Goal: Task Accomplishment & Management: Manage account settings

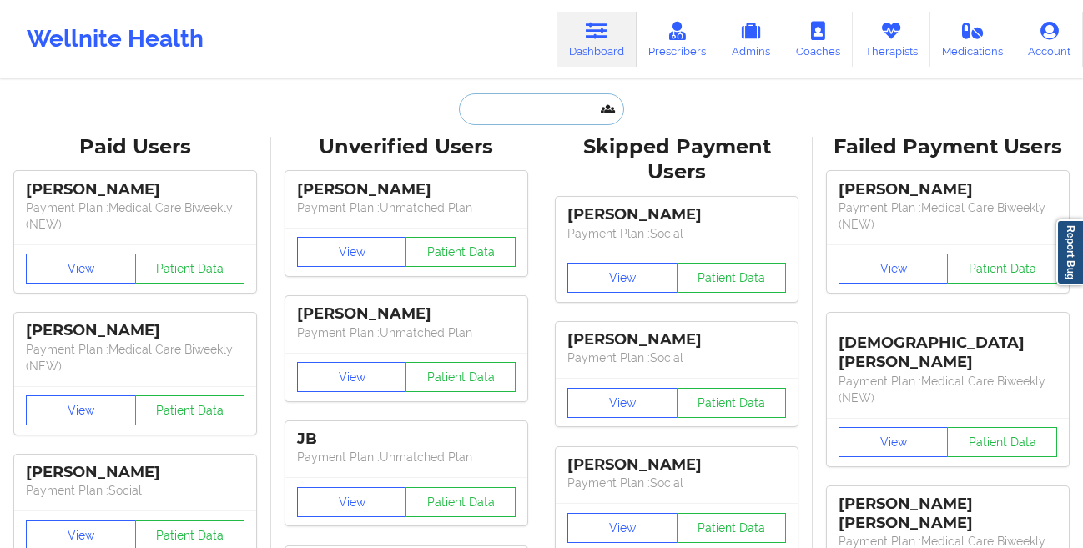
click at [500, 122] on input "text" at bounding box center [541, 109] width 165 height 32
paste input "[PERSON_NAME]"
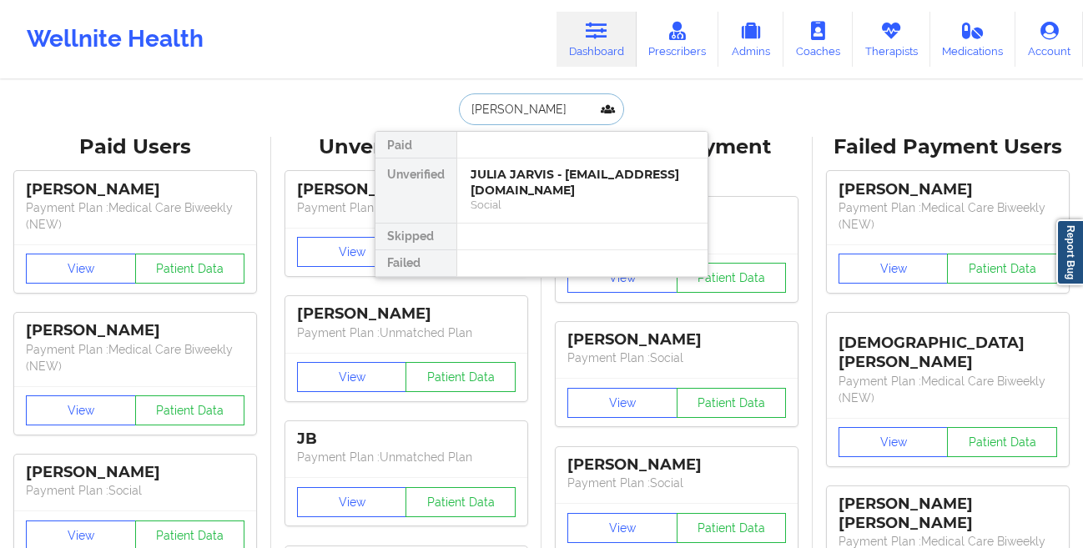
click at [561, 113] on input "[PERSON_NAME]" at bounding box center [541, 109] width 165 height 32
paste input "[PERSON_NAME]"
type input "[PERSON_NAME]"
click at [539, 181] on div "[PERSON_NAME] - [EMAIL_ADDRESS][DOMAIN_NAME]" at bounding box center [582, 182] width 224 height 31
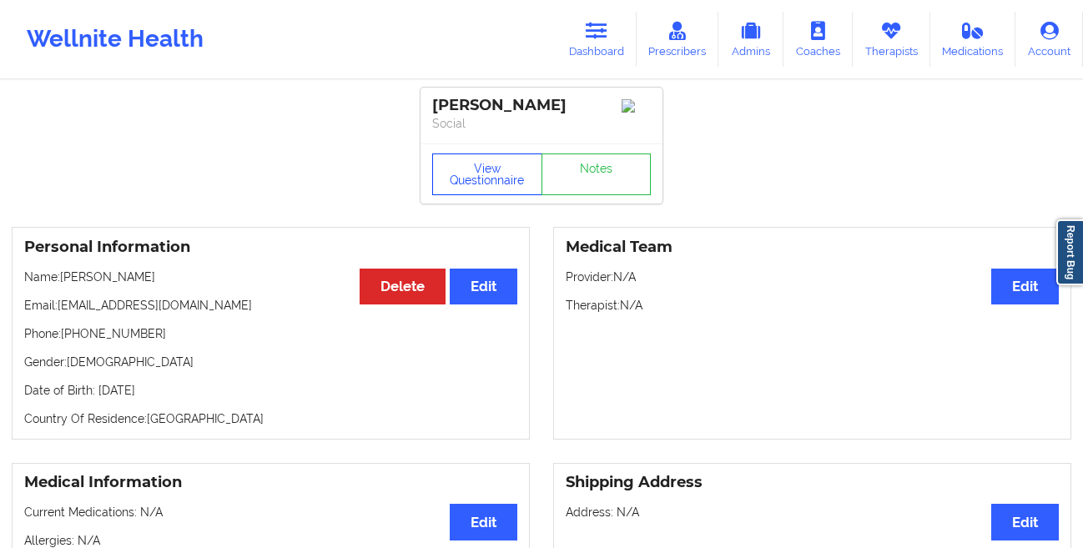
click at [460, 156] on button "View Questionnaire" at bounding box center [487, 174] width 110 height 42
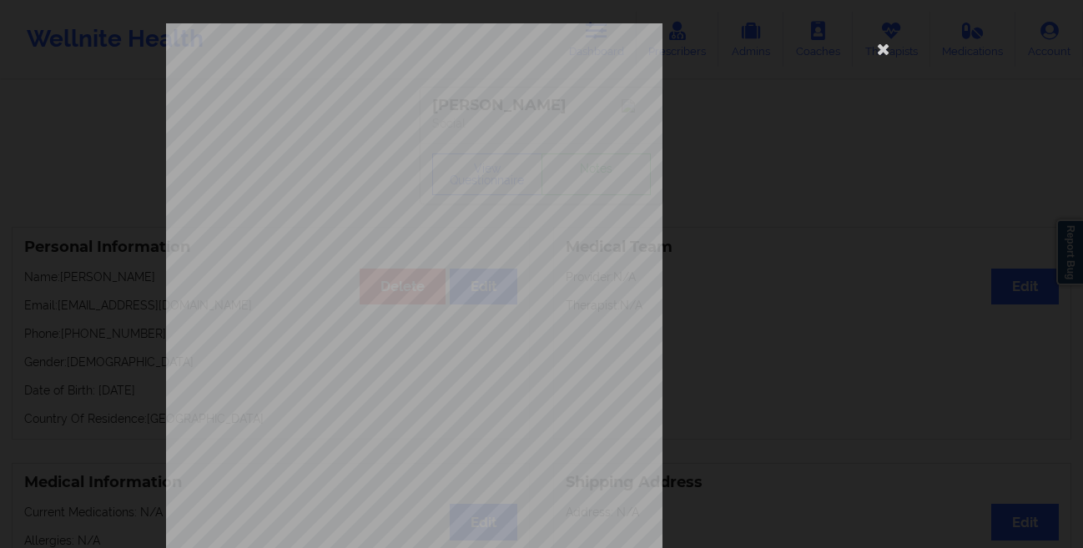
scroll to position [248, 0]
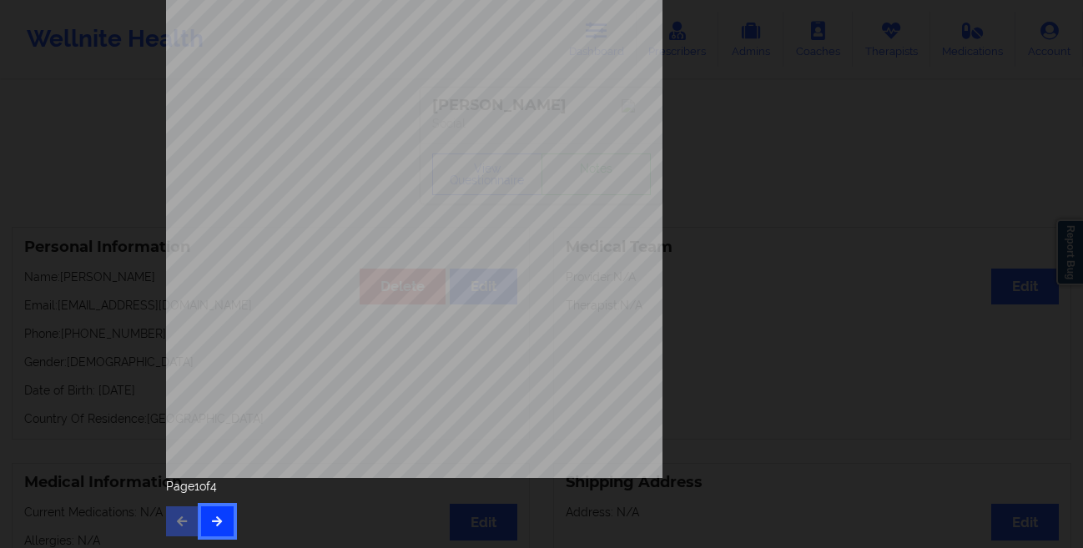
click at [219, 527] on button "button" at bounding box center [217, 521] width 33 height 30
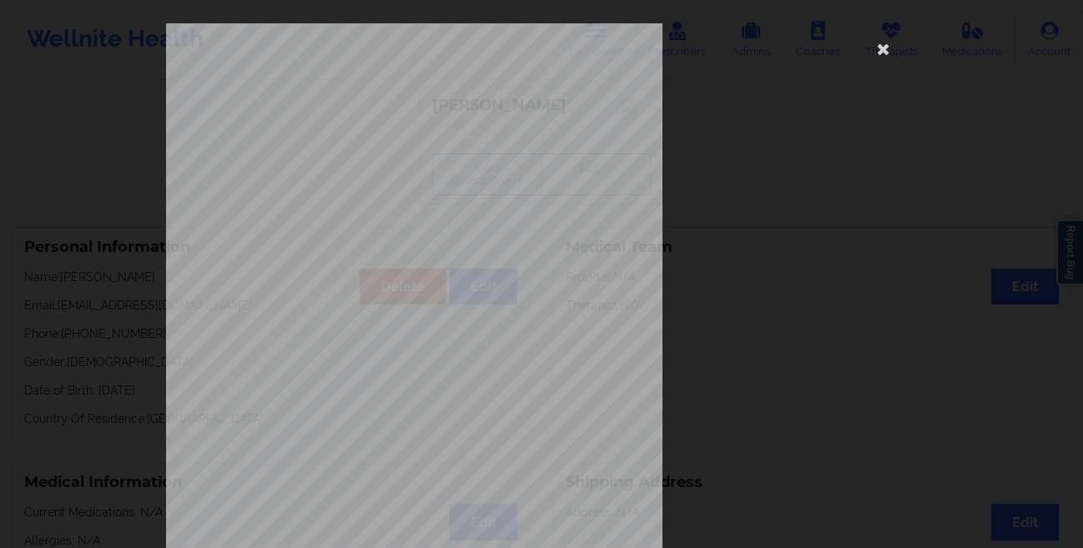
click at [6, 326] on div "commercial Insurance Member ID for patient U3408877801 Insurance company name d…" at bounding box center [541, 274] width 1083 height 548
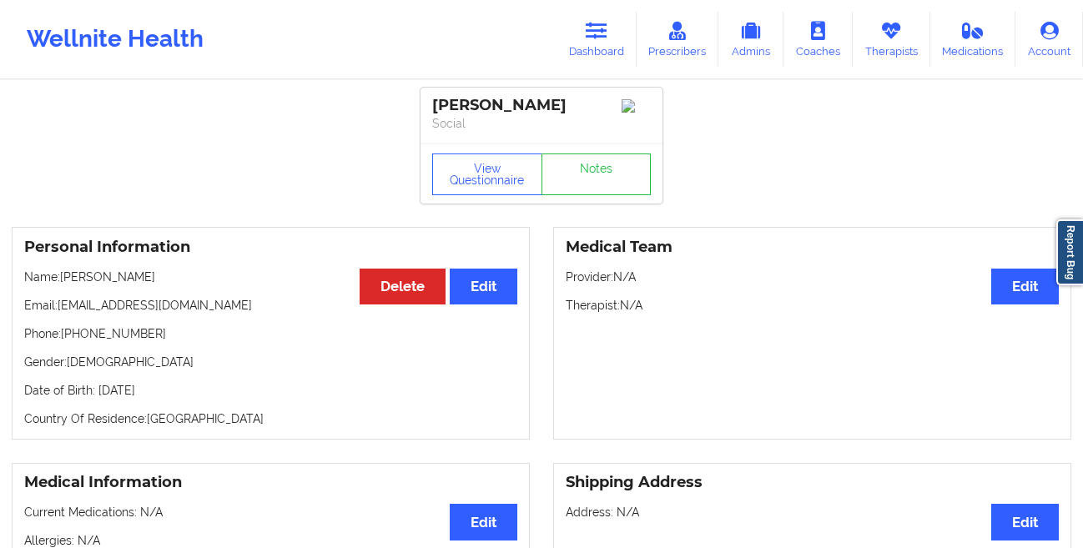
drag, startPoint x: 184, startPoint y: 392, endPoint x: 96, endPoint y: 397, distance: 88.6
click at [96, 397] on p "Date of Birth: [DEMOGRAPHIC_DATA]" at bounding box center [270, 390] width 493 height 17
copy p "[DATE]"
click at [465, 194] on button "View Questionnaire" at bounding box center [487, 174] width 110 height 42
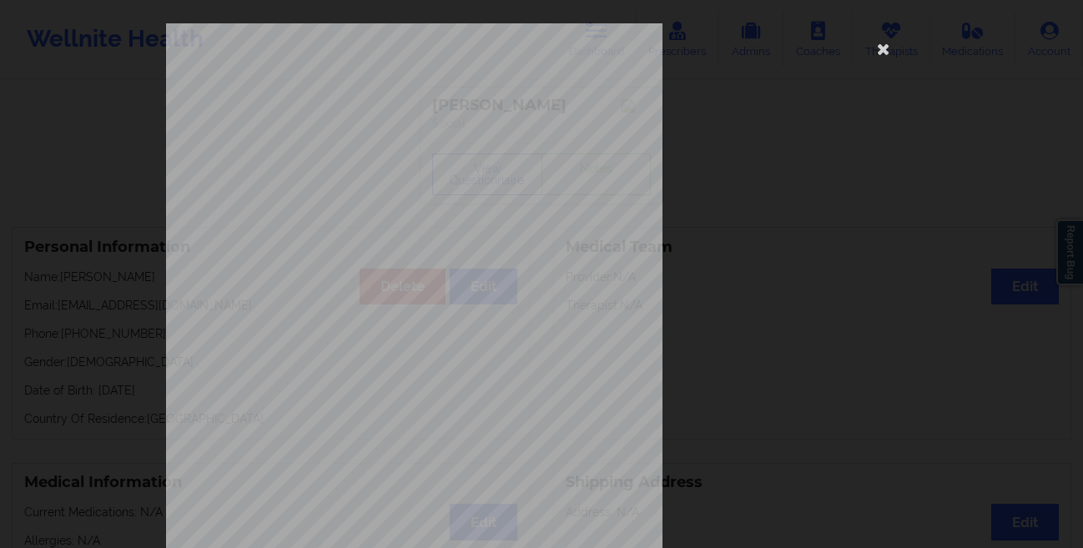
scroll to position [248, 0]
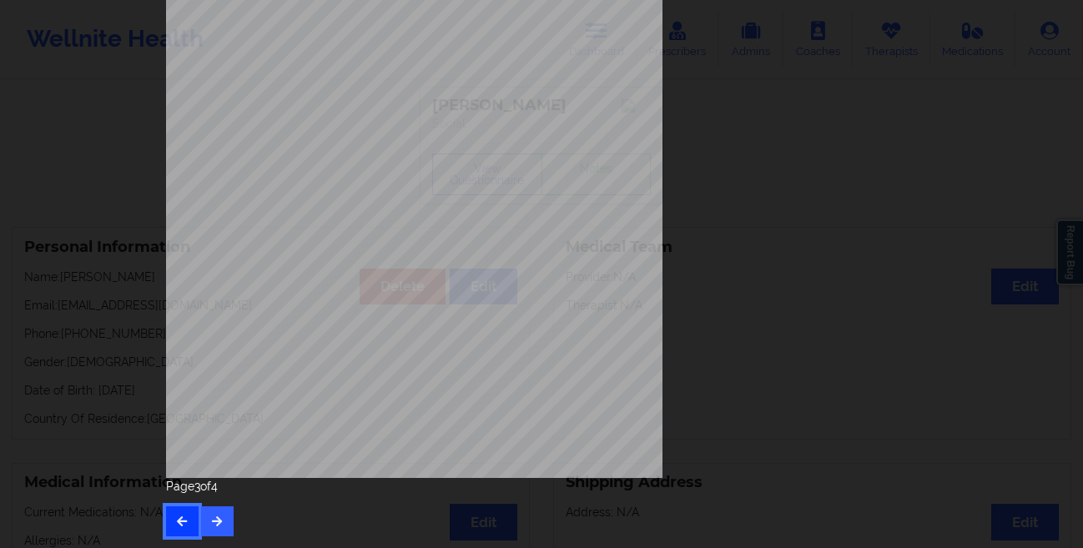
click at [175, 515] on icon "button" at bounding box center [182, 520] width 14 height 10
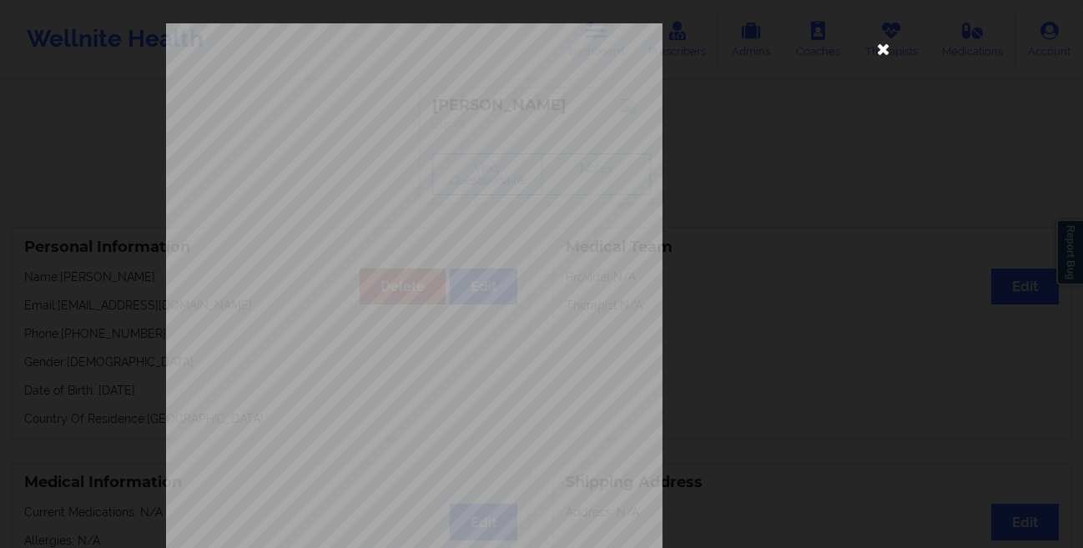
click at [883, 54] on icon at bounding box center [883, 48] width 27 height 27
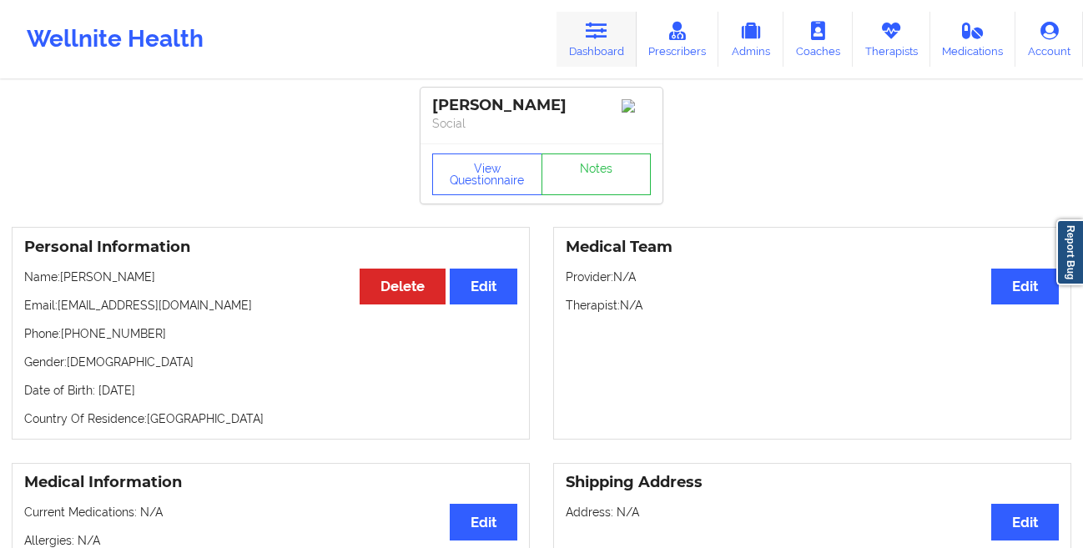
click at [589, 54] on link "Dashboard" at bounding box center [596, 39] width 80 height 55
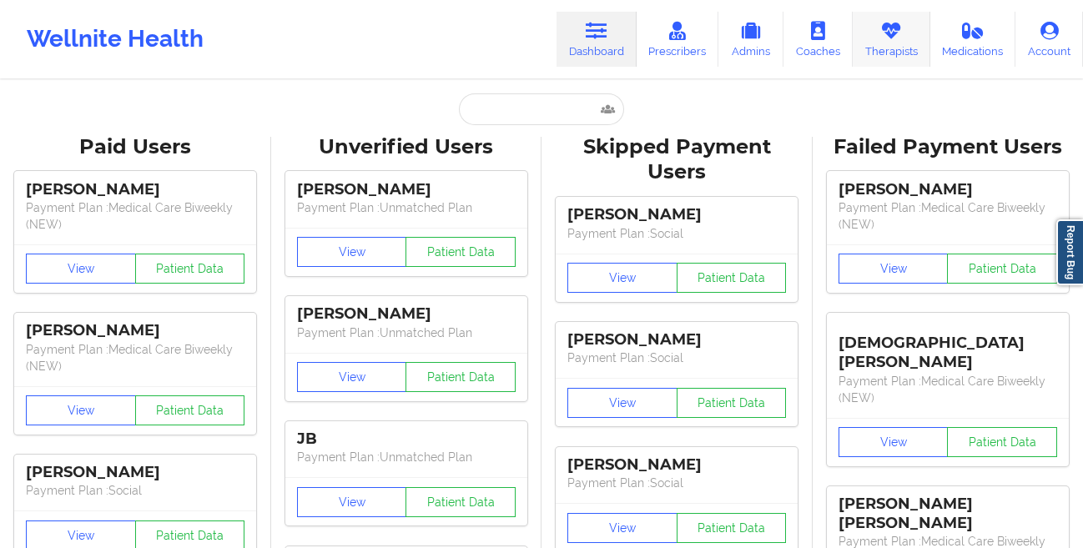
click at [891, 39] on icon at bounding box center [891, 31] width 22 height 18
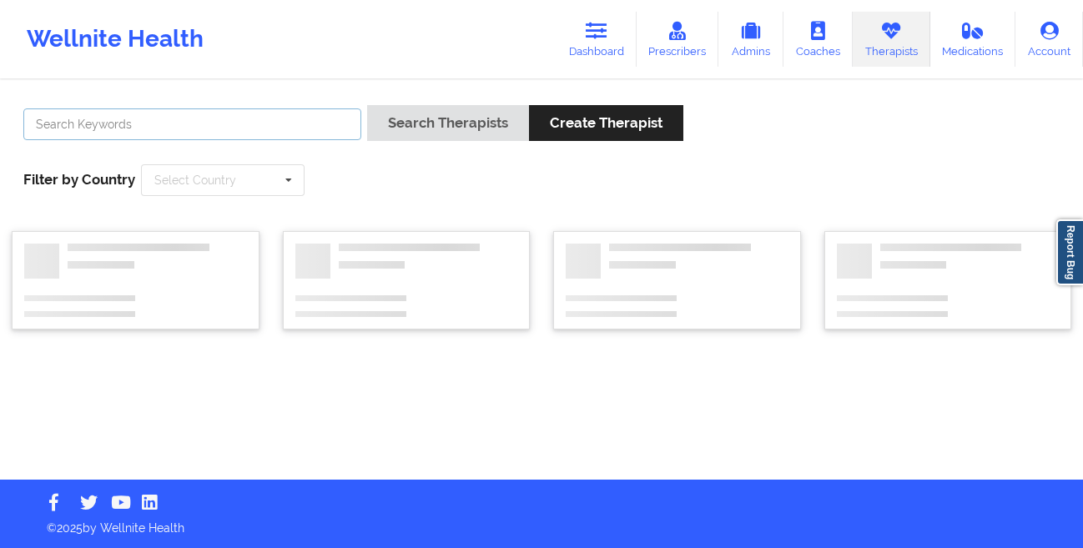
click at [251, 125] on input "text" at bounding box center [192, 124] width 338 height 32
paste input "[PERSON_NAME]"
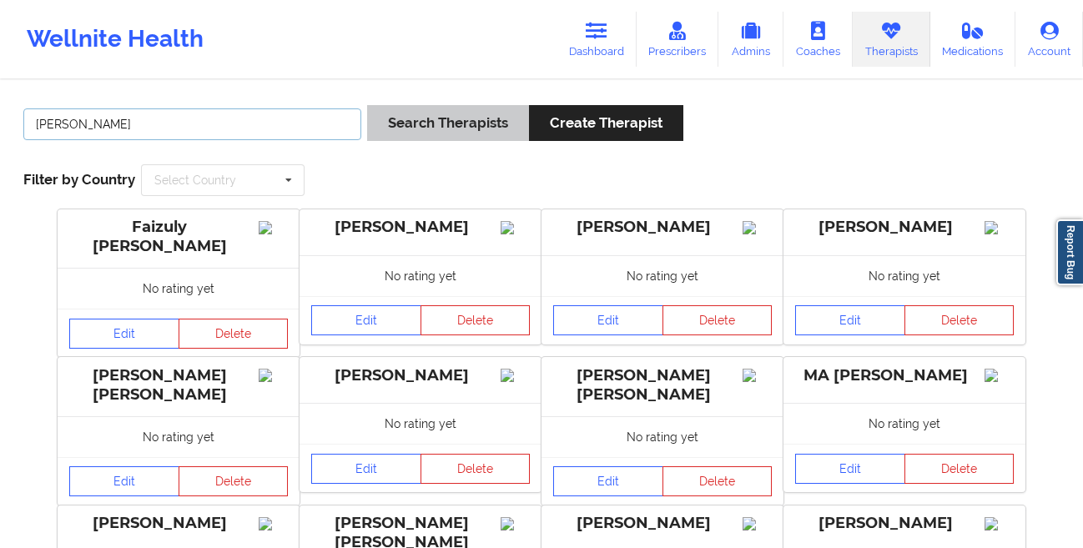
type input "[PERSON_NAME]"
click at [392, 137] on button "Search Therapists" at bounding box center [448, 123] width 162 height 36
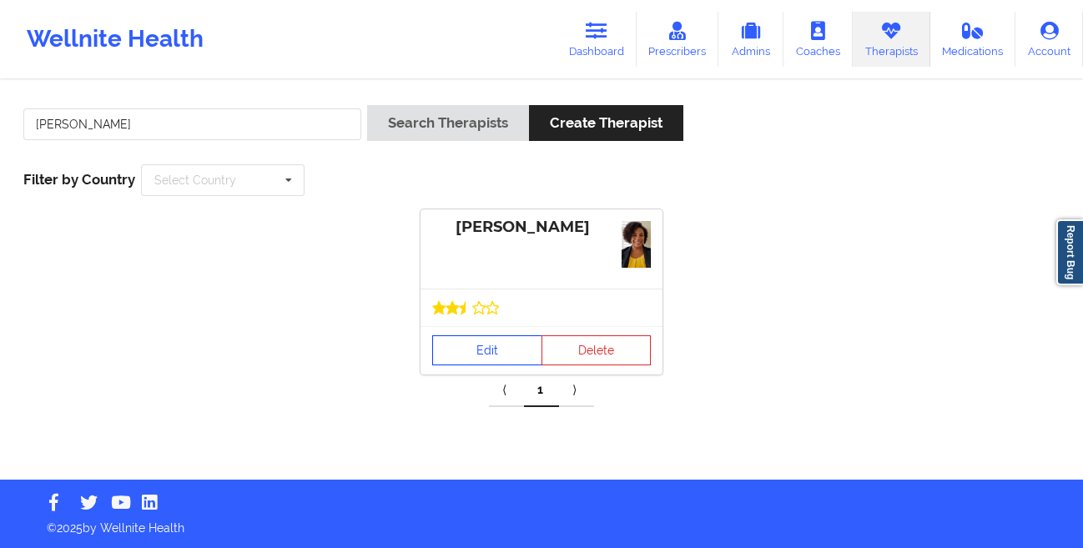
click at [475, 355] on link "Edit" at bounding box center [487, 350] width 110 height 30
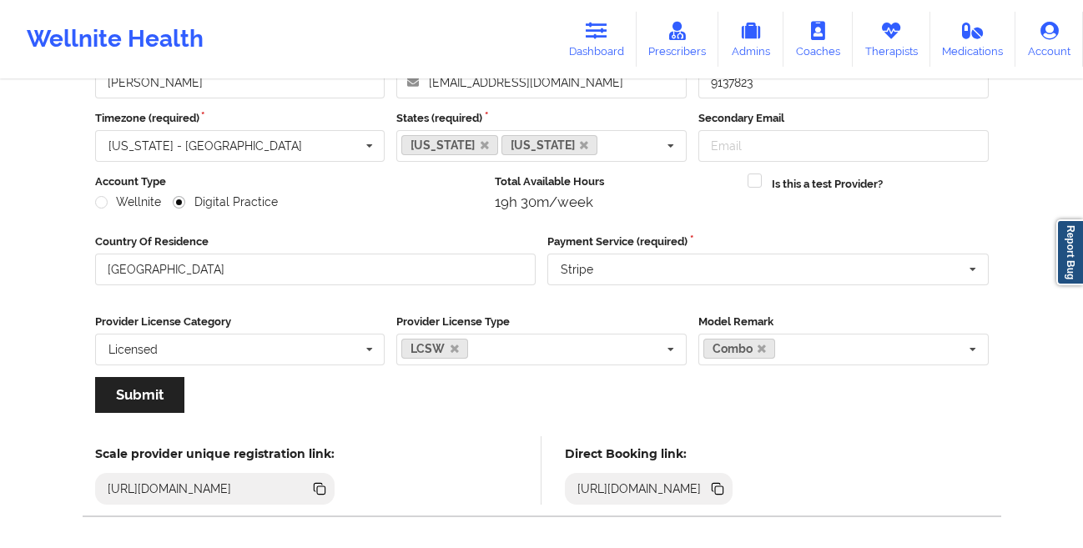
scroll to position [199, 0]
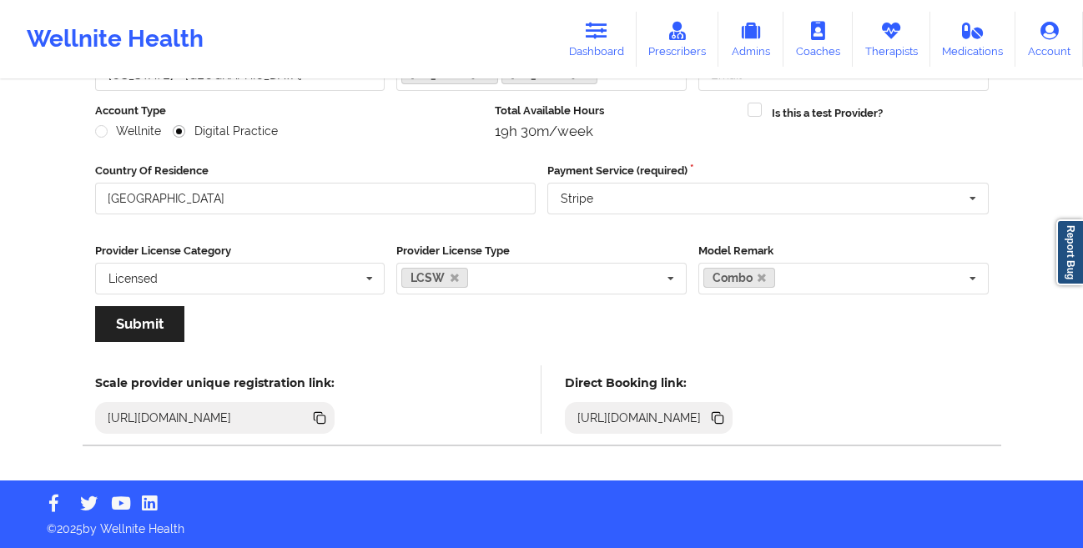
click at [723, 418] on icon at bounding box center [719, 419] width 8 height 8
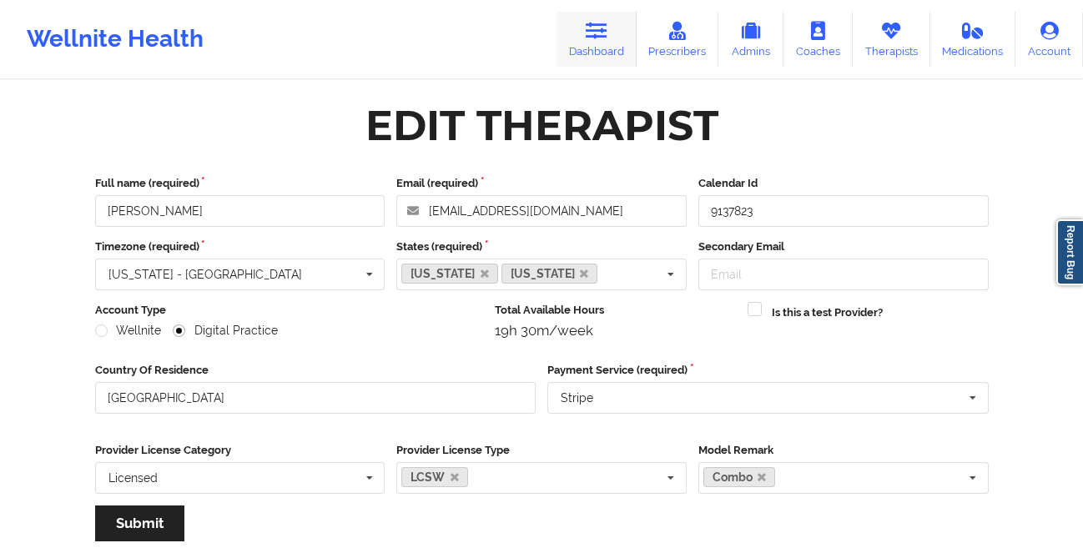
click at [601, 50] on link "Dashboard" at bounding box center [596, 39] width 80 height 55
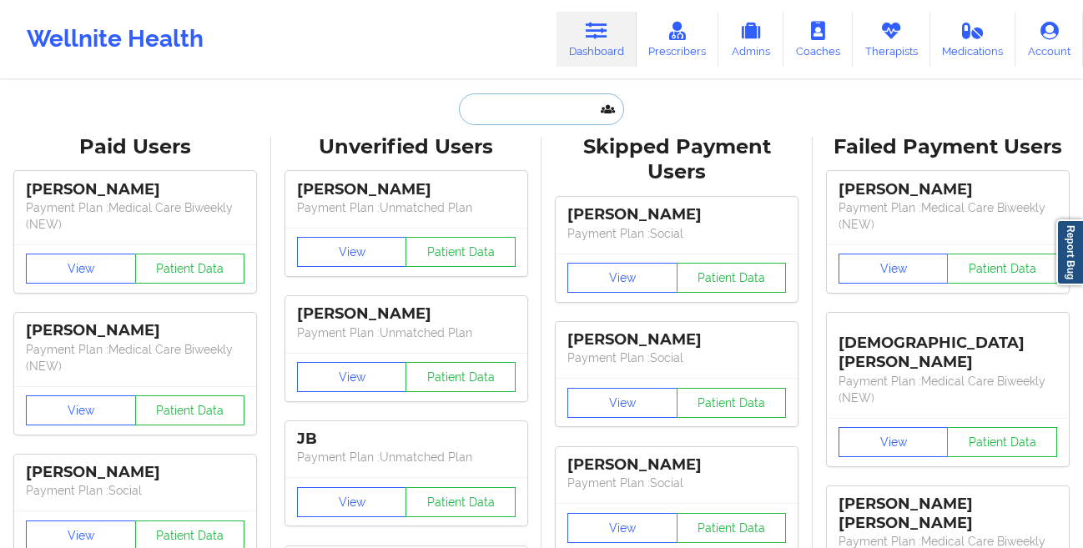
click at [538, 113] on input "text" at bounding box center [541, 109] width 165 height 32
paste input "[PERSON_NAME]"
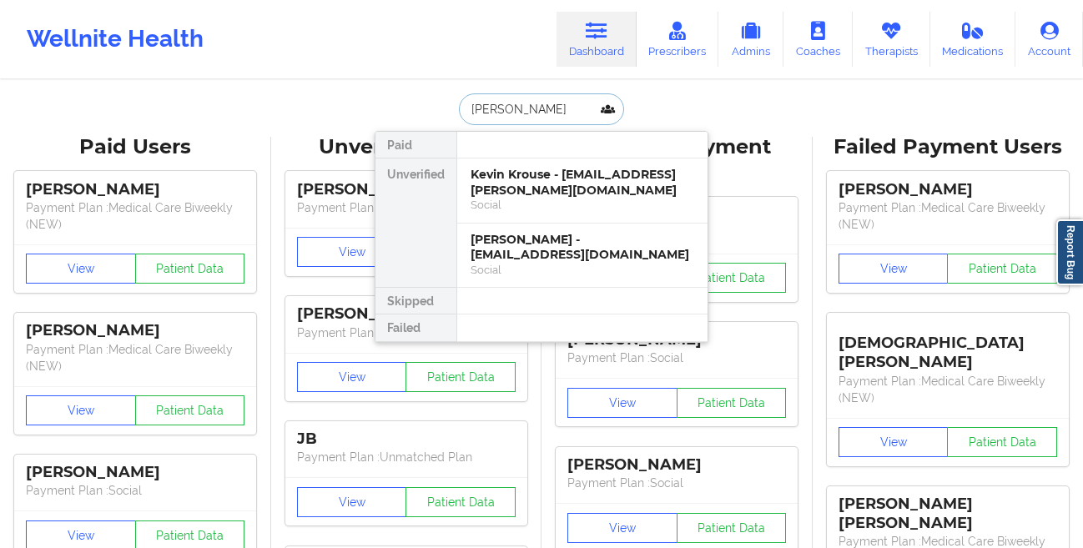
type input "[PERSON_NAME]"
click at [601, 188] on div "Kevin Krouse - [EMAIL_ADDRESS][PERSON_NAME][DOMAIN_NAME]" at bounding box center [582, 182] width 224 height 31
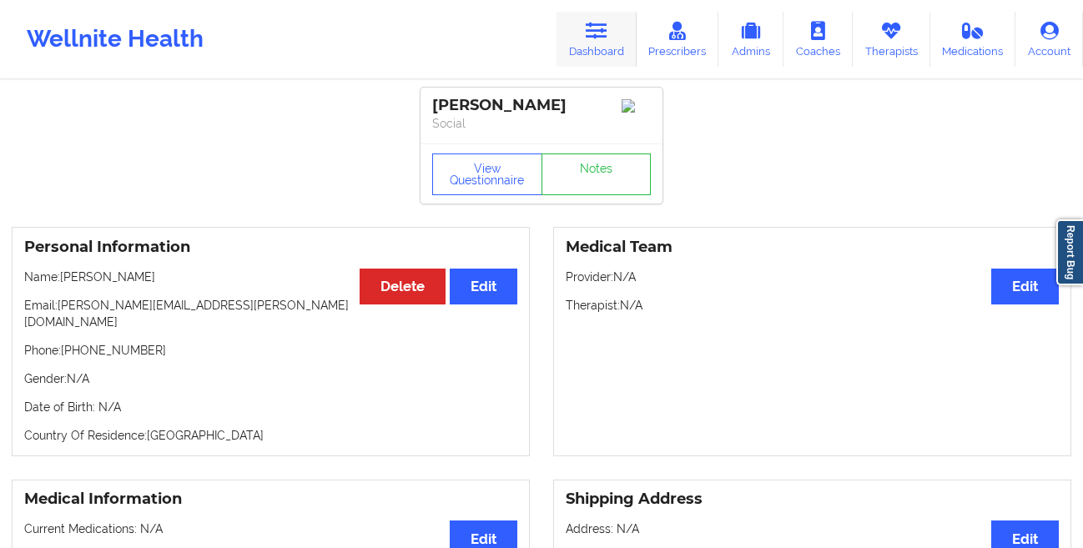
click at [602, 47] on link "Dashboard" at bounding box center [596, 39] width 80 height 55
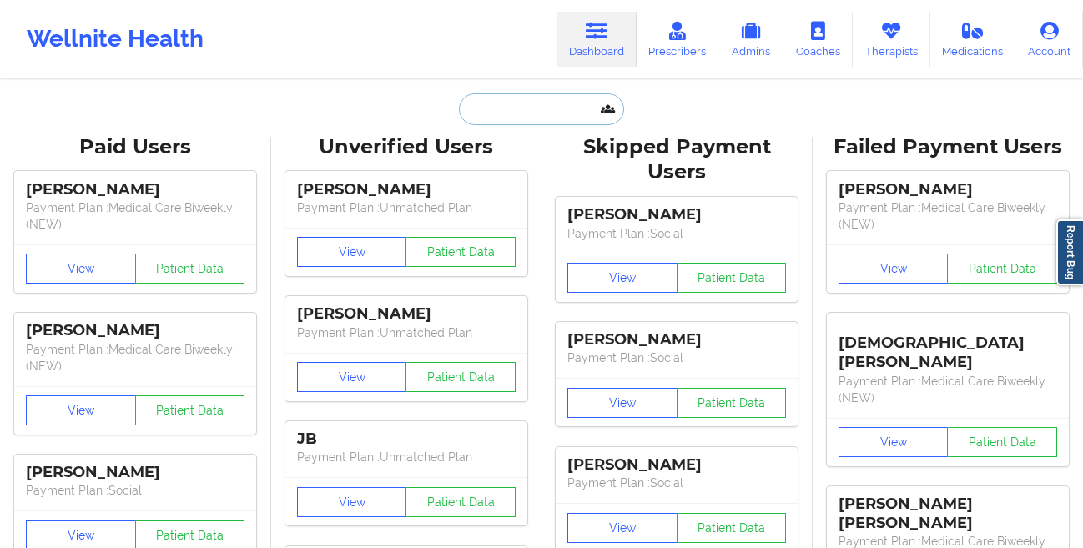
click at [484, 100] on input "text" at bounding box center [541, 109] width 165 height 32
paste input "[PERSON_NAME]"
type input "[PERSON_NAME]"
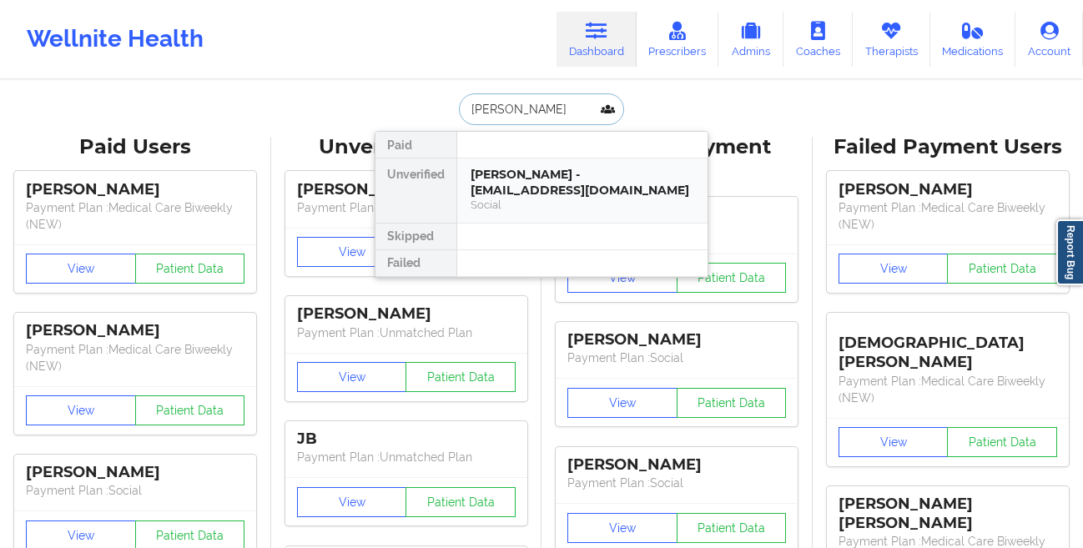
click at [497, 190] on div "[PERSON_NAME] - [EMAIL_ADDRESS][DOMAIN_NAME]" at bounding box center [582, 182] width 224 height 31
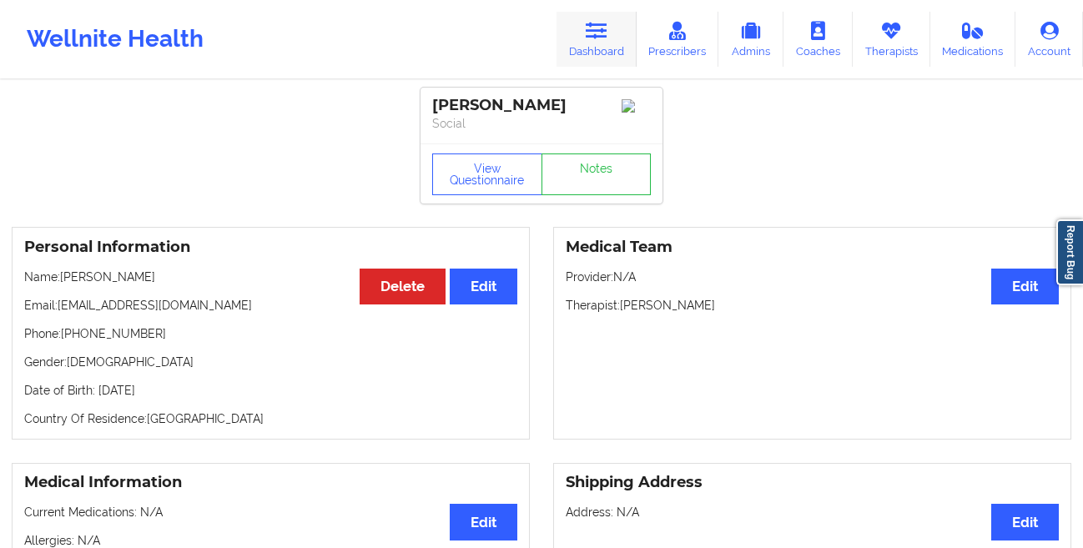
click at [616, 34] on link "Dashboard" at bounding box center [596, 39] width 80 height 55
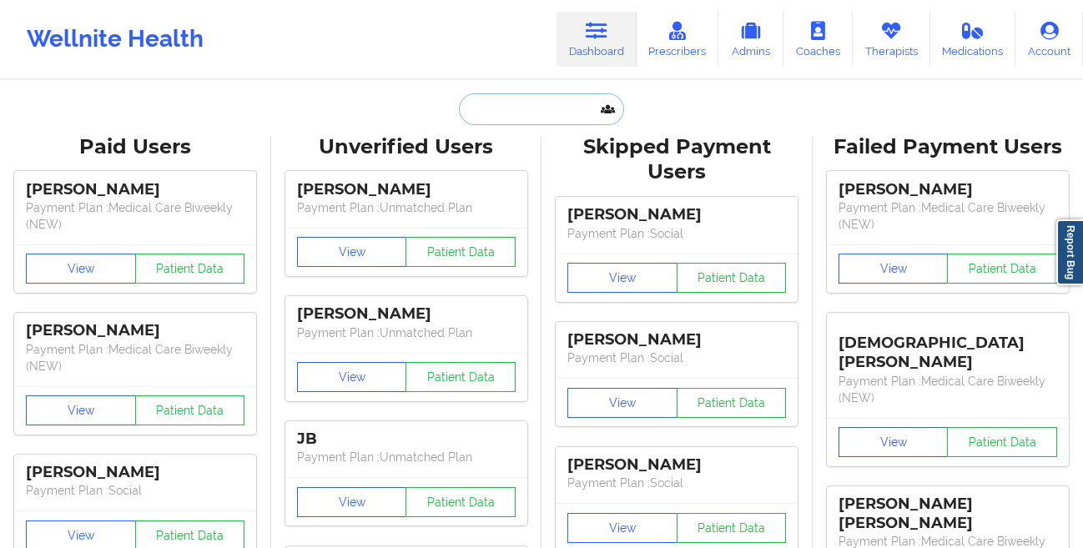
click at [508, 120] on input "text" at bounding box center [541, 109] width 165 height 32
paste input "[PERSON_NAME]"
type input "[PERSON_NAME]"
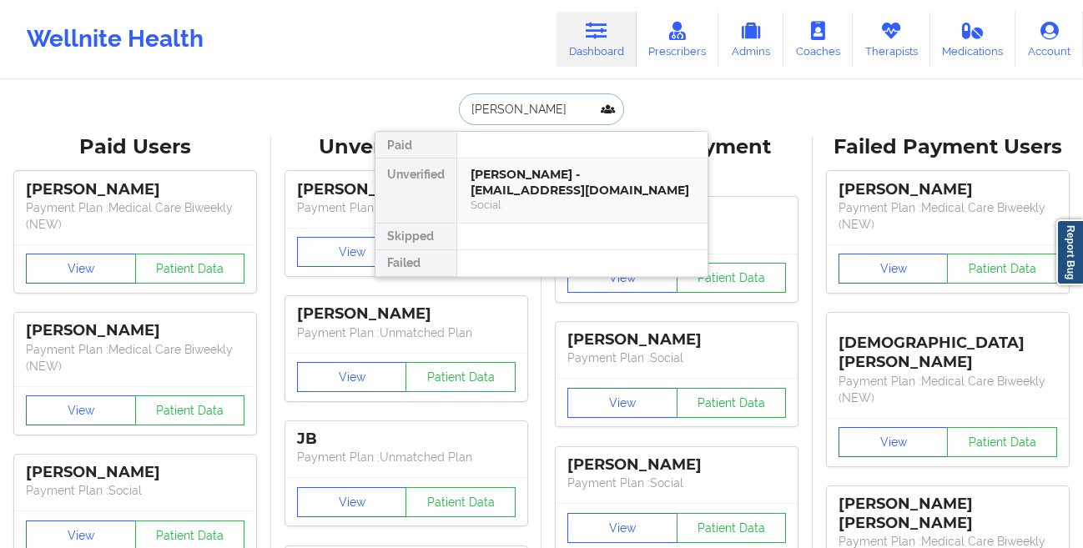
click at [521, 173] on div "[PERSON_NAME] - [EMAIL_ADDRESS][DOMAIN_NAME]" at bounding box center [582, 182] width 224 height 31
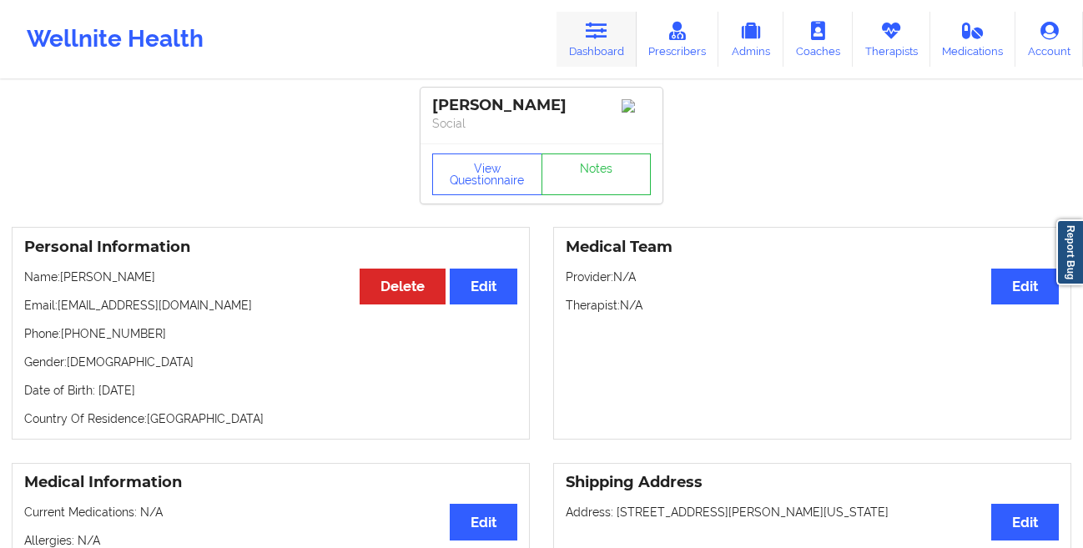
click at [586, 54] on link "Dashboard" at bounding box center [596, 39] width 80 height 55
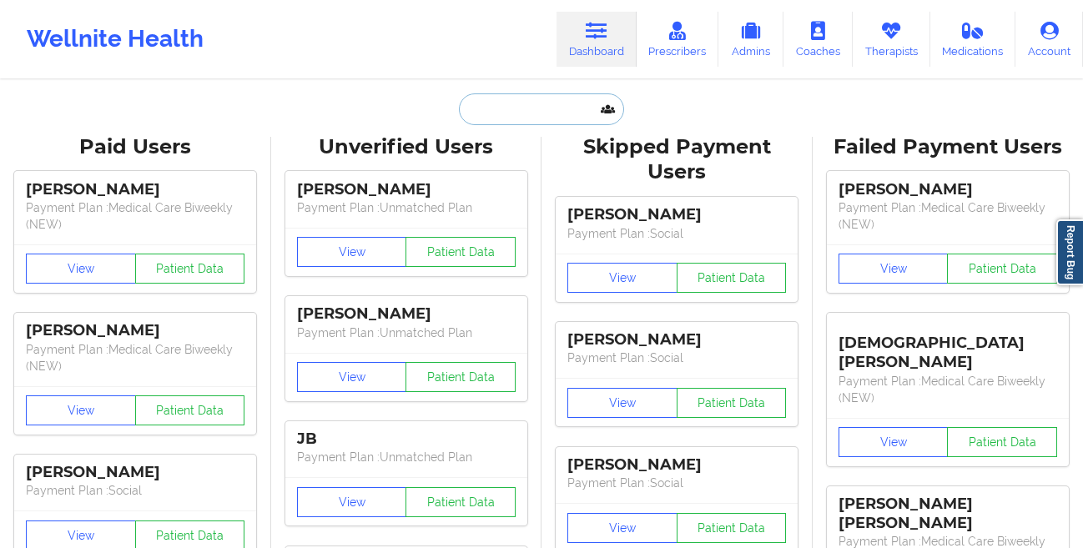
click at [483, 112] on input "text" at bounding box center [541, 109] width 165 height 32
paste input "[PERSON_NAME]"
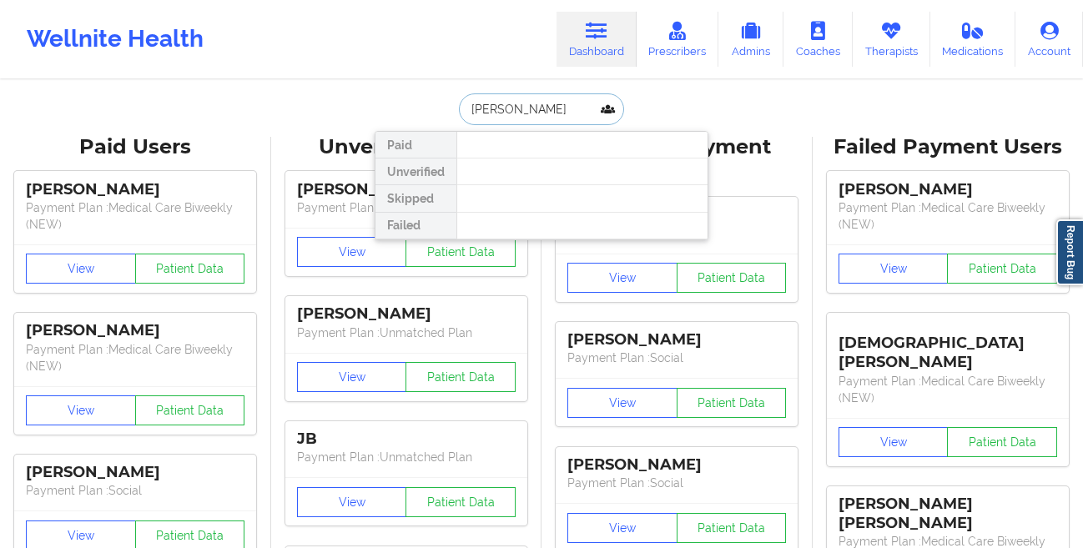
paste input "[EMAIL_ADDRESS][DOMAIN_NAME]"
type input "[EMAIL_ADDRESS][DOMAIN_NAME]"
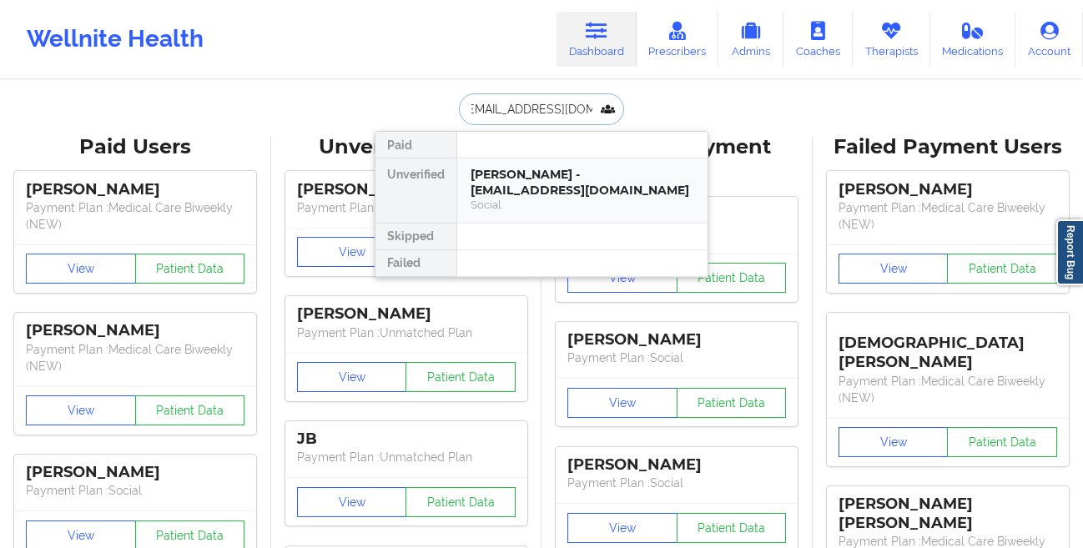
click at [594, 183] on div "[PERSON_NAME] - [EMAIL_ADDRESS][DOMAIN_NAME]" at bounding box center [582, 182] width 224 height 31
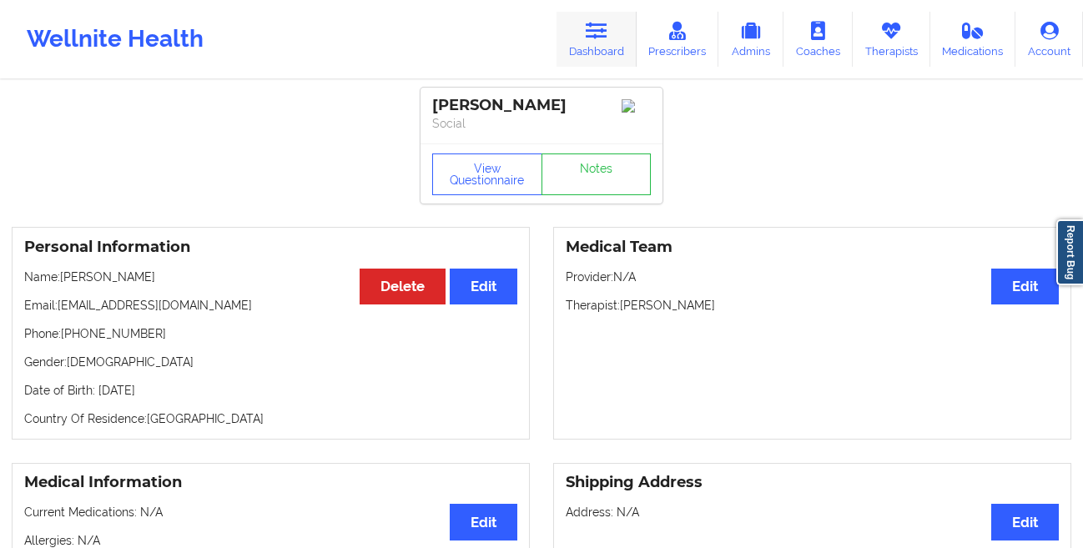
click at [578, 36] on link "Dashboard" at bounding box center [596, 39] width 80 height 55
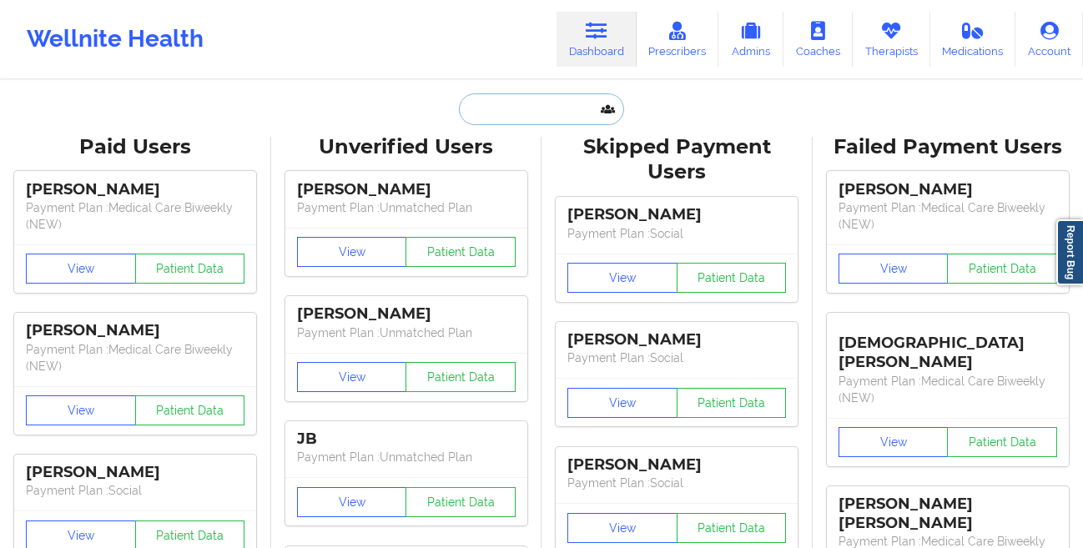
click at [485, 103] on input "text" at bounding box center [541, 109] width 165 height 32
paste input "[PERSON_NAME]"
type input "[PERSON_NAME]"
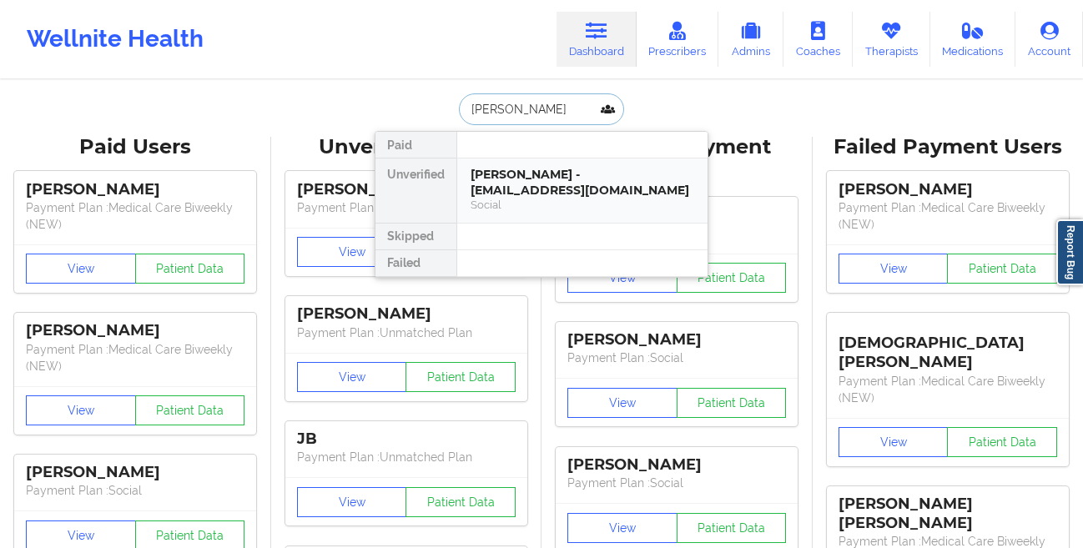
click at [498, 194] on div "[PERSON_NAME] - [EMAIL_ADDRESS][DOMAIN_NAME]" at bounding box center [582, 182] width 224 height 31
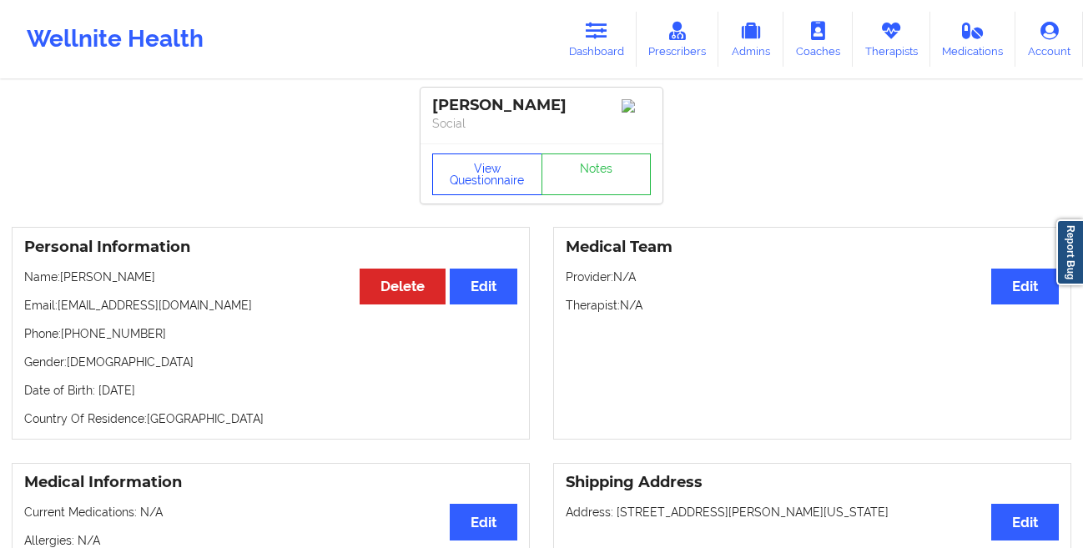
click at [458, 189] on button "View Questionnaire" at bounding box center [487, 174] width 110 height 42
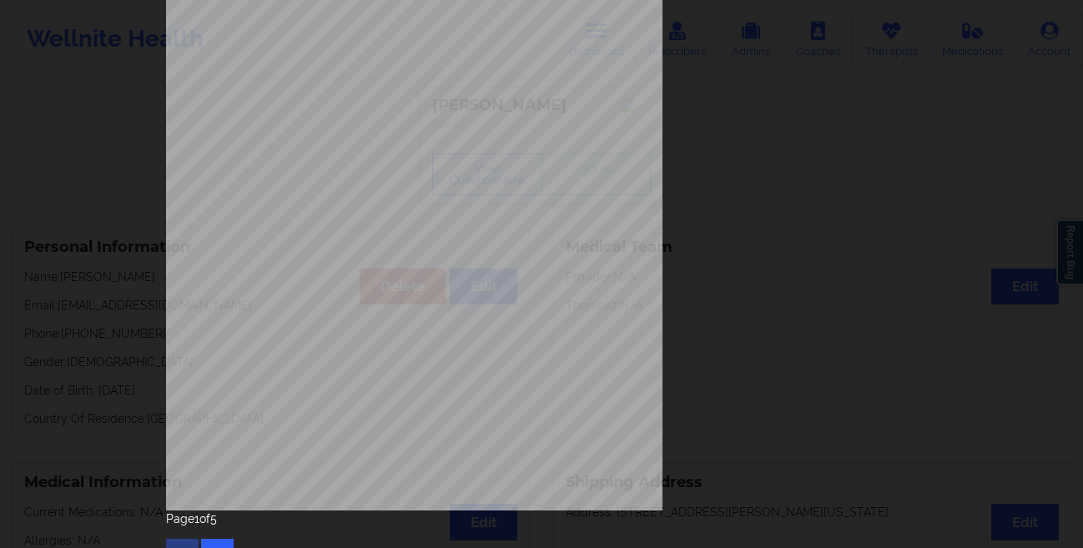
scroll to position [248, 0]
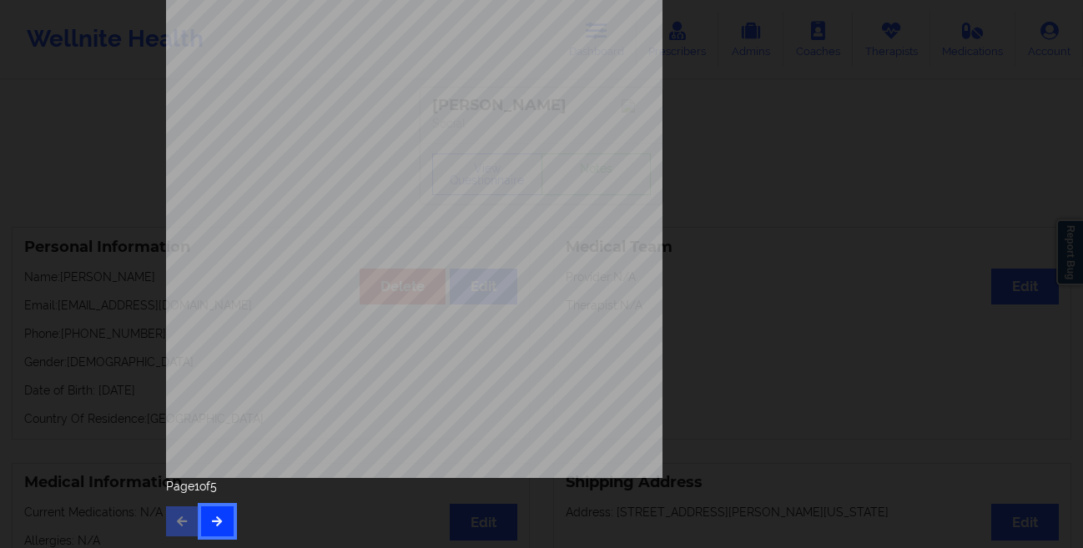
click at [211, 521] on icon "button" at bounding box center [217, 520] width 14 height 10
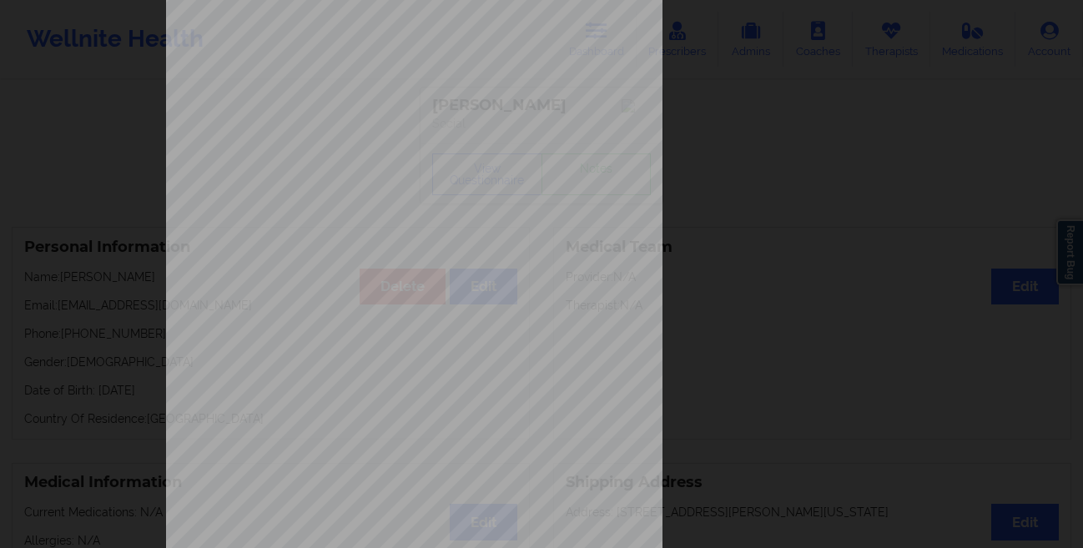
scroll to position [0, 0]
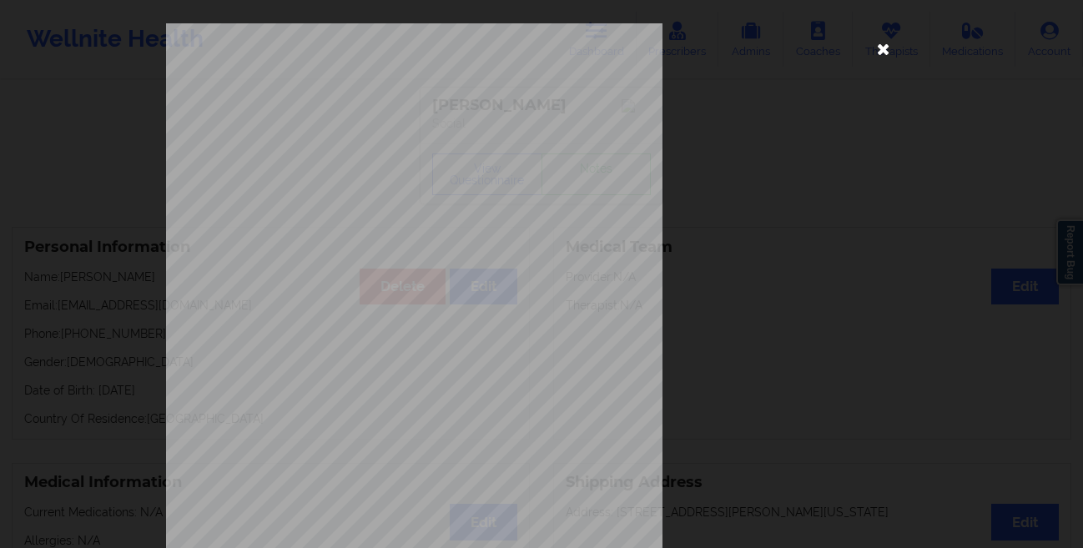
click at [884, 53] on icon at bounding box center [883, 48] width 27 height 27
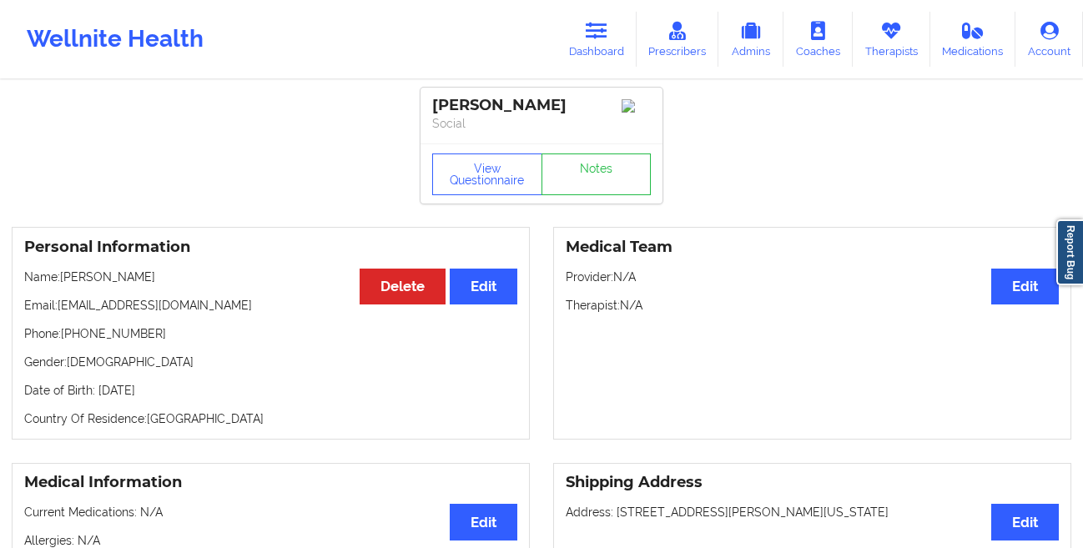
drag, startPoint x: 279, startPoint y: 315, endPoint x: 58, endPoint y: 314, distance: 221.1
click at [58, 314] on p "Email: [EMAIL_ADDRESS][DOMAIN_NAME]" at bounding box center [270, 305] width 493 height 17
copy p "[EMAIL_ADDRESS][DOMAIN_NAME]"
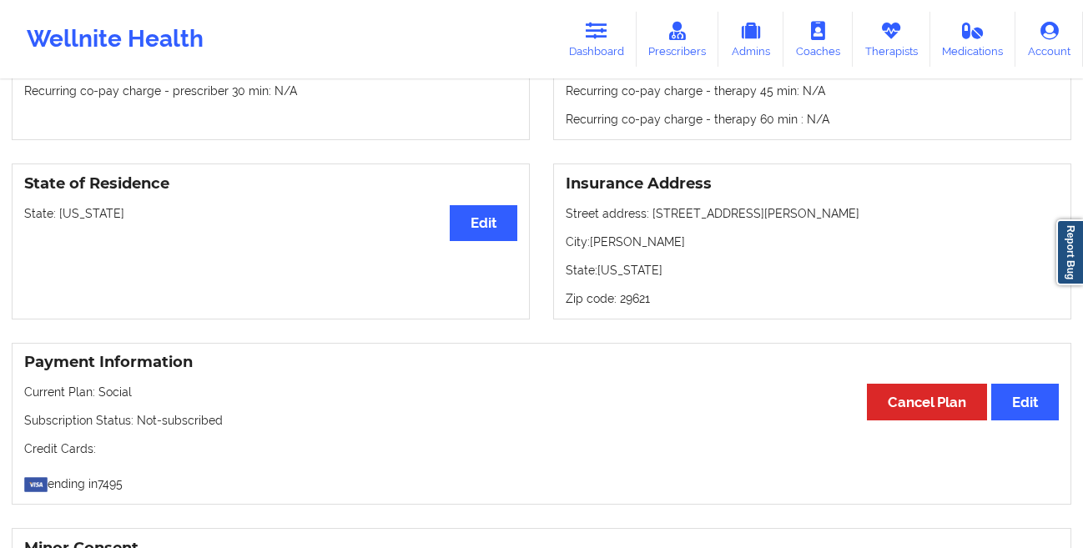
scroll to position [636, 0]
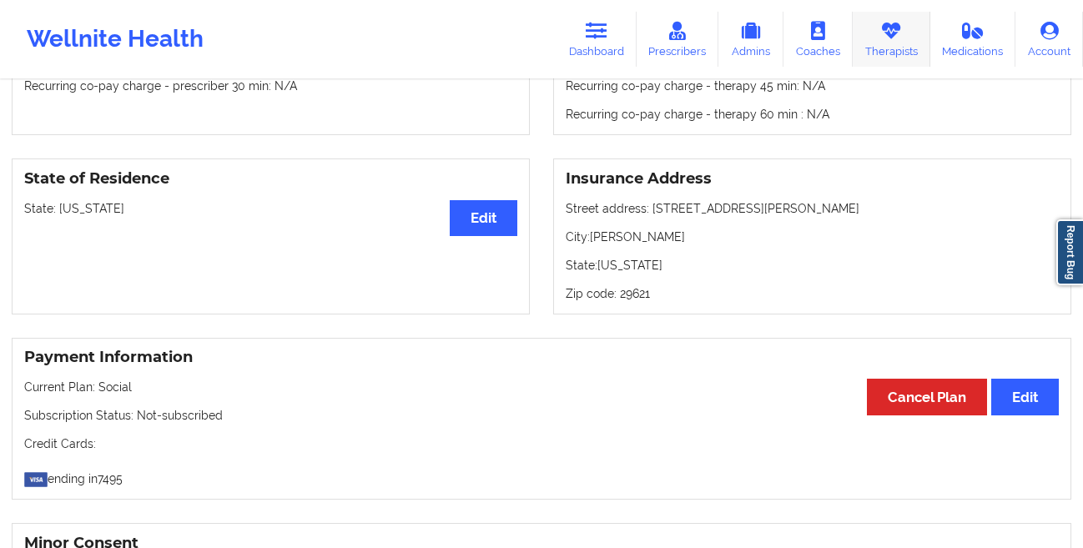
click at [871, 44] on link "Therapists" at bounding box center [891, 39] width 78 height 55
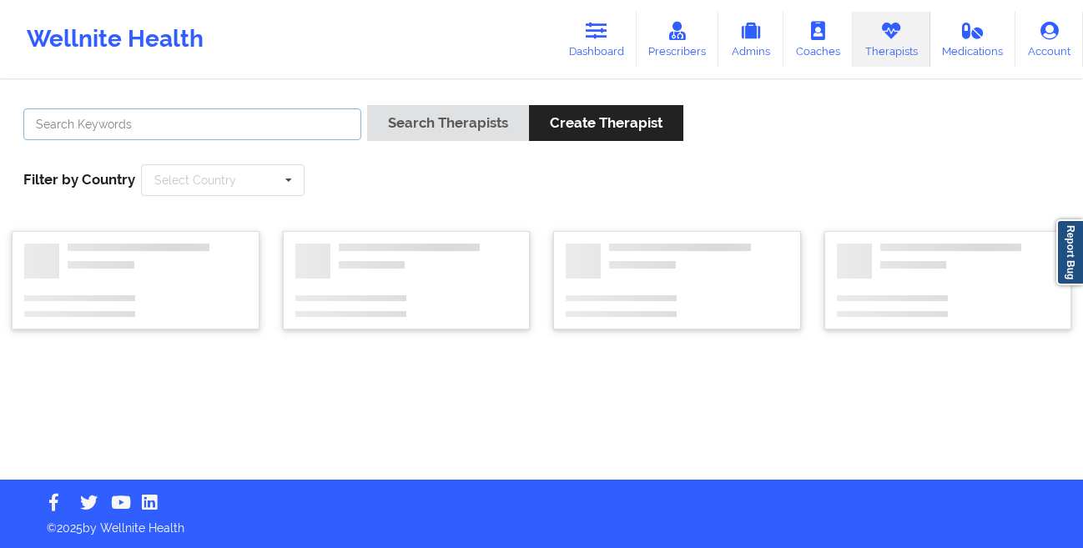
click at [214, 115] on input "text" at bounding box center [192, 124] width 338 height 32
paste input "[PERSON_NAME]"
type input "[PERSON_NAME]"
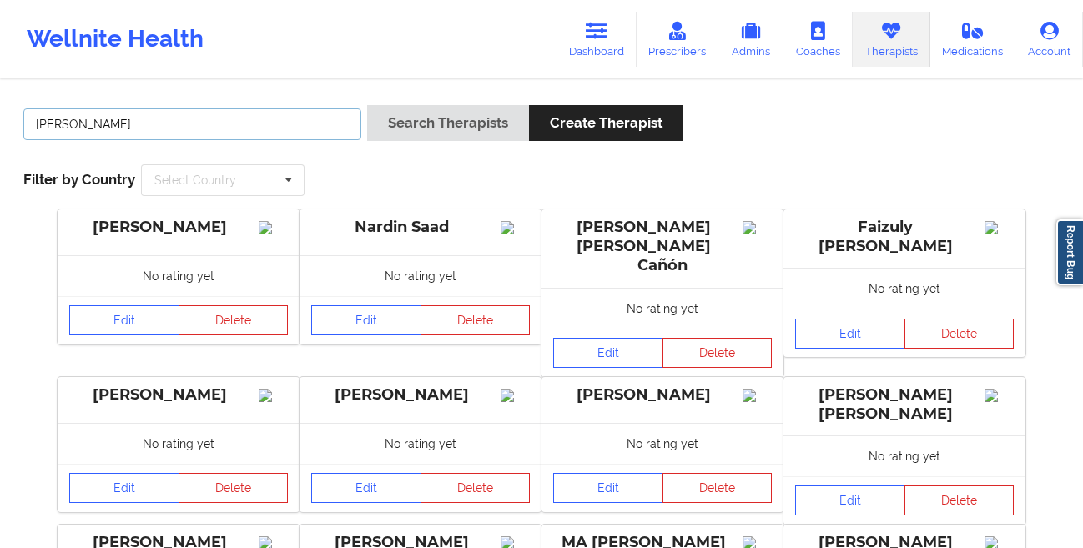
click at [280, 119] on input "[PERSON_NAME]" at bounding box center [192, 124] width 338 height 32
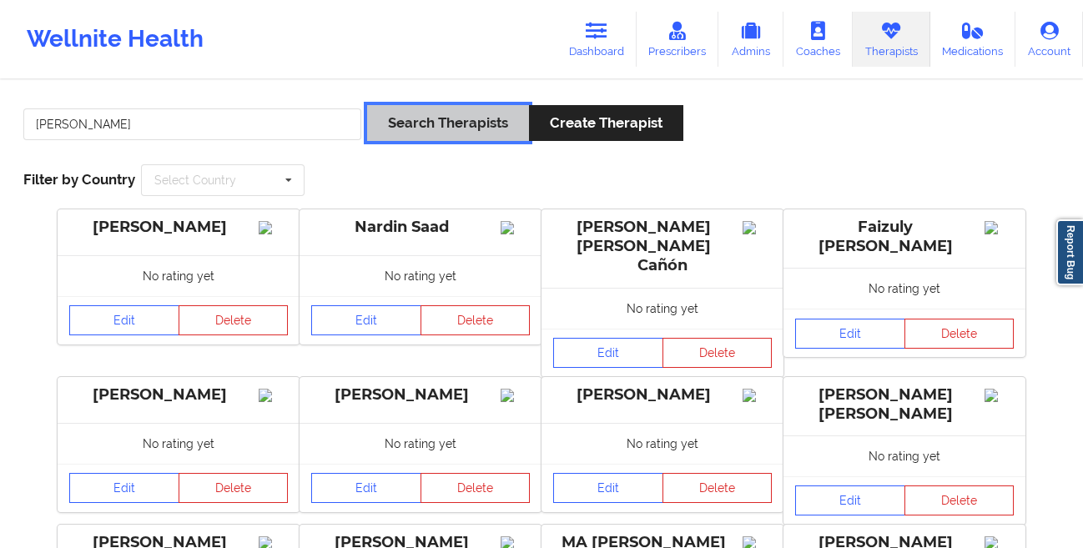
click at [439, 130] on button "Search Therapists" at bounding box center [448, 123] width 162 height 36
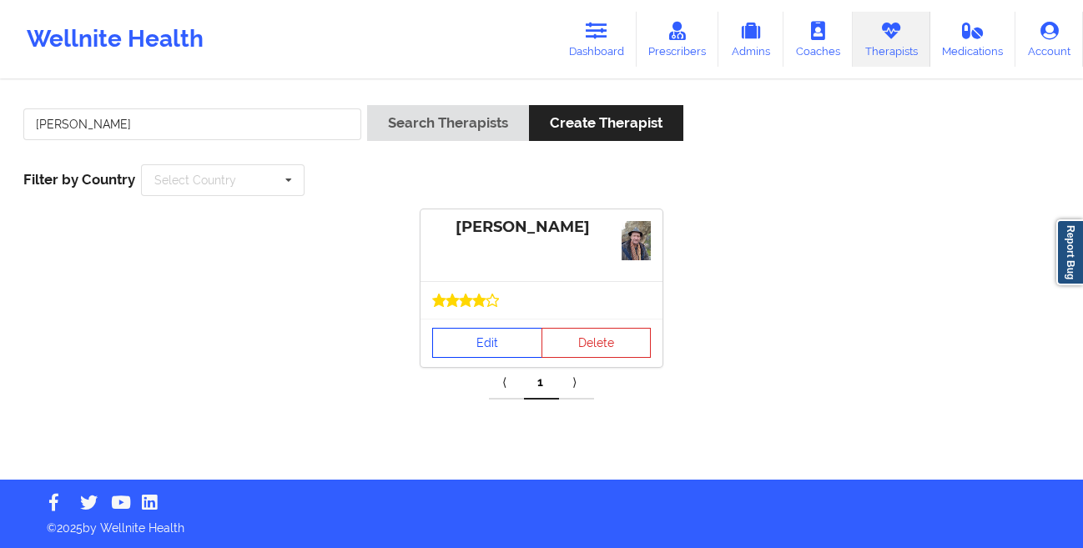
click at [483, 339] on link "Edit" at bounding box center [487, 343] width 110 height 30
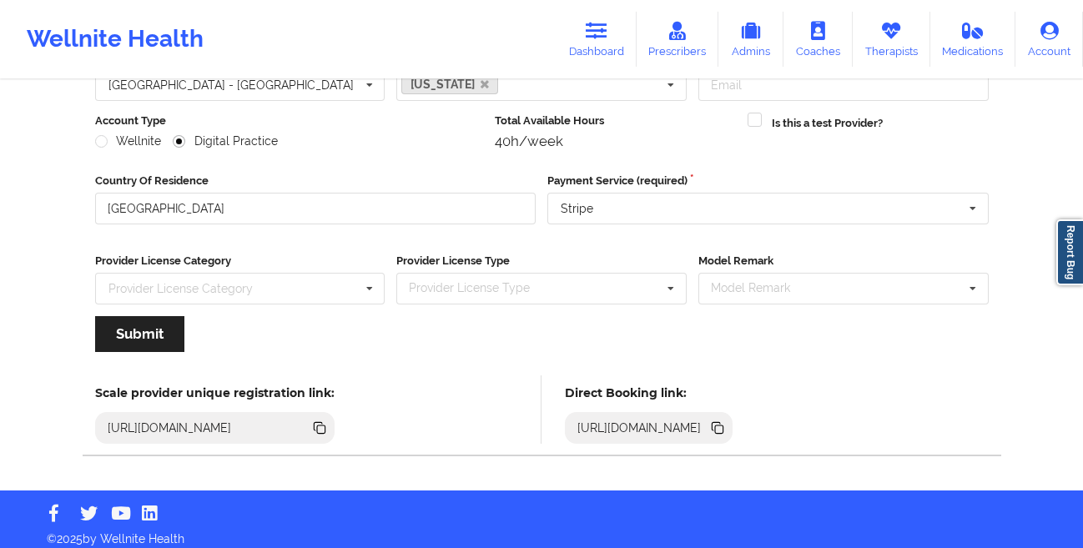
scroll to position [199, 0]
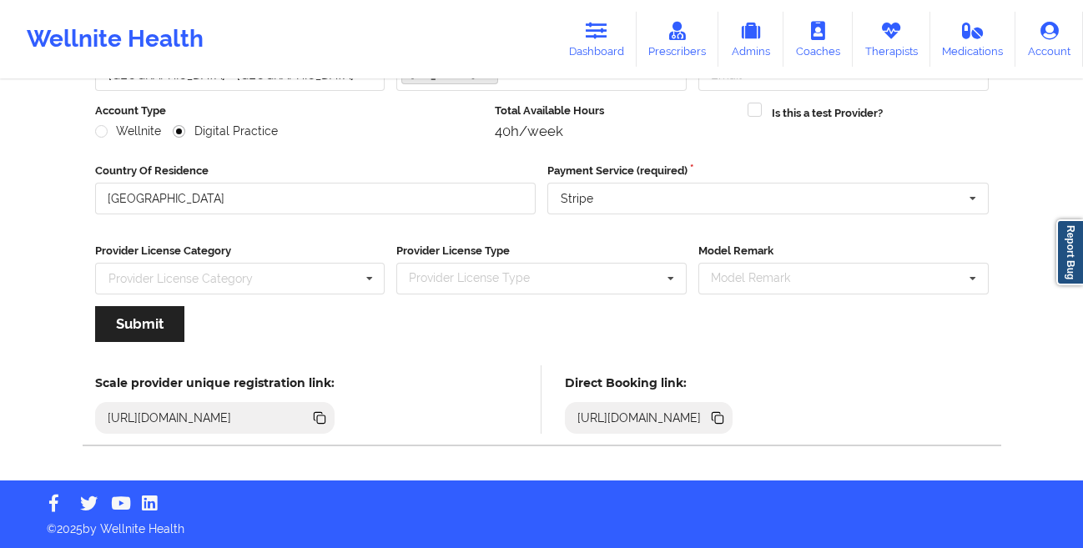
click at [723, 420] on icon at bounding box center [719, 419] width 8 height 8
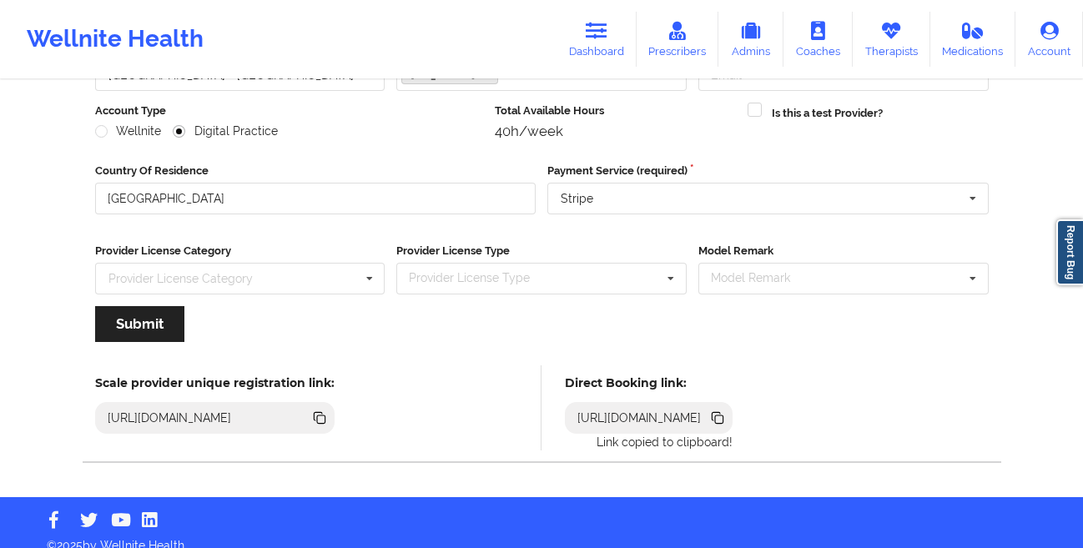
click at [723, 420] on icon at bounding box center [719, 419] width 8 height 8
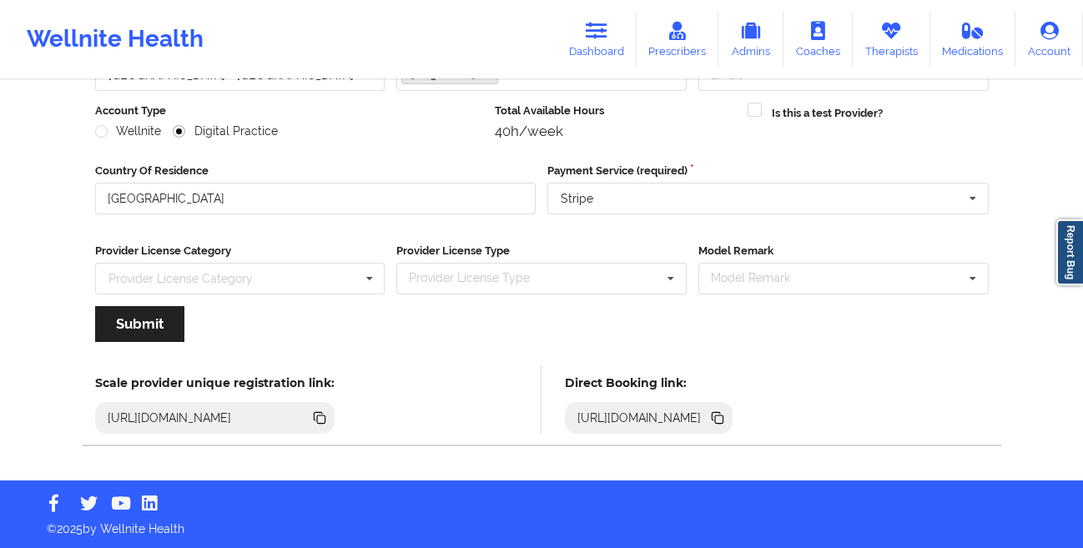
scroll to position [0, 0]
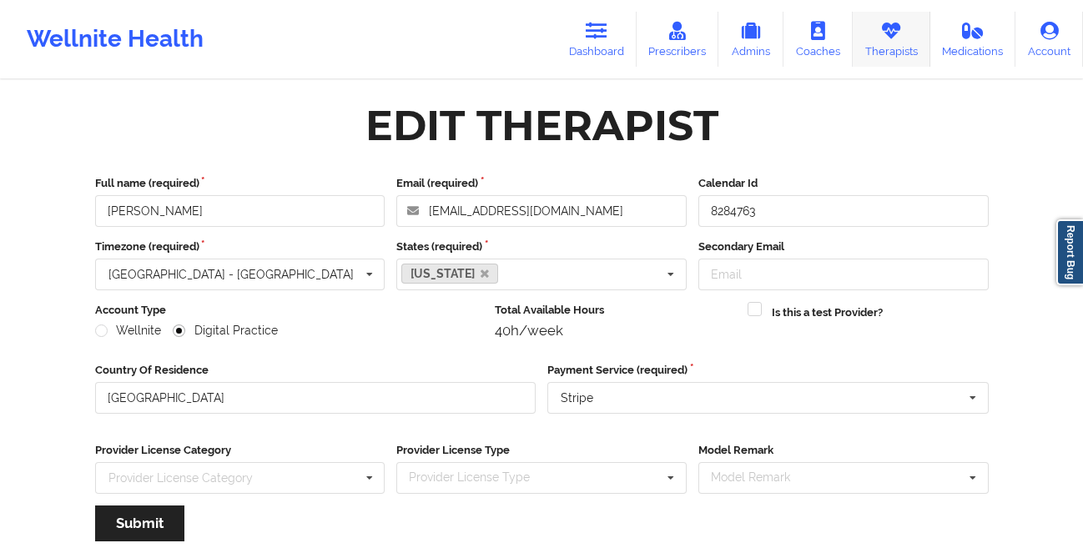
click at [886, 48] on link "Therapists" at bounding box center [891, 39] width 78 height 55
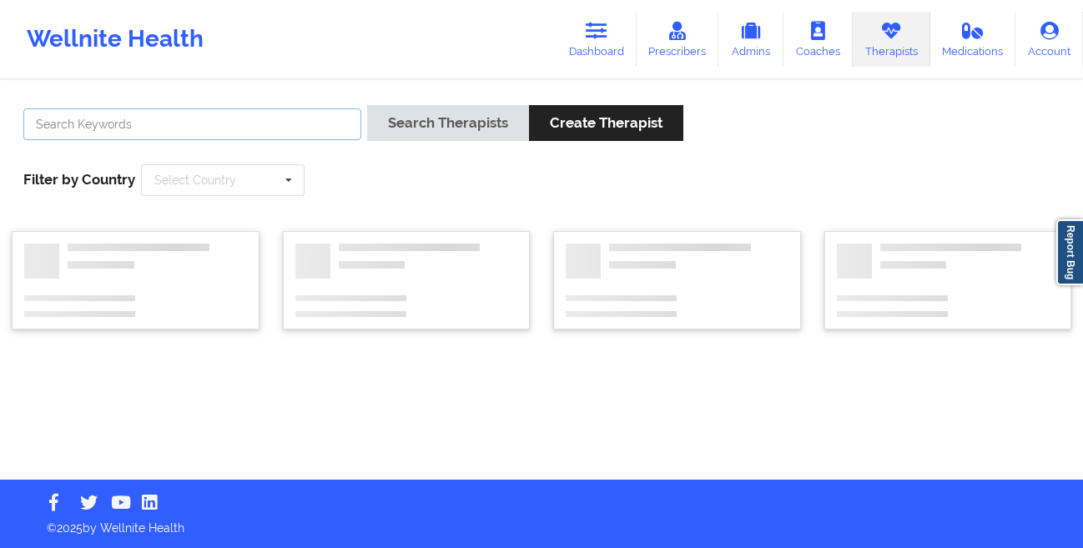
click at [304, 123] on input "text" at bounding box center [192, 124] width 338 height 32
paste input "[PERSON_NAME]"
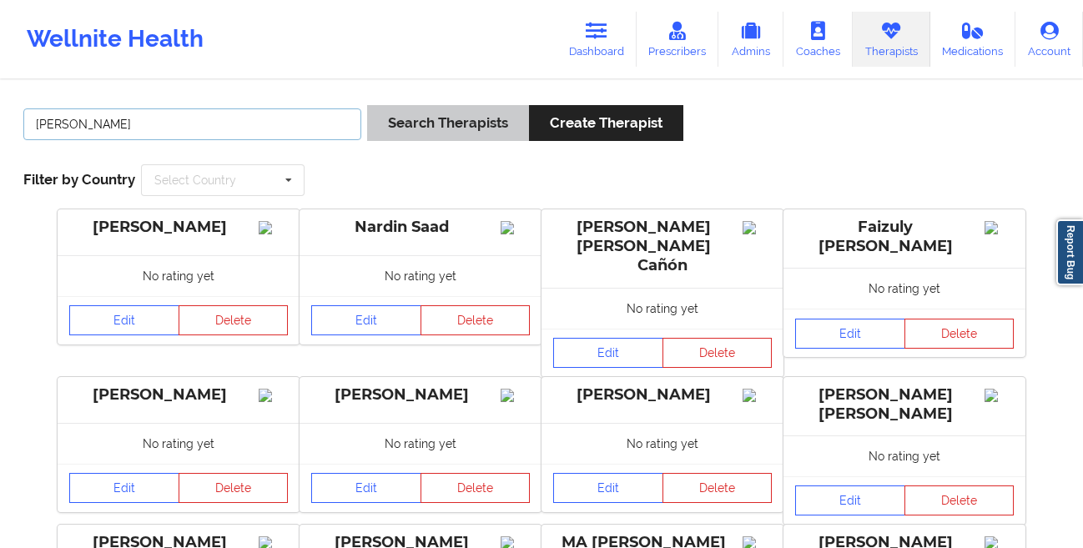
type input "[PERSON_NAME]"
click at [391, 126] on button "Search Therapists" at bounding box center [448, 123] width 162 height 36
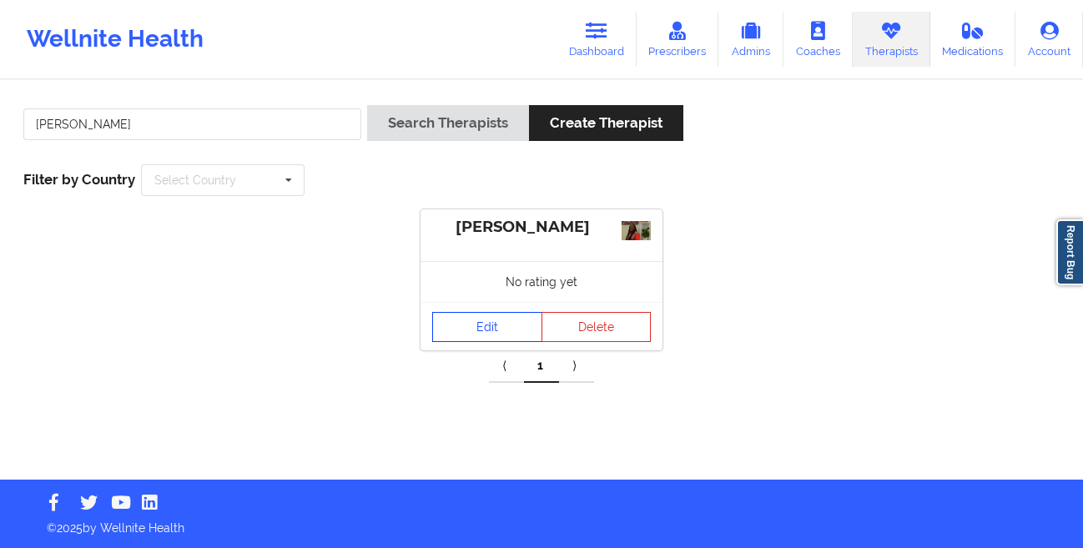
click at [480, 332] on link "Edit" at bounding box center [487, 327] width 110 height 30
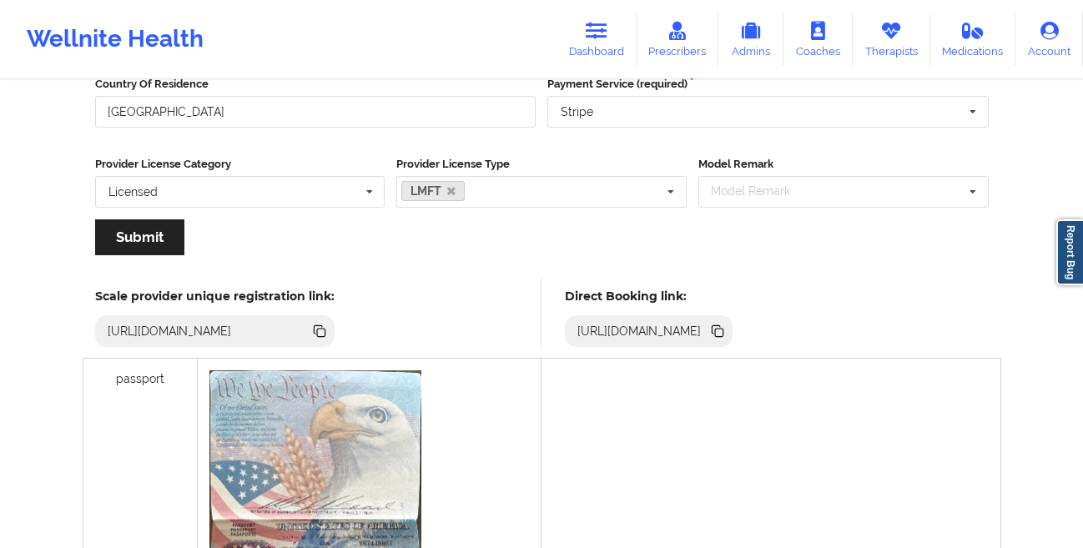
scroll to position [288, 0]
click at [723, 334] on icon at bounding box center [719, 331] width 8 height 8
click at [586, 33] on link "Dashboard" at bounding box center [596, 39] width 80 height 55
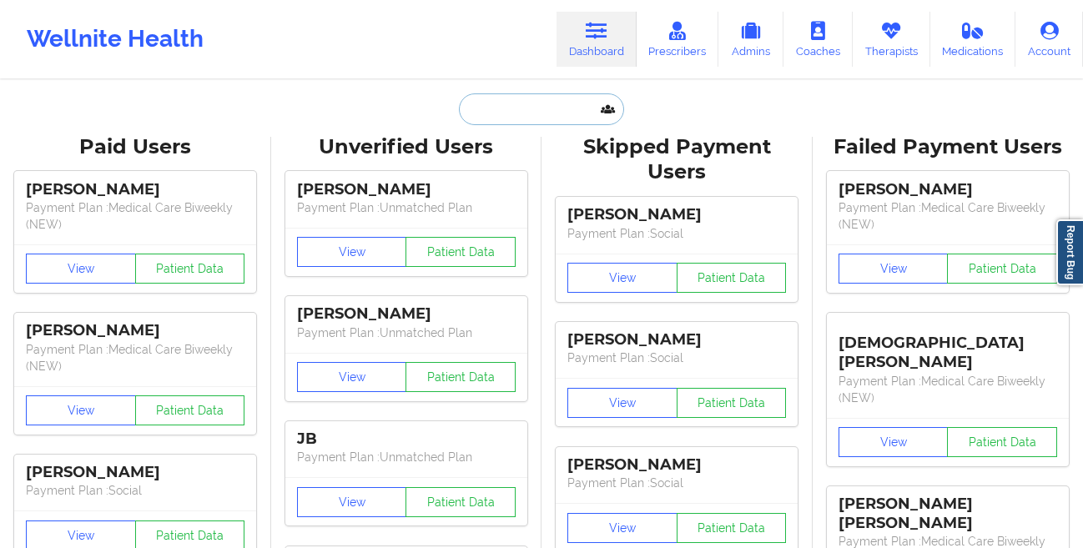
click at [493, 105] on input "text" at bounding box center [541, 109] width 165 height 32
paste input "[PERSON_NAME]"
type input "[PERSON_NAME]"
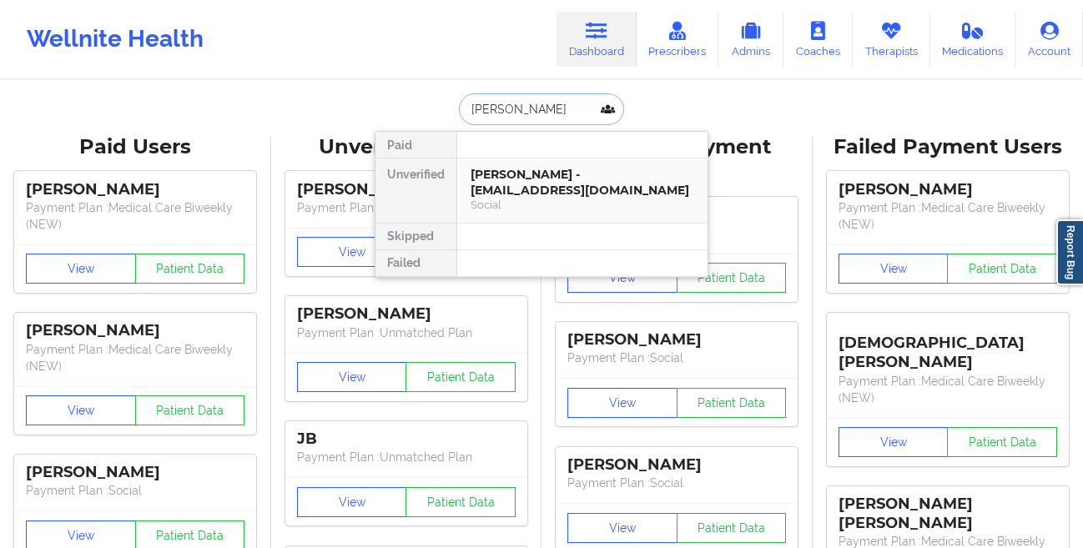
click at [495, 177] on div "[PERSON_NAME] - [EMAIL_ADDRESS][DOMAIN_NAME]" at bounding box center [582, 182] width 224 height 31
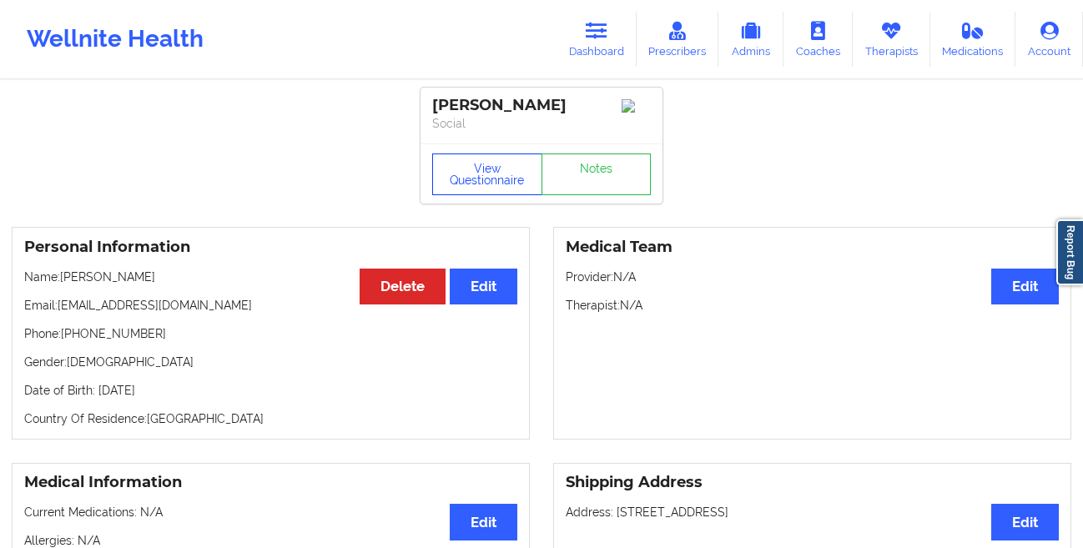
click at [458, 190] on button "View Questionnaire" at bounding box center [487, 174] width 110 height 42
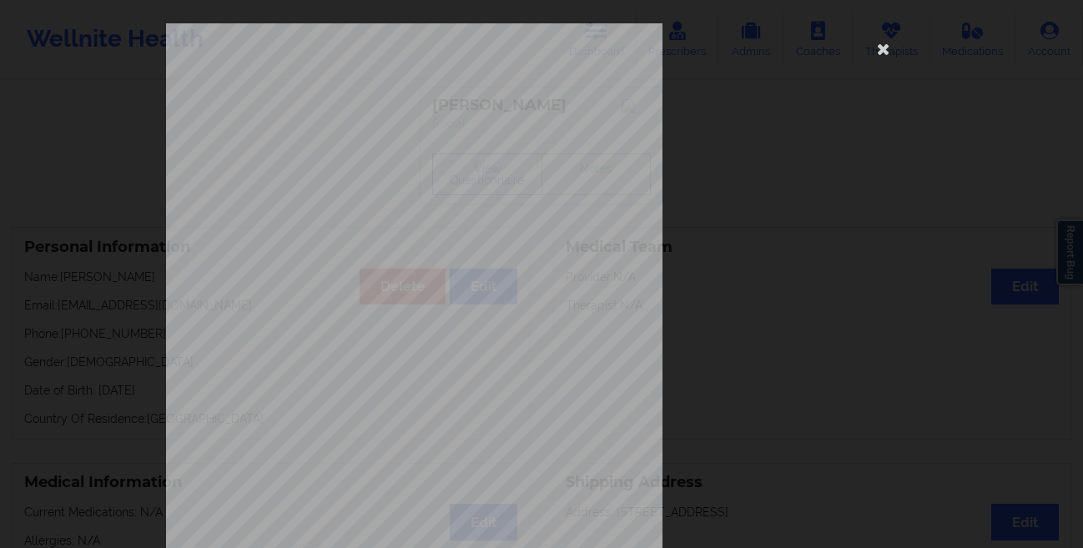
scroll to position [248, 0]
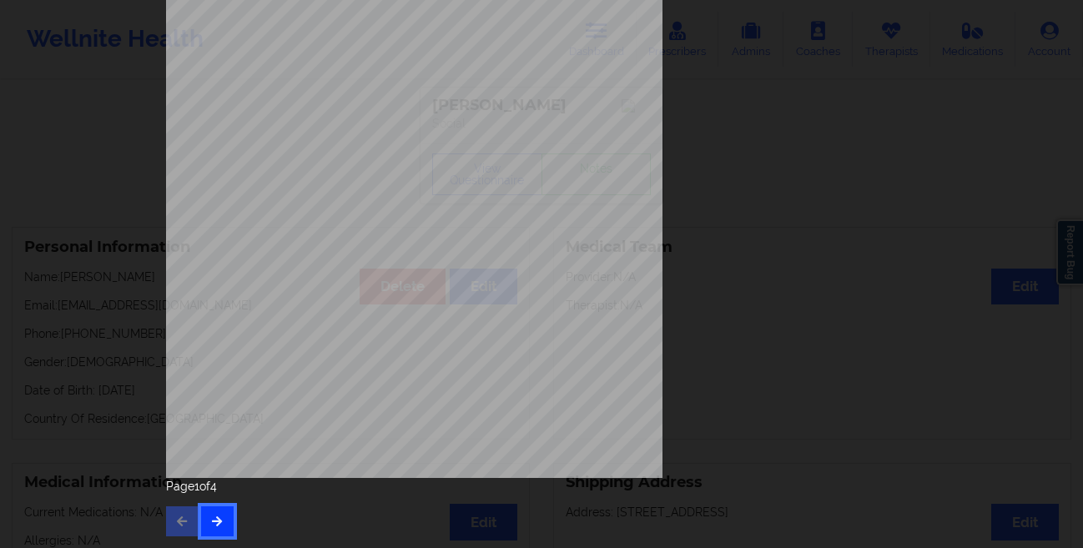
click at [219, 519] on icon "button" at bounding box center [217, 520] width 14 height 10
click at [219, 515] on button "button" at bounding box center [217, 521] width 33 height 30
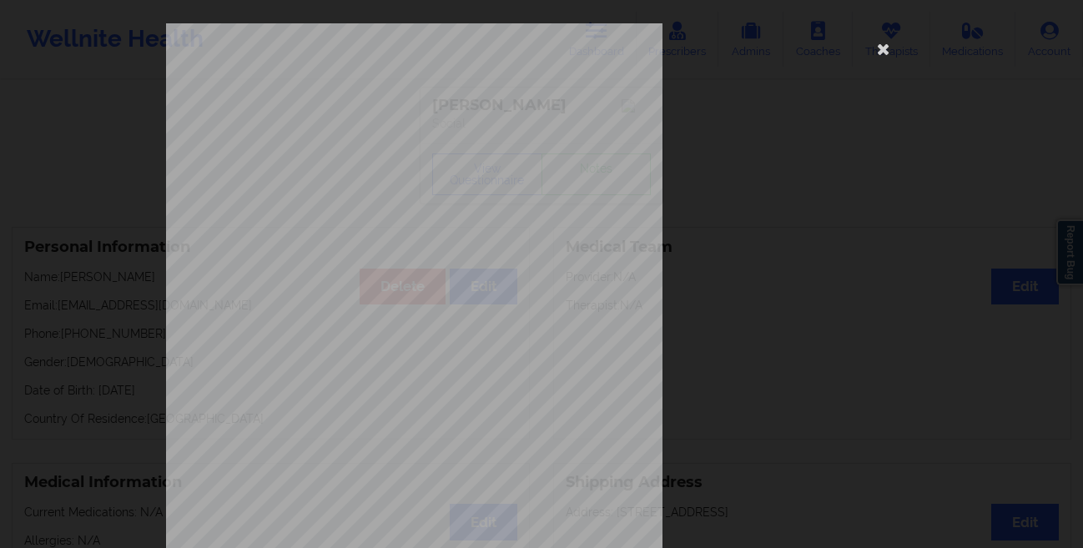
click at [72, 329] on div "commercial Insurance Member ID for patient 987519759 Insurance company name det…" at bounding box center [541, 274] width 1083 height 548
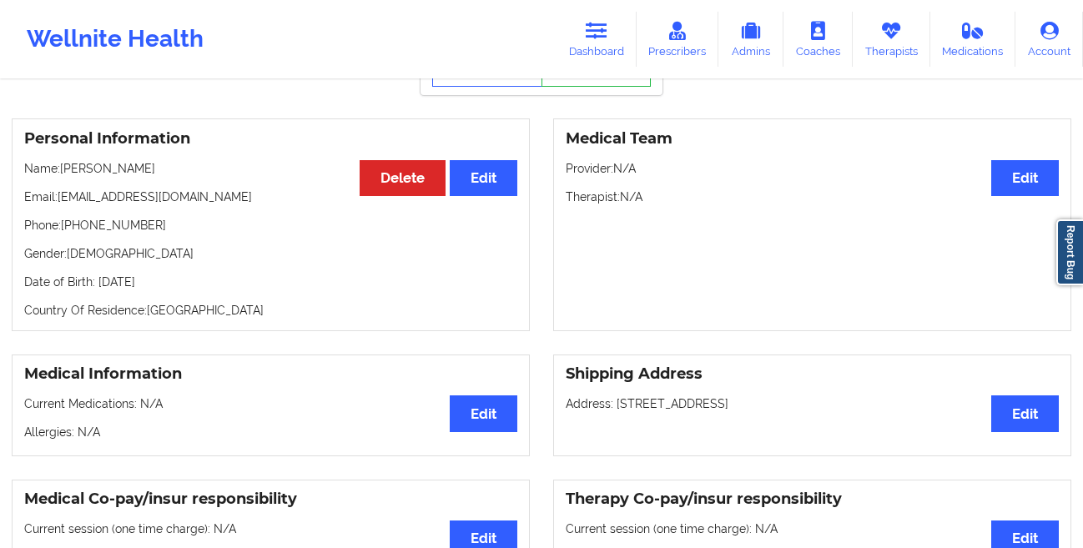
scroll to position [112, 0]
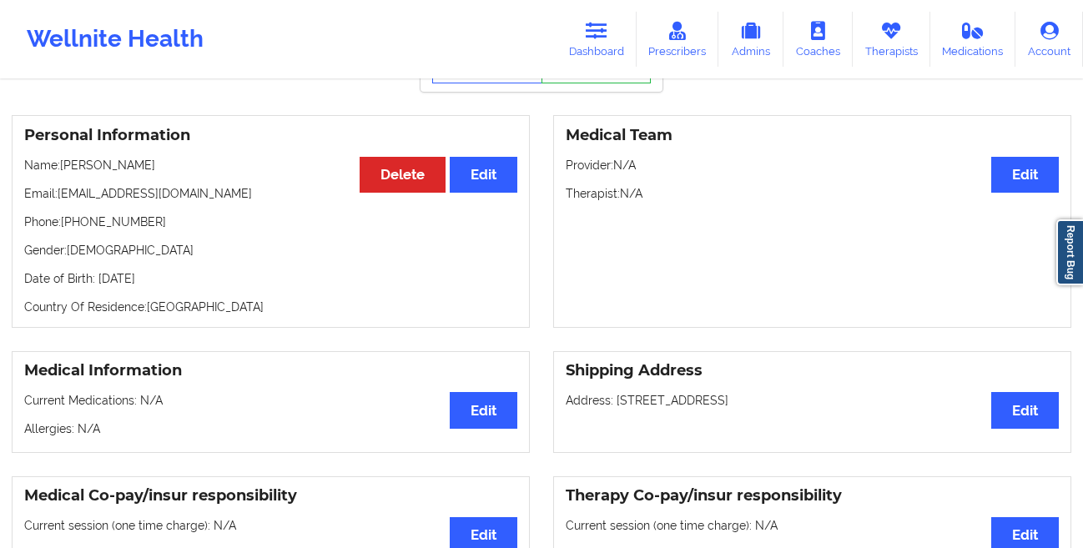
drag, startPoint x: 228, startPoint y: 279, endPoint x: 101, endPoint y: 283, distance: 126.8
click at [101, 283] on p "Date of Birth: [DEMOGRAPHIC_DATA]" at bounding box center [270, 278] width 493 height 17
copy p "th of [DATE]"
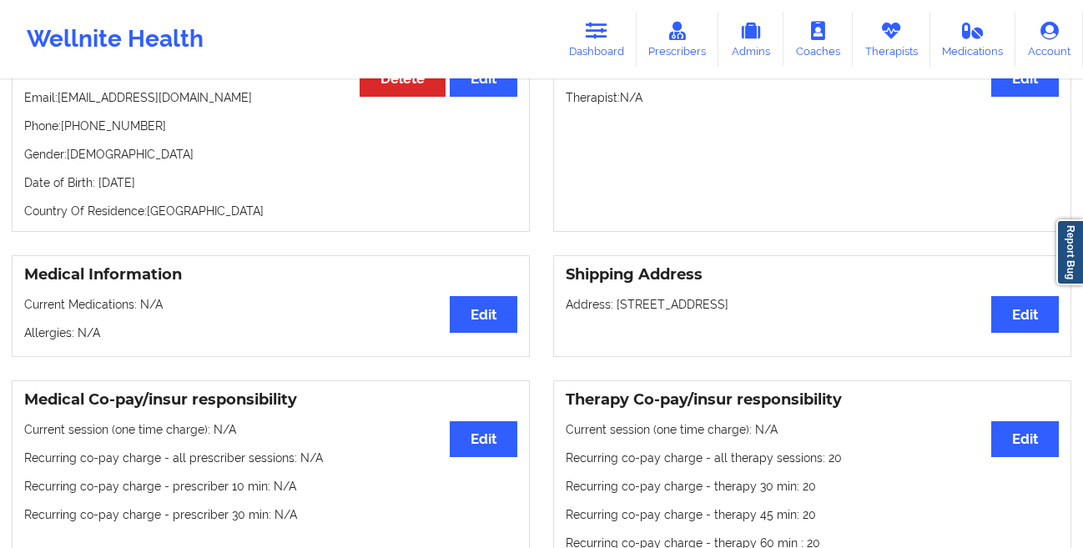
scroll to position [180, 0]
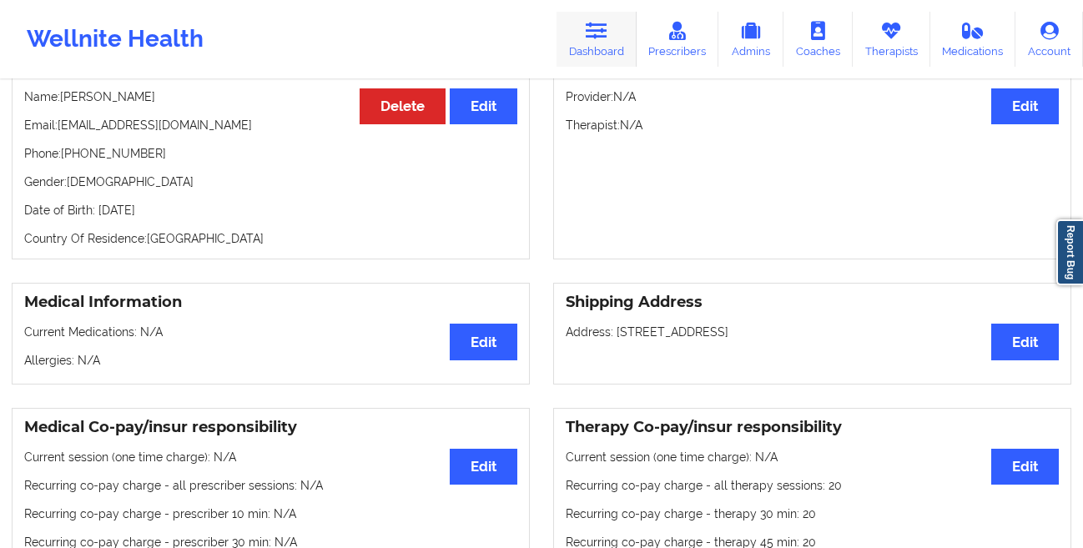
click at [610, 48] on link "Dashboard" at bounding box center [596, 39] width 80 height 55
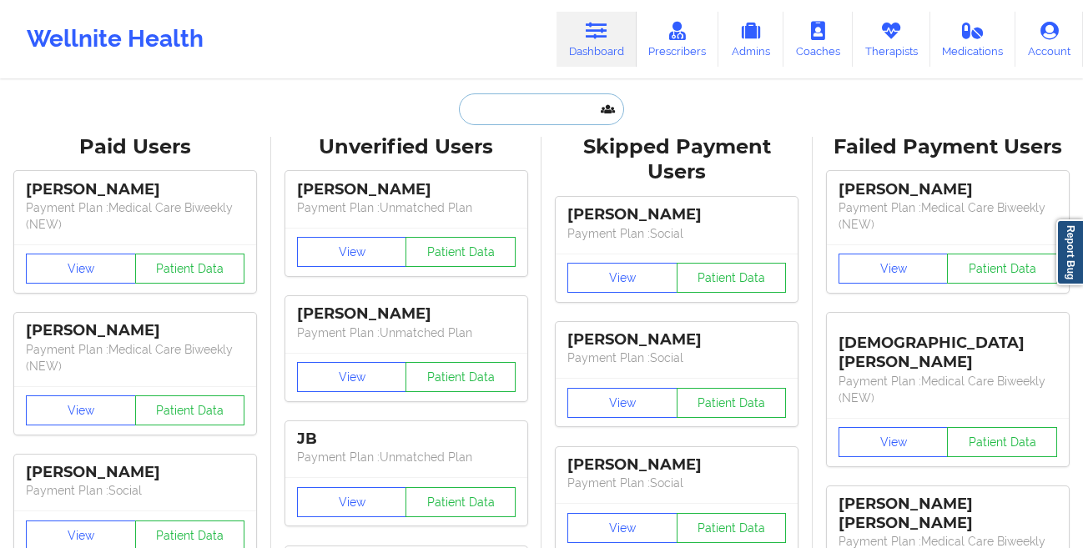
click at [511, 95] on input "text" at bounding box center [541, 109] width 165 height 32
paste input "[PERSON_NAME]"
type input "[PERSON_NAME]"
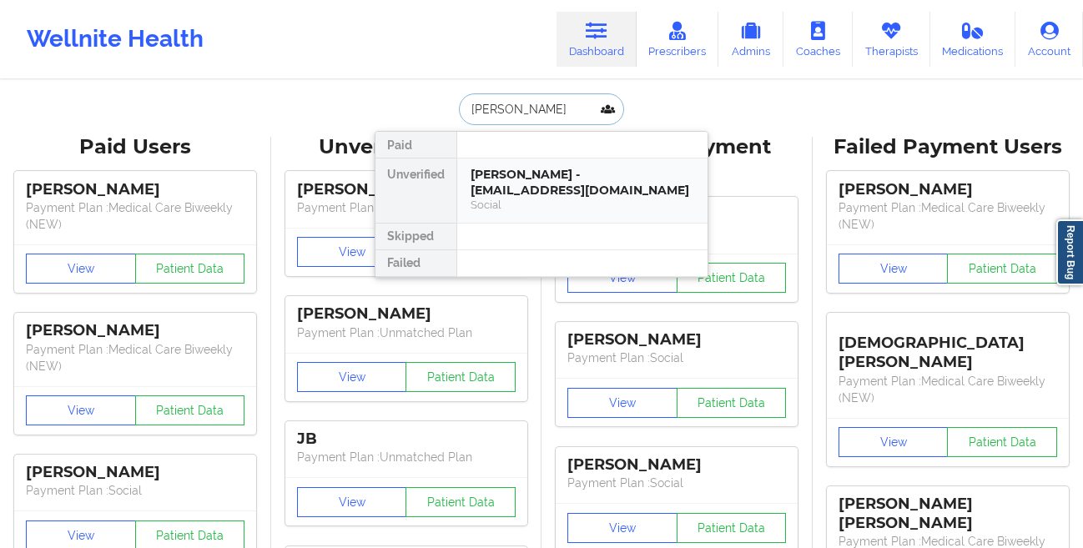
click at [483, 170] on div "[PERSON_NAME] - [EMAIL_ADDRESS][DOMAIN_NAME]" at bounding box center [582, 182] width 224 height 31
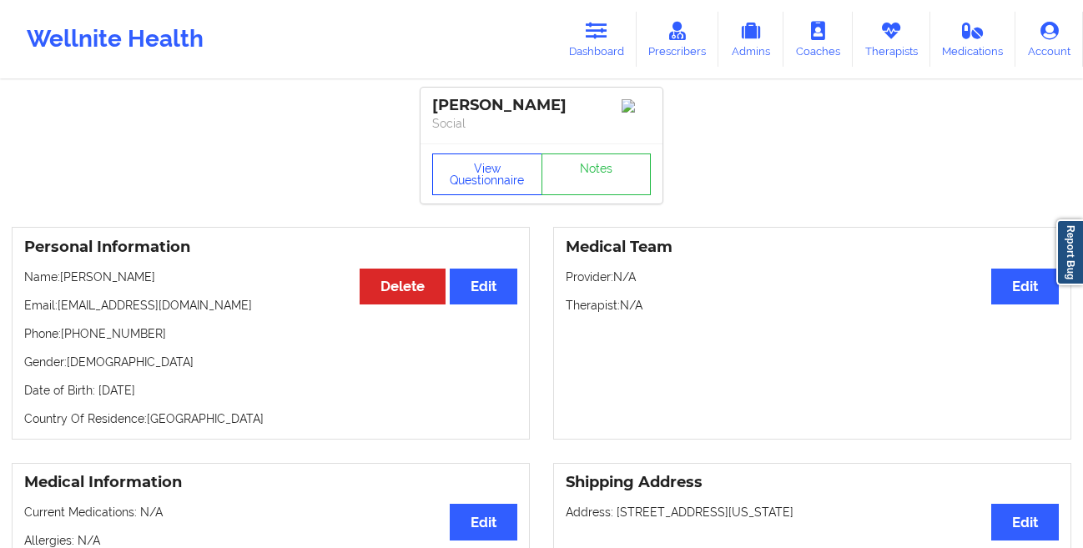
click at [479, 179] on button "View Questionnaire" at bounding box center [487, 174] width 110 height 42
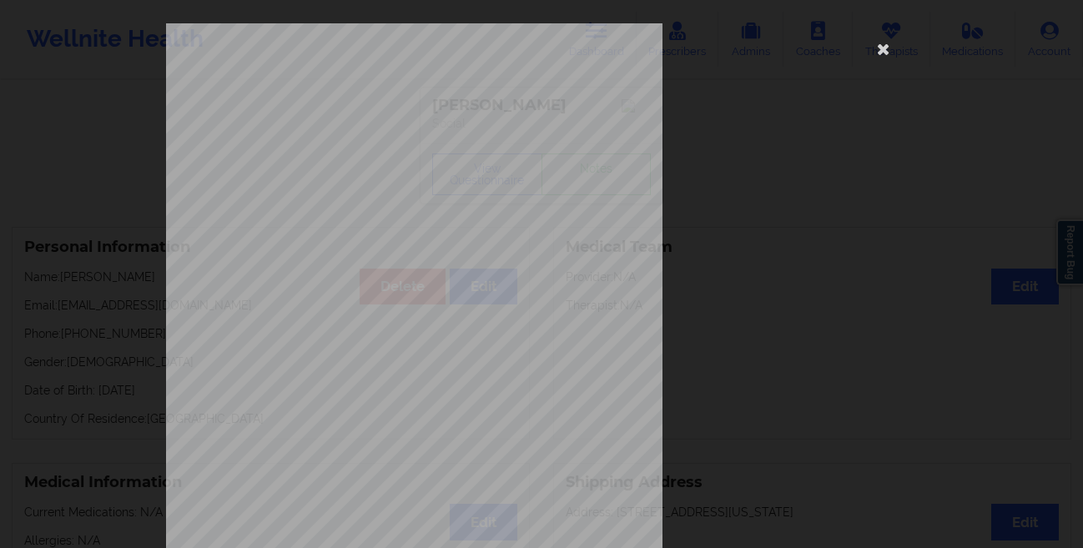
scroll to position [248, 0]
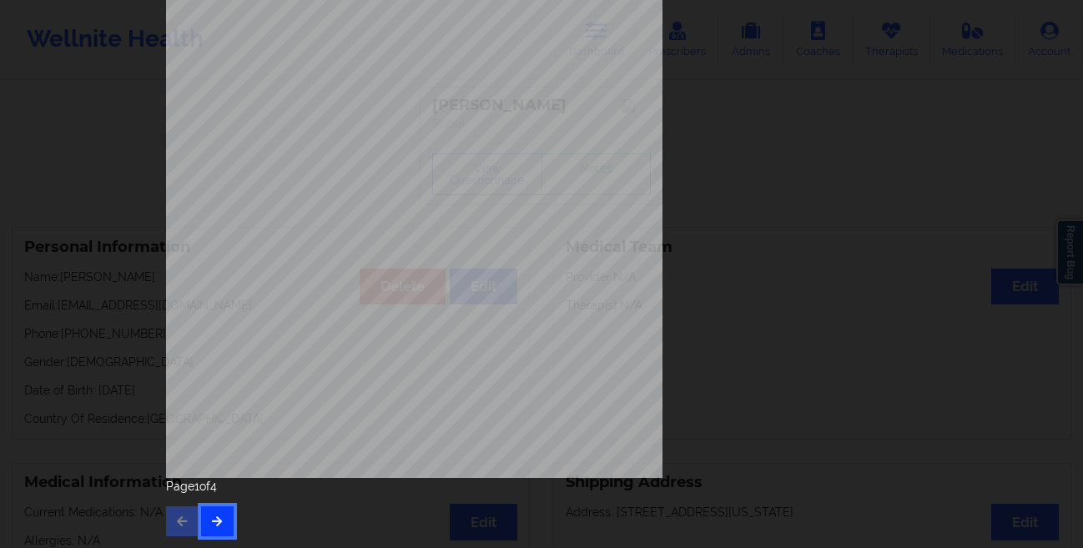
click at [210, 517] on icon "button" at bounding box center [217, 520] width 14 height 10
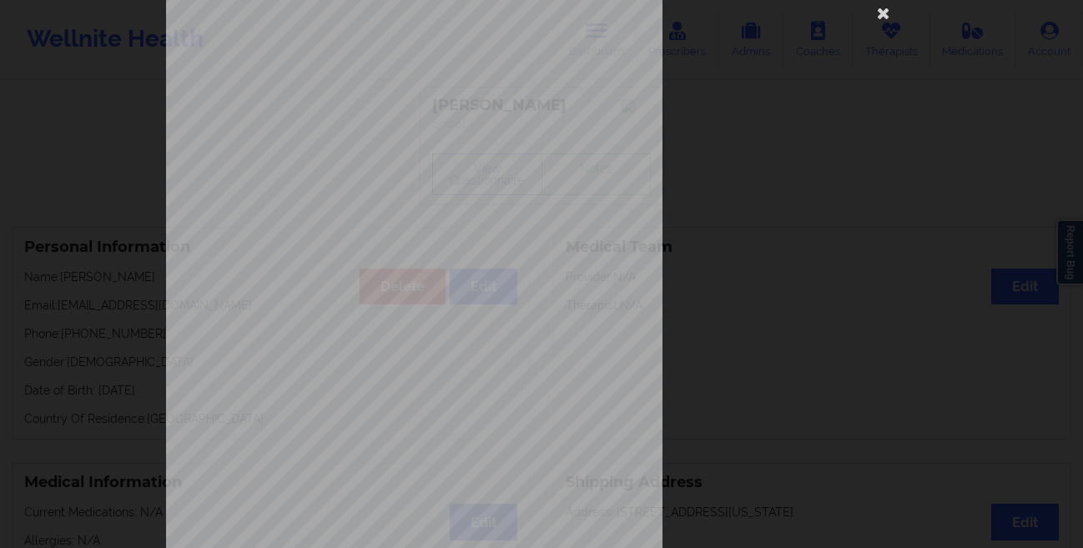
scroll to position [39, 0]
click at [95, 385] on div "commercial Insurance Member ID for patient 930486931 Insurance company name det…" at bounding box center [541, 274] width 1083 height 548
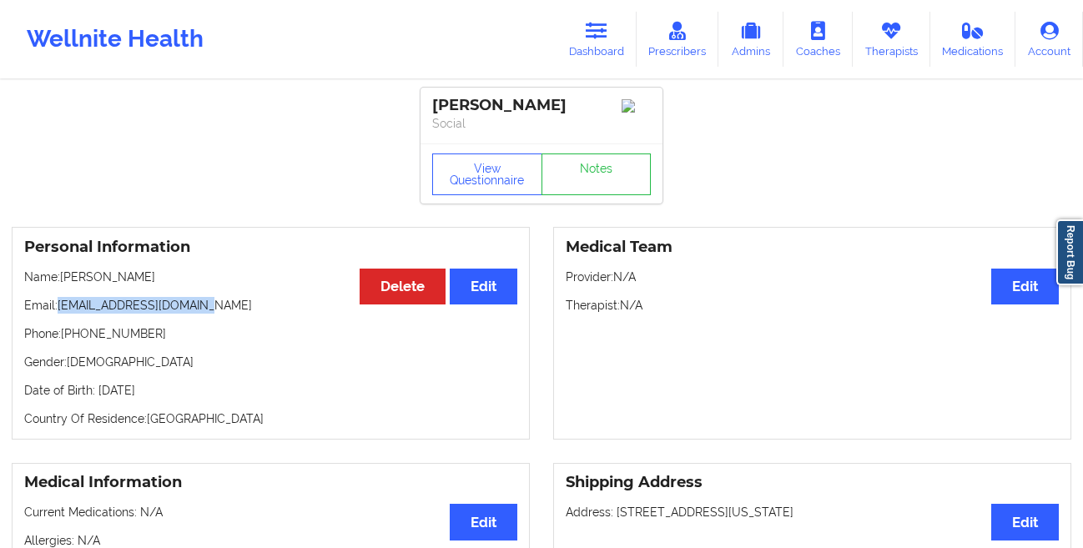
drag, startPoint x: 219, startPoint y: 310, endPoint x: 62, endPoint y: 314, distance: 156.9
click at [62, 314] on p "Email: [EMAIL_ADDRESS][DOMAIN_NAME]" at bounding box center [270, 305] width 493 height 17
copy p "[EMAIL_ADDRESS][DOMAIN_NAME]"
drag, startPoint x: 155, startPoint y: 284, endPoint x: 63, endPoint y: 284, distance: 92.6
click at [63, 284] on p "Name: [PERSON_NAME]" at bounding box center [270, 277] width 493 height 17
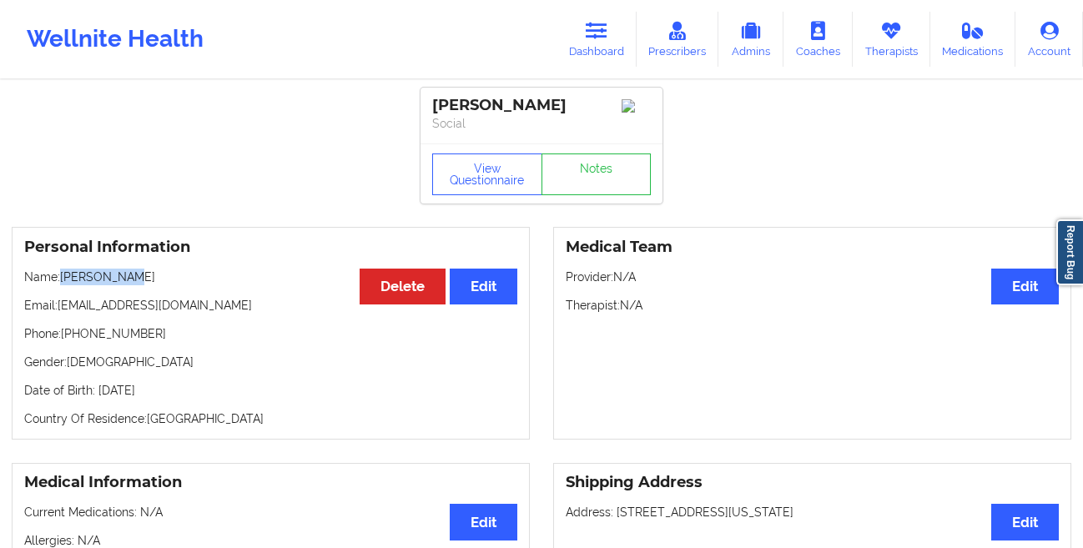
copy p "[PERSON_NAME]"
click at [460, 190] on button "View Questionnaire" at bounding box center [487, 174] width 110 height 42
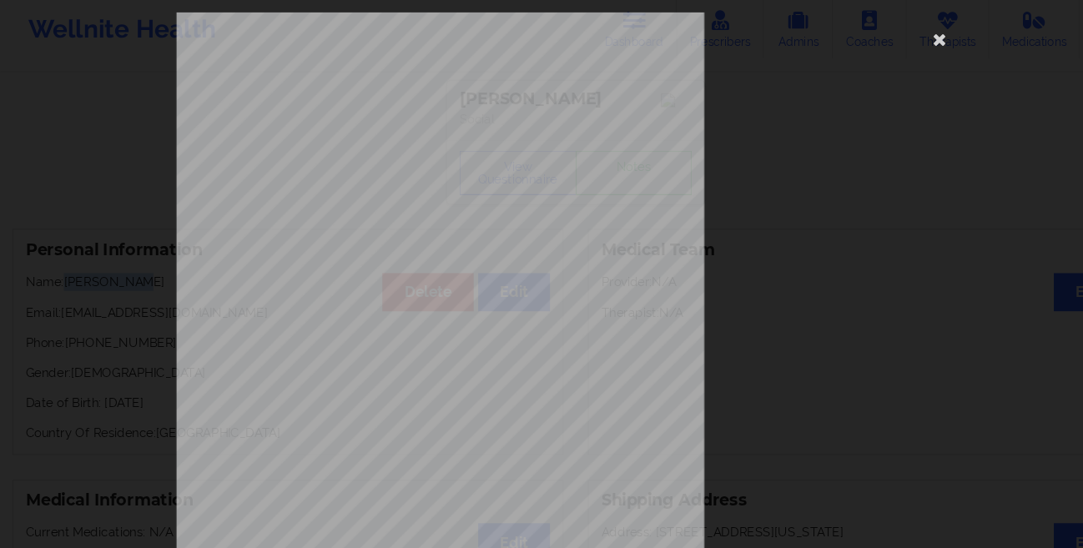
click at [25, 344] on div "commercial Insurance Member ID for patient 930486931 Insurance company name det…" at bounding box center [541, 274] width 1083 height 548
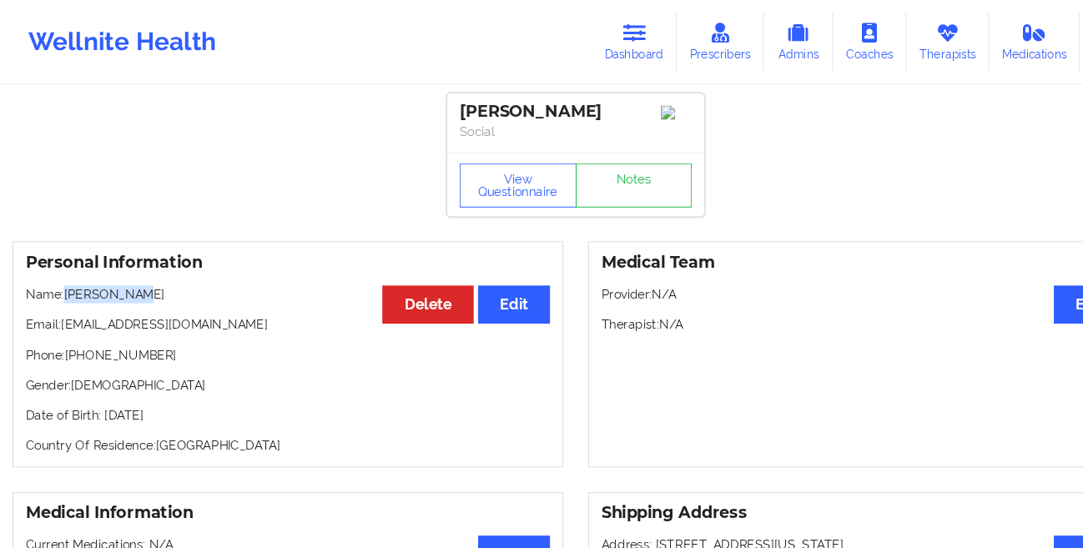
scroll to position [35, 0]
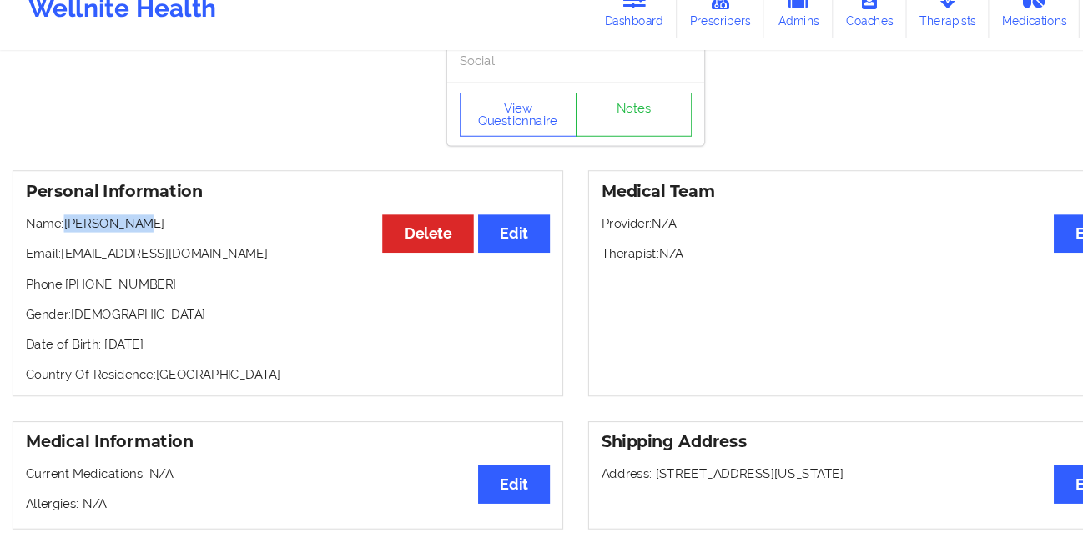
drag, startPoint x: 222, startPoint y: 355, endPoint x: 98, endPoint y: 360, distance: 123.6
click at [98, 360] on p "Date of Birth: [DEMOGRAPHIC_DATA]" at bounding box center [270, 355] width 493 height 17
copy p "[DATE]"
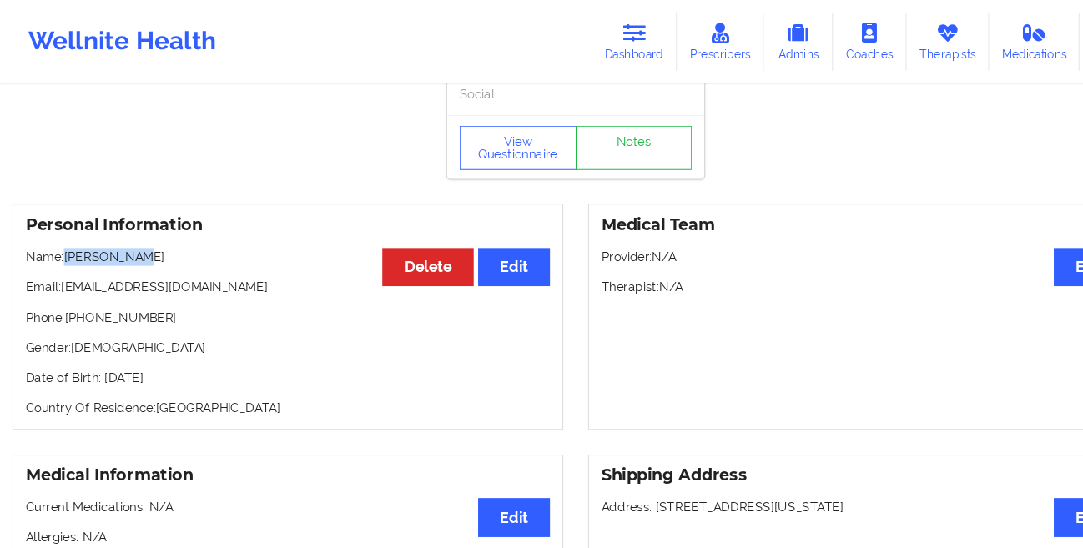
scroll to position [0, 0]
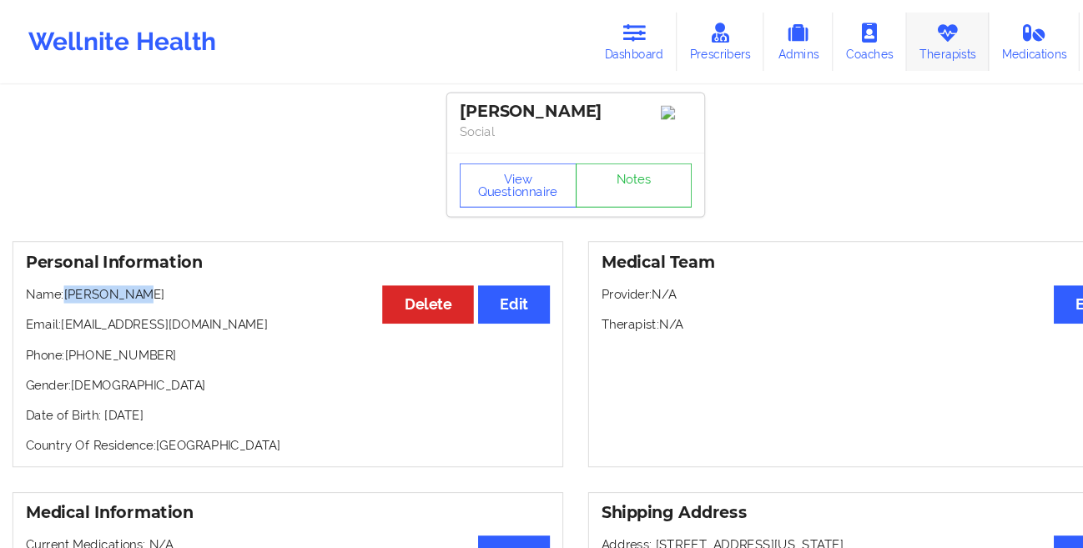
click at [870, 45] on link "Therapists" at bounding box center [891, 39] width 78 height 55
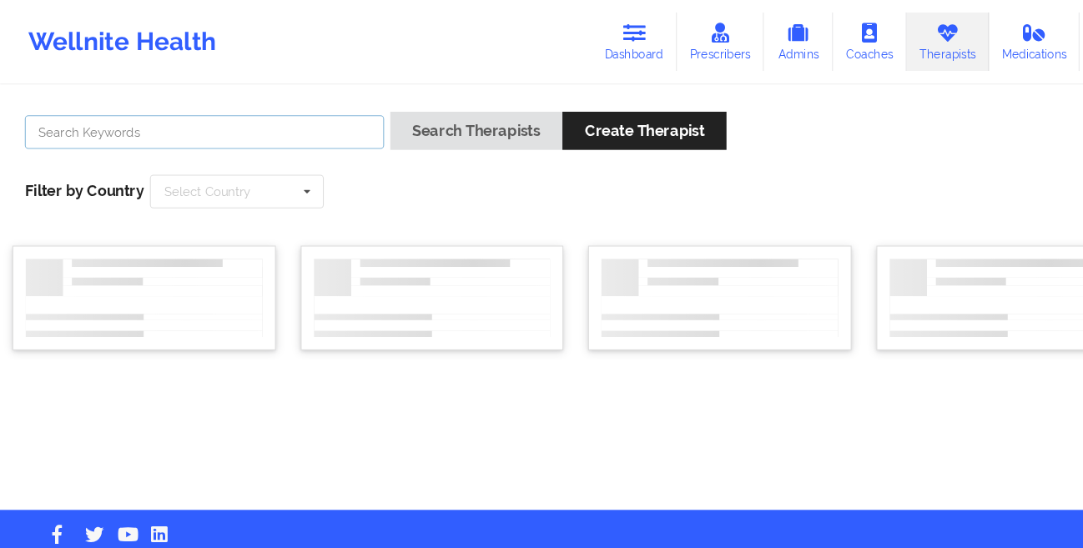
click at [201, 121] on input "text" at bounding box center [192, 124] width 338 height 32
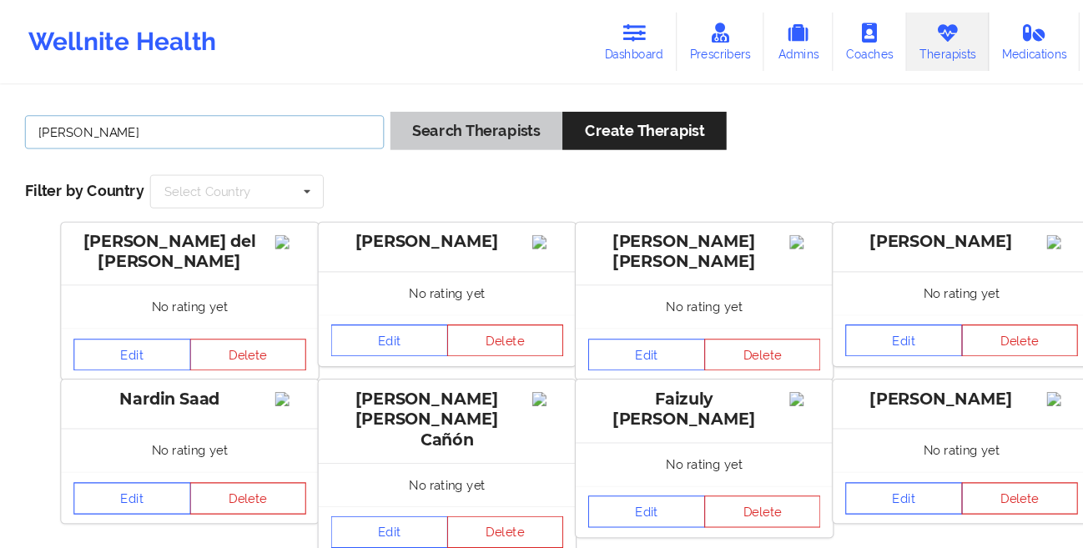
type input "[PERSON_NAME]"
click at [429, 126] on button "Search Therapists" at bounding box center [448, 123] width 162 height 36
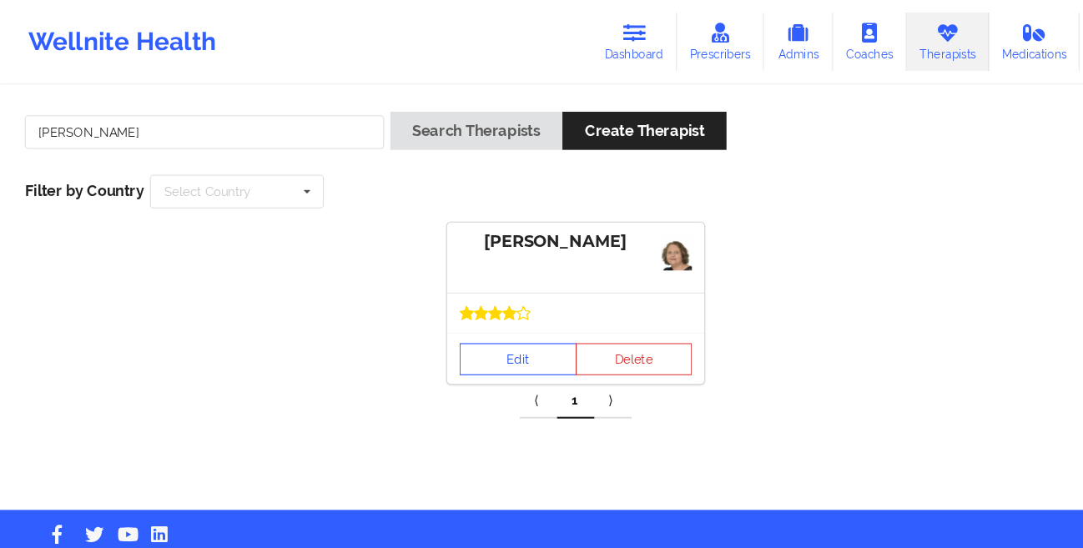
click at [456, 341] on link "Edit" at bounding box center [487, 338] width 110 height 30
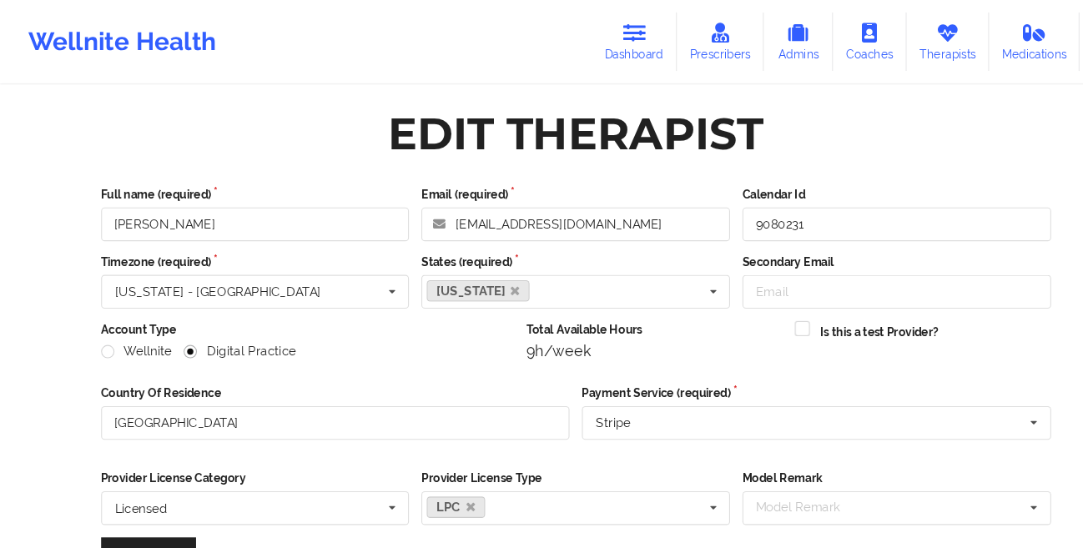
scroll to position [199, 0]
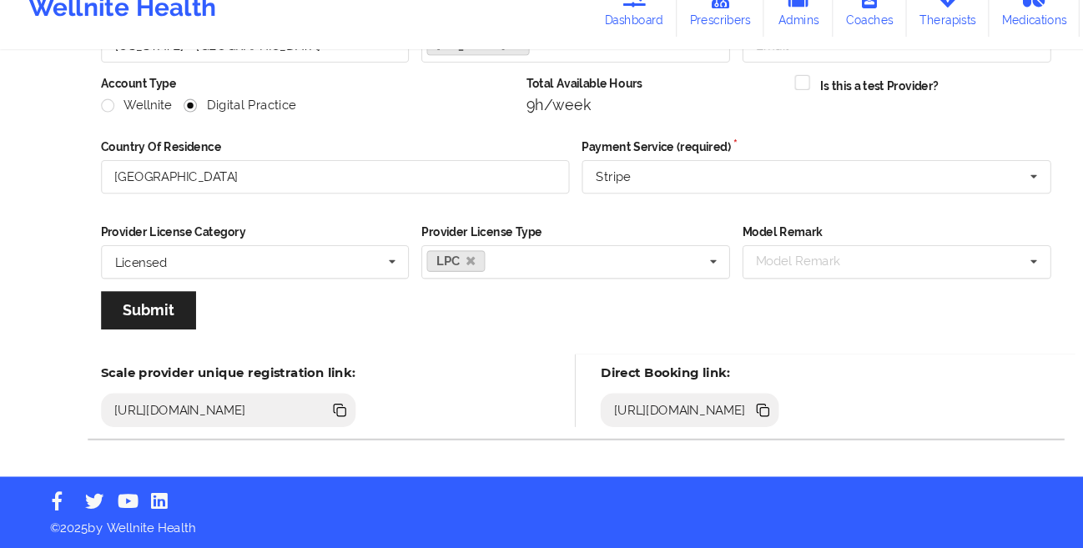
click at [723, 421] on icon at bounding box center [719, 419] width 8 height 8
click at [589, 57] on link "Dashboard" at bounding box center [596, 39] width 80 height 55
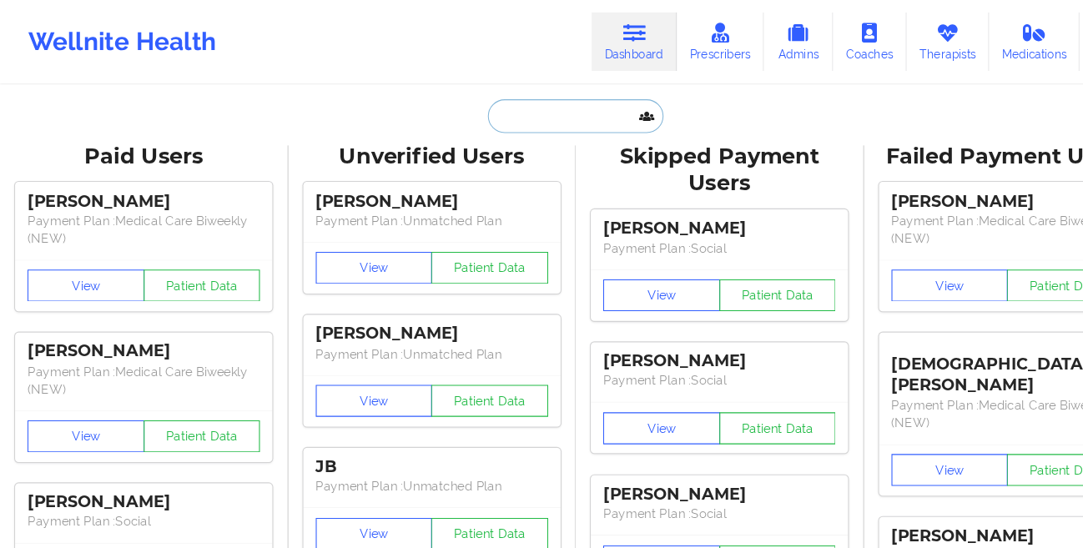
click at [500, 108] on input "text" at bounding box center [541, 109] width 165 height 32
paste input "[PERSON_NAME]"
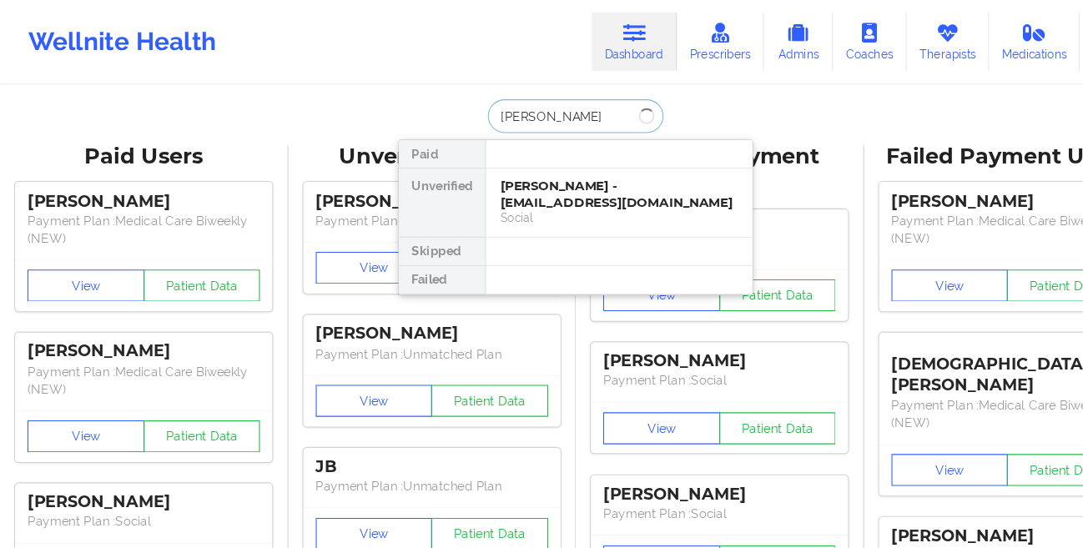
type input "[PERSON_NAME]"
click at [495, 186] on div "[PERSON_NAME] - [EMAIL_ADDRESS][DOMAIN_NAME]" at bounding box center [582, 182] width 224 height 31
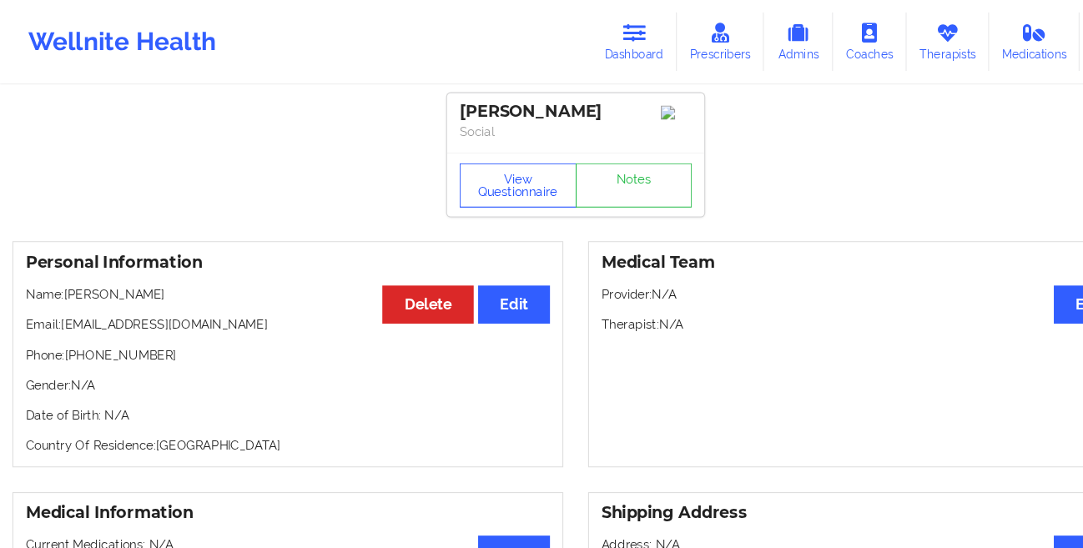
click at [441, 194] on button "View Questionnaire" at bounding box center [487, 174] width 110 height 42
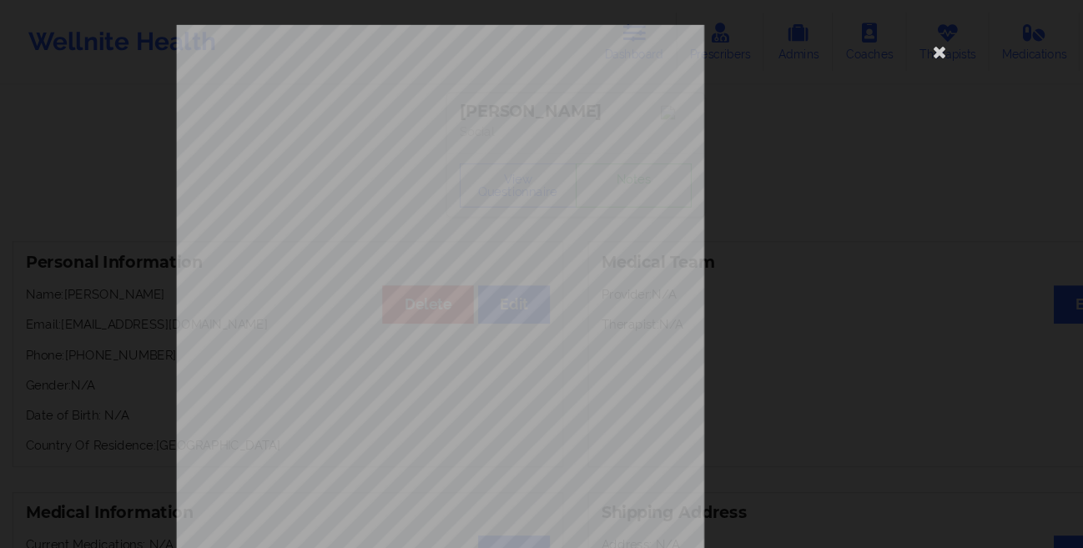
scroll to position [248, 0]
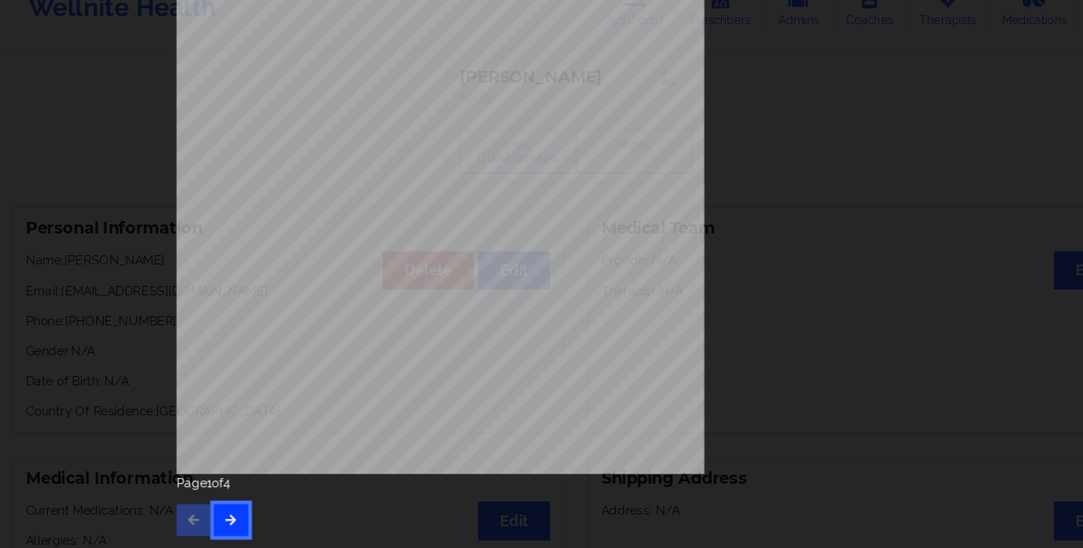
click at [224, 510] on button "button" at bounding box center [217, 521] width 33 height 30
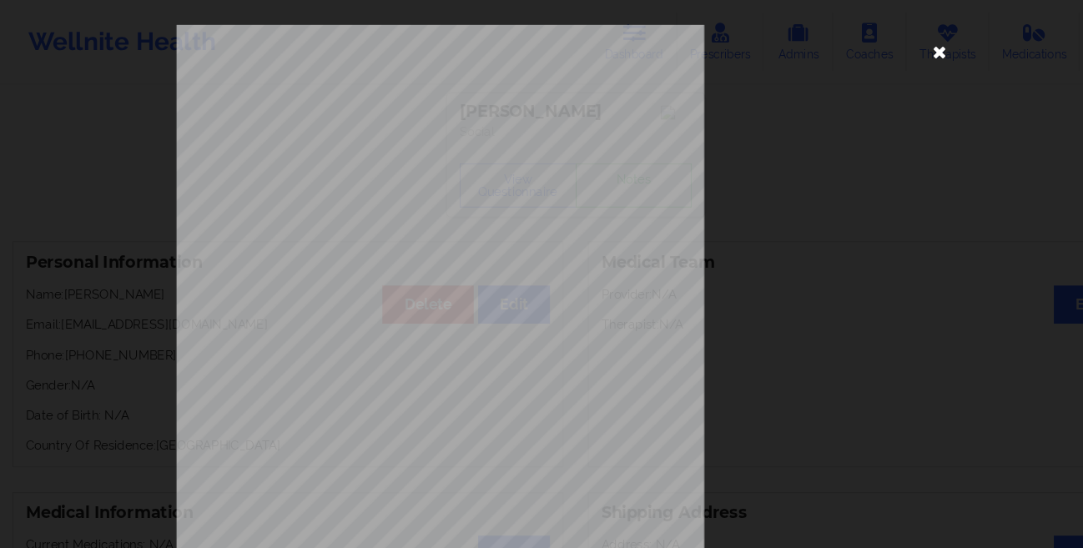
click at [878, 52] on icon at bounding box center [883, 48] width 27 height 27
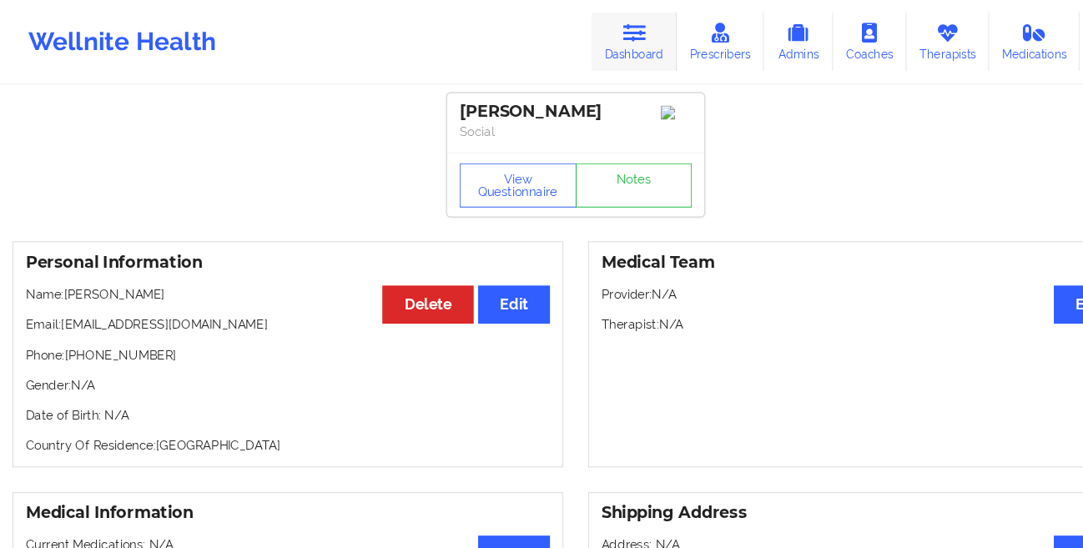
click at [612, 46] on link "Dashboard" at bounding box center [596, 39] width 80 height 55
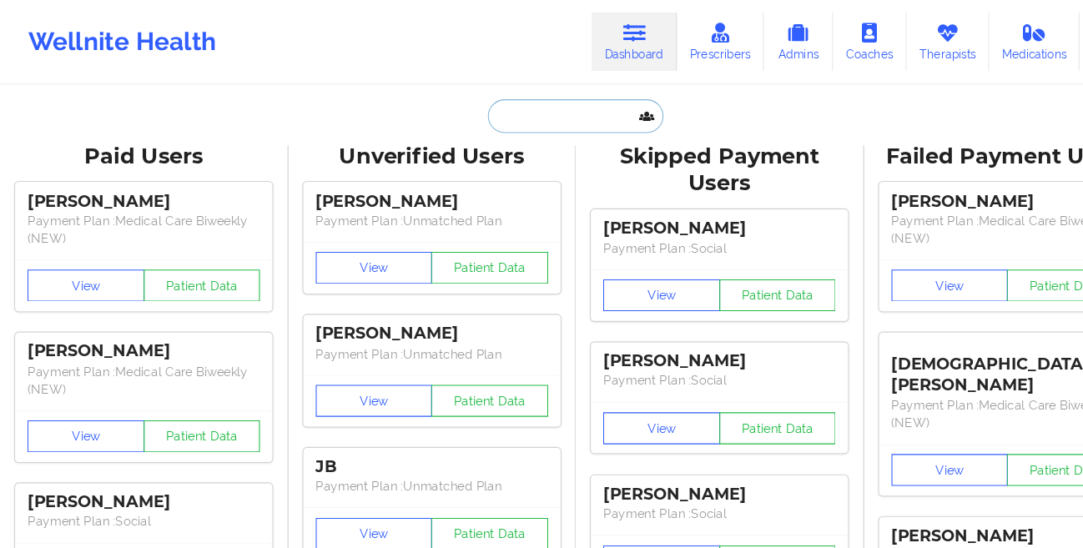
click at [485, 108] on input "text" at bounding box center [541, 109] width 165 height 32
paste input "Charity Porch"
type input "Charity Porch"
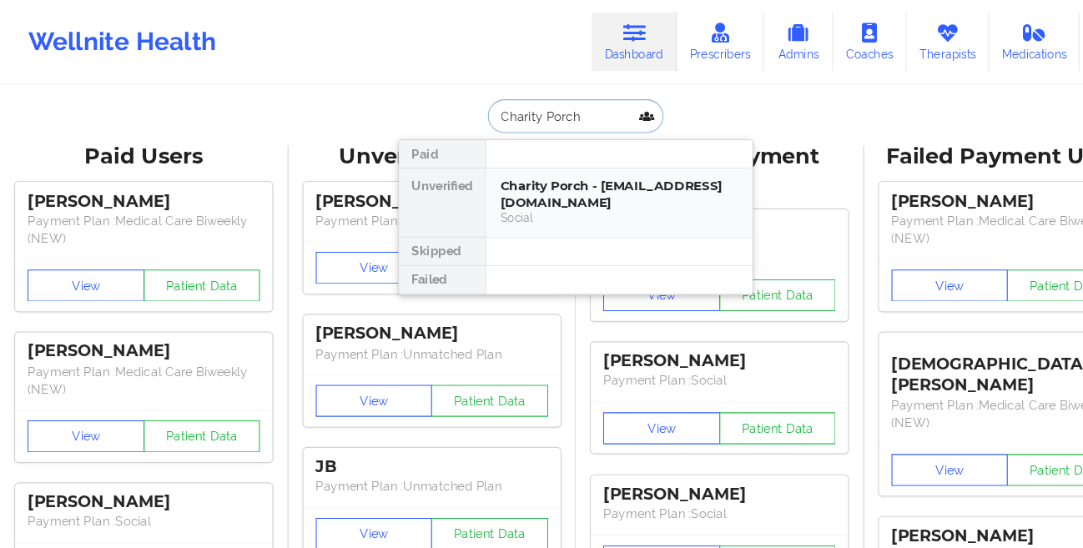
click at [495, 172] on div "Charity Porch - [EMAIL_ADDRESS][DOMAIN_NAME]" at bounding box center [582, 182] width 224 height 31
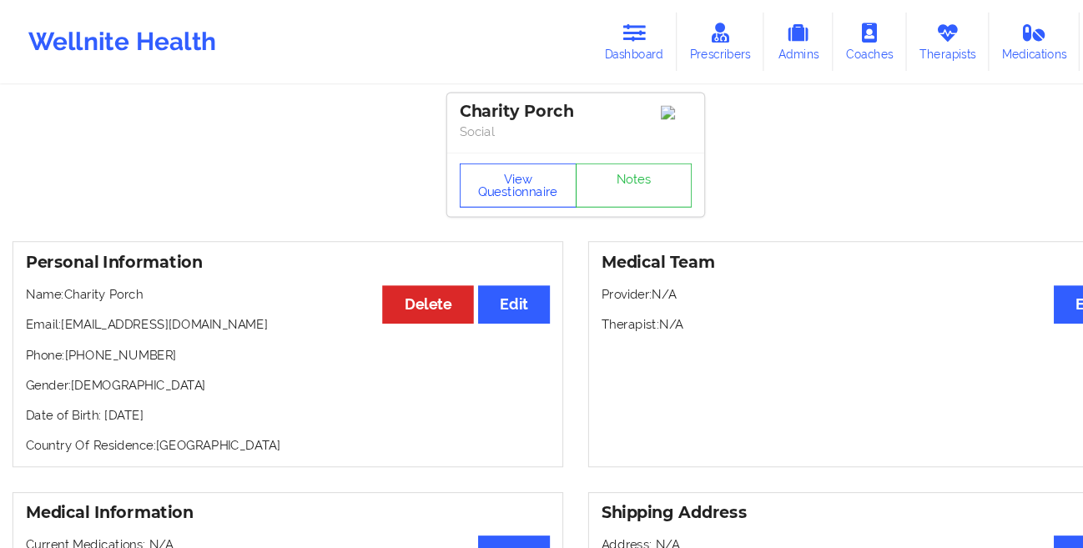
click at [463, 182] on button "View Questionnaire" at bounding box center [487, 174] width 110 height 42
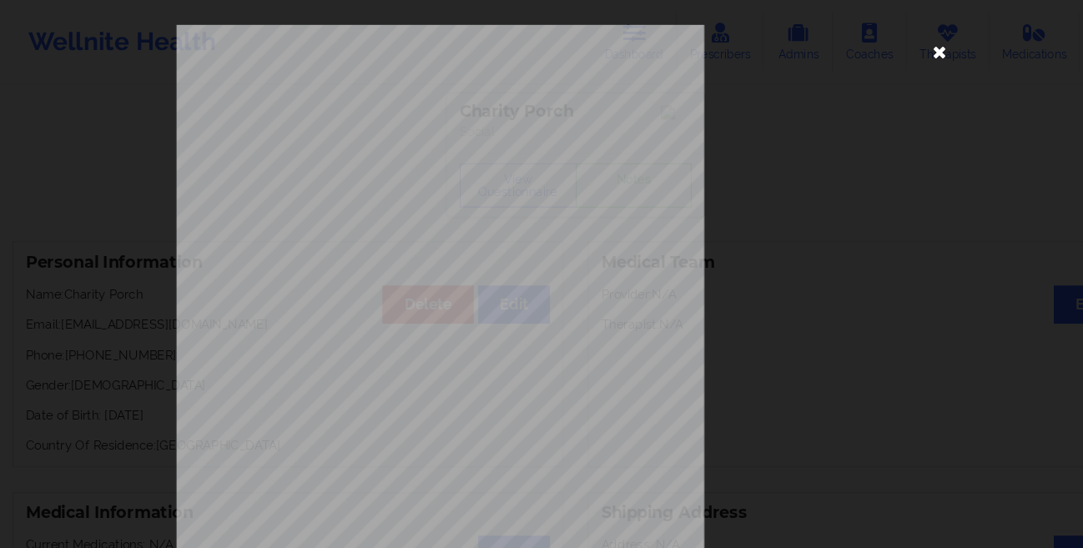
click at [879, 56] on icon at bounding box center [883, 48] width 27 height 27
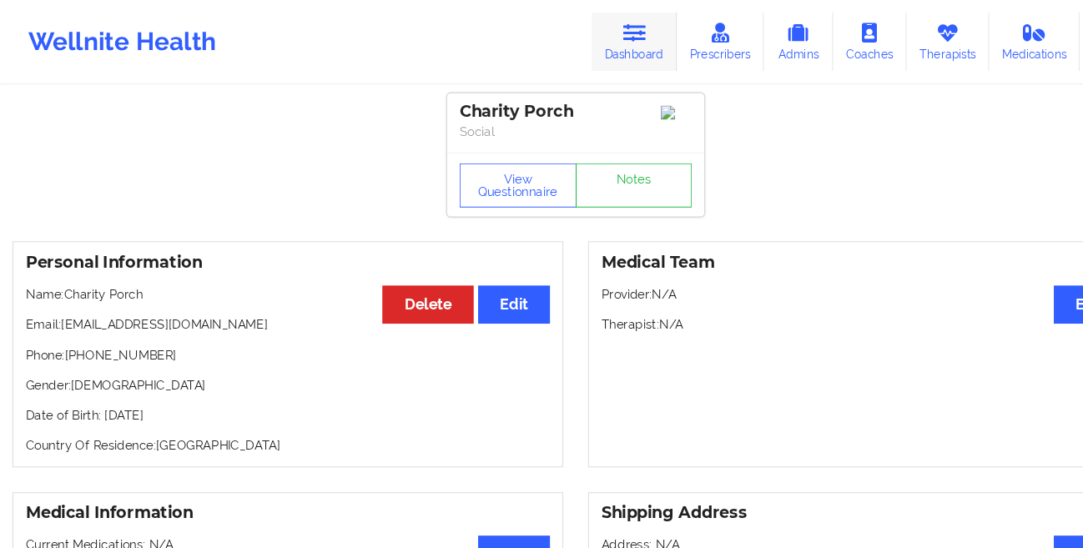
click at [602, 53] on link "Dashboard" at bounding box center [596, 39] width 80 height 55
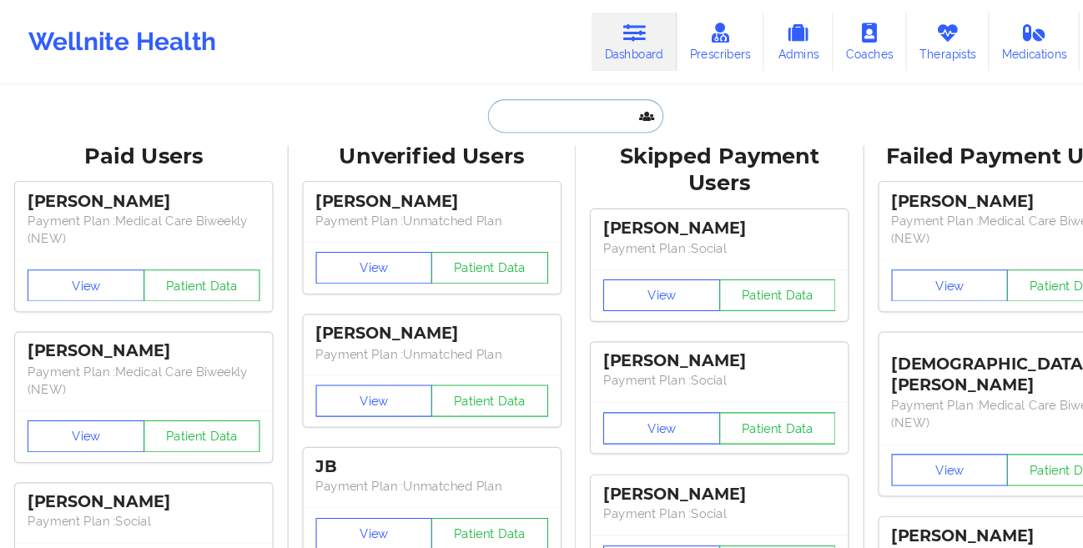
click at [482, 102] on input "text" at bounding box center [541, 109] width 165 height 32
paste input "Charity Porch"
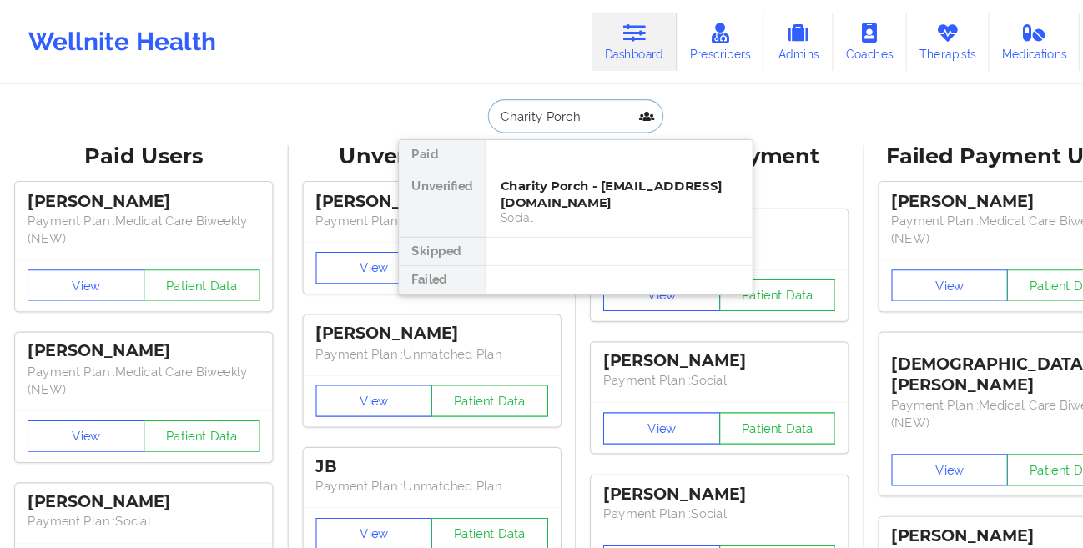
type input "Charity Porch"
click at [554, 189] on div "Charity Porch - [EMAIL_ADDRESS][DOMAIN_NAME]" at bounding box center [582, 182] width 224 height 31
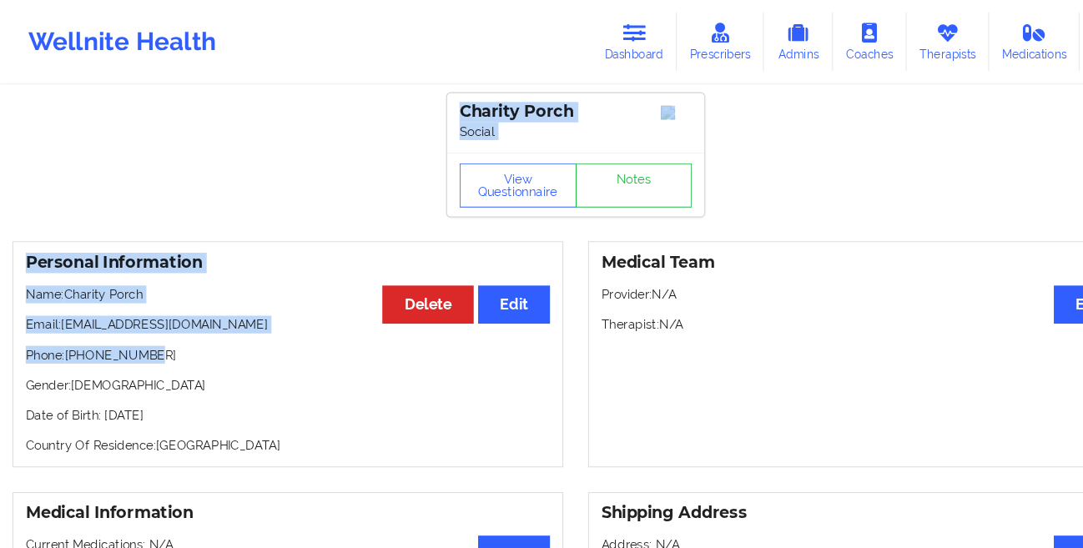
drag, startPoint x: 294, startPoint y: 338, endPoint x: -51, endPoint y: -120, distance: 573.1
click at [0, 0] on html "Wellnite Health Dashboard Prescribers Admins Coaches Therapists Medications Acc…" at bounding box center [541, 274] width 1083 height 548
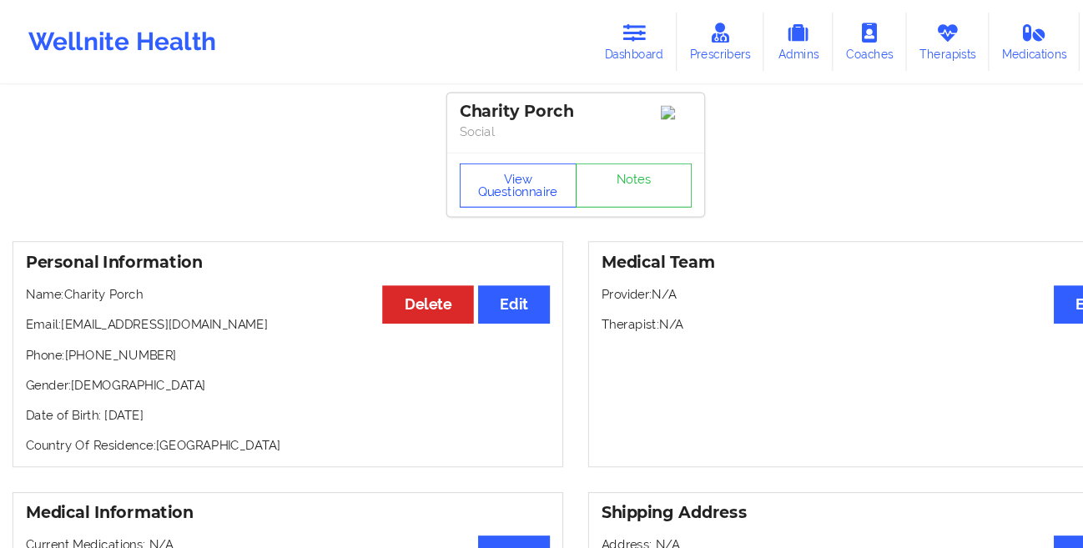
click at [460, 173] on button "View Questionnaire" at bounding box center [487, 174] width 110 height 42
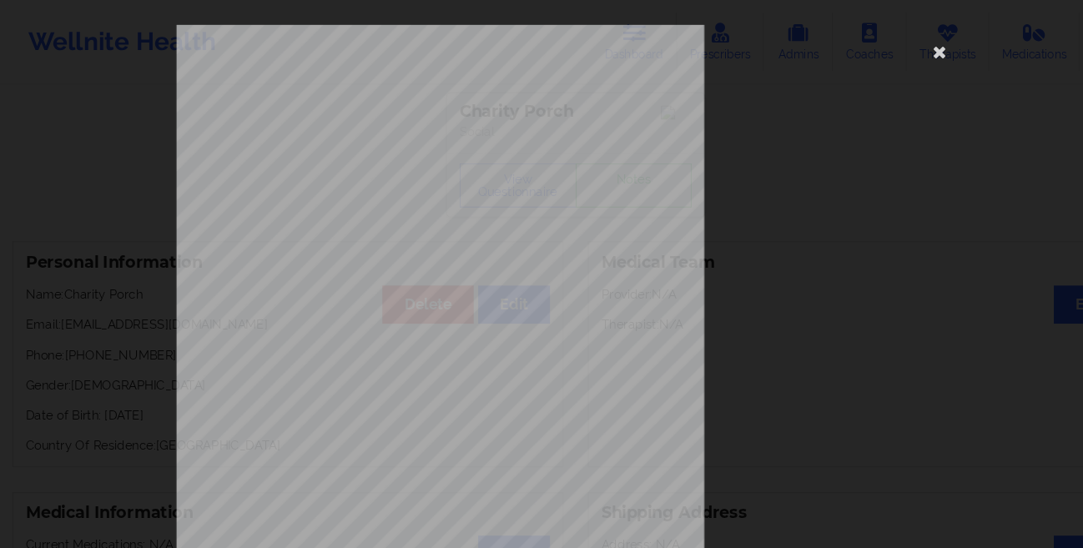
scroll to position [248, 0]
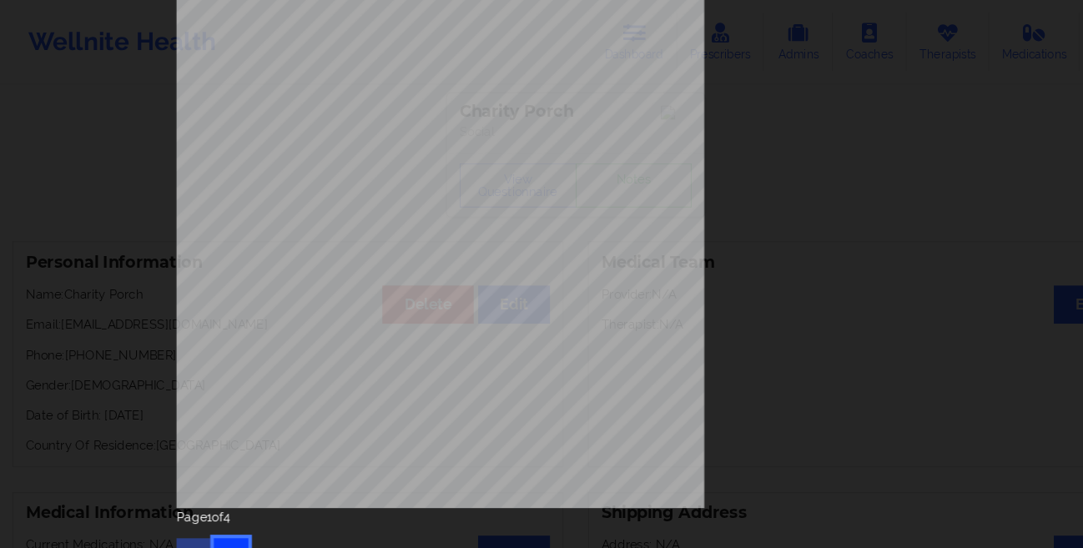
click at [214, 507] on button "button" at bounding box center [217, 521] width 33 height 30
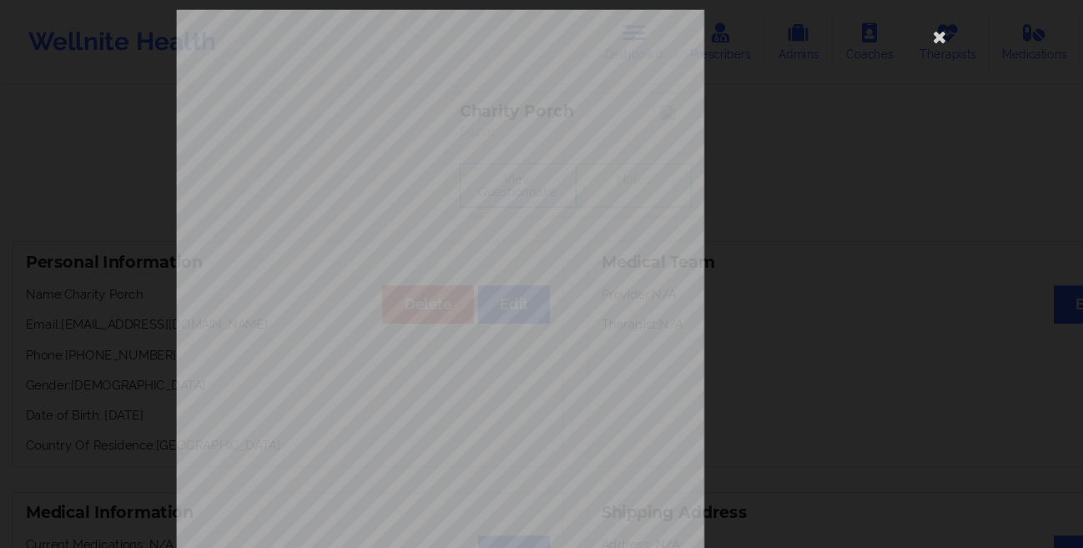
scroll to position [10, 0]
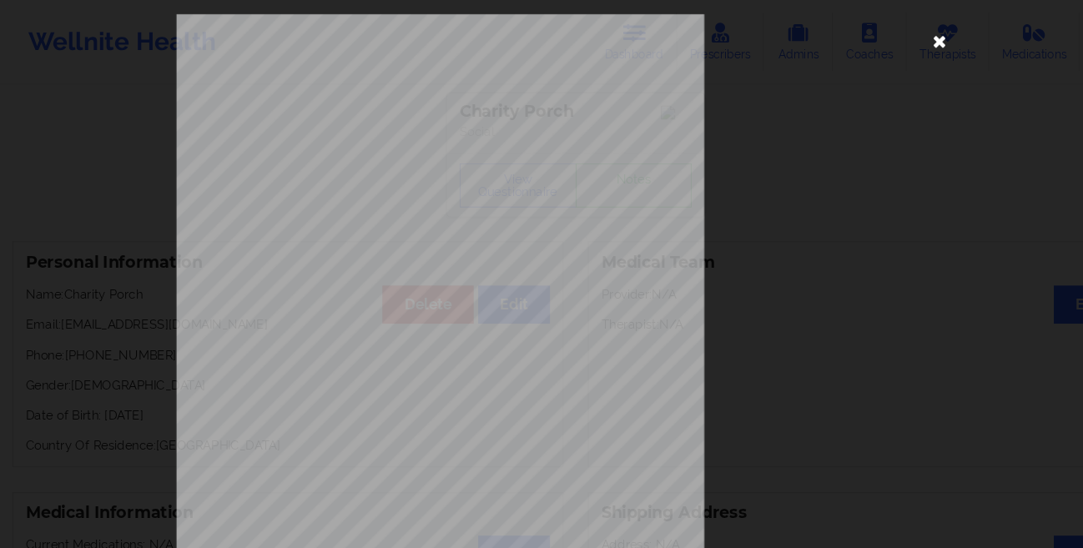
click at [881, 41] on icon at bounding box center [883, 38] width 27 height 27
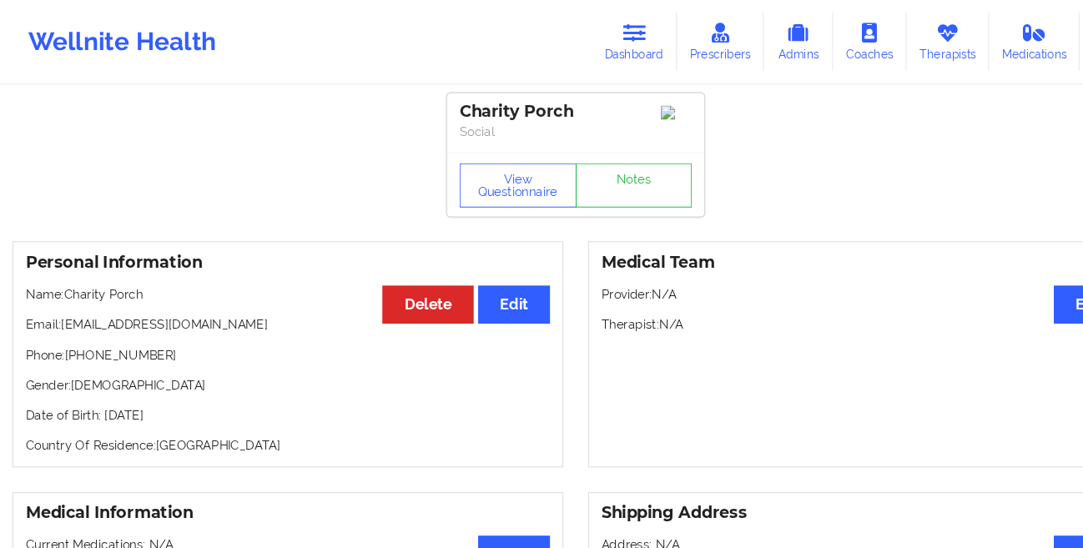
click at [881, 41] on link "Therapists" at bounding box center [891, 39] width 78 height 55
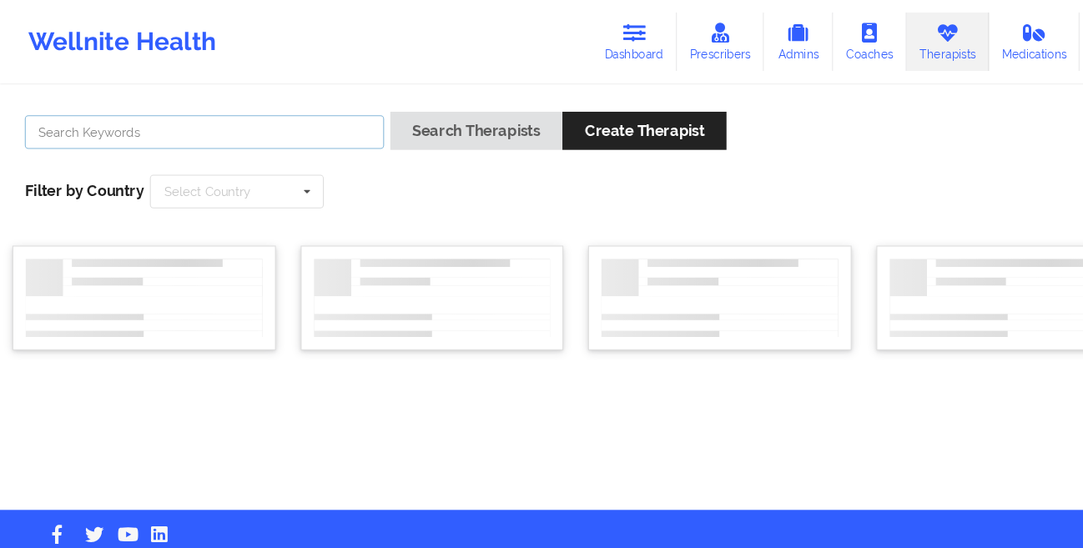
click at [314, 128] on input "text" at bounding box center [192, 124] width 338 height 32
paste input "[PERSON_NAME]"
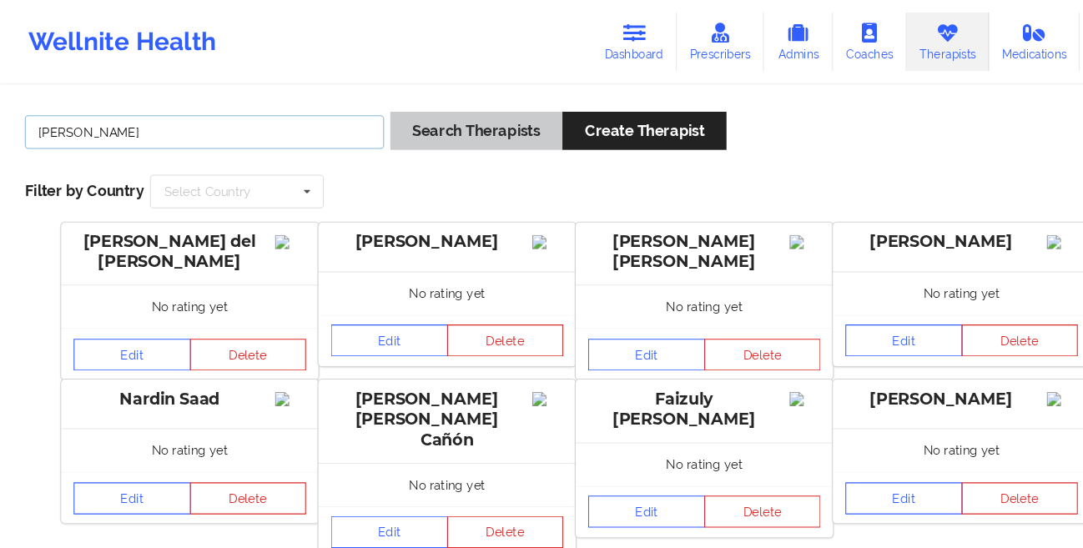
type input "[PERSON_NAME]"
click at [401, 135] on button "Search Therapists" at bounding box center [448, 123] width 162 height 36
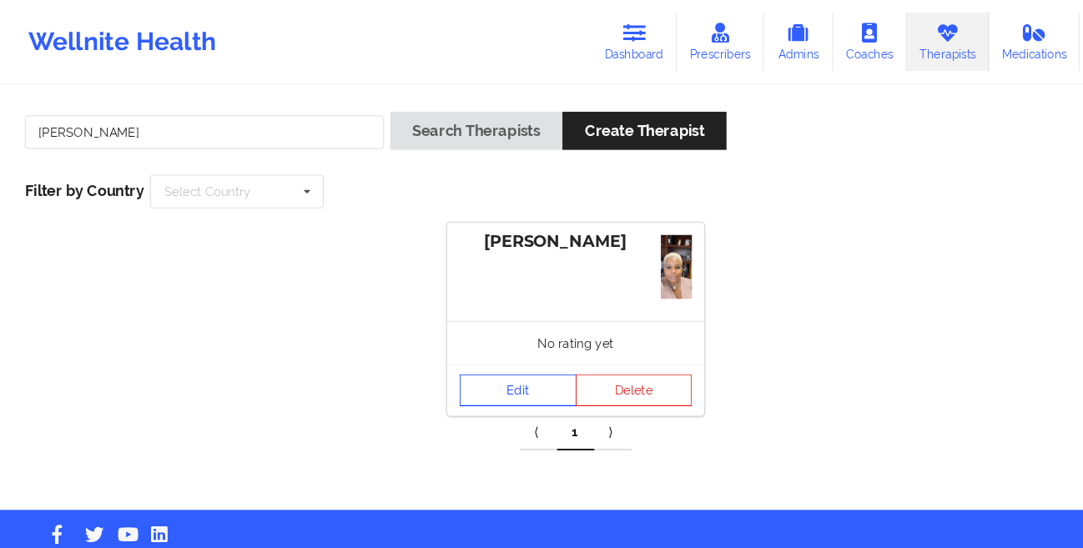
click at [446, 373] on link "Edit" at bounding box center [487, 367] width 110 height 30
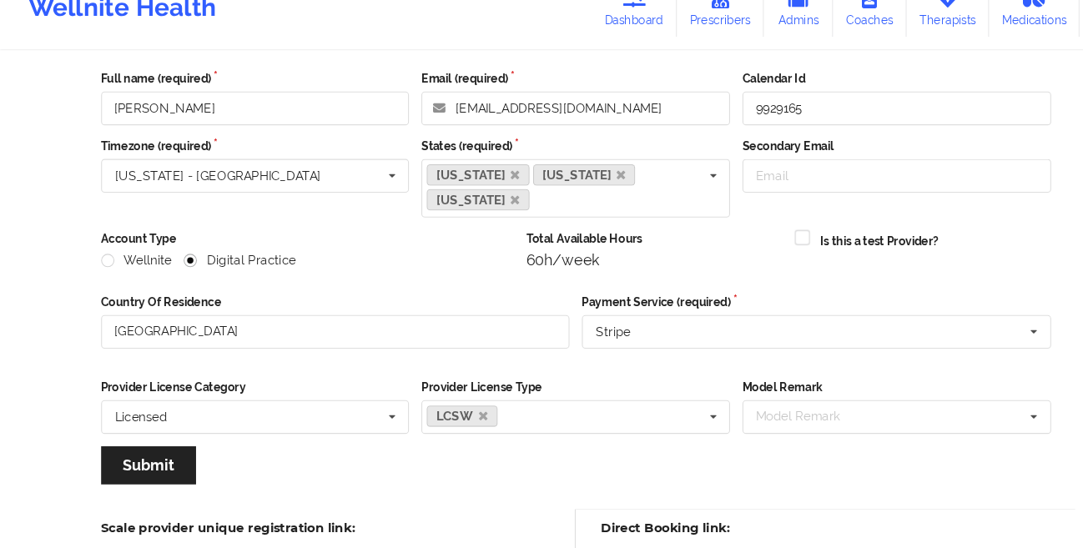
scroll to position [199, 0]
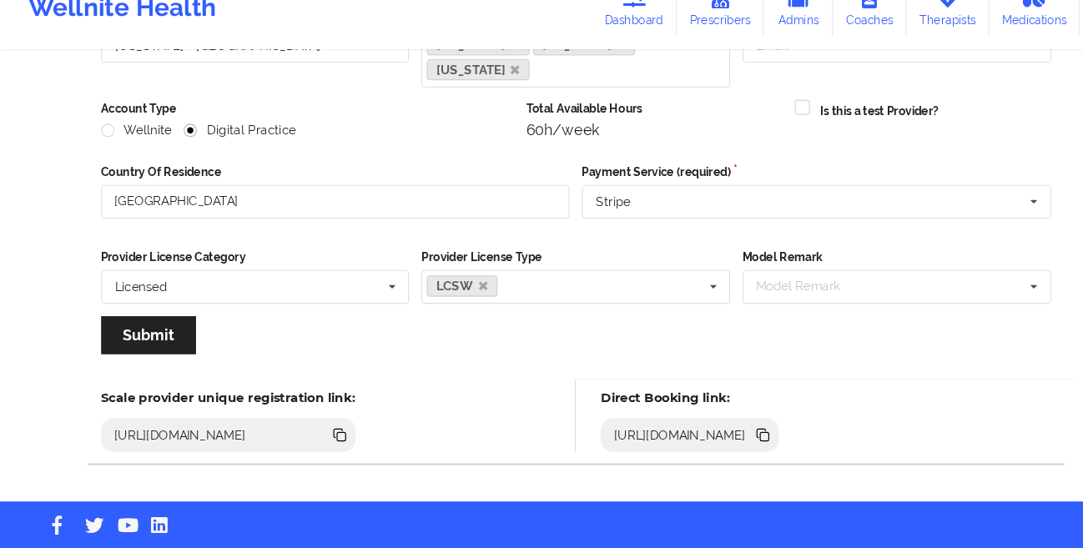
click at [723, 439] on icon at bounding box center [719, 443] width 8 height 8
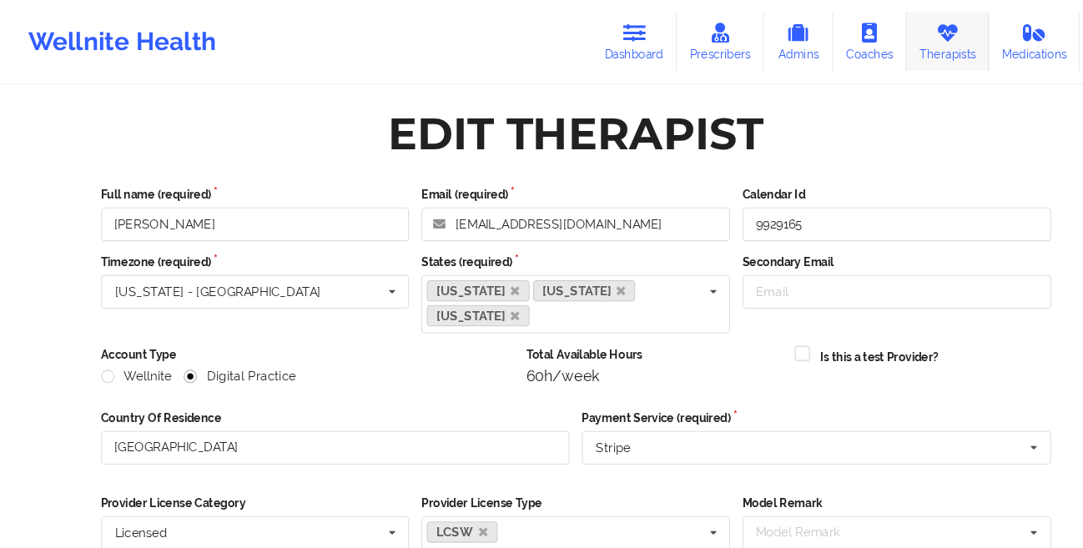
click at [873, 50] on link "Therapists" at bounding box center [891, 39] width 78 height 55
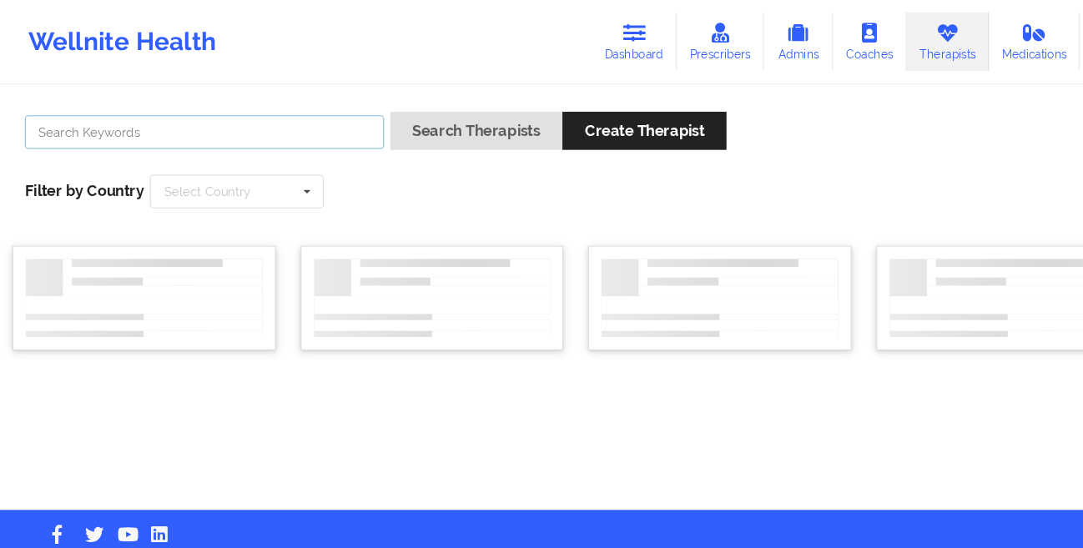
click at [178, 131] on input "text" at bounding box center [192, 124] width 338 height 32
paste input "[PERSON_NAME] [PERSON_NAME]"
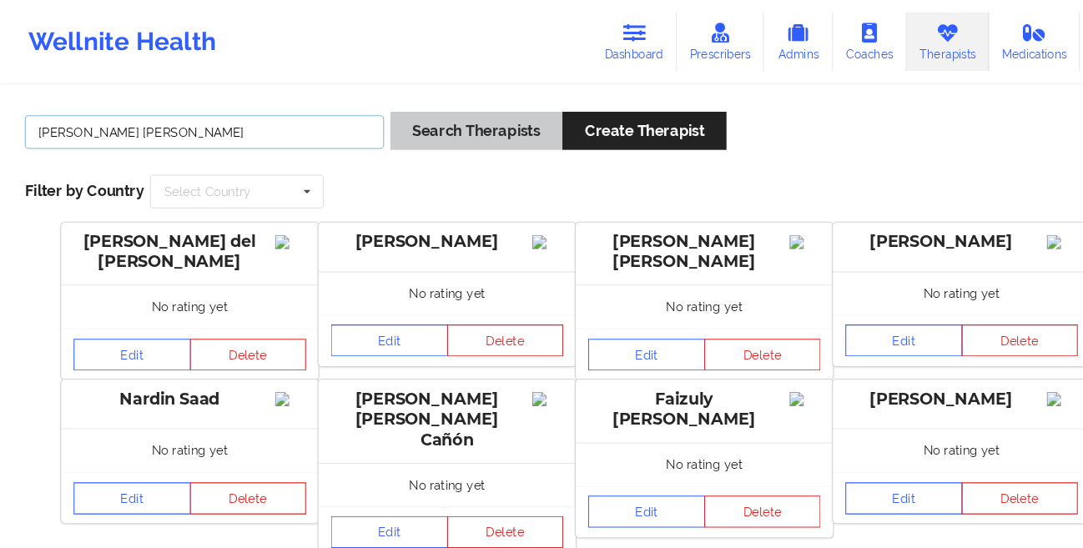
type input "[PERSON_NAME] [PERSON_NAME]"
click at [386, 132] on button "Search Therapists" at bounding box center [448, 123] width 162 height 36
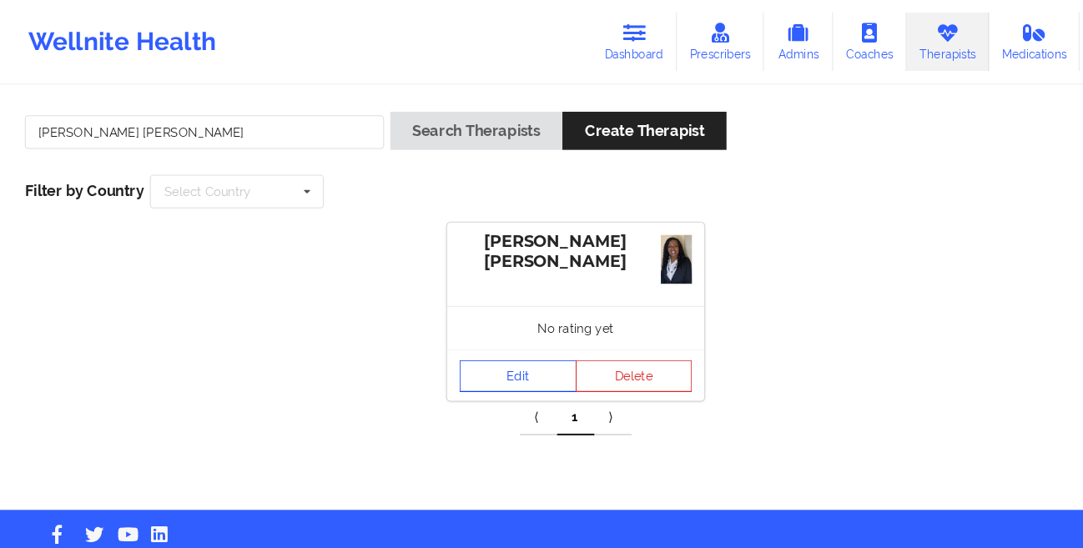
click at [481, 360] on link "Edit" at bounding box center [487, 354] width 110 height 30
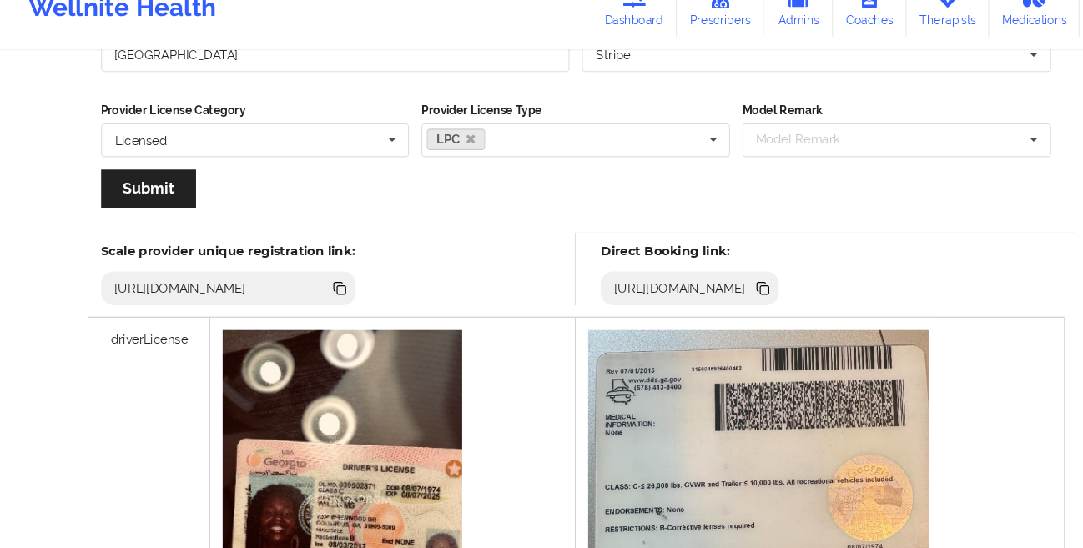
scroll to position [394, 0]
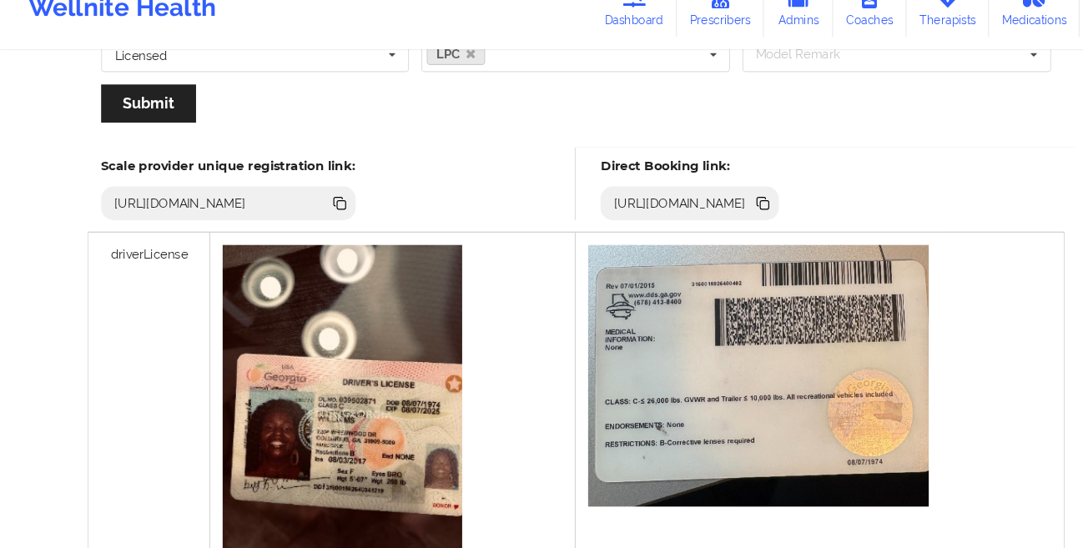
click at [723, 224] on icon at bounding box center [719, 225] width 8 height 8
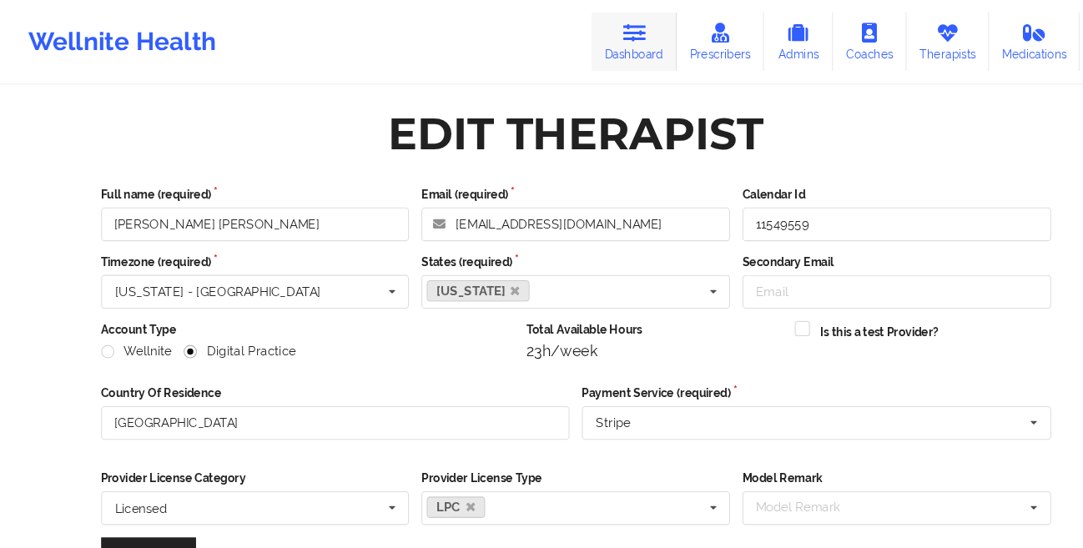
click at [603, 43] on link "Dashboard" at bounding box center [596, 39] width 80 height 55
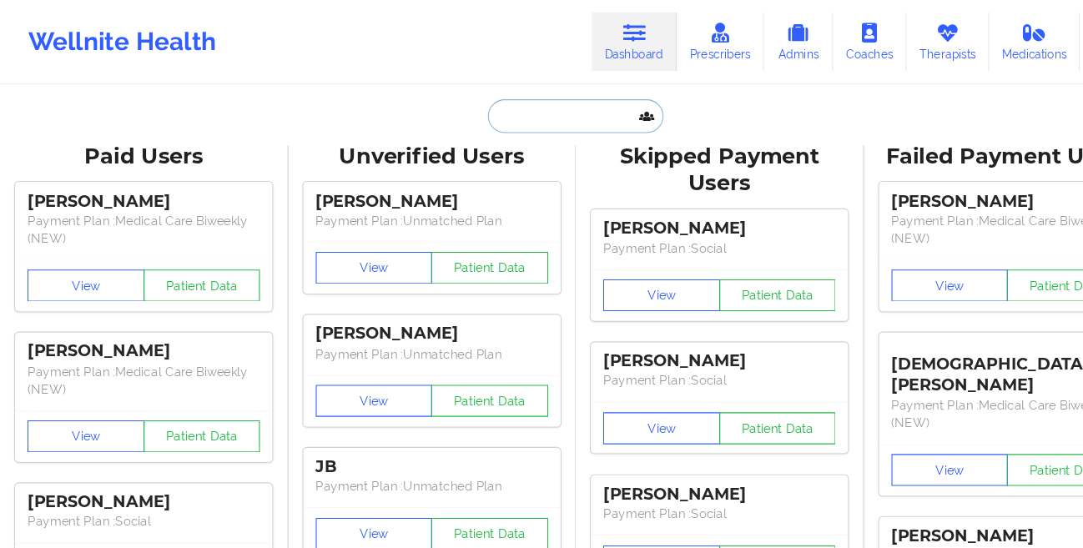
click at [484, 108] on input "text" at bounding box center [541, 109] width 165 height 32
paste input "[PERSON_NAME]"
type input "[PERSON_NAME]"
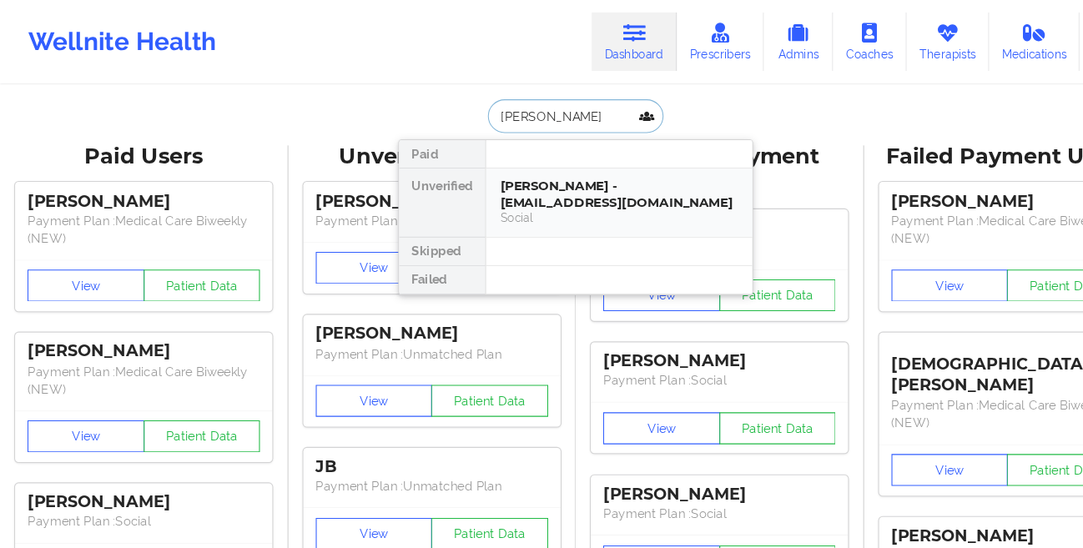
click at [485, 184] on div "[PERSON_NAME] - [EMAIL_ADDRESS][DOMAIN_NAME]" at bounding box center [582, 182] width 224 height 31
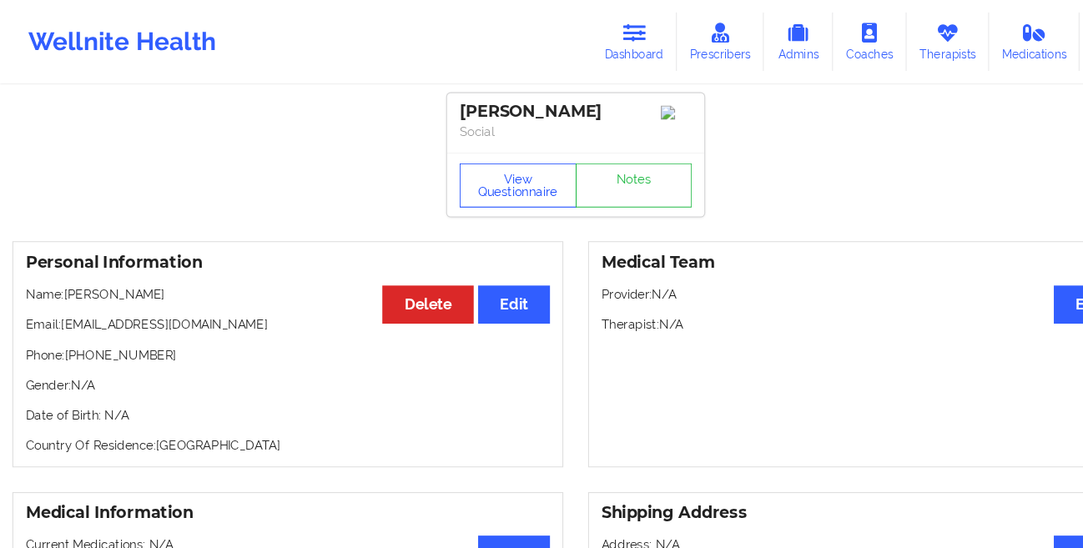
click at [460, 191] on button "View Questionnaire" at bounding box center [487, 174] width 110 height 42
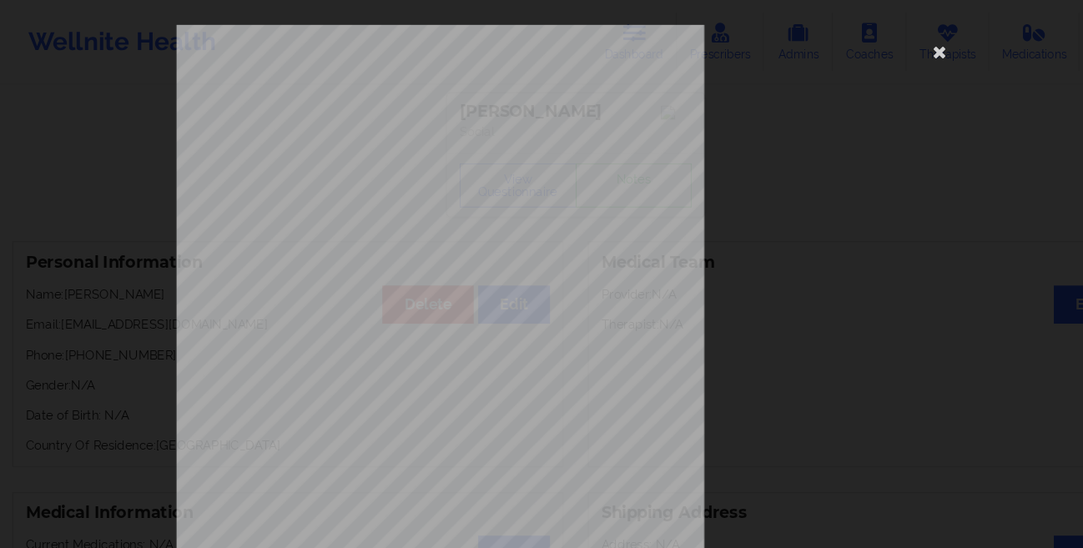
scroll to position [248, 0]
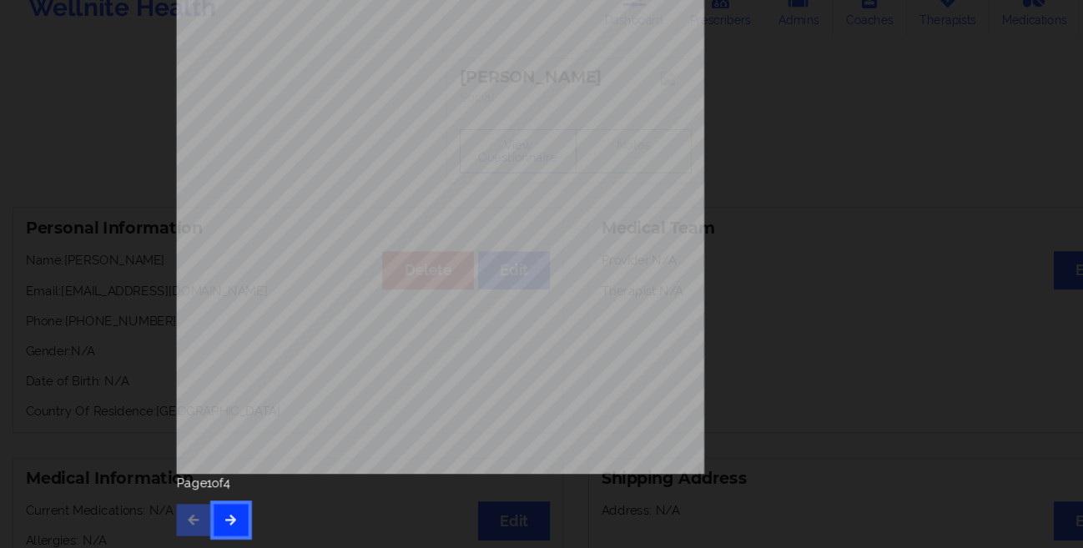
click at [210, 515] on icon "button" at bounding box center [217, 520] width 14 height 10
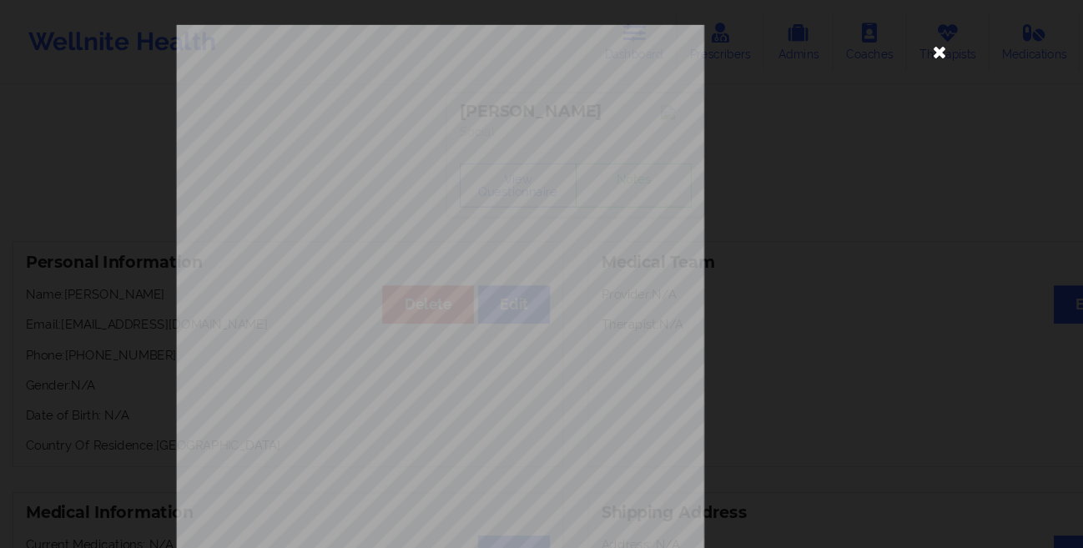
click at [875, 50] on icon at bounding box center [883, 48] width 27 height 27
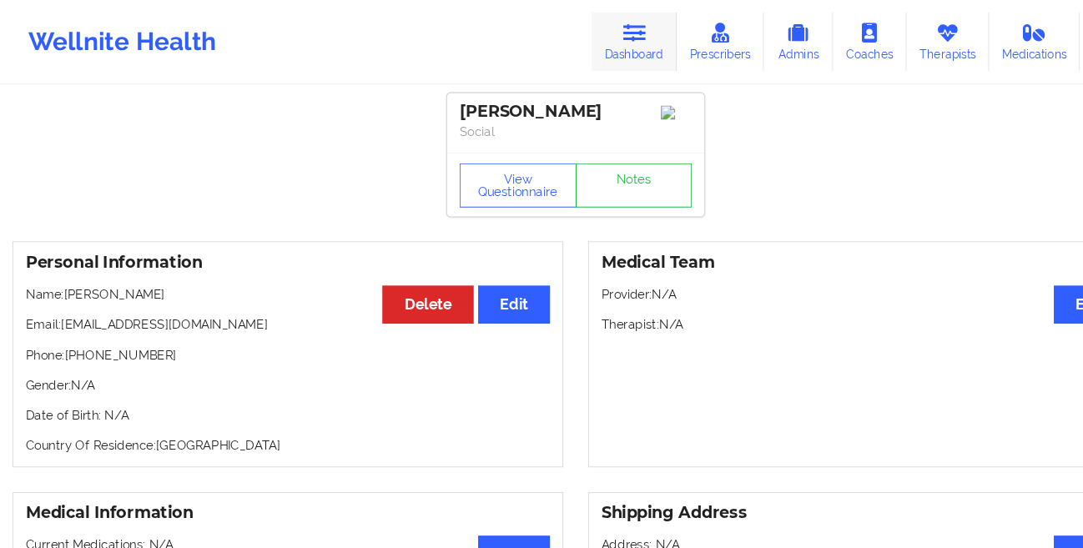
click at [601, 33] on icon at bounding box center [597, 31] width 22 height 18
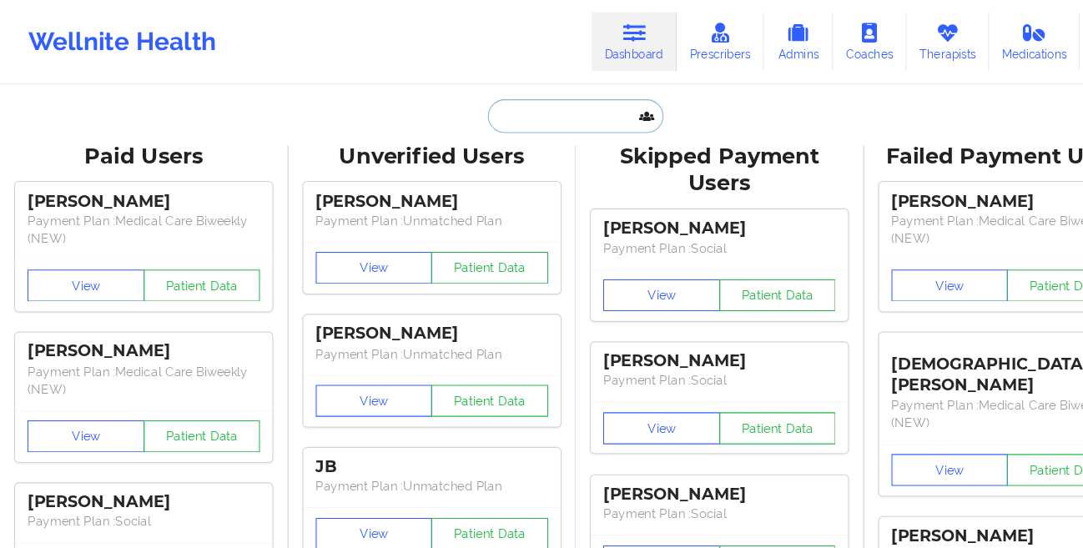
click at [490, 106] on input "text" at bounding box center [541, 109] width 165 height 32
paste input "[PERSON_NAME]"
type input "[PERSON_NAME]"
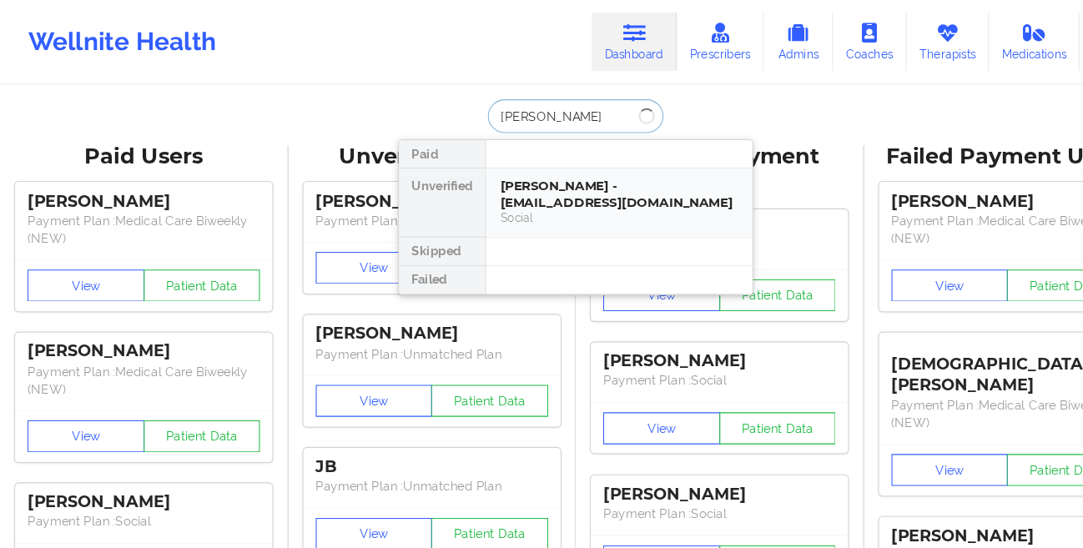
click at [486, 167] on div "[PERSON_NAME] - [EMAIL_ADDRESS][DOMAIN_NAME]" at bounding box center [582, 182] width 224 height 31
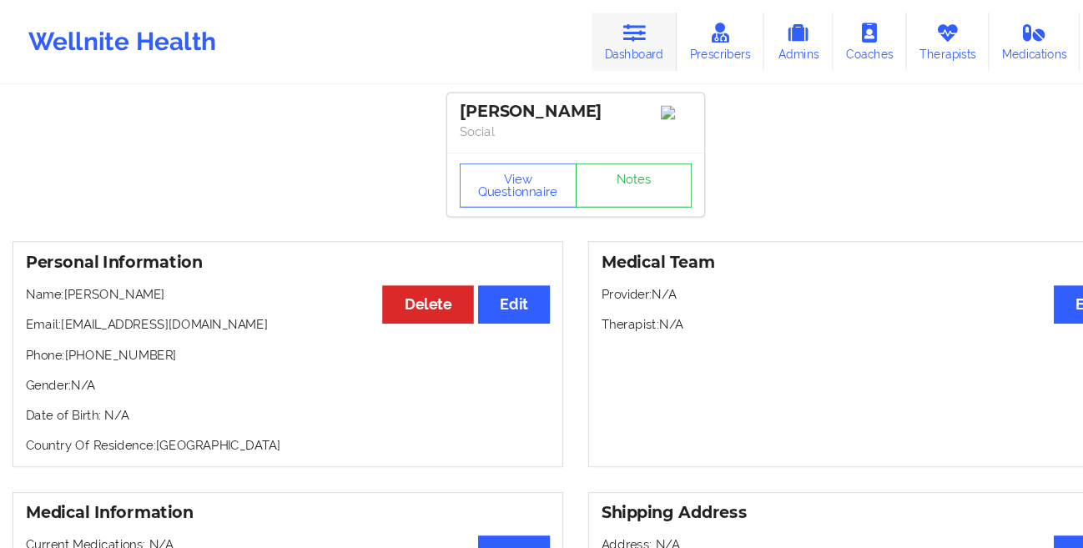
click at [622, 23] on link "Dashboard" at bounding box center [596, 39] width 80 height 55
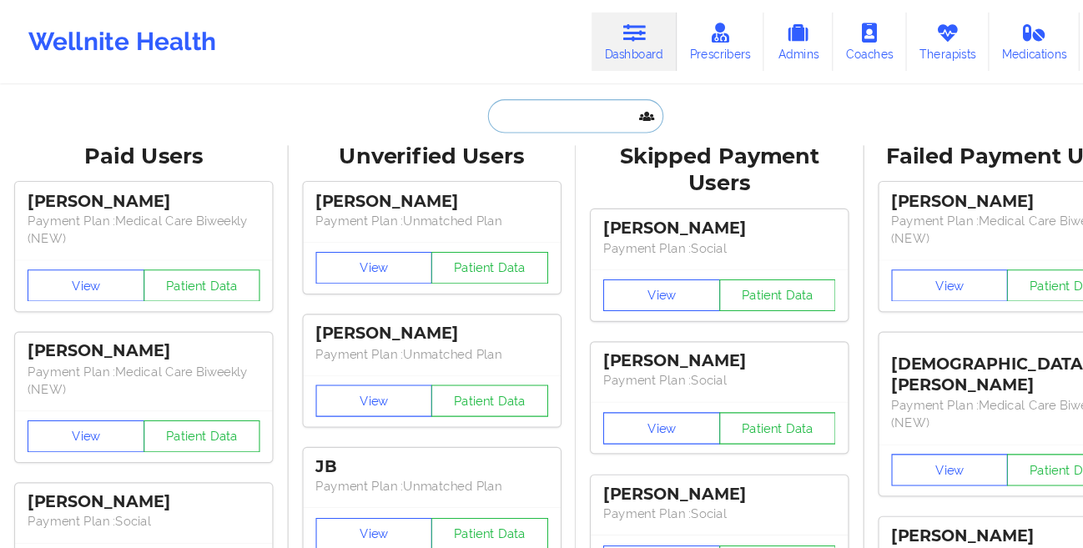
click at [494, 104] on input "text" at bounding box center [541, 109] width 165 height 32
paste input "[PERSON_NAME]"
type input "[PERSON_NAME]"
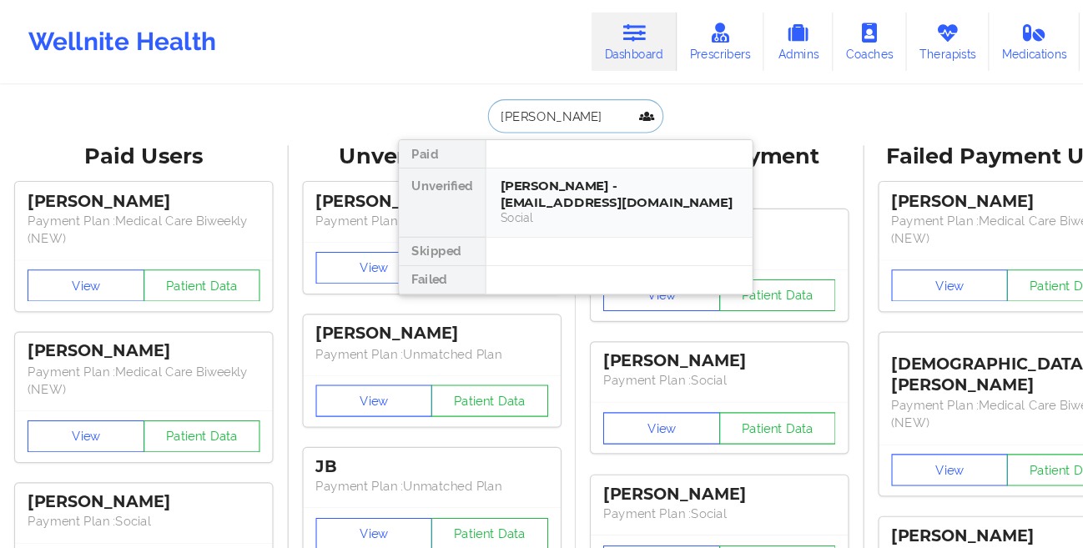
click at [521, 180] on div "[PERSON_NAME] - [EMAIL_ADDRESS][DOMAIN_NAME]" at bounding box center [582, 182] width 224 height 31
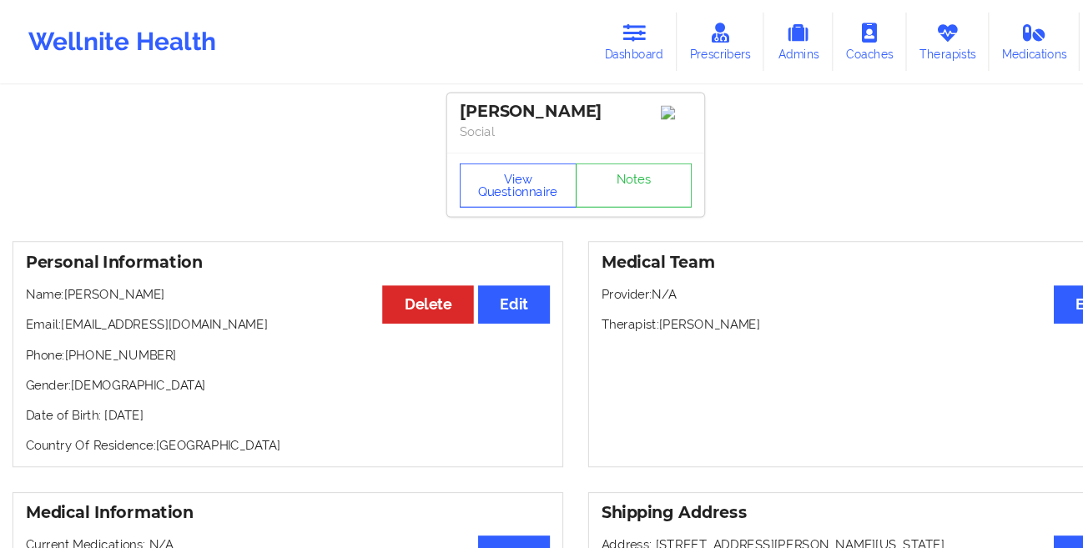
click at [510, 185] on button "View Questionnaire" at bounding box center [487, 174] width 110 height 42
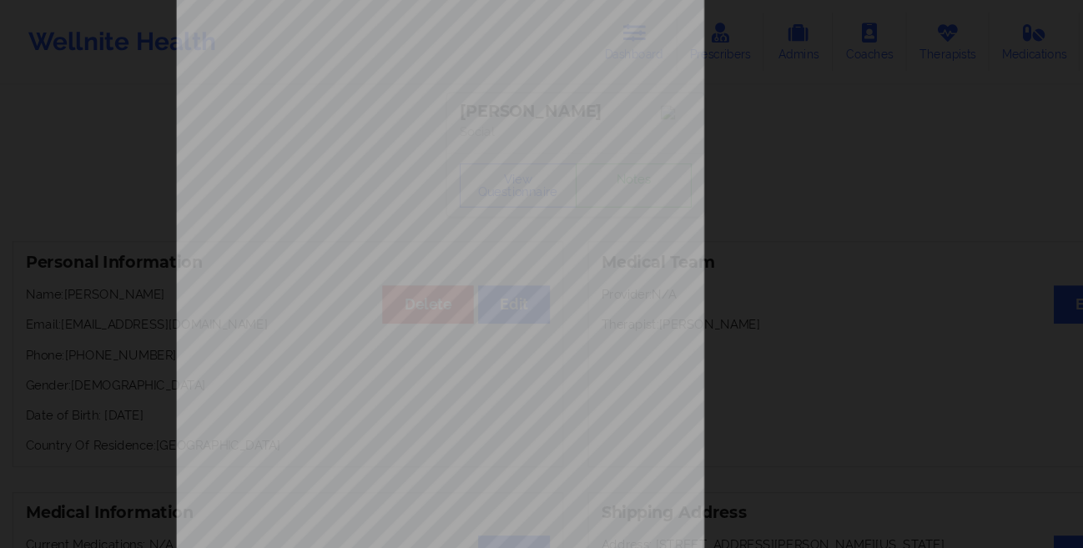
scroll to position [248, 0]
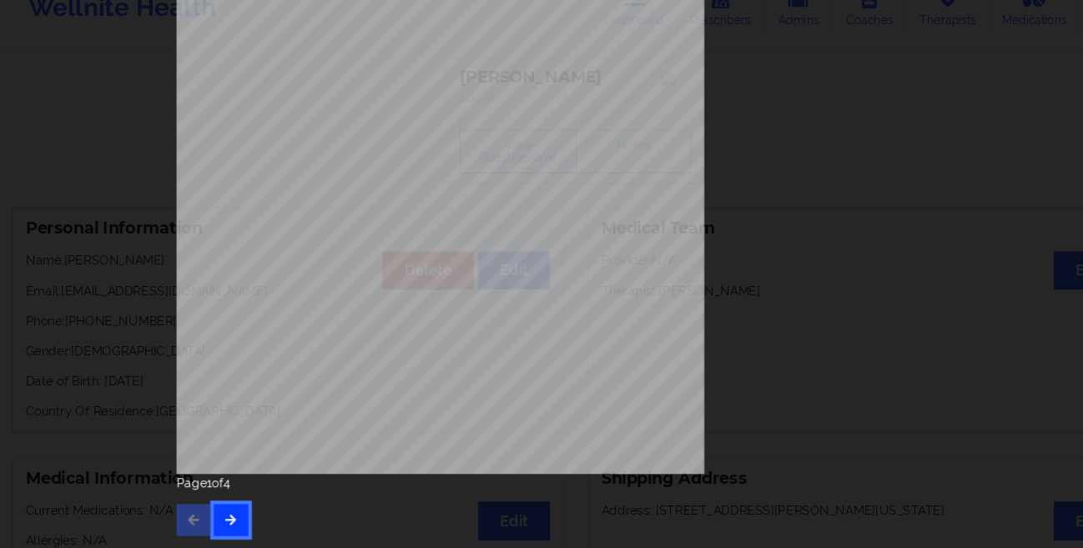
click at [217, 514] on button "button" at bounding box center [217, 521] width 33 height 30
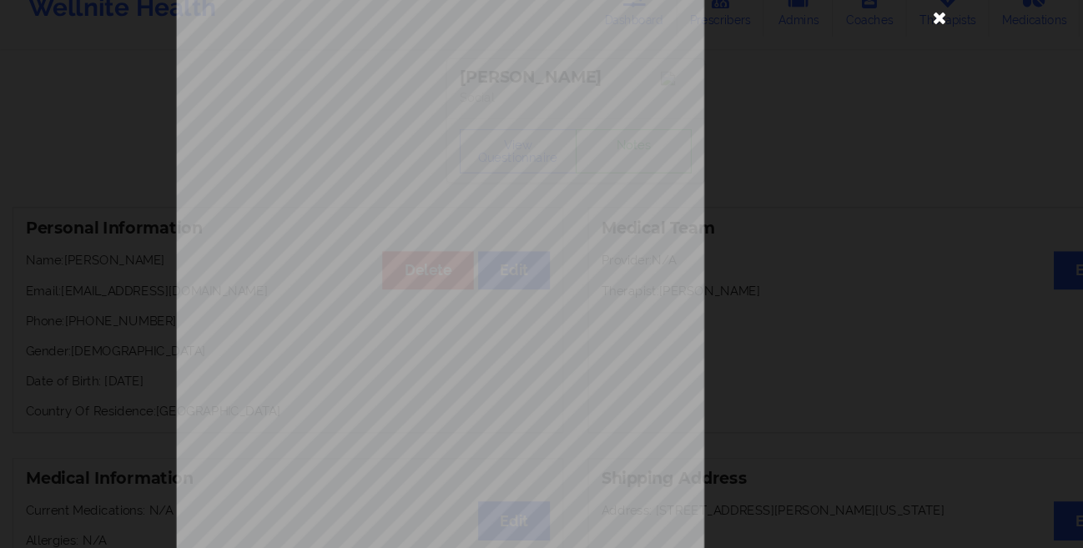
click at [883, 46] on icon at bounding box center [883, 48] width 27 height 27
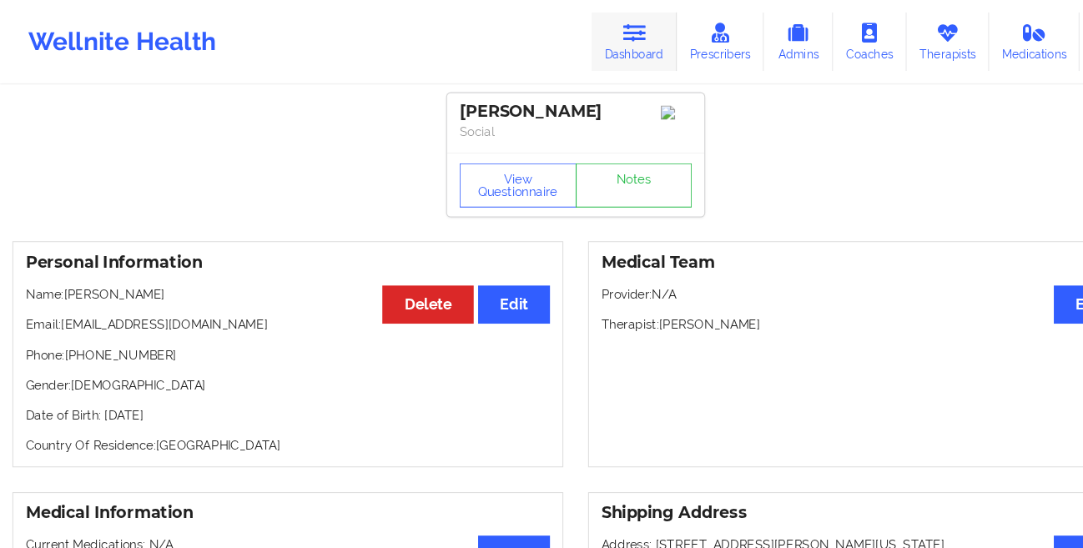
click at [601, 43] on link "Dashboard" at bounding box center [596, 39] width 80 height 55
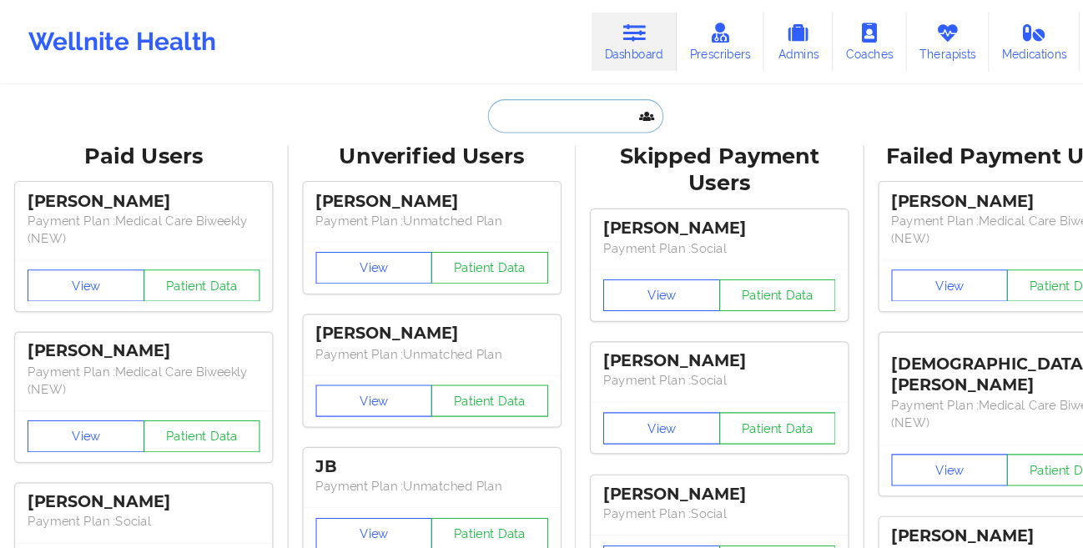
click at [477, 119] on input "text" at bounding box center [541, 109] width 165 height 32
paste input "[PERSON_NAME]"
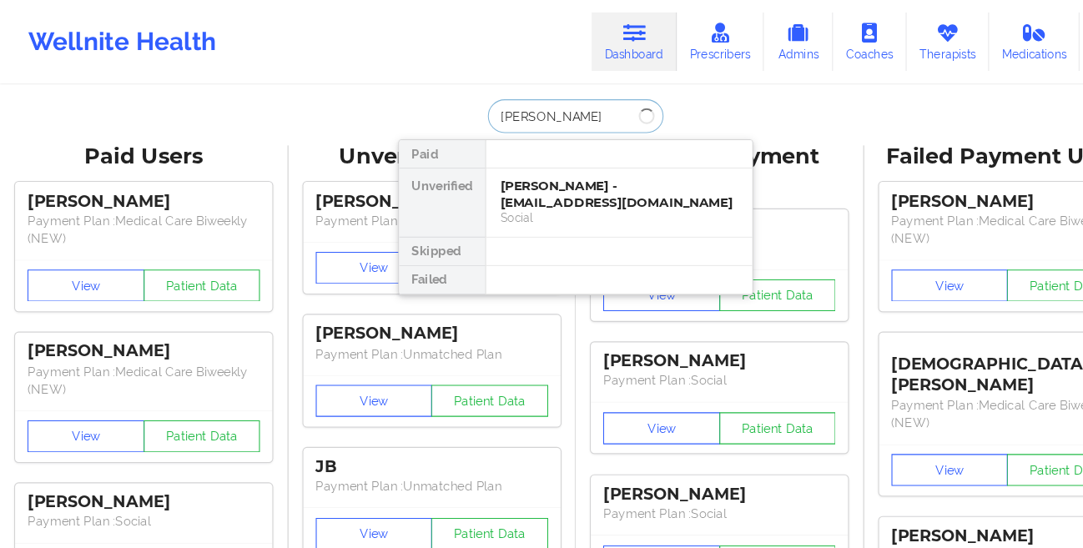
type input "[PERSON_NAME]"
click at [483, 174] on div "[PERSON_NAME] - [PERSON_NAME][EMAIL_ADDRESS][DOMAIN_NAME]" at bounding box center [582, 182] width 224 height 31
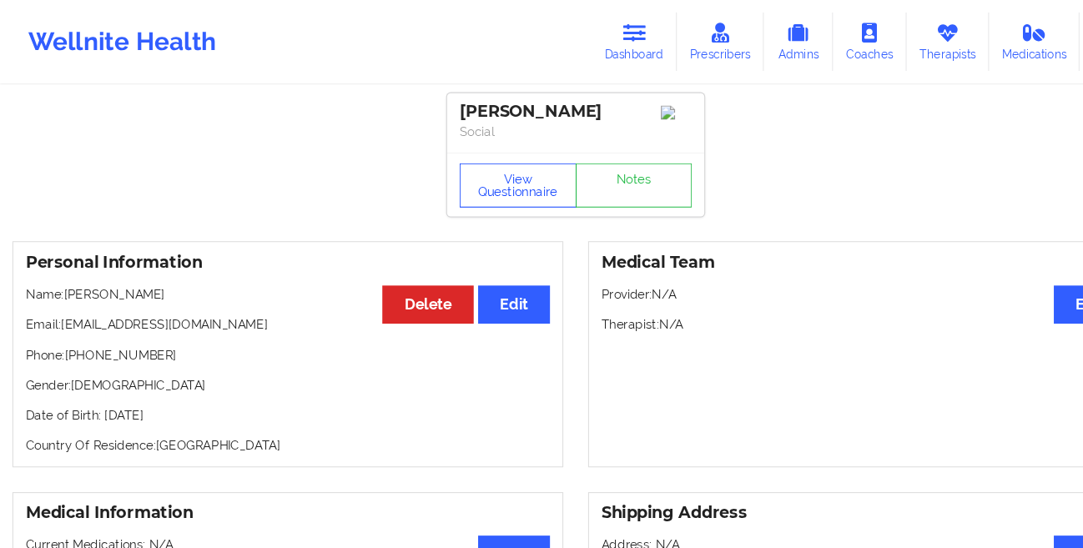
click at [471, 192] on button "View Questionnaire" at bounding box center [487, 174] width 110 height 42
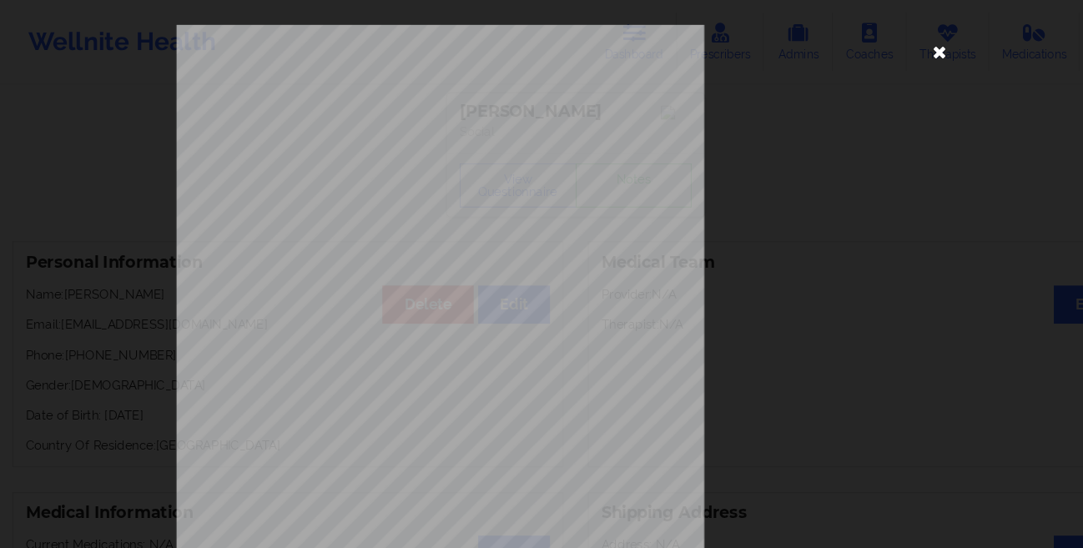
click at [875, 45] on icon at bounding box center [883, 48] width 27 height 27
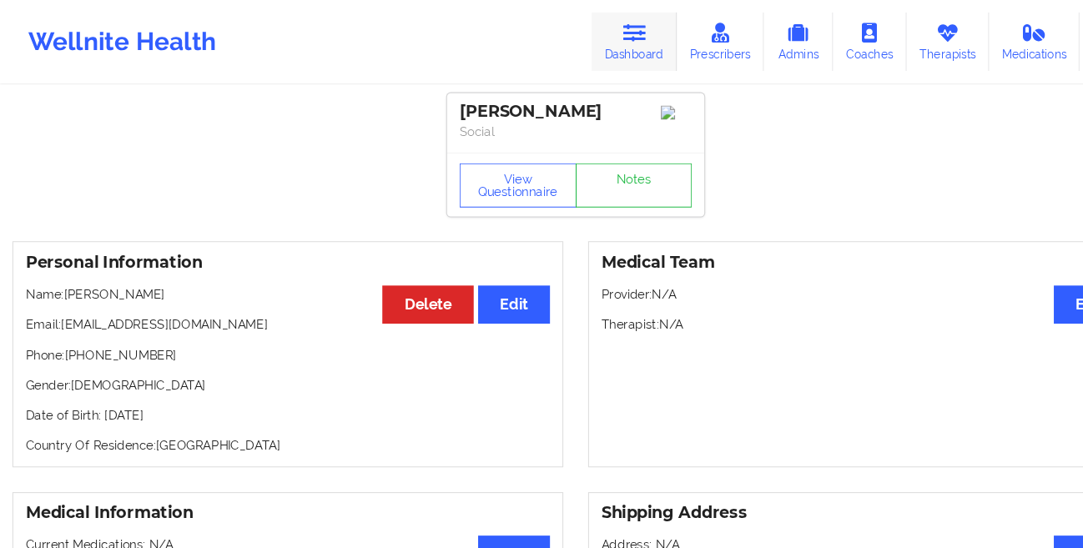
click at [599, 40] on link "Dashboard" at bounding box center [596, 39] width 80 height 55
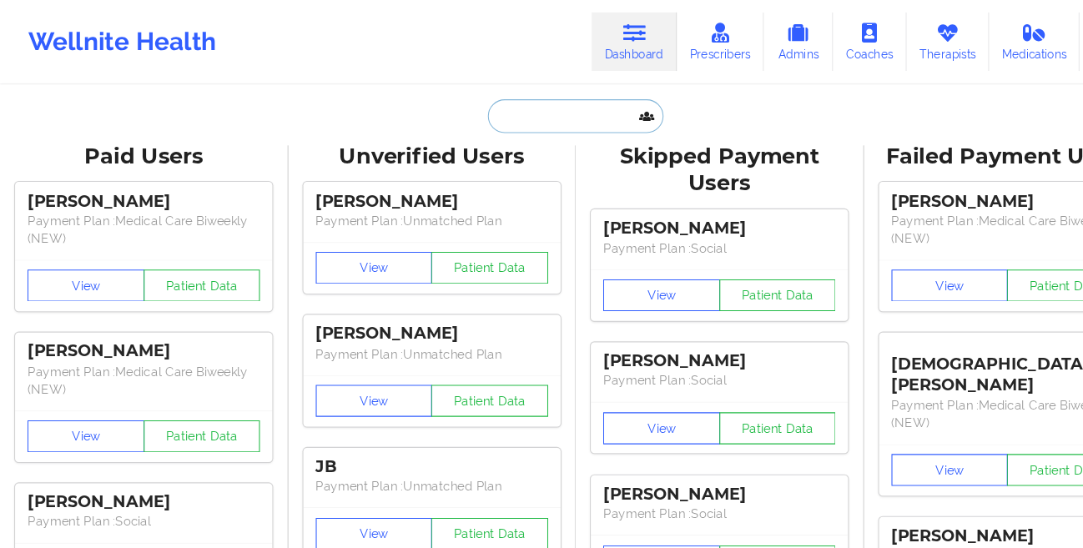
click at [517, 102] on input "text" at bounding box center [541, 109] width 165 height 32
paste input "[PERSON_NAME]"
type input "[PERSON_NAME]"
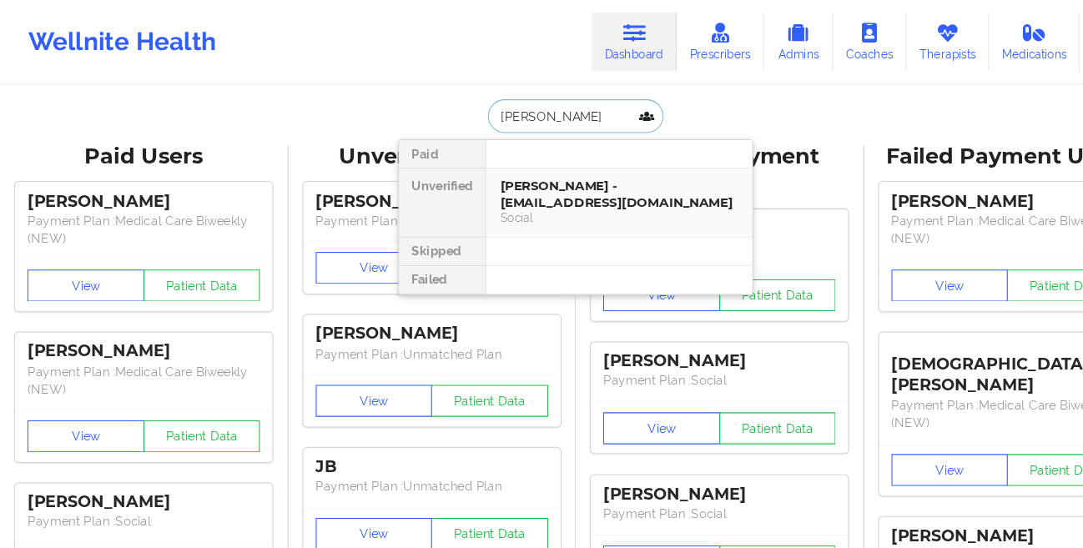
click at [500, 174] on div "[PERSON_NAME] - [EMAIL_ADDRESS][DOMAIN_NAME]" at bounding box center [582, 182] width 224 height 31
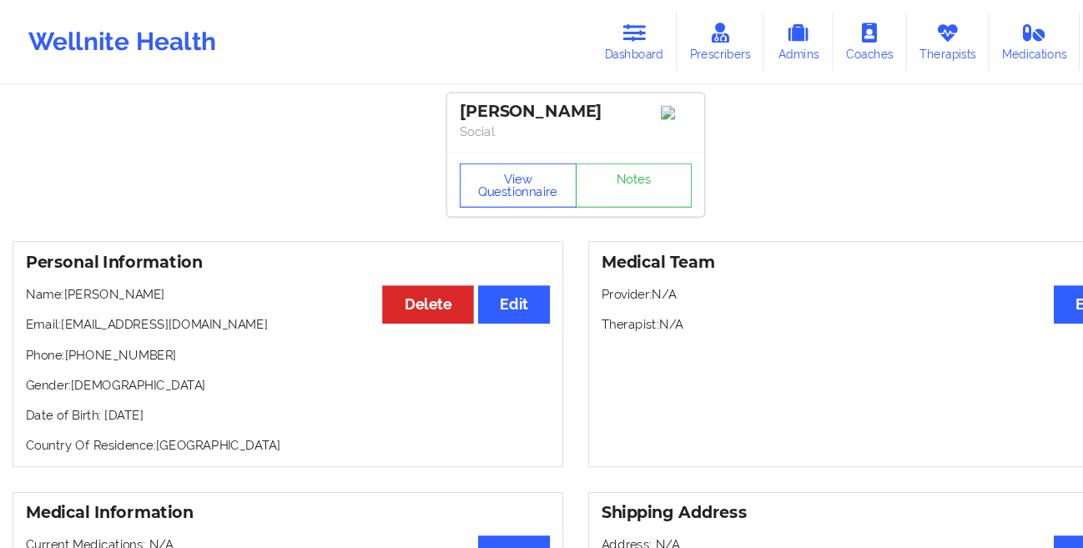
click at [488, 191] on button "View Questionnaire" at bounding box center [487, 174] width 110 height 42
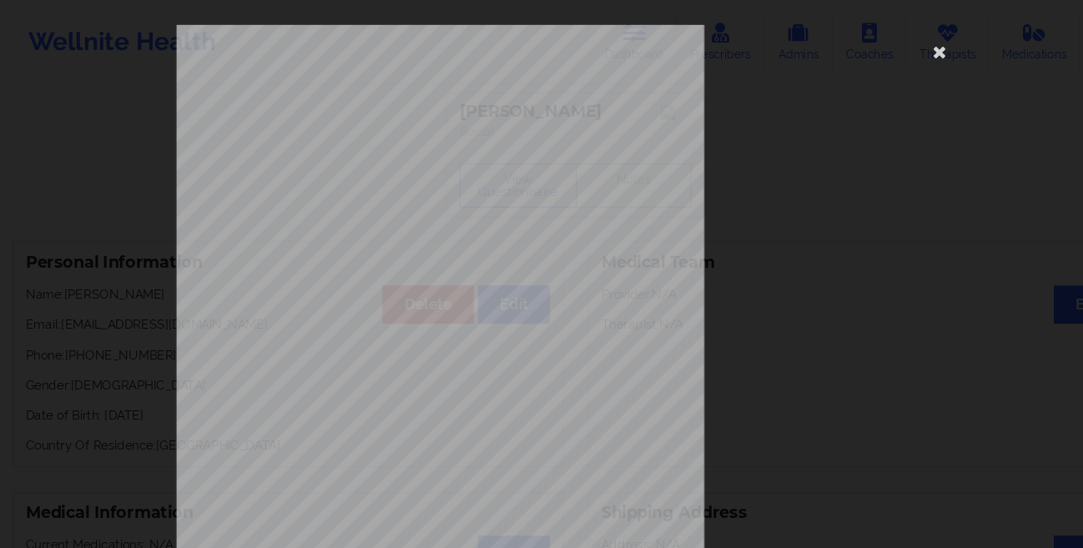
scroll to position [248, 0]
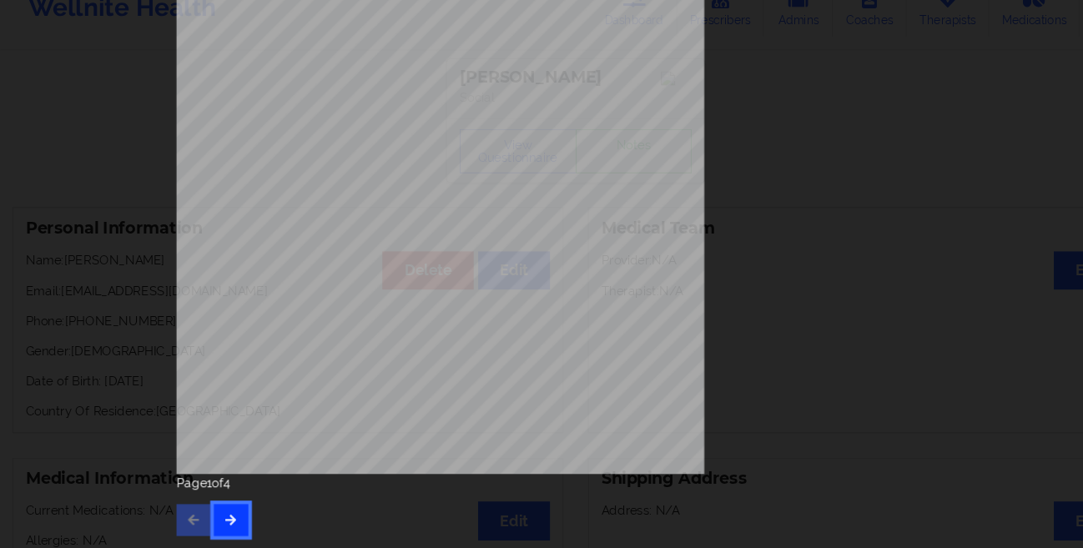
click at [211, 511] on button "button" at bounding box center [217, 521] width 33 height 30
click at [211, 510] on button "button" at bounding box center [217, 521] width 33 height 30
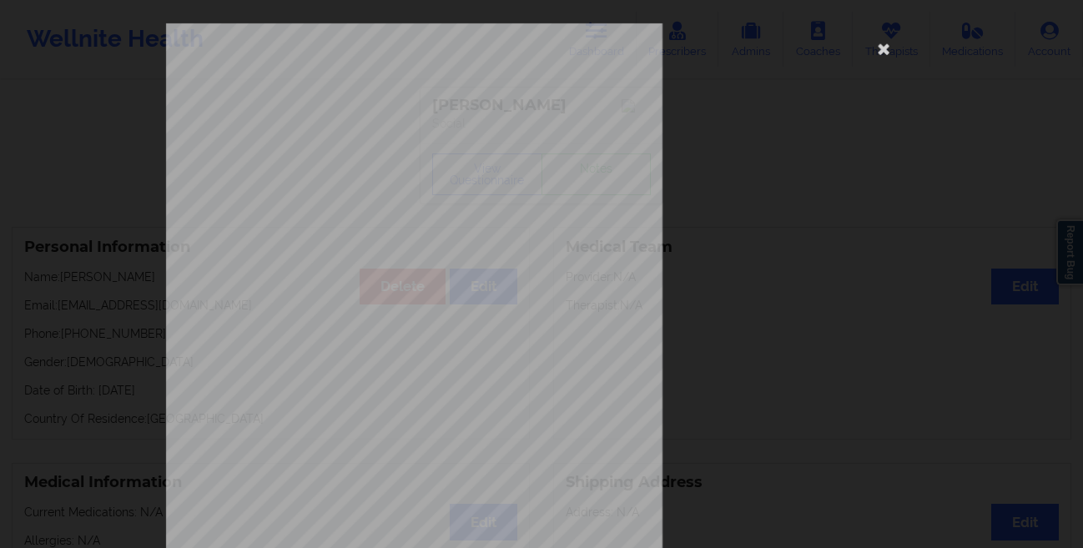
click at [96, 294] on div "commercial Insurance Member ID for patient R59983375 Insurance company name det…" at bounding box center [541, 274] width 1083 height 548
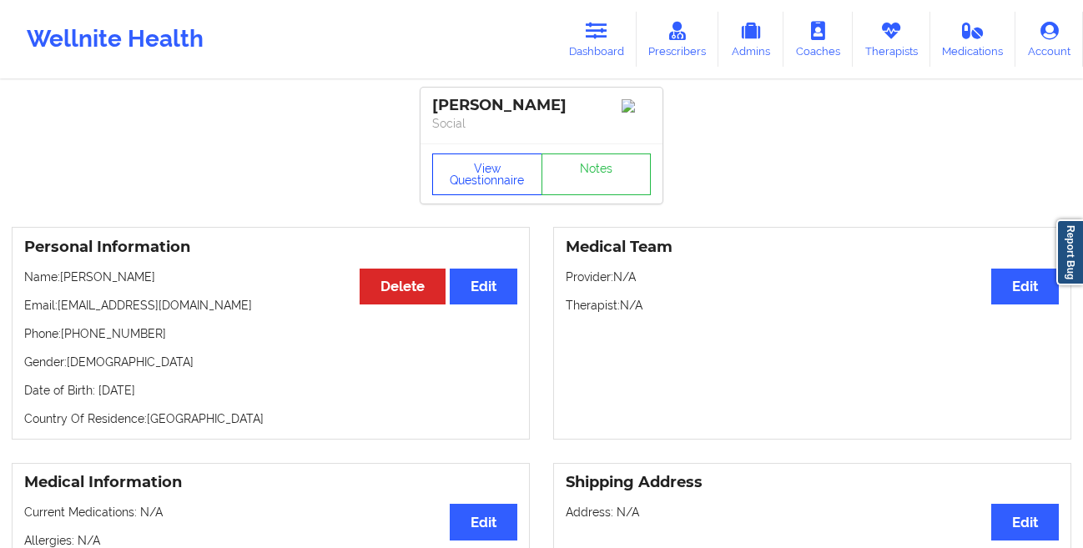
click at [481, 177] on button "View Questionnaire" at bounding box center [487, 174] width 110 height 42
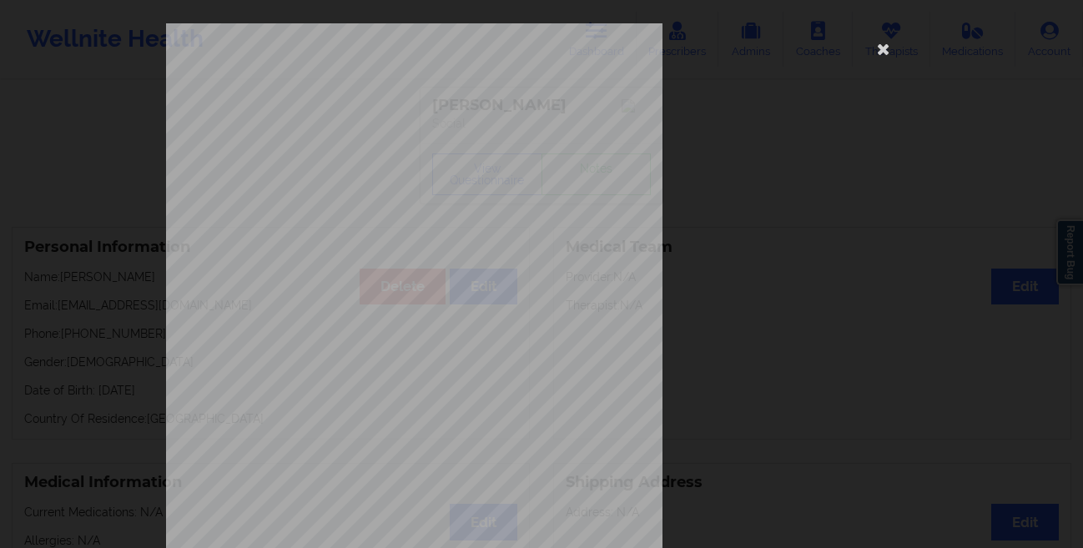
scroll to position [248, 0]
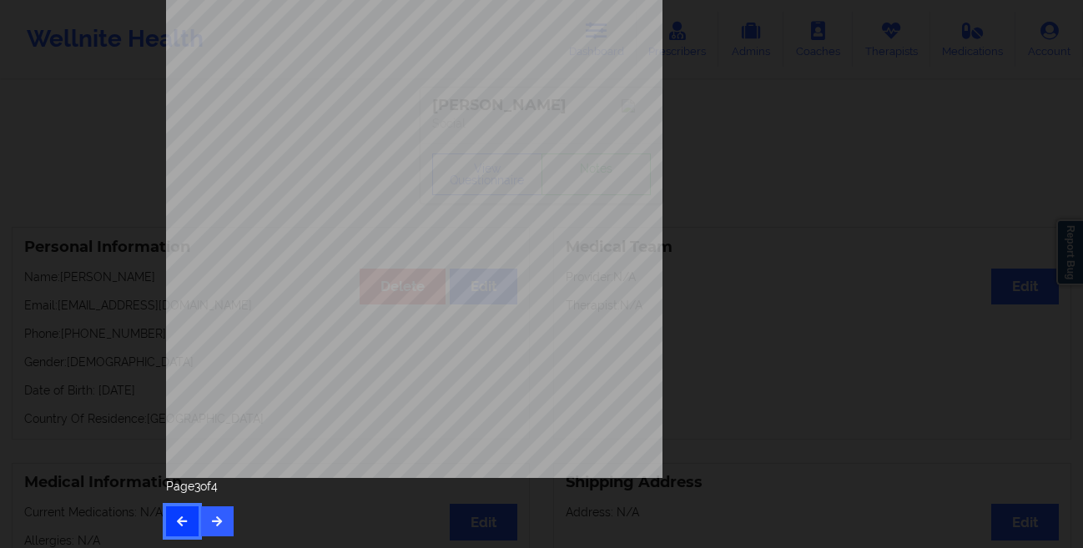
click at [175, 525] on icon "button" at bounding box center [182, 520] width 14 height 10
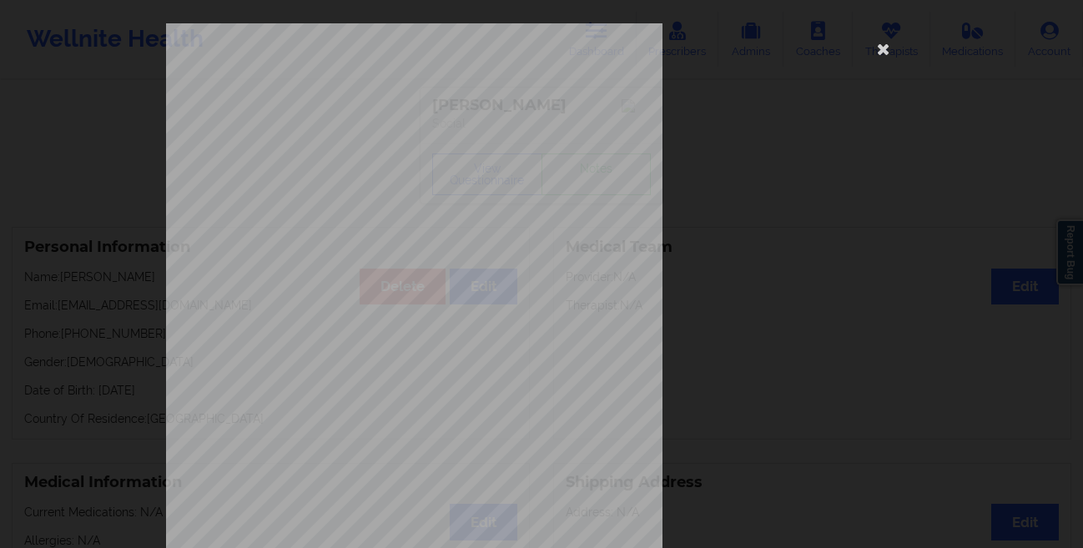
click at [108, 372] on div "[STREET_ADDRESS] What state do you live in ? [US_STATE] Full Name [PERSON_NAME]…" at bounding box center [541, 274] width 1083 height 548
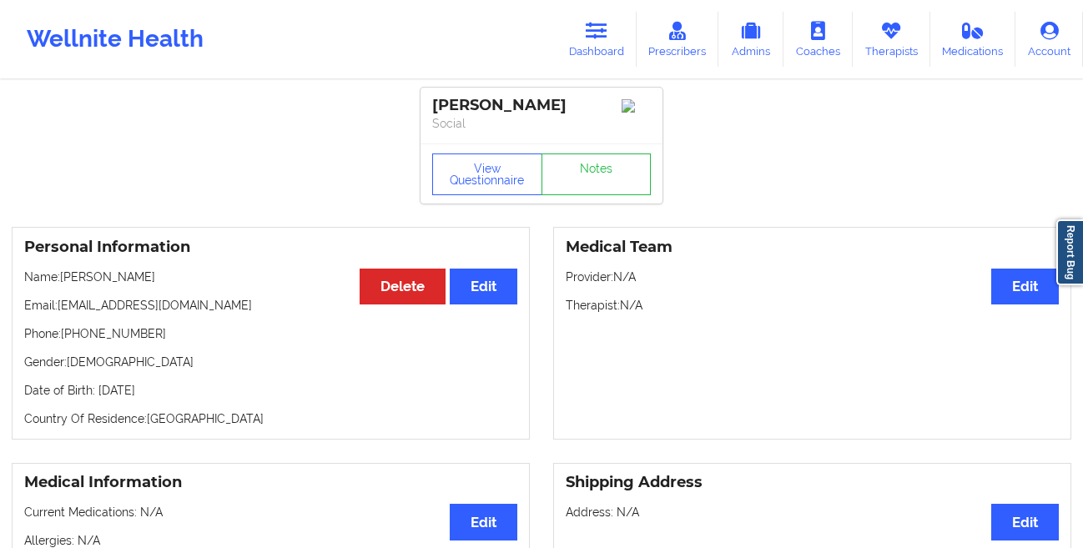
drag, startPoint x: 601, startPoint y: 53, endPoint x: 536, endPoint y: 67, distance: 66.4
click at [601, 53] on link "Dashboard" at bounding box center [596, 39] width 80 height 55
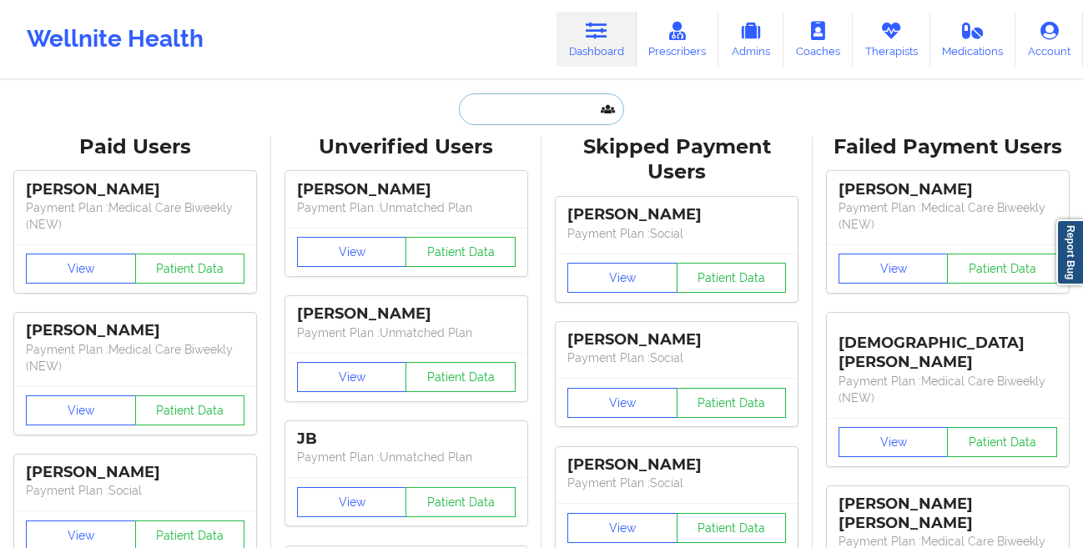
click at [481, 121] on input "text" at bounding box center [541, 109] width 165 height 32
paste input "[PERSON_NAME]"
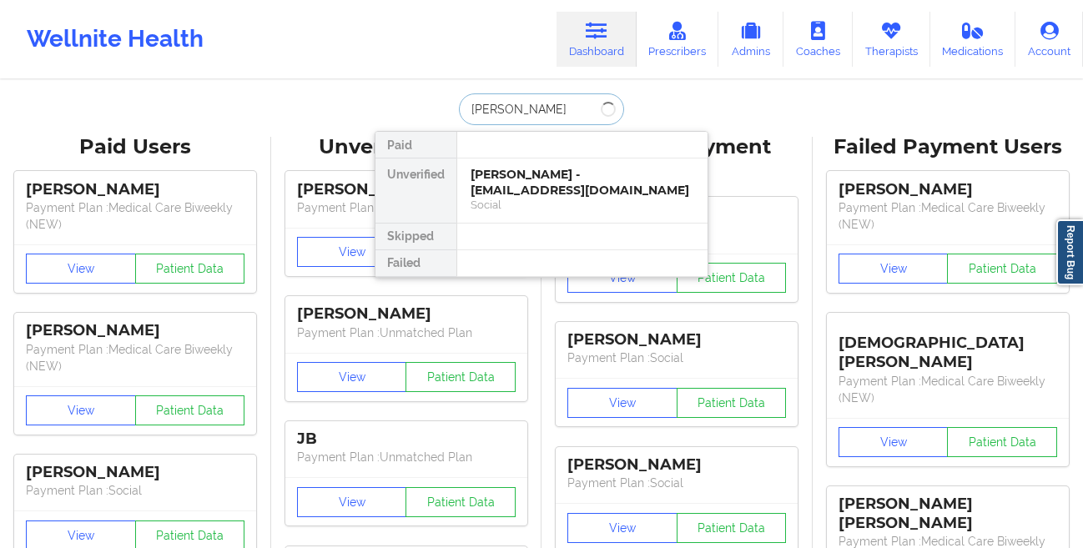
type input "[PERSON_NAME]"
click at [528, 186] on div "[PERSON_NAME] - [EMAIL_ADDRESS][DOMAIN_NAME]" at bounding box center [582, 182] width 224 height 31
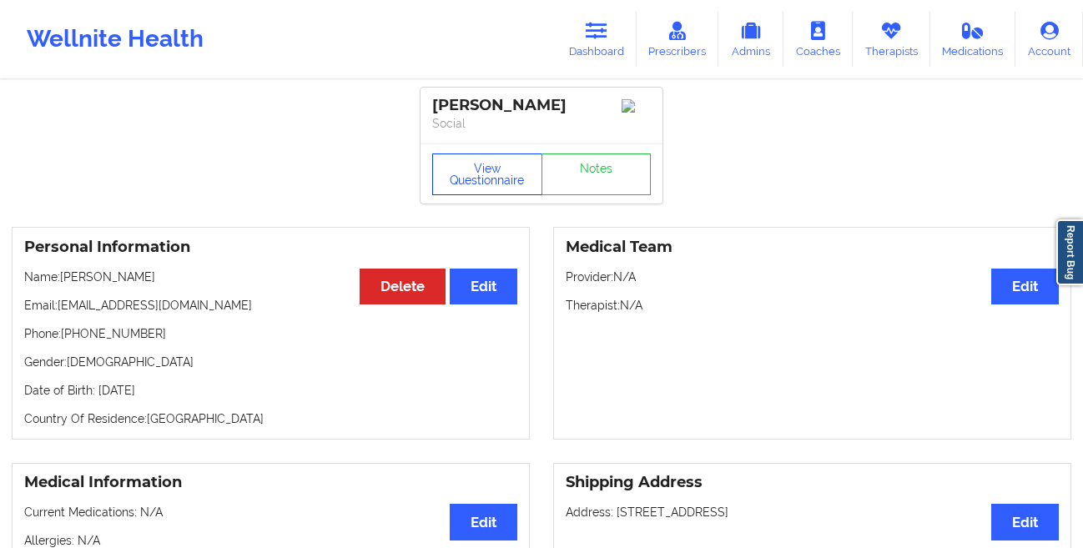
click at [487, 179] on button "View Questionnaire" at bounding box center [487, 174] width 110 height 42
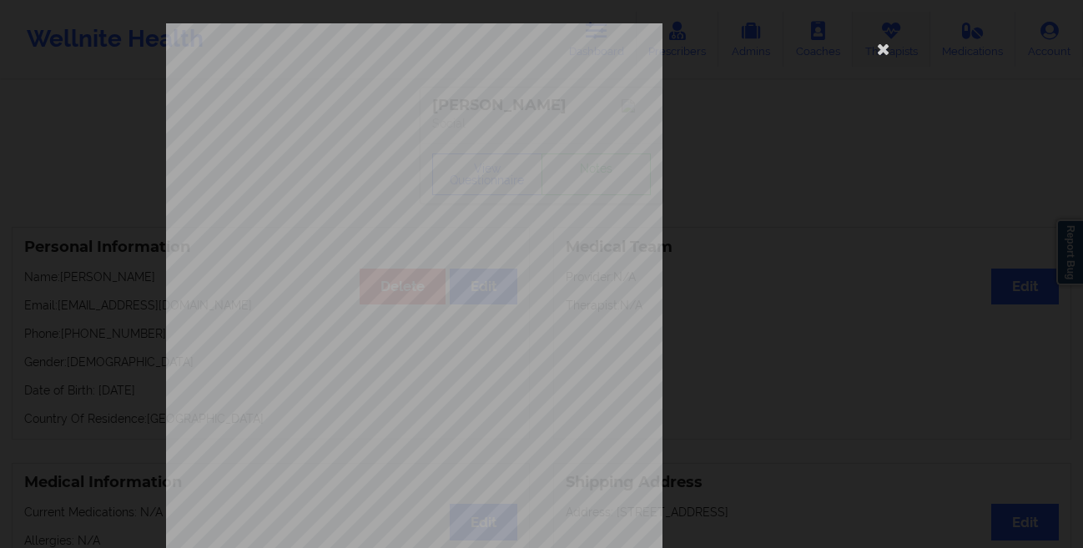
scroll to position [248, 0]
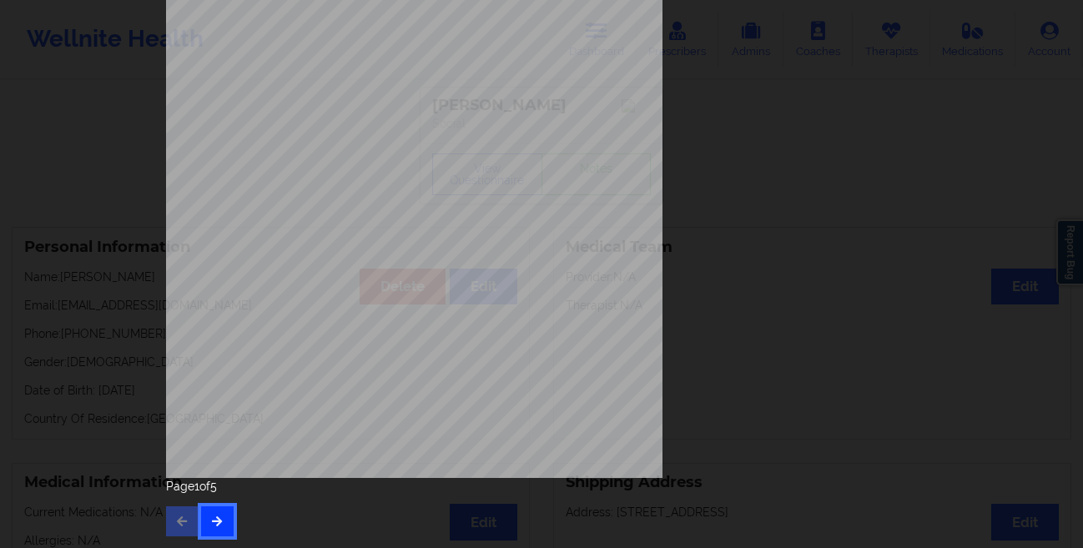
click at [219, 527] on button "button" at bounding box center [217, 521] width 33 height 30
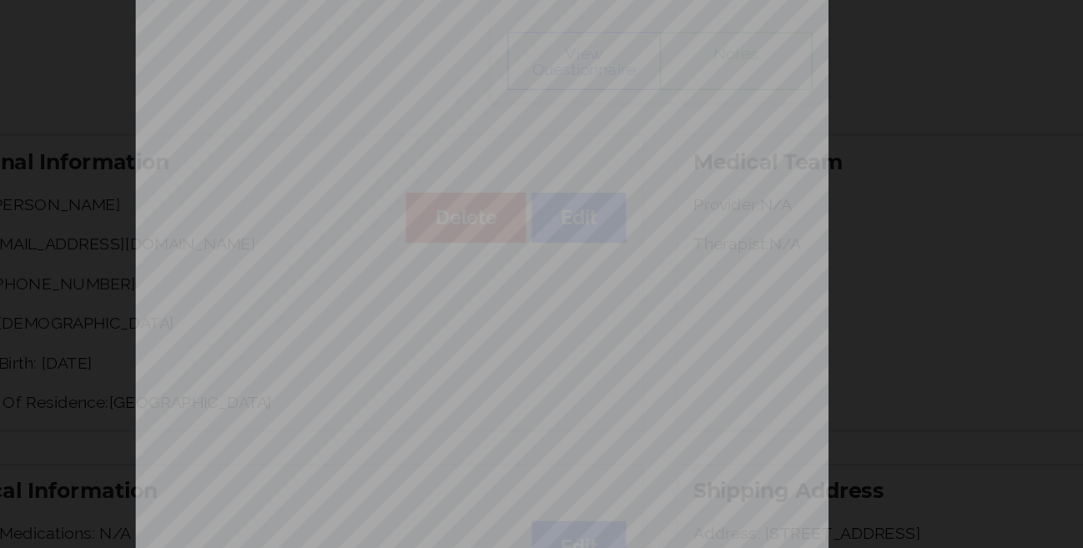
scroll to position [88, 0]
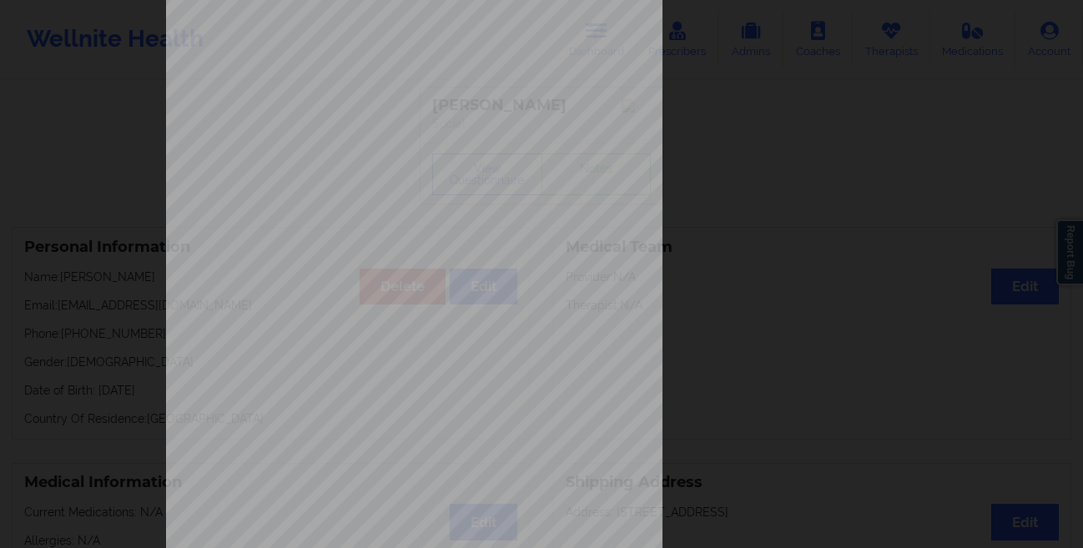
click at [38, 261] on div "Insurance company type details by patient commercial Insurance Member ID for pa…" at bounding box center [541, 274] width 1083 height 548
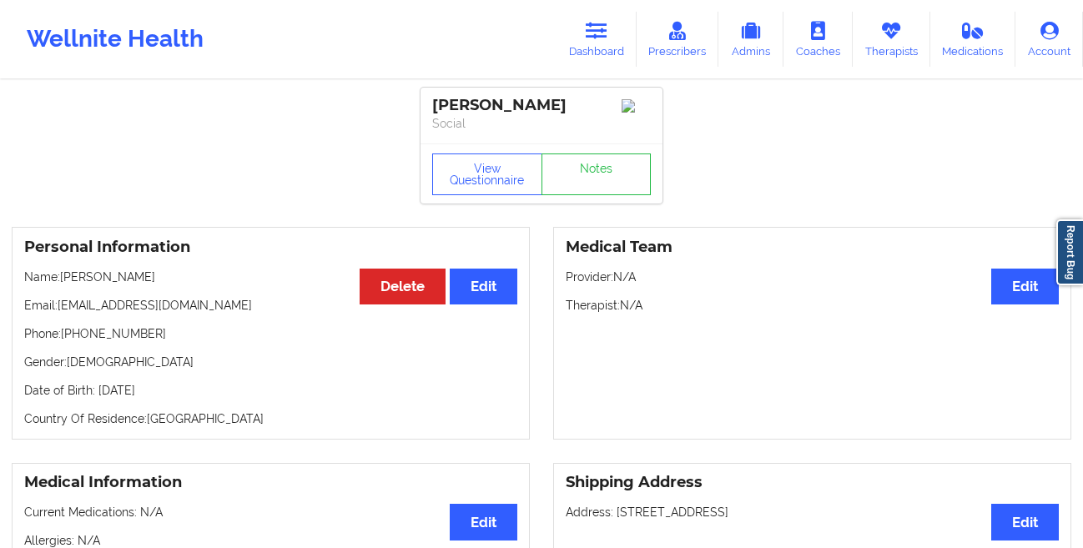
drag, startPoint x: 231, startPoint y: 390, endPoint x: 92, endPoint y: 398, distance: 139.6
click at [92, 398] on p "Date of Birth: [DEMOGRAPHIC_DATA]" at bounding box center [270, 390] width 493 height 17
copy p "[DATE]"
click at [872, 39] on link "Therapists" at bounding box center [891, 39] width 78 height 55
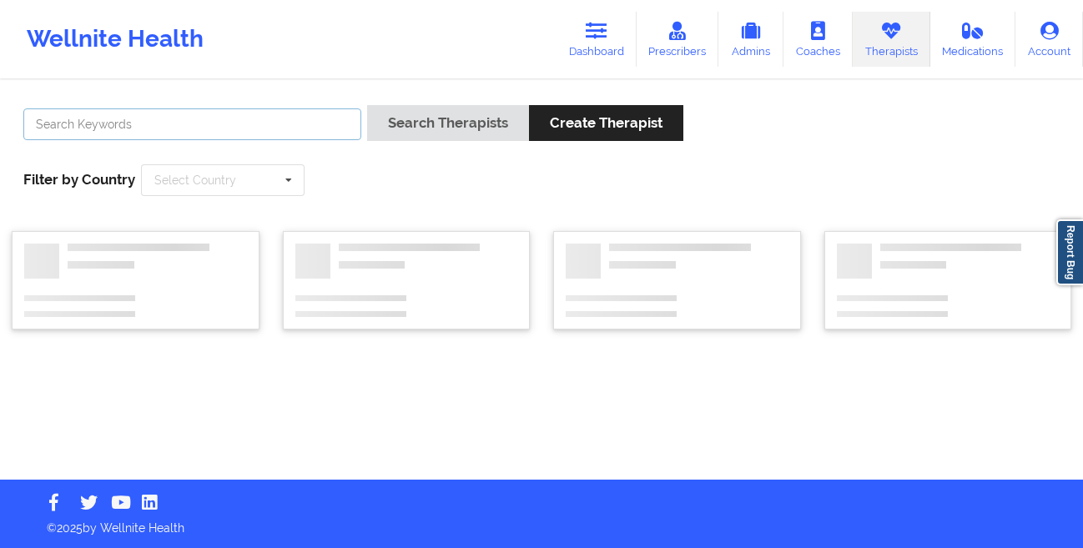
click at [289, 123] on input "text" at bounding box center [192, 124] width 338 height 32
paste input "[PERSON_NAME]"
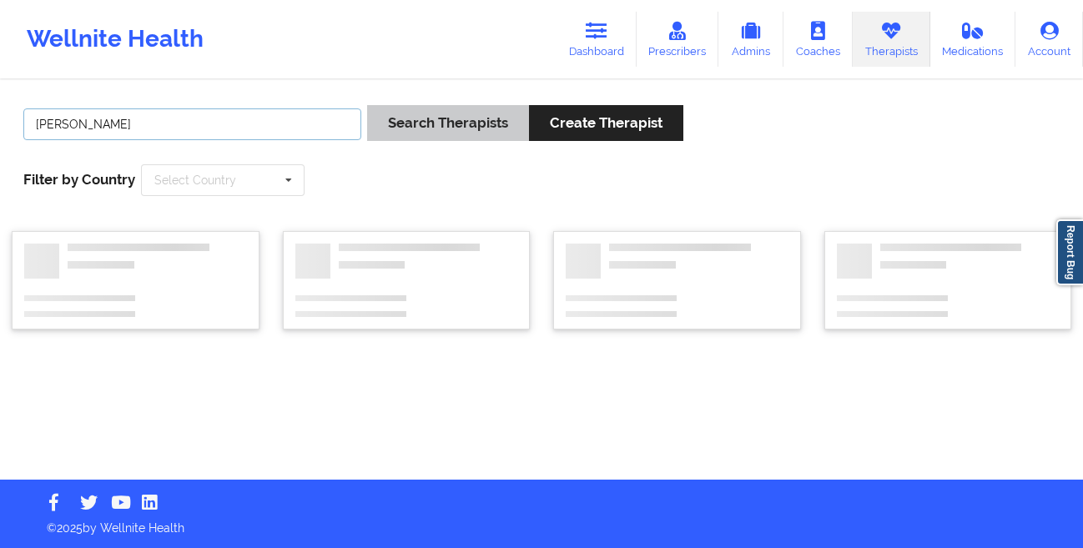
type input "[PERSON_NAME]"
click at [399, 132] on button "Search Therapists" at bounding box center [448, 123] width 162 height 36
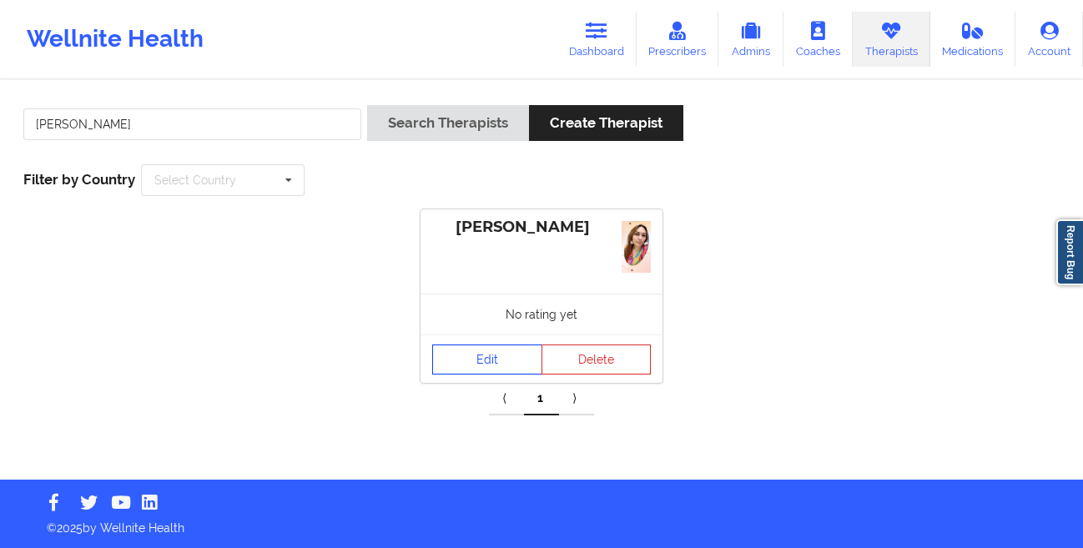
click at [454, 350] on link "Edit" at bounding box center [487, 359] width 110 height 30
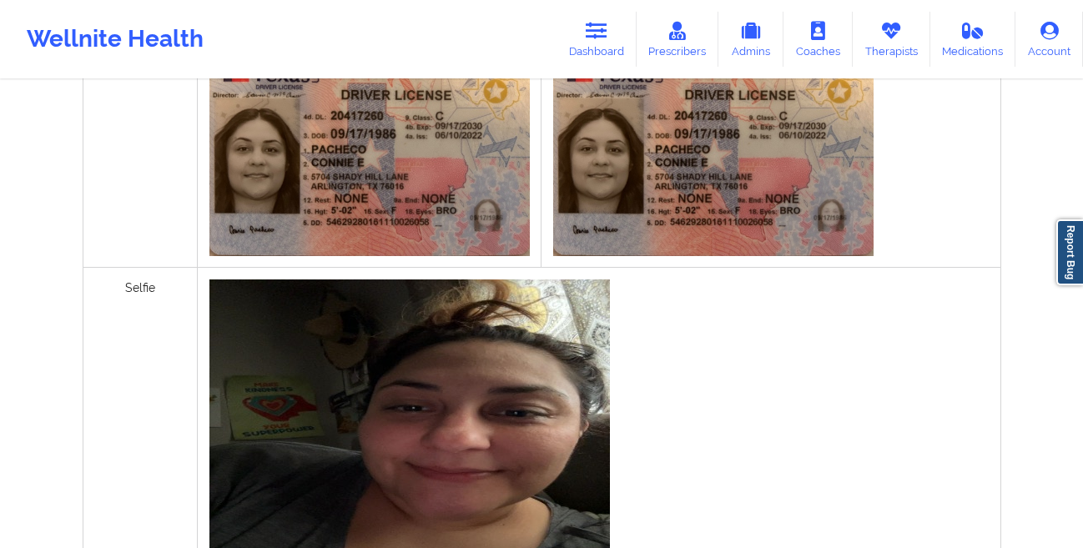
scroll to position [426, 0]
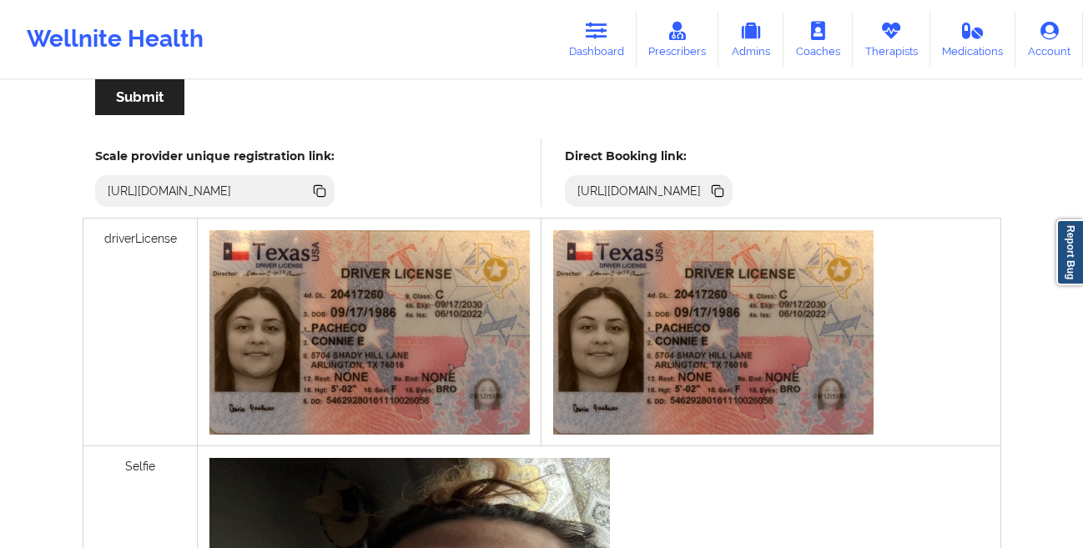
click at [723, 191] on icon at bounding box center [719, 193] width 8 height 8
click at [892, 66] on link "Therapists" at bounding box center [891, 39] width 78 height 55
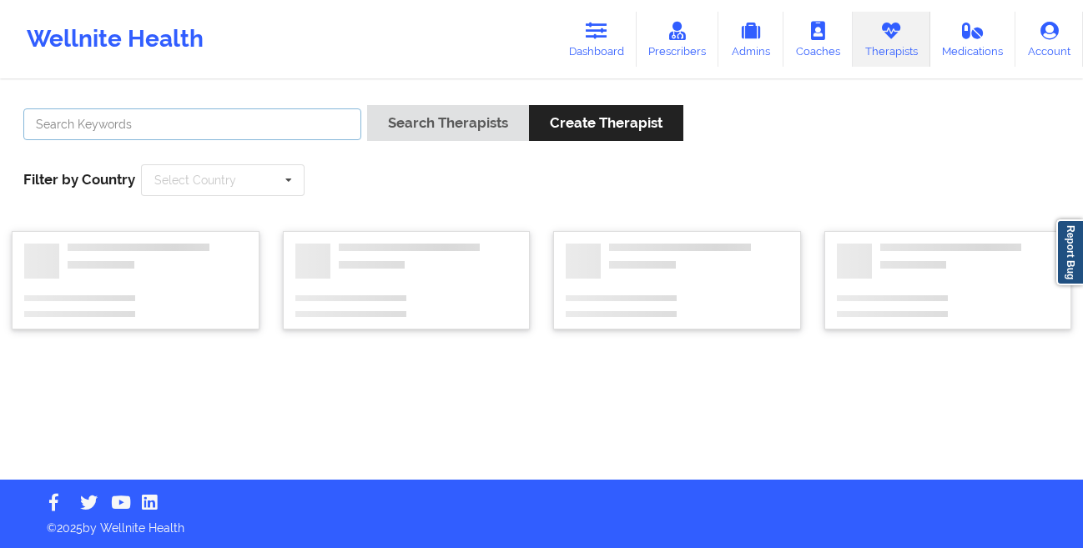
click at [253, 118] on input "text" at bounding box center [192, 124] width 338 height 32
paste input "[PERSON_NAME]"
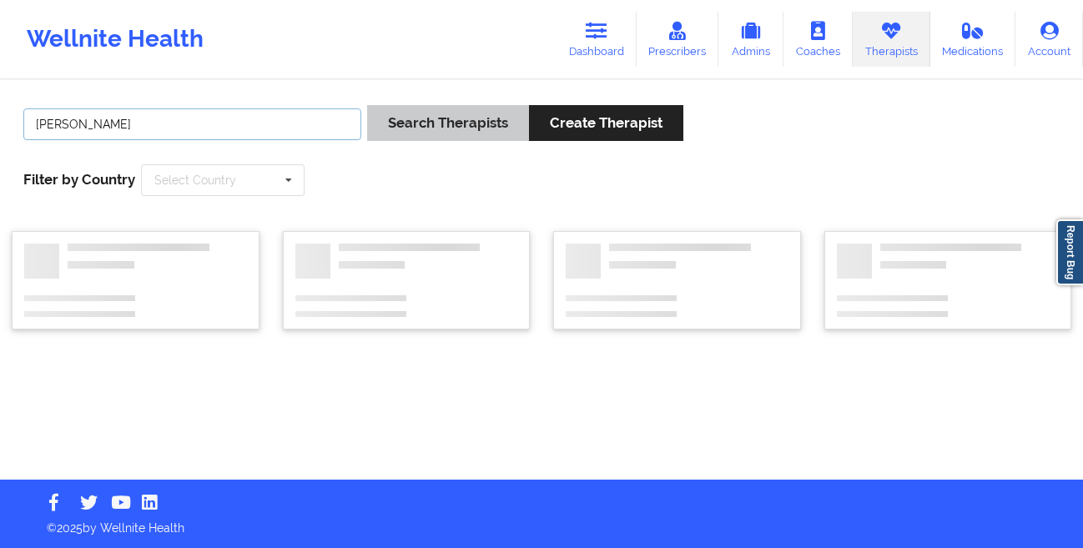
type input "[PERSON_NAME]"
click at [425, 133] on button "Search Therapists" at bounding box center [448, 123] width 162 height 36
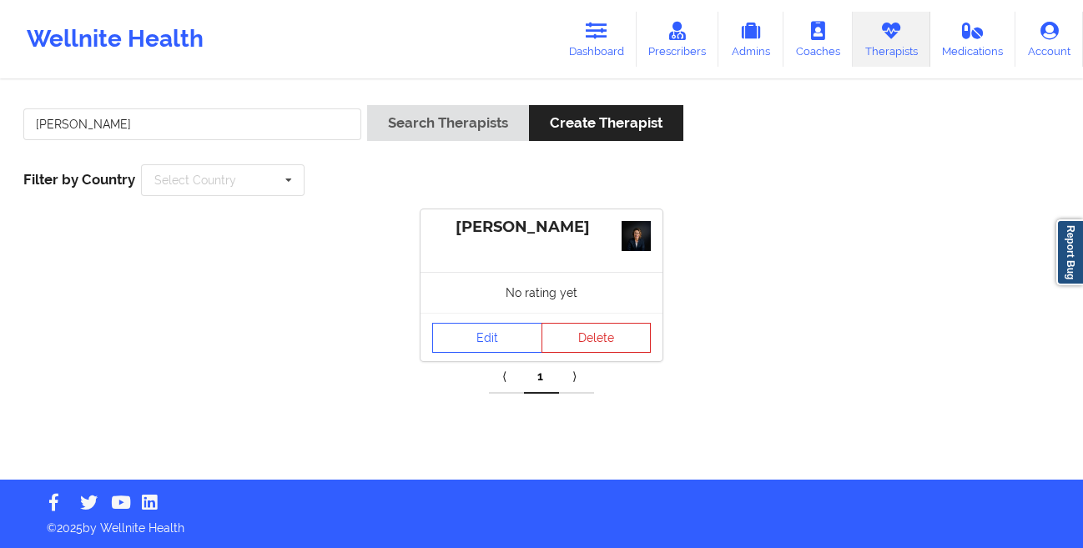
click at [450, 313] on div "Edit Delete" at bounding box center [541, 337] width 242 height 48
click at [473, 336] on link "Edit" at bounding box center [487, 338] width 110 height 30
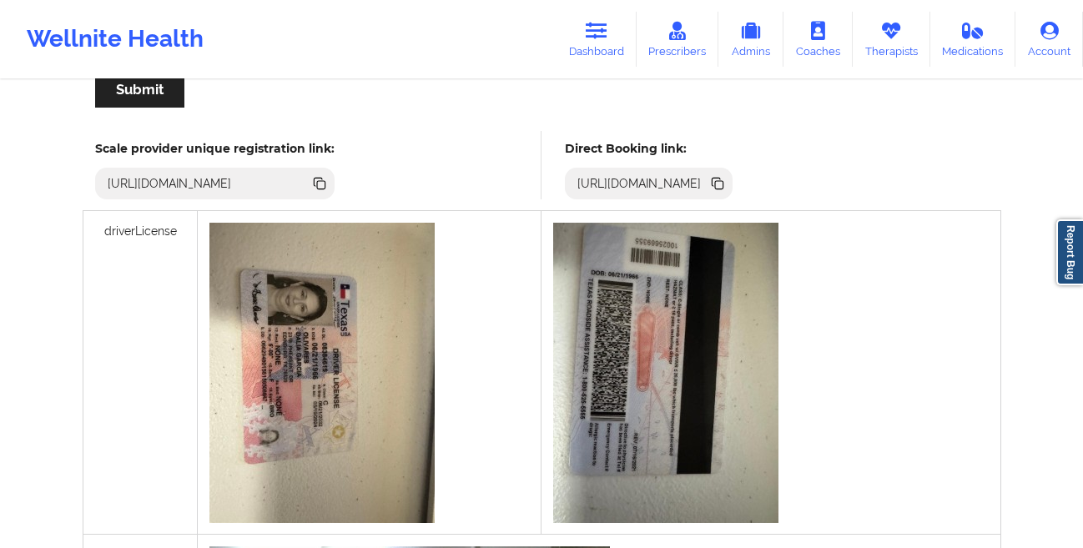
scroll to position [415, 0]
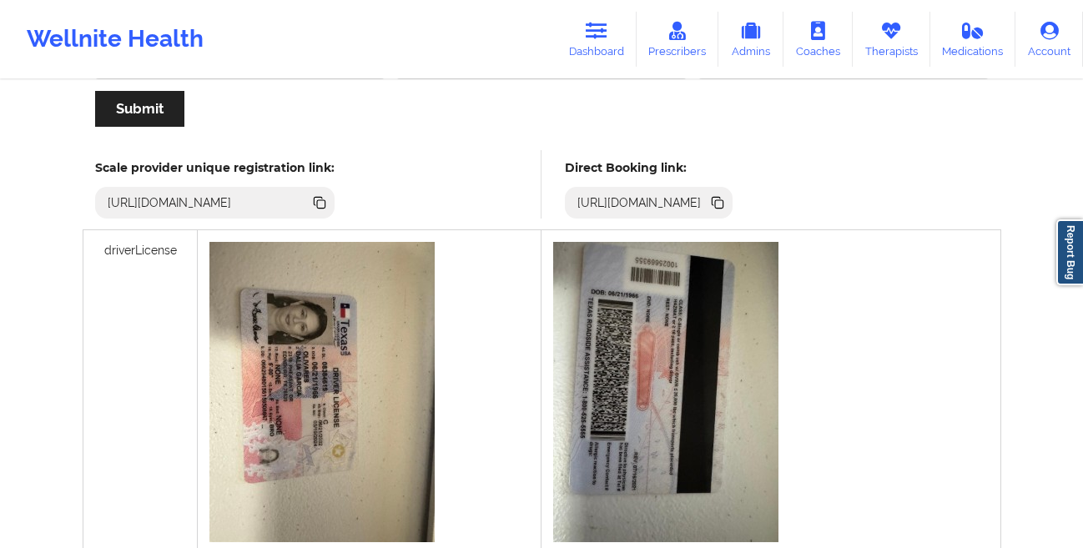
click at [723, 202] on icon at bounding box center [719, 204] width 8 height 8
click at [585, 39] on link "Dashboard" at bounding box center [596, 39] width 80 height 55
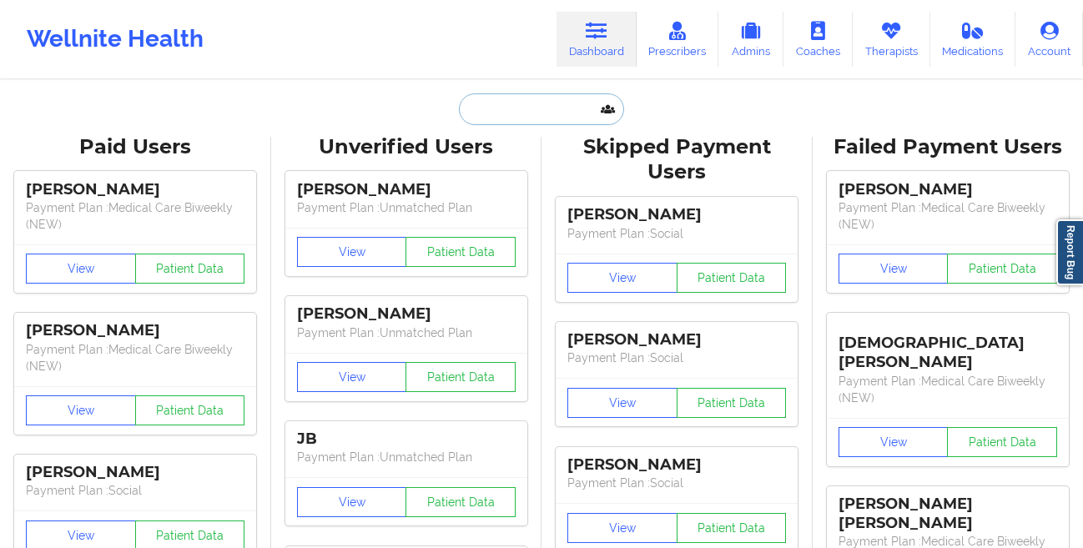
click at [495, 108] on input "text" at bounding box center [541, 109] width 165 height 32
paste input "Elicenia Del Rio"
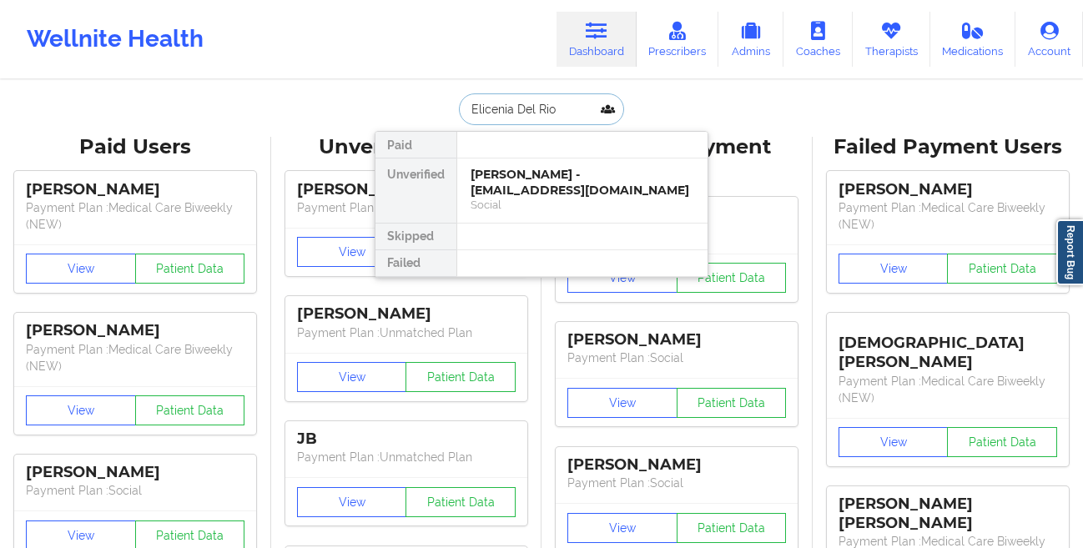
type input "Elicenia Del Rio"
click at [526, 174] on div "Elicenia Del Rio - [EMAIL_ADDRESS][DOMAIN_NAME]" at bounding box center [582, 182] width 224 height 31
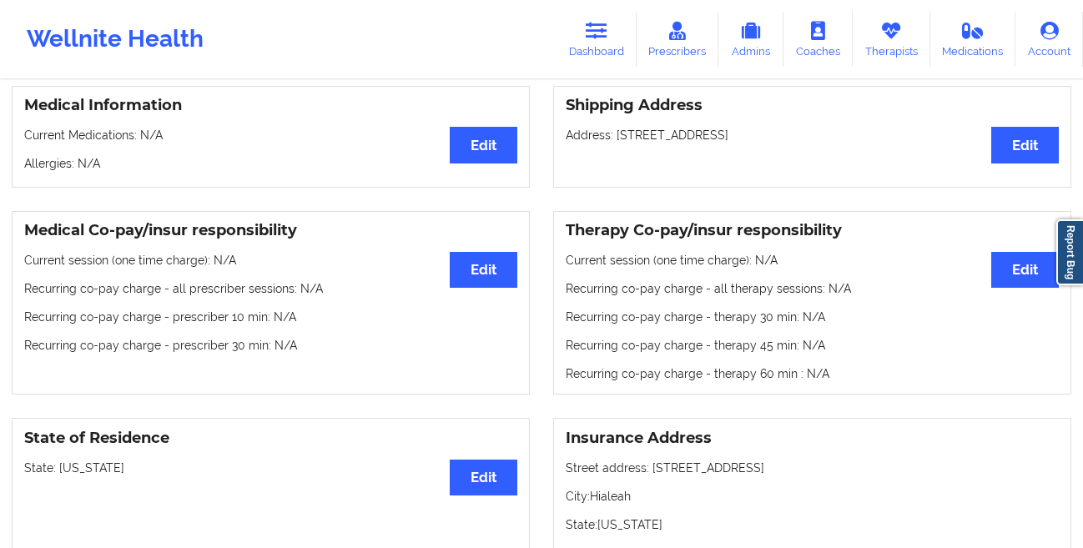
scroll to position [88, 0]
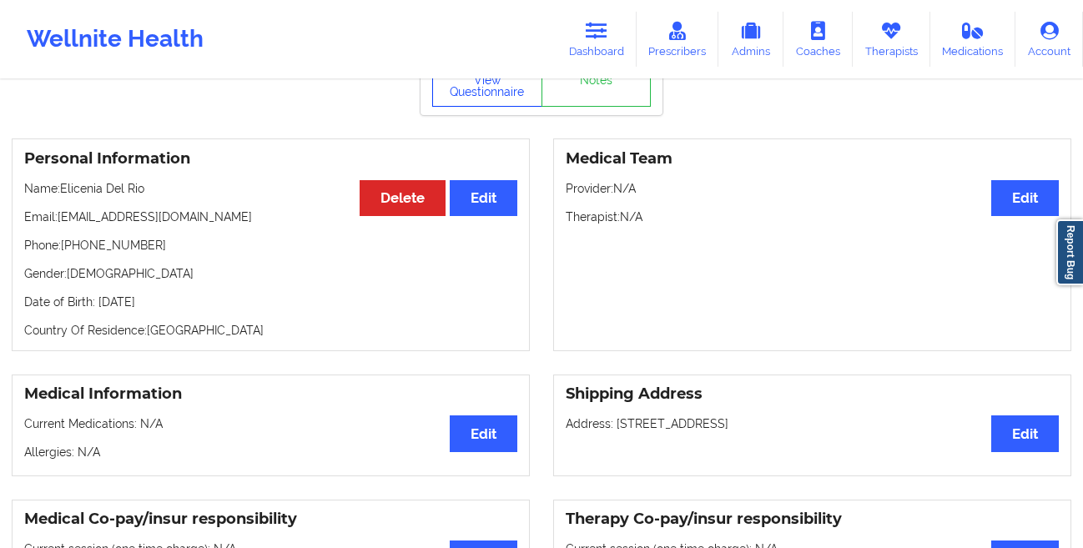
click at [477, 105] on button "View Questionnaire" at bounding box center [487, 86] width 110 height 42
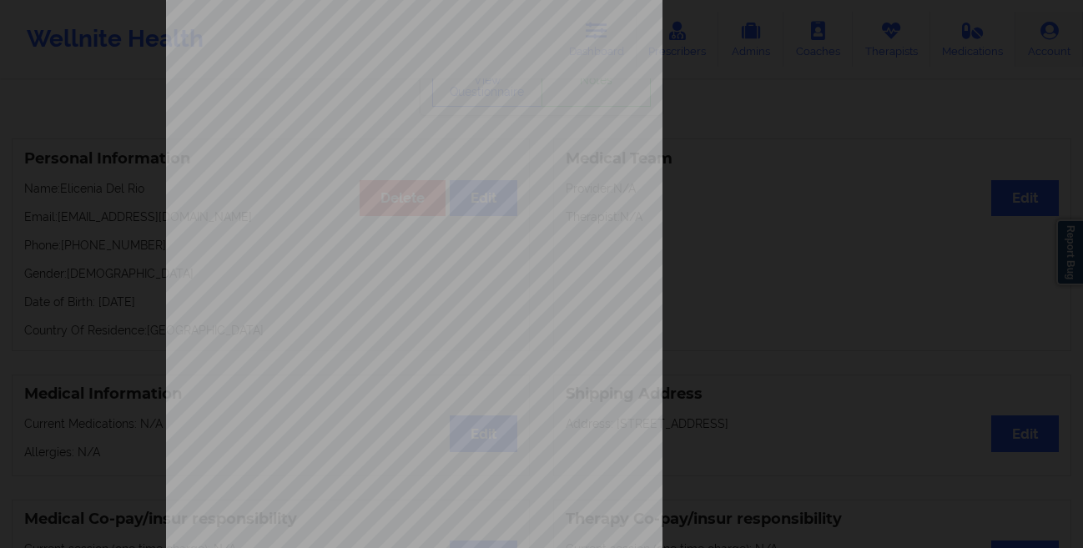
scroll to position [248, 0]
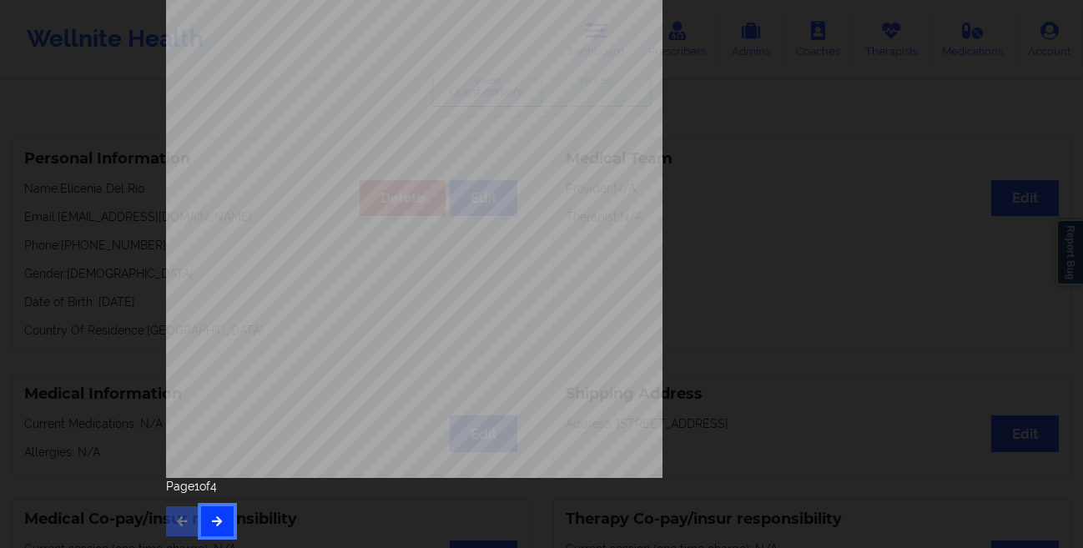
click at [203, 516] on button "button" at bounding box center [217, 521] width 33 height 30
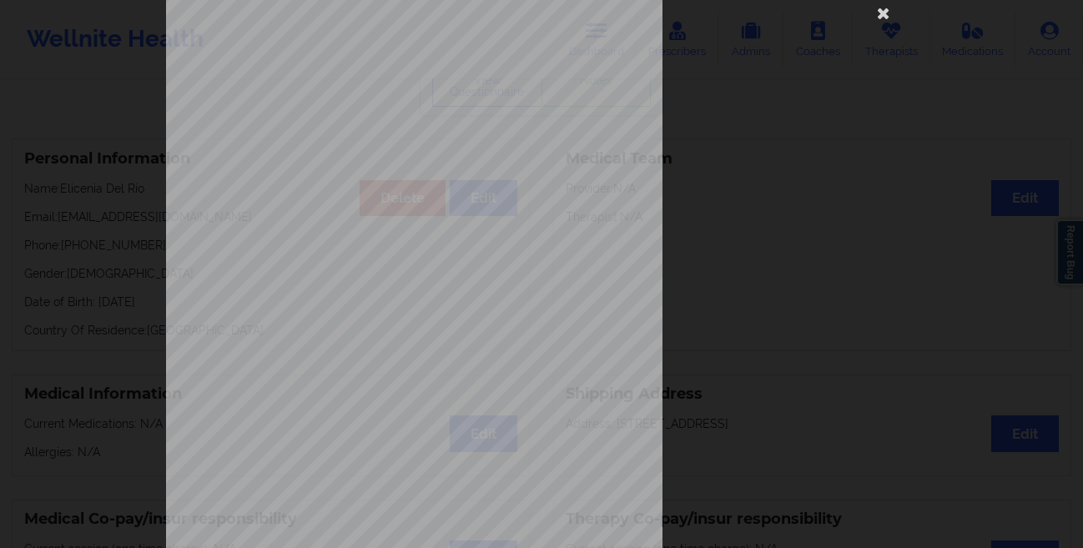
scroll to position [41, 0]
click at [13, 268] on div "Back cover of insurance image Insurance company type details by patient commerc…" at bounding box center [541, 274] width 1083 height 548
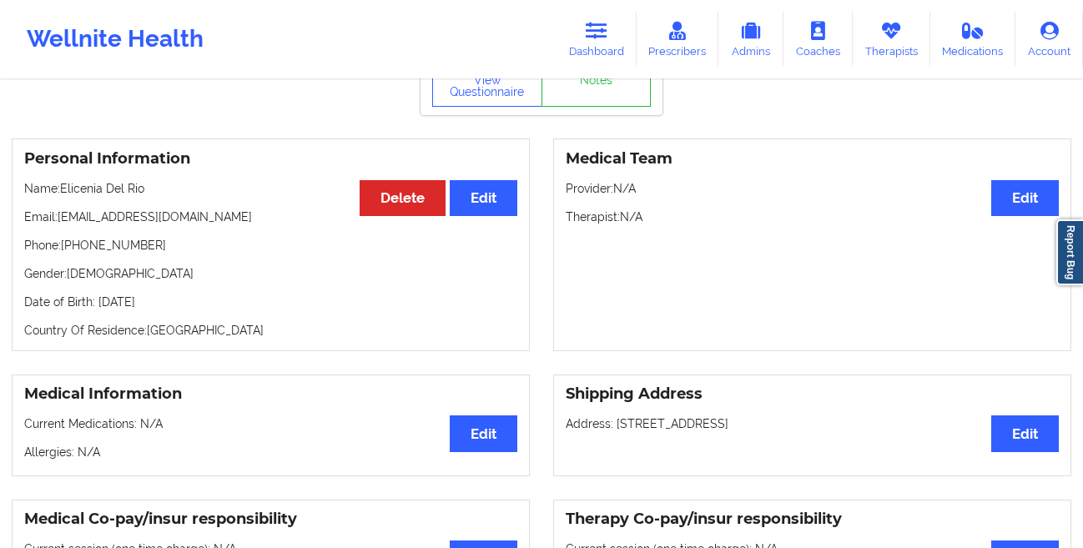
drag, startPoint x: 220, startPoint y: 305, endPoint x: 98, endPoint y: 313, distance: 122.8
click at [98, 310] on p "Date of Birth: [DEMOGRAPHIC_DATA]" at bounding box center [270, 302] width 493 height 17
copy p "[DATE]"
click at [884, 33] on icon at bounding box center [891, 31] width 22 height 18
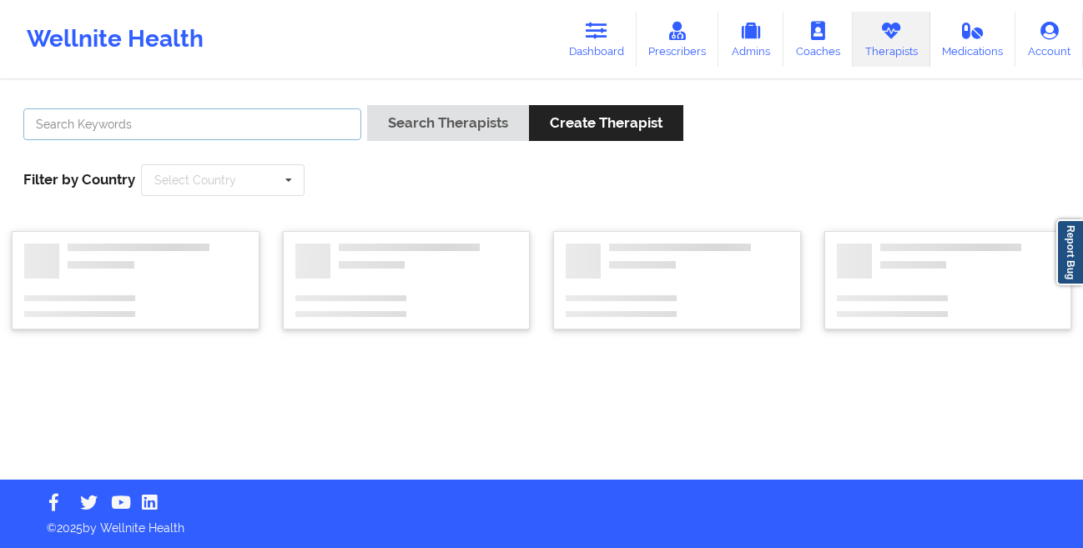
drag, startPoint x: 235, startPoint y: 119, endPoint x: 245, endPoint y: 93, distance: 28.5
click at [237, 114] on input "text" at bounding box center [192, 124] width 338 height 32
paste input "[PERSON_NAME]"
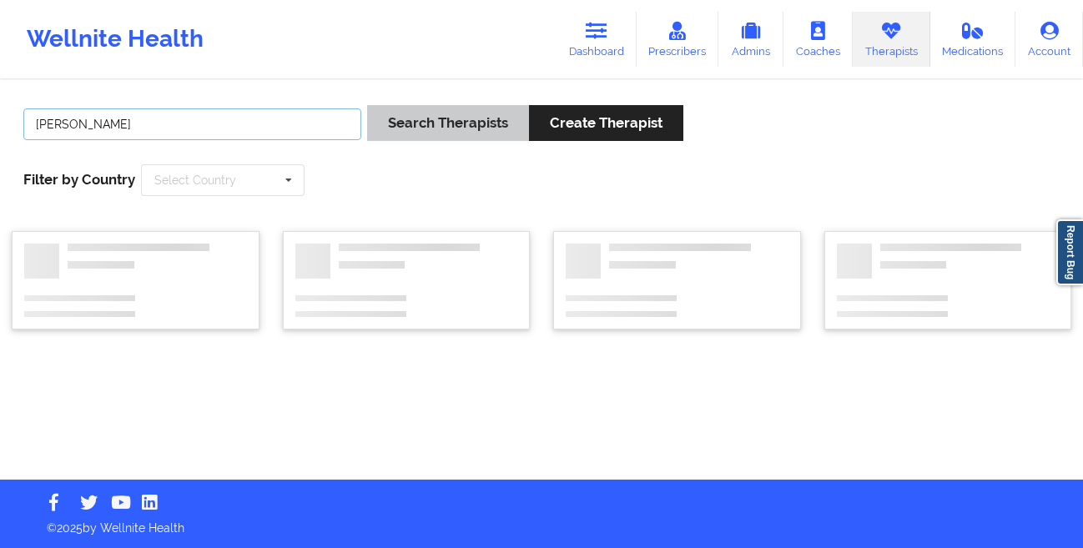
type input "[PERSON_NAME]"
click at [406, 124] on button "Search Therapists" at bounding box center [448, 123] width 162 height 36
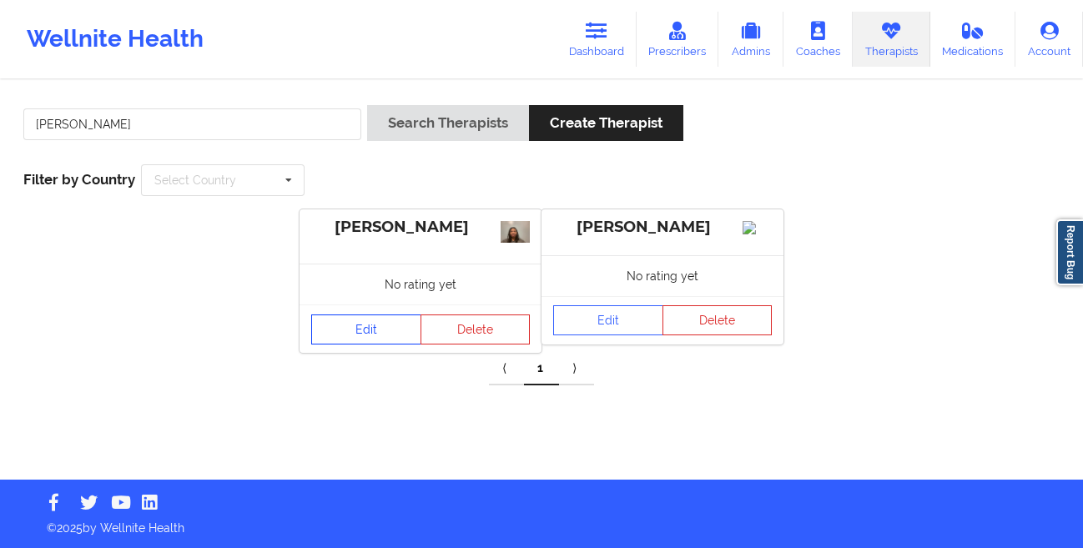
click at [390, 334] on link "Edit" at bounding box center [366, 329] width 110 height 30
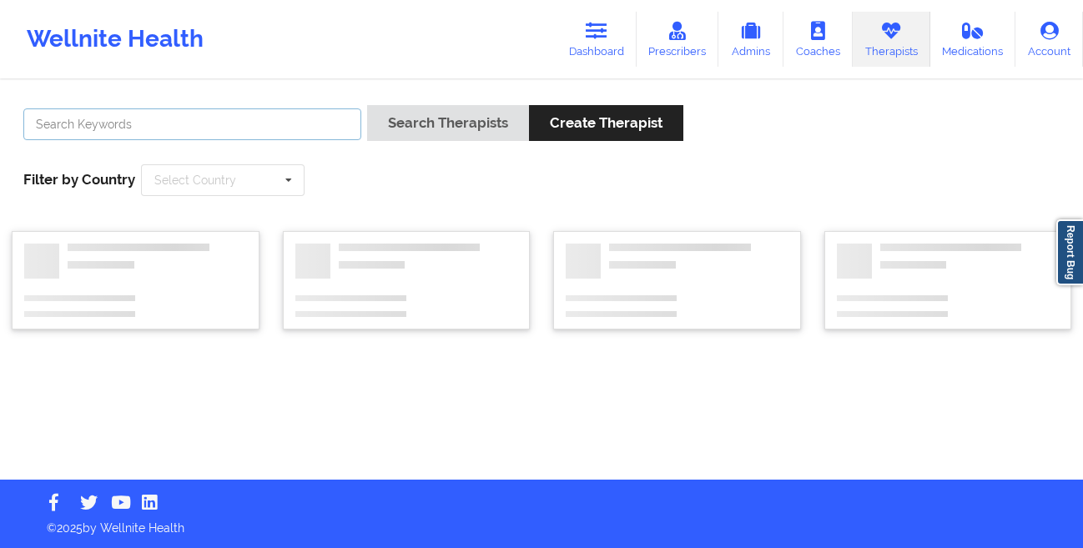
click at [284, 128] on input "text" at bounding box center [192, 124] width 338 height 32
paste input "[PERSON_NAME]"
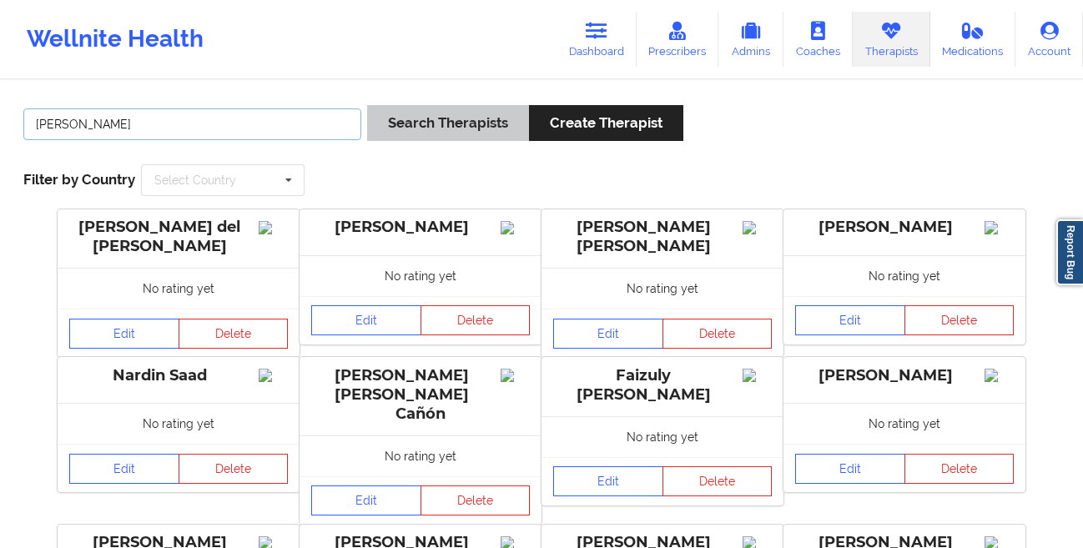
type input "[PERSON_NAME]"
click at [460, 122] on button "Search Therapists" at bounding box center [448, 123] width 162 height 36
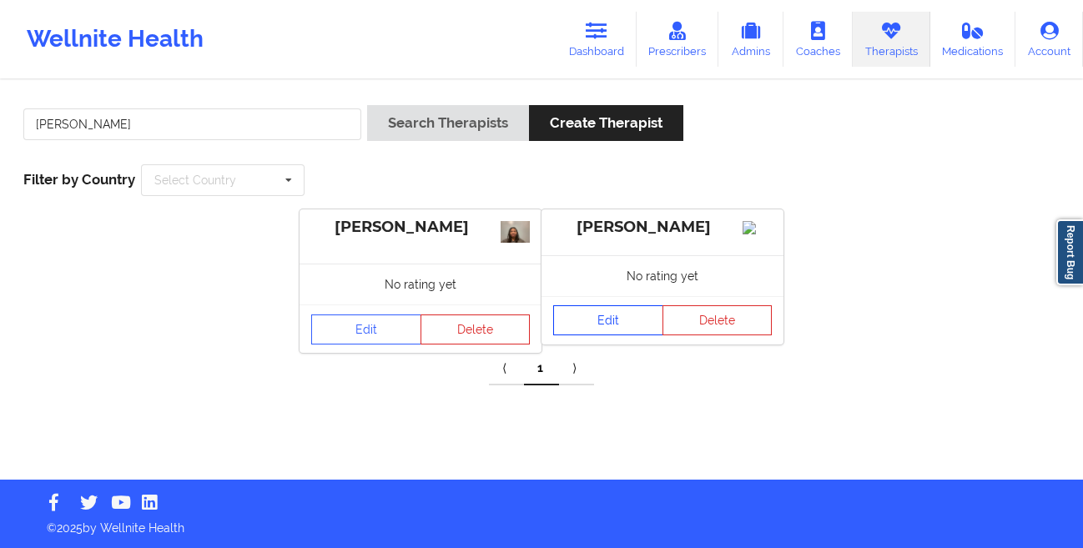
click at [571, 335] on link "Edit" at bounding box center [608, 320] width 110 height 30
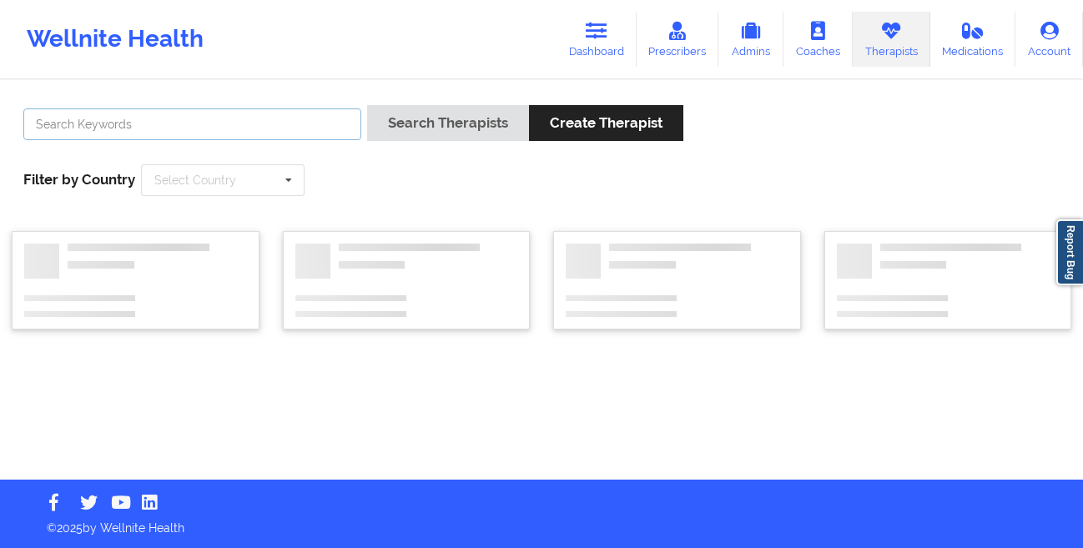
click at [302, 138] on input "text" at bounding box center [192, 124] width 338 height 32
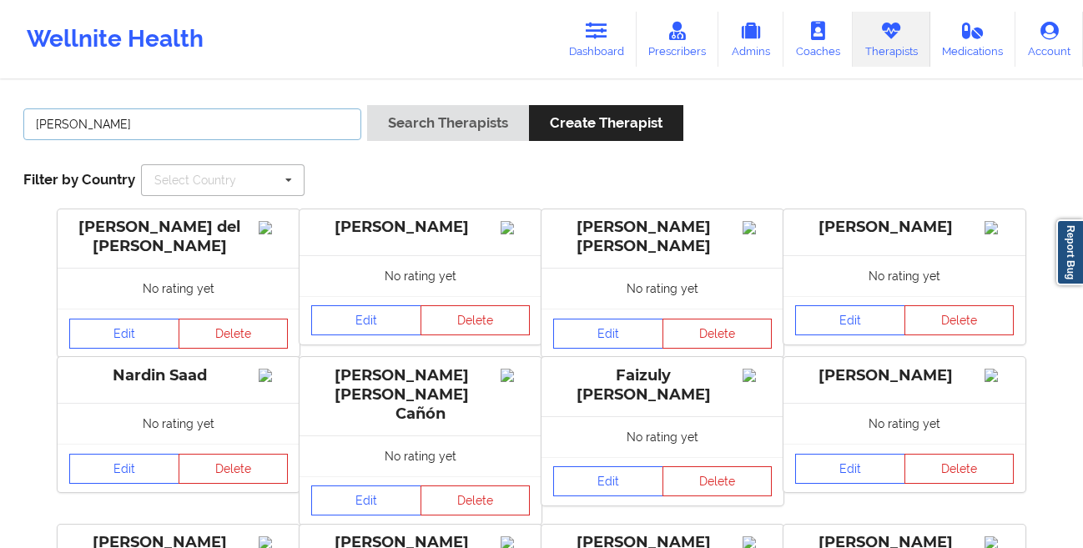
type input "[PERSON_NAME]"
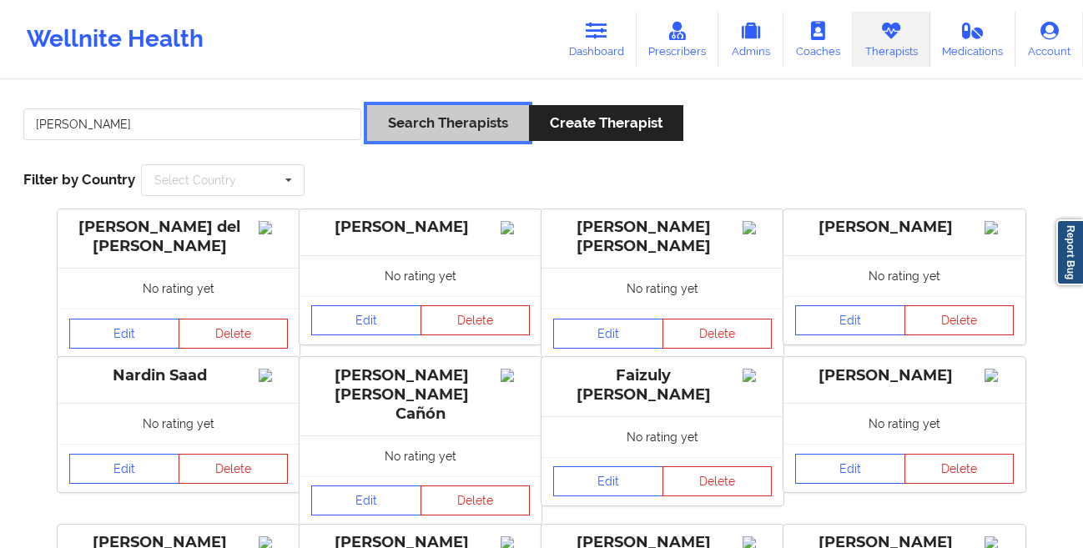
click at [420, 118] on button "Search Therapists" at bounding box center [448, 123] width 162 height 36
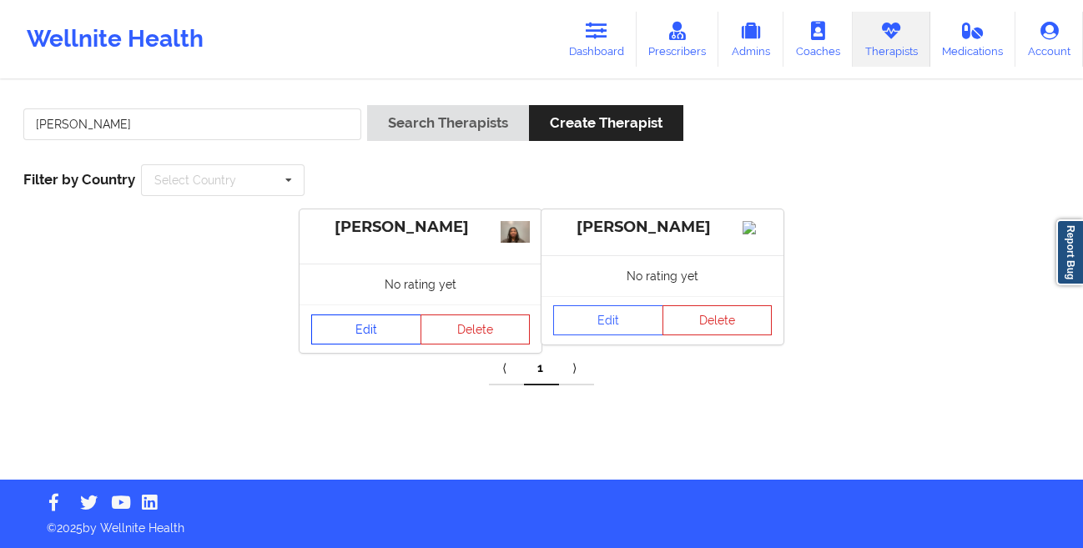
click at [359, 334] on link "Edit" at bounding box center [366, 329] width 110 height 30
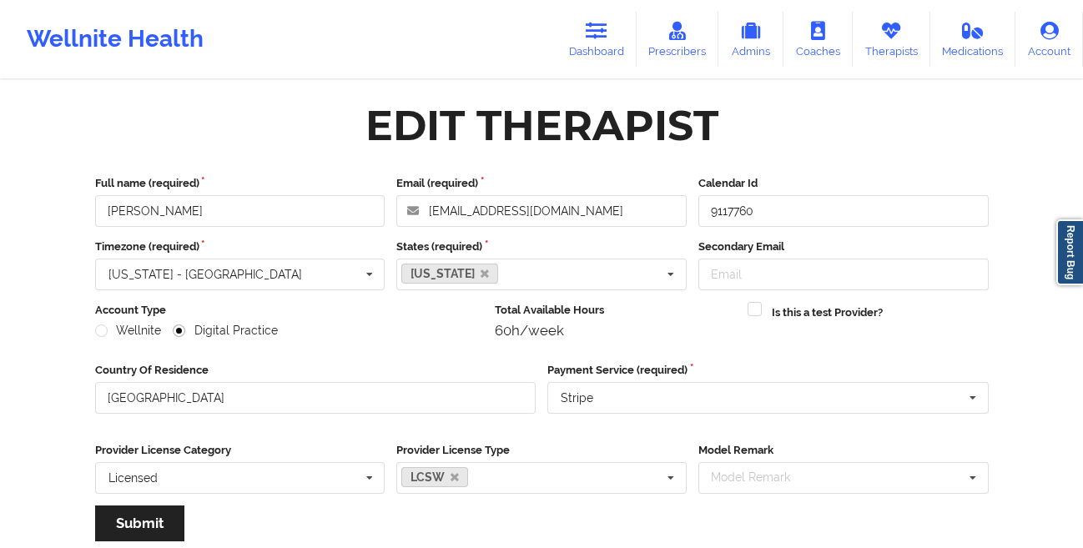
scroll to position [199, 0]
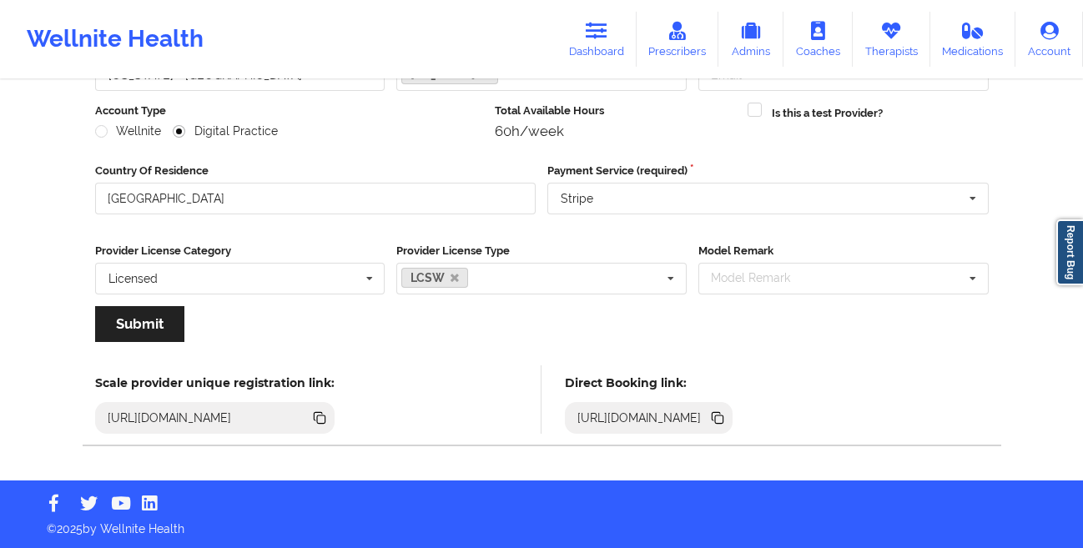
click at [723, 420] on icon at bounding box center [719, 419] width 8 height 8
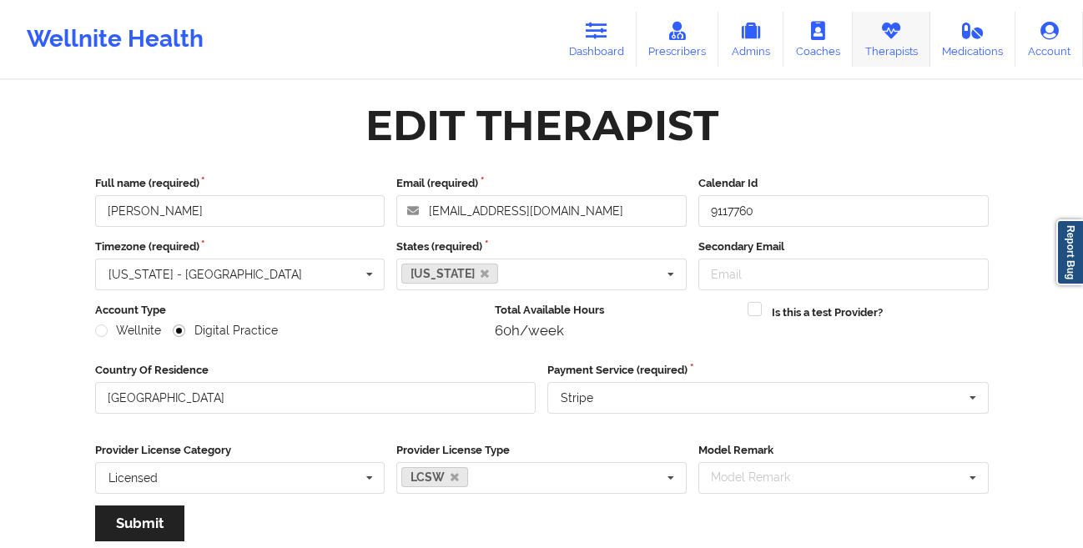
click at [904, 43] on link "Therapists" at bounding box center [891, 39] width 78 height 55
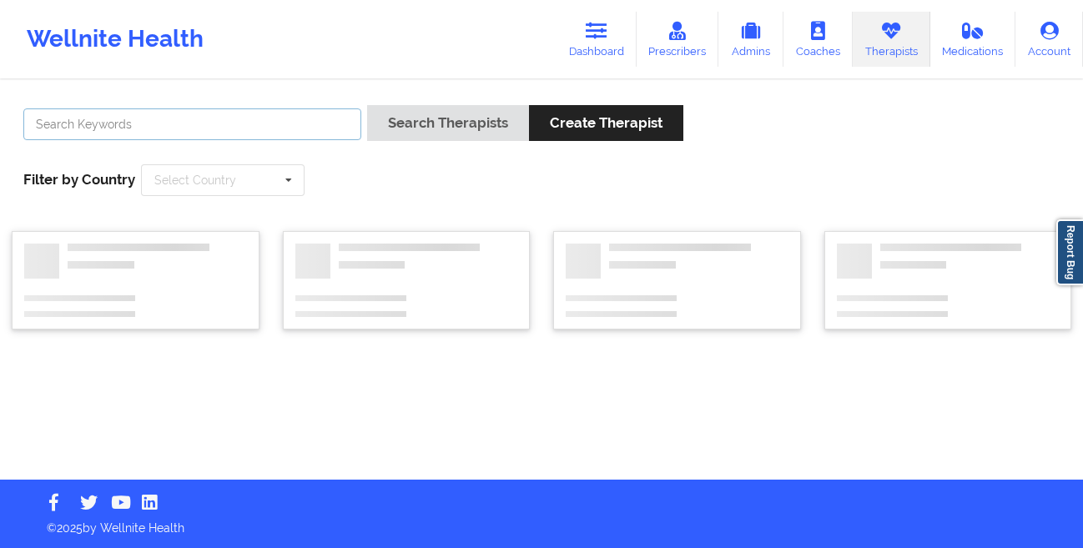
click at [314, 120] on input "text" at bounding box center [192, 124] width 338 height 32
paste input "[PERSON_NAME]"
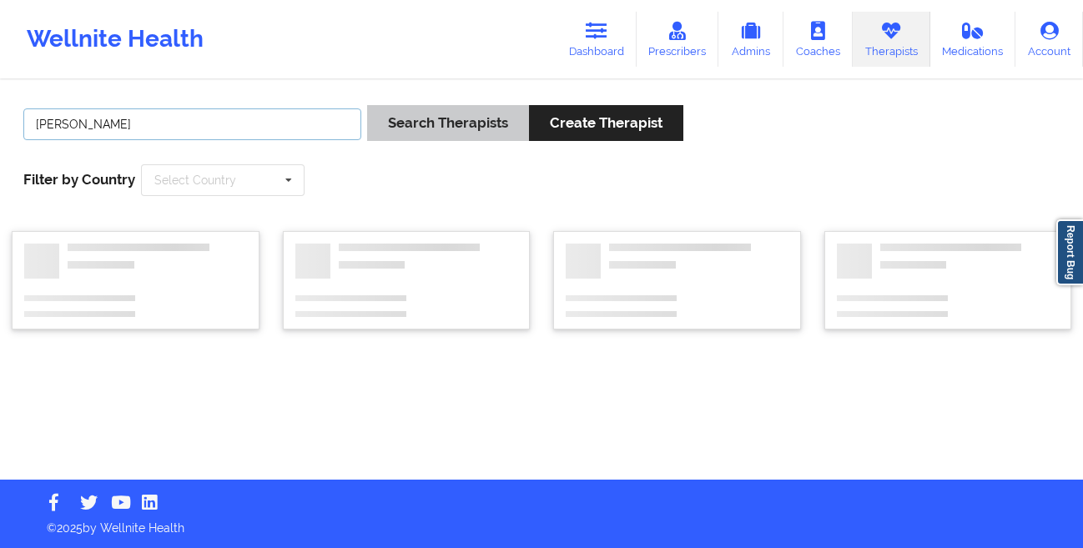
type input "[PERSON_NAME]"
click at [399, 125] on button "Search Therapists" at bounding box center [448, 123] width 162 height 36
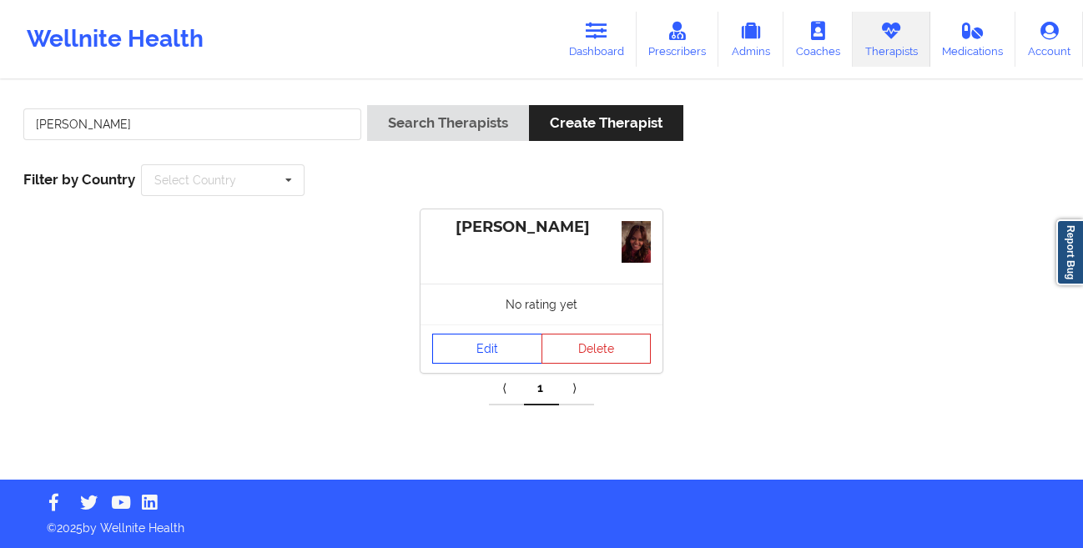
click at [459, 334] on link "Edit" at bounding box center [487, 349] width 110 height 30
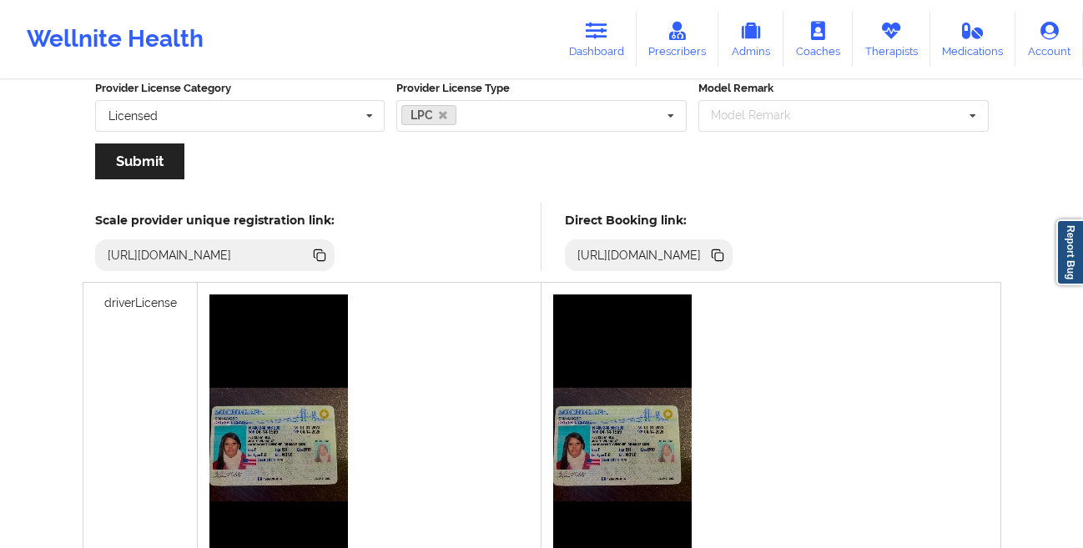
scroll to position [192, 0]
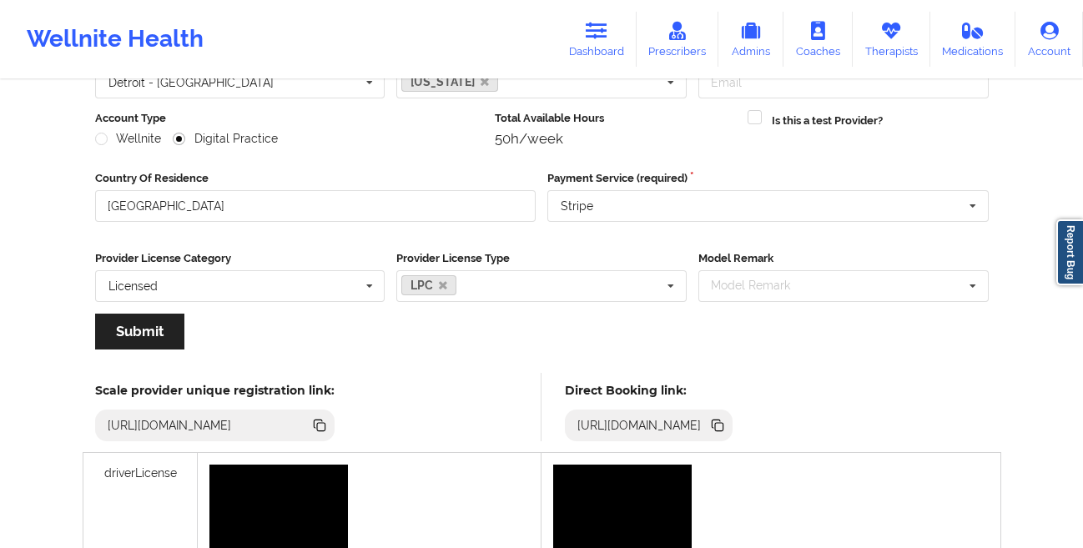
click at [723, 425] on icon at bounding box center [719, 427] width 8 height 8
click at [591, 13] on link "Dashboard" at bounding box center [596, 39] width 80 height 55
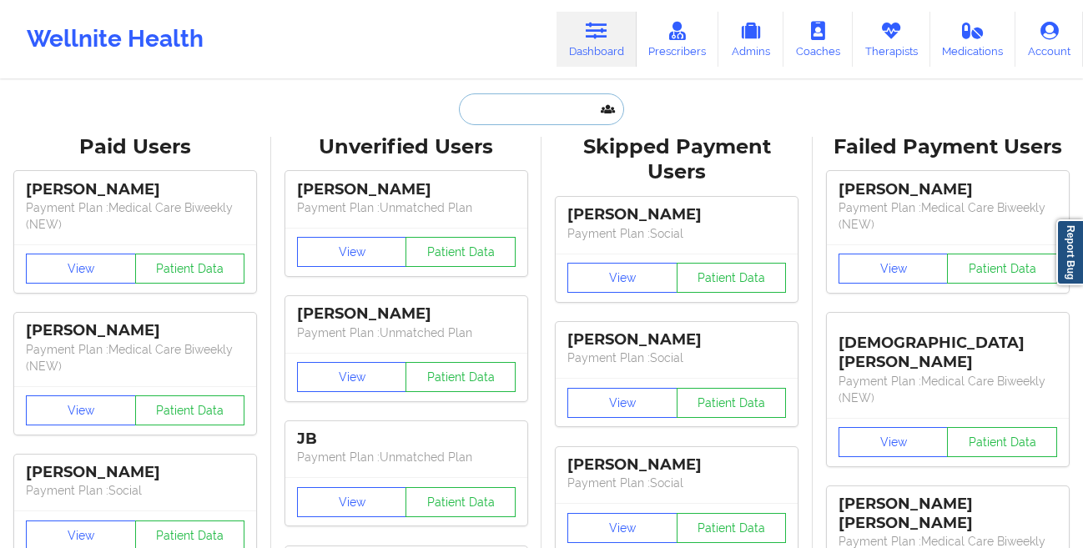
click at [486, 112] on input "text" at bounding box center [541, 109] width 165 height 32
paste input "[PERSON_NAME]"
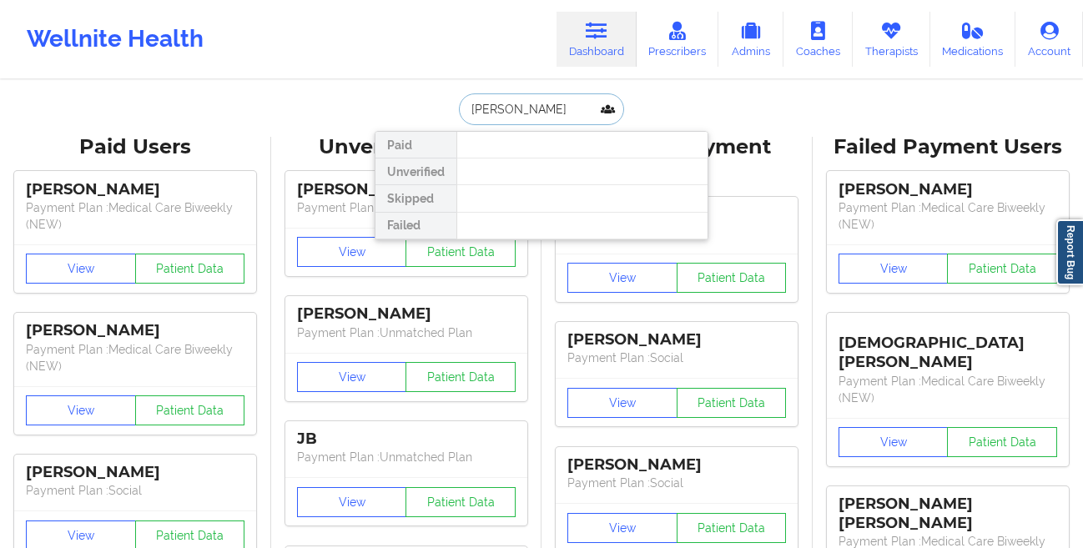
type input "[PERSON_NAME]"
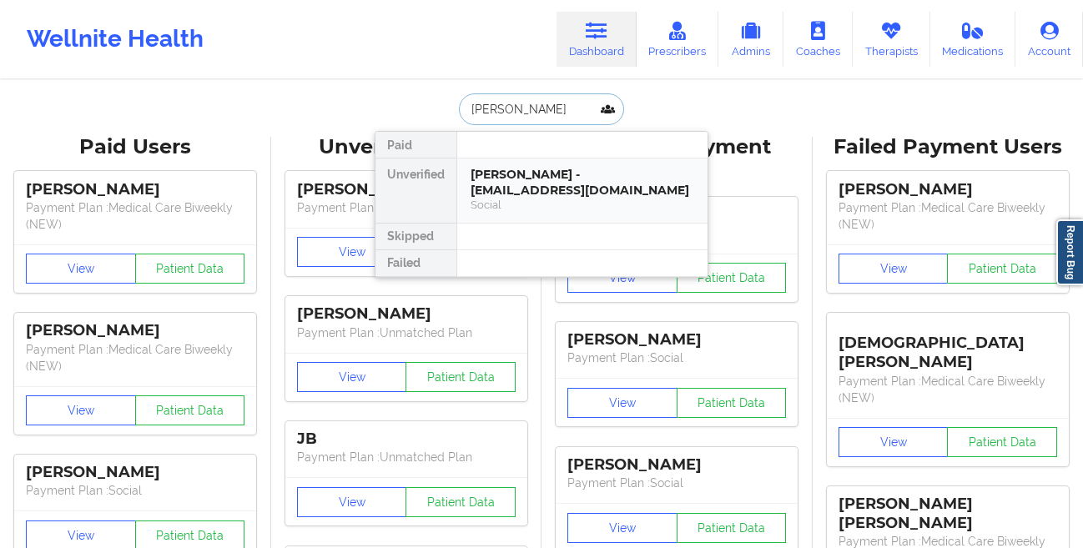
click at [507, 177] on div "[PERSON_NAME] - [EMAIL_ADDRESS][DOMAIN_NAME]" at bounding box center [582, 182] width 224 height 31
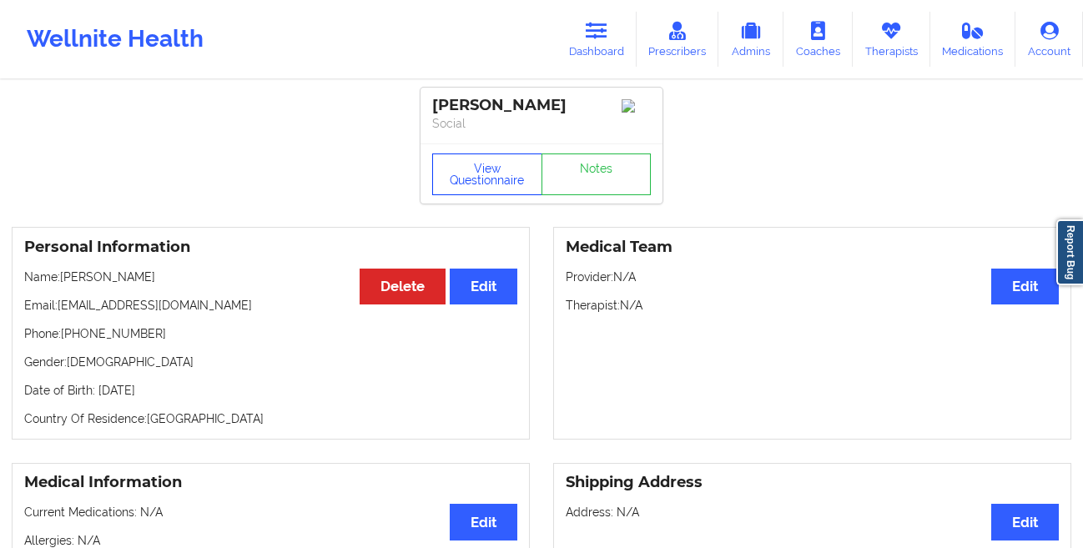
click at [465, 166] on button "View Questionnaire" at bounding box center [487, 174] width 110 height 42
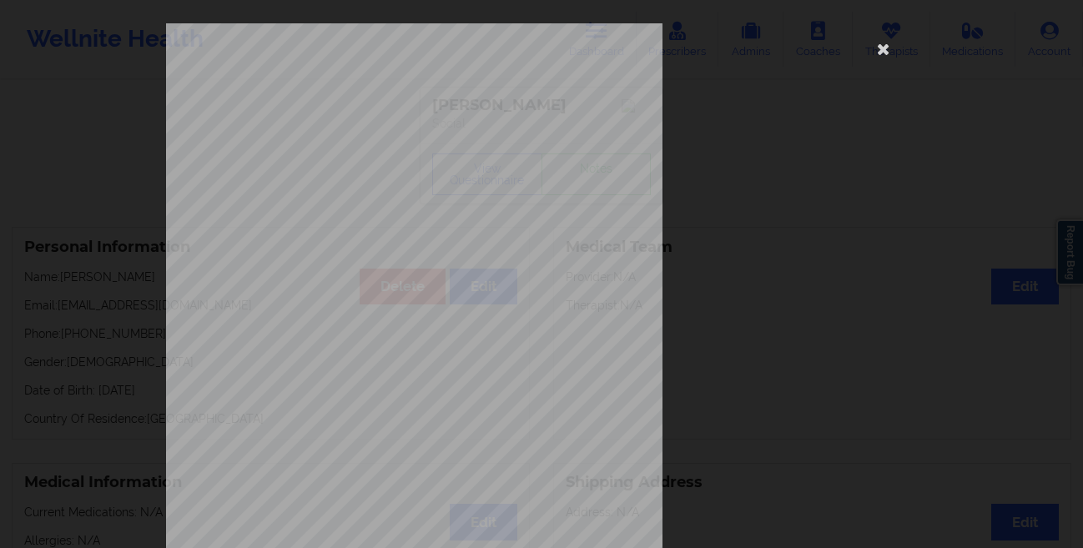
scroll to position [248, 0]
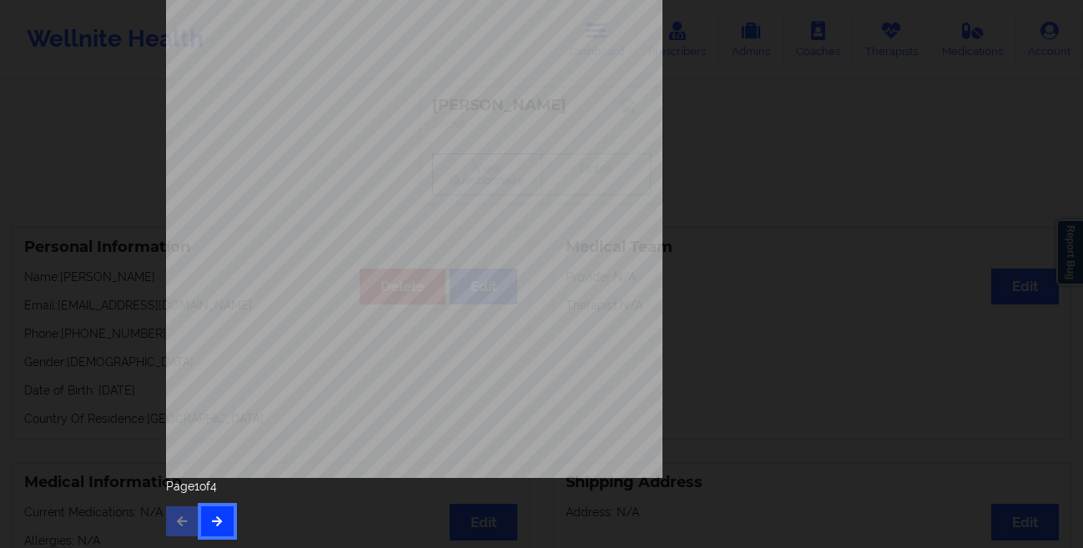
click at [217, 515] on icon "button" at bounding box center [217, 520] width 14 height 10
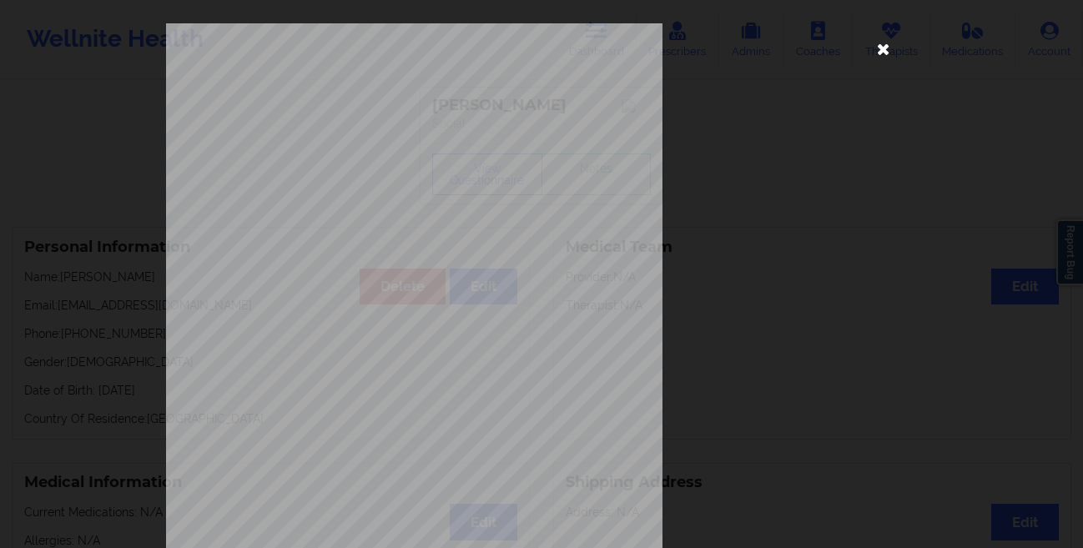
click at [873, 51] on icon at bounding box center [883, 48] width 27 height 27
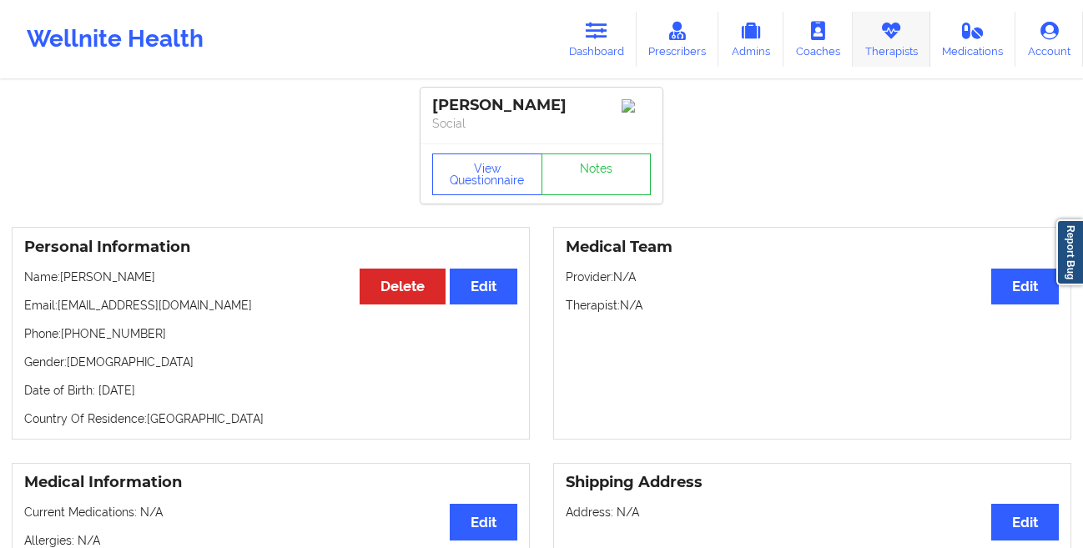
click at [900, 37] on icon at bounding box center [891, 31] width 22 height 18
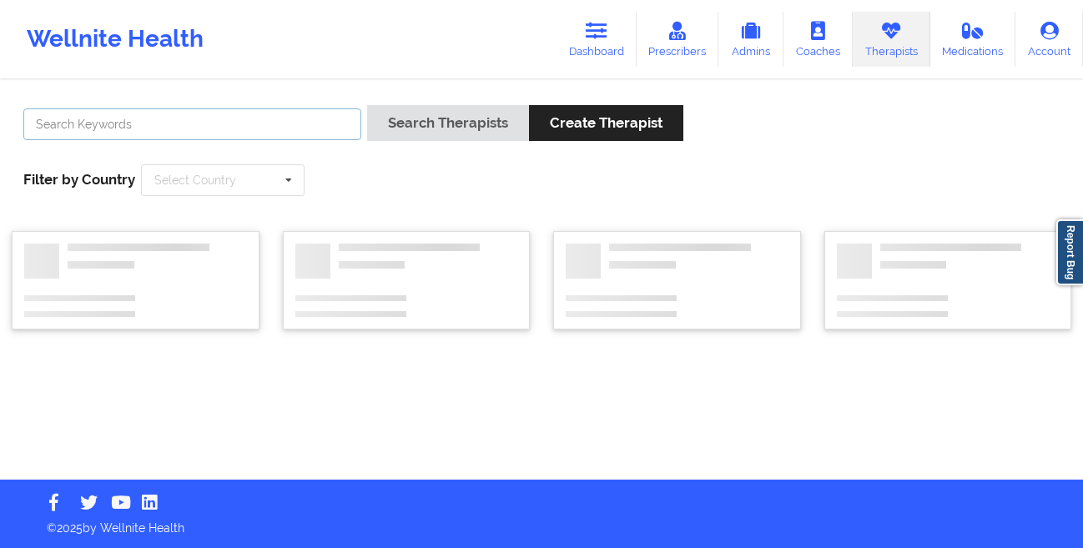
click at [287, 130] on input "text" at bounding box center [192, 124] width 338 height 32
paste input "[PERSON_NAME]"
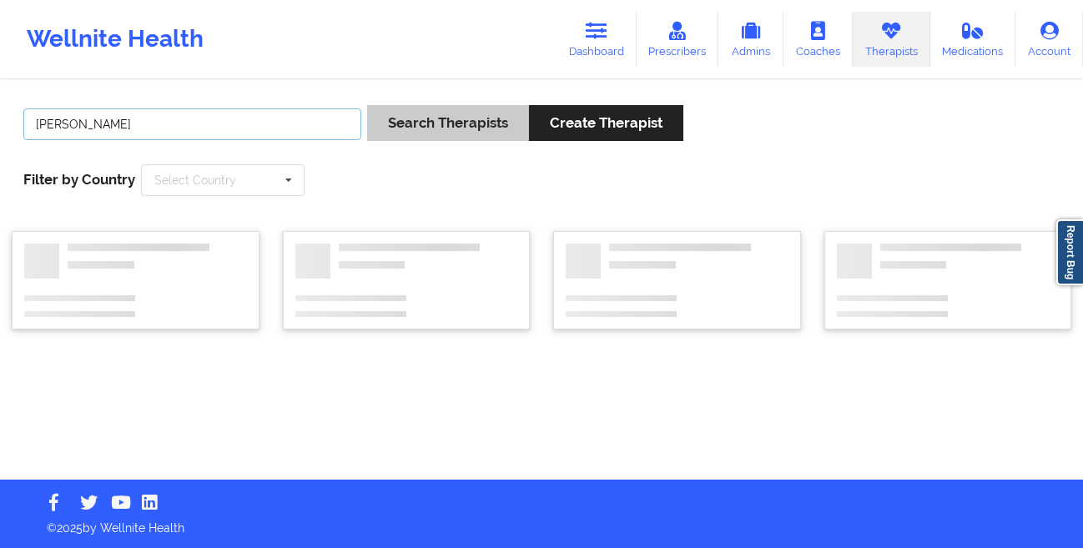
type input "[PERSON_NAME]"
click at [414, 128] on button "Search Therapists" at bounding box center [448, 123] width 162 height 36
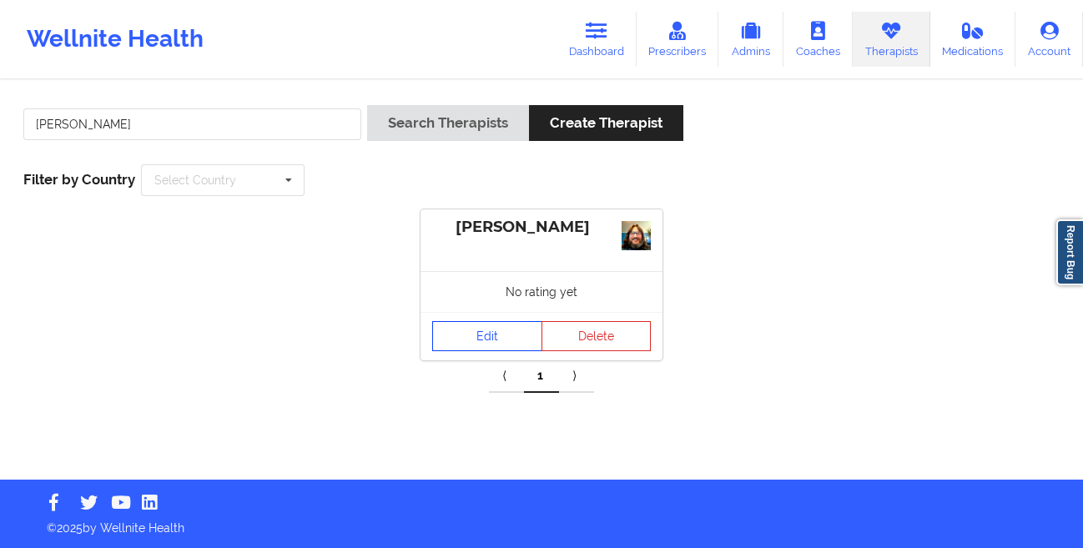
click at [453, 344] on link "Edit" at bounding box center [487, 336] width 110 height 30
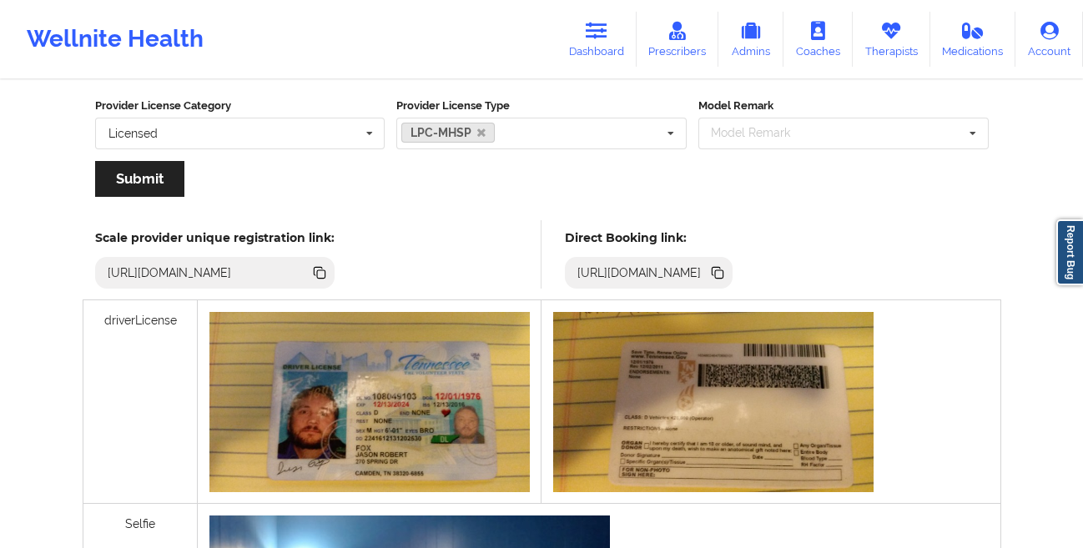
scroll to position [309, 0]
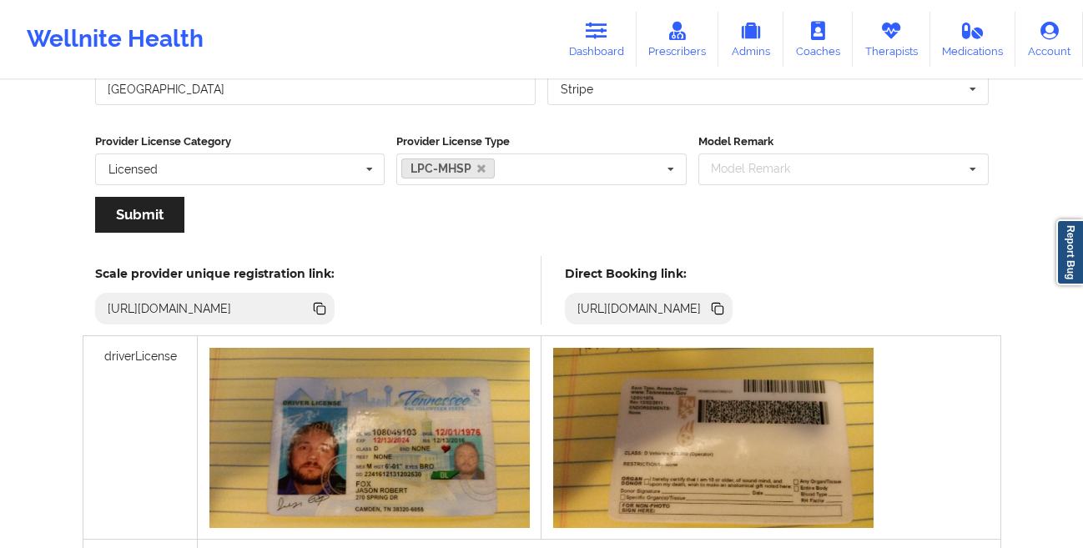
click at [723, 309] on icon at bounding box center [719, 310] width 8 height 8
click at [607, 33] on icon at bounding box center [597, 31] width 22 height 18
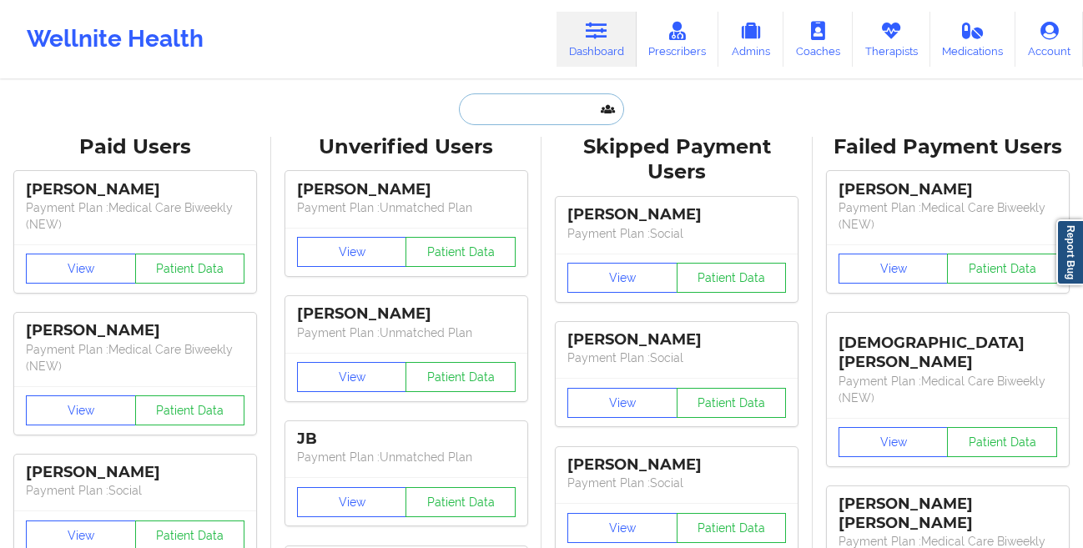
click at [484, 112] on input "text" at bounding box center [541, 109] width 165 height 32
paste input "Suerace Wizzard"
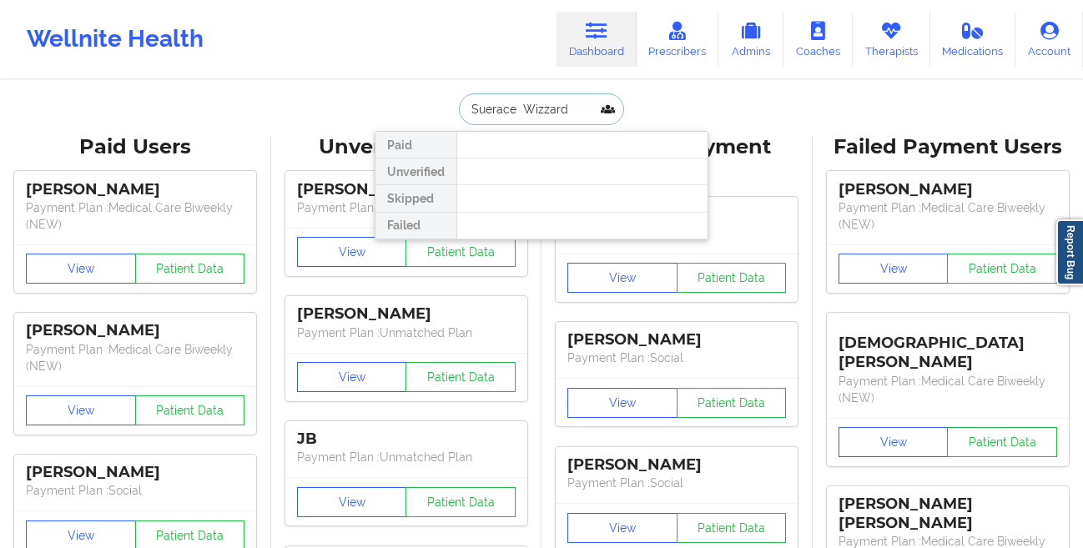
type input "Suerace Wizzard"
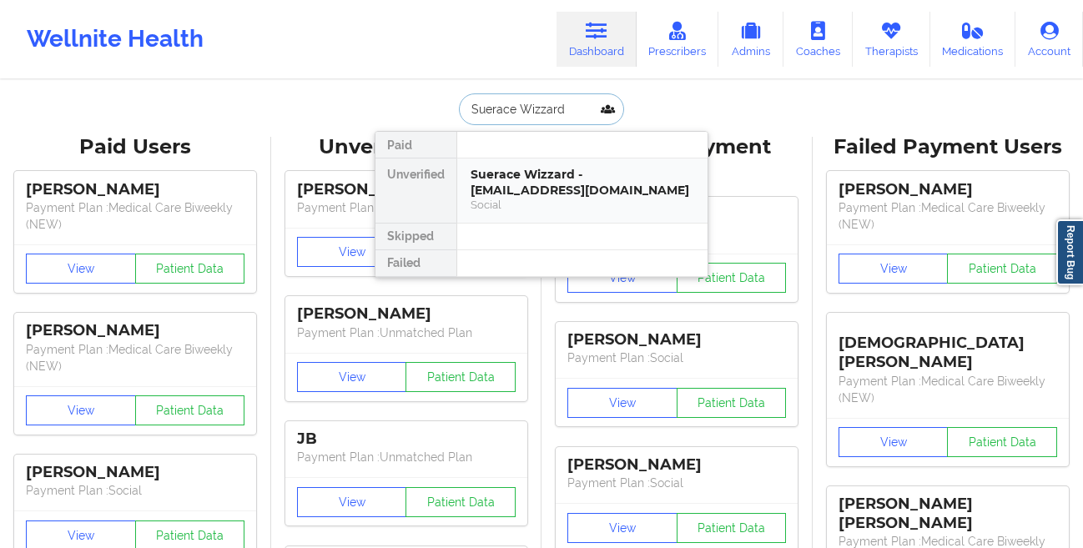
click at [487, 176] on div "Suerace Wizzard - [EMAIL_ADDRESS][DOMAIN_NAME]" at bounding box center [582, 182] width 224 height 31
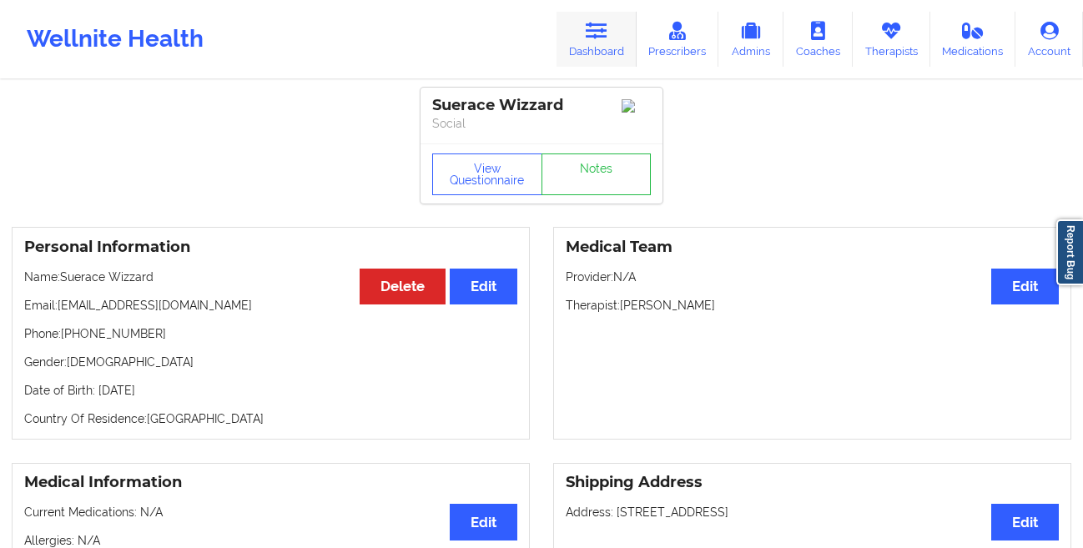
click at [601, 42] on link "Dashboard" at bounding box center [596, 39] width 80 height 55
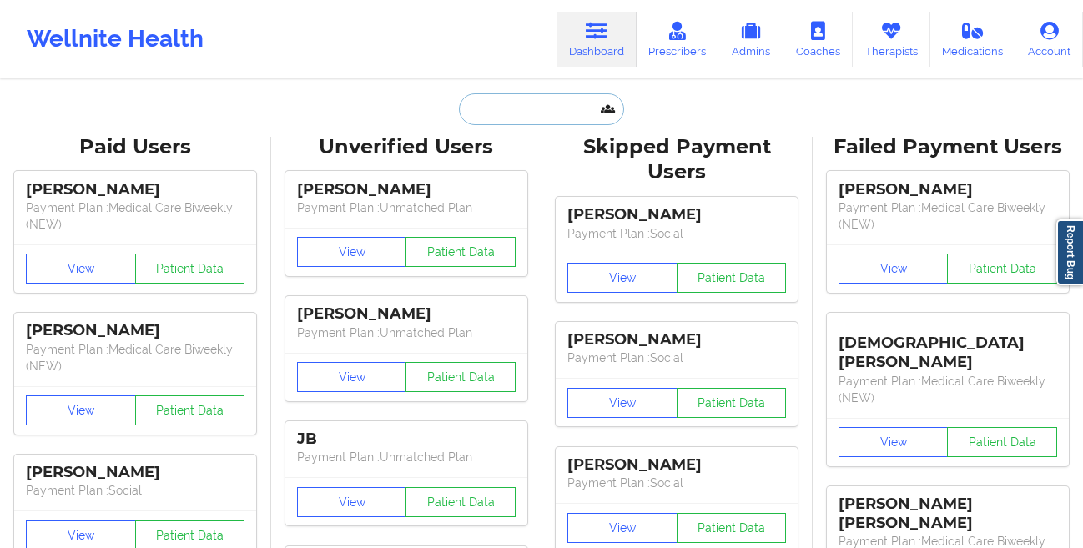
click at [492, 107] on input "text" at bounding box center [541, 109] width 165 height 32
paste input "Suerace Wizzard"
type input "Suerace Wizzard"
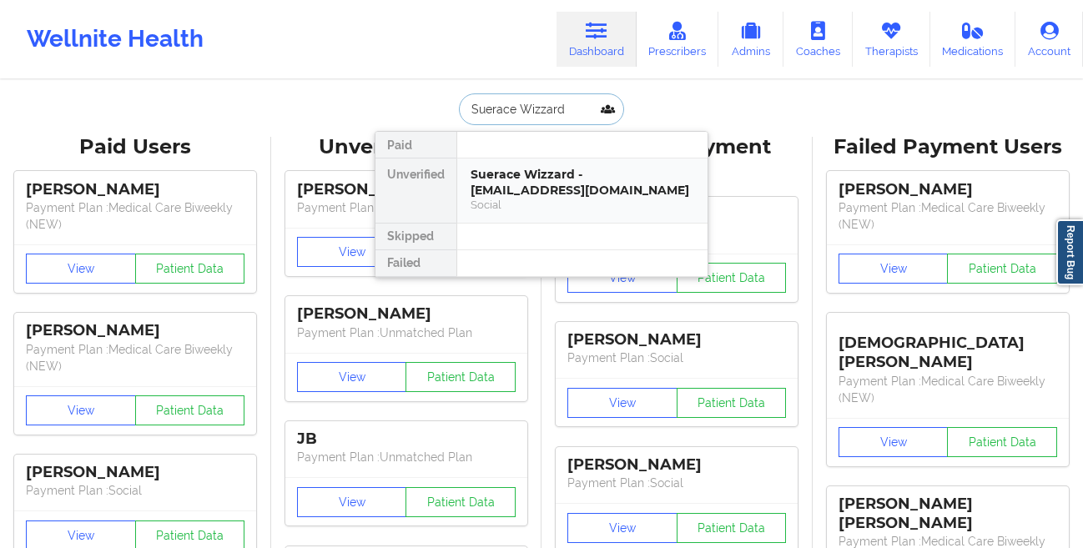
click at [457, 185] on div "Suerace Wizzard - [EMAIL_ADDRESS][DOMAIN_NAME] Social" at bounding box center [582, 190] width 250 height 64
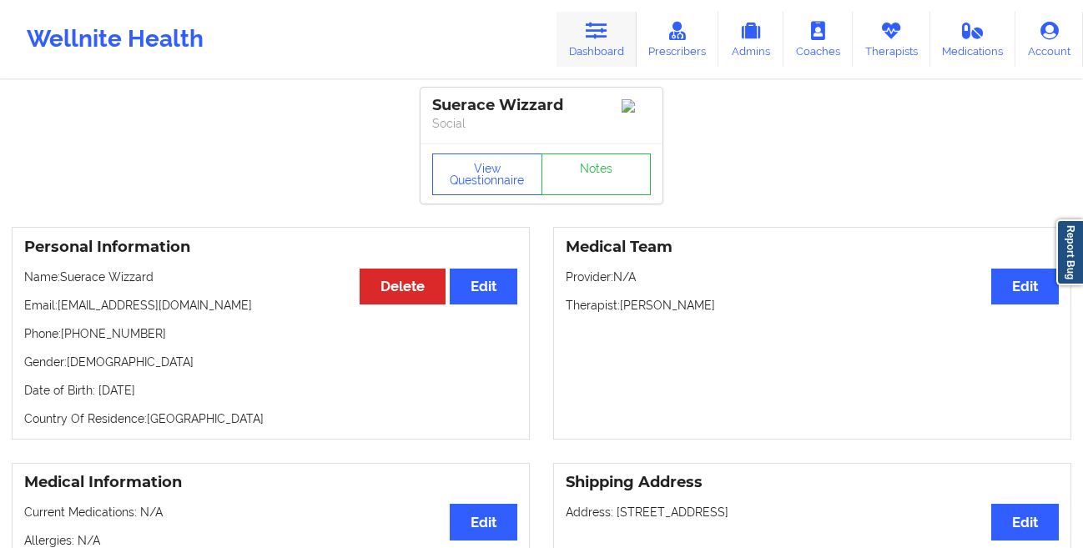
click at [595, 41] on link "Dashboard" at bounding box center [596, 39] width 80 height 55
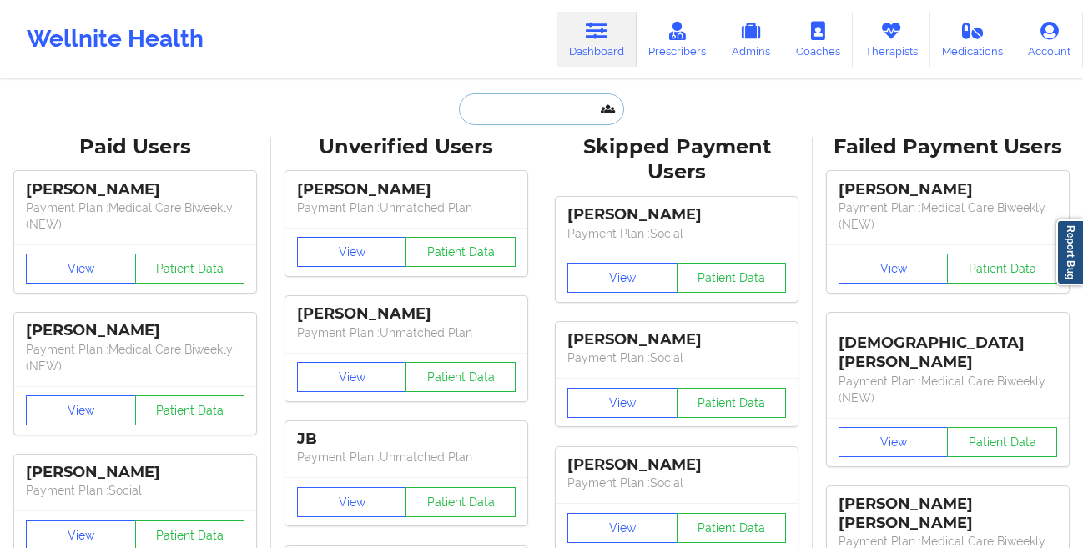
click at [488, 117] on input "text" at bounding box center [541, 109] width 165 height 32
paste input "[PERSON_NAME]"
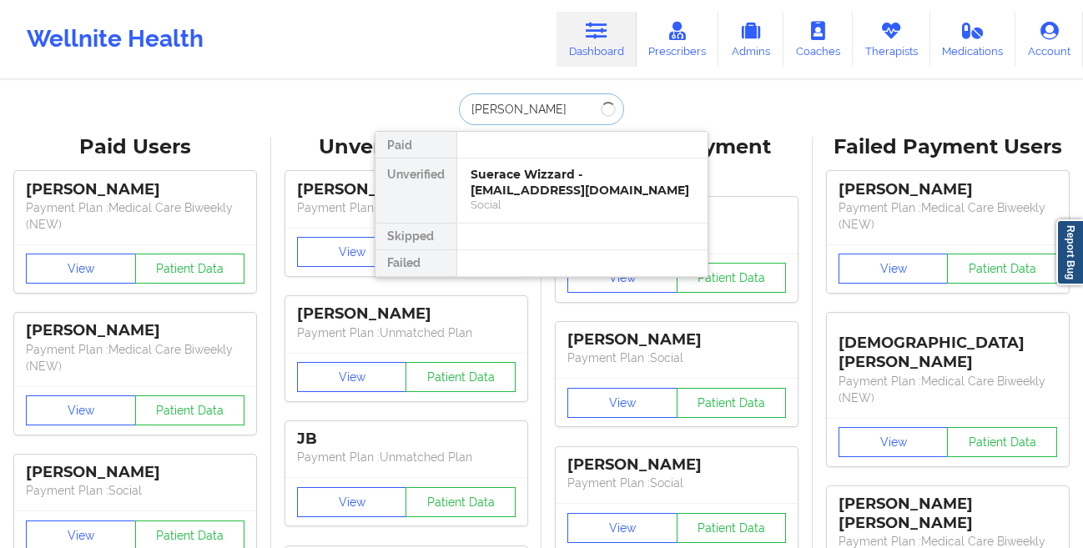
type input "[PERSON_NAME]"
click at [892, 46] on link "Therapists" at bounding box center [891, 39] width 78 height 55
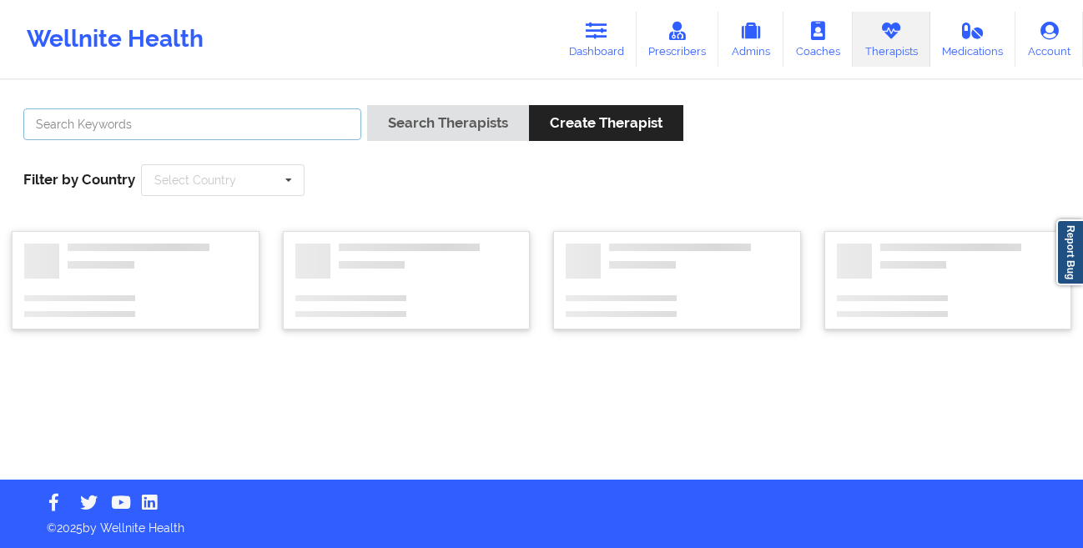
click at [240, 128] on input "text" at bounding box center [192, 124] width 338 height 32
paste input "[PERSON_NAME]"
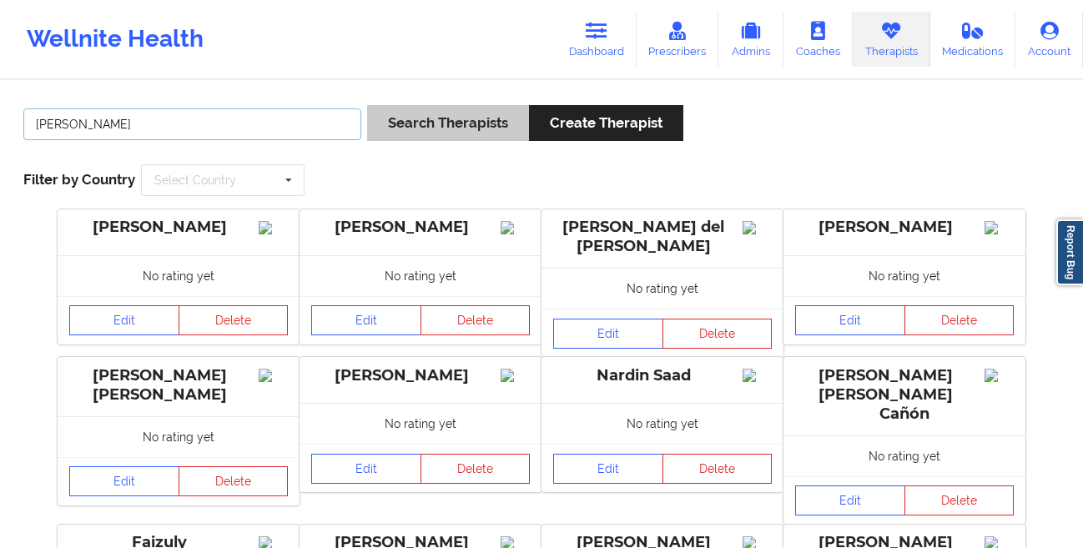
type input "[PERSON_NAME]"
click at [406, 119] on button "Search Therapists" at bounding box center [448, 123] width 162 height 36
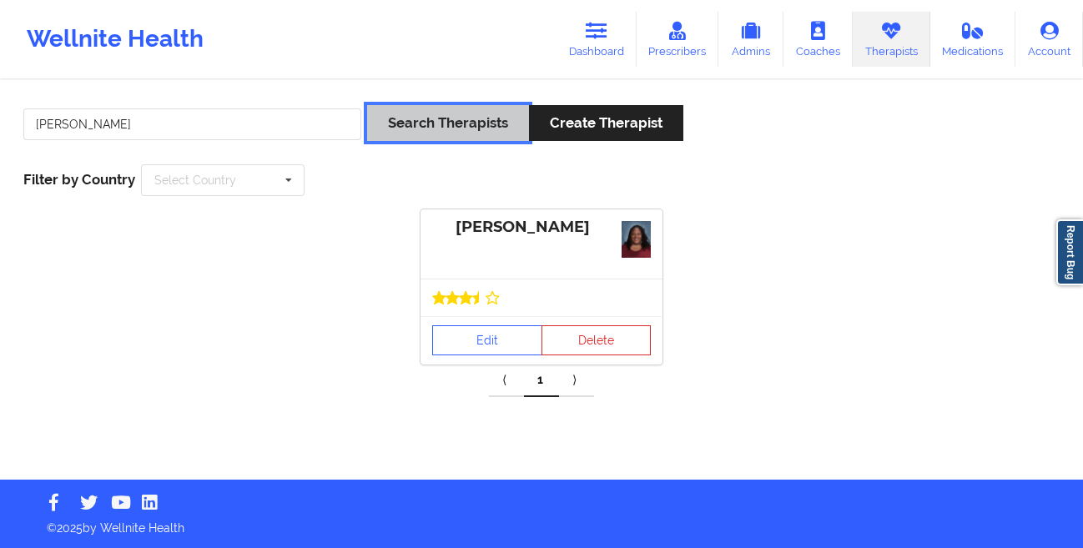
click at [406, 119] on button "Search Therapists" at bounding box center [448, 123] width 162 height 36
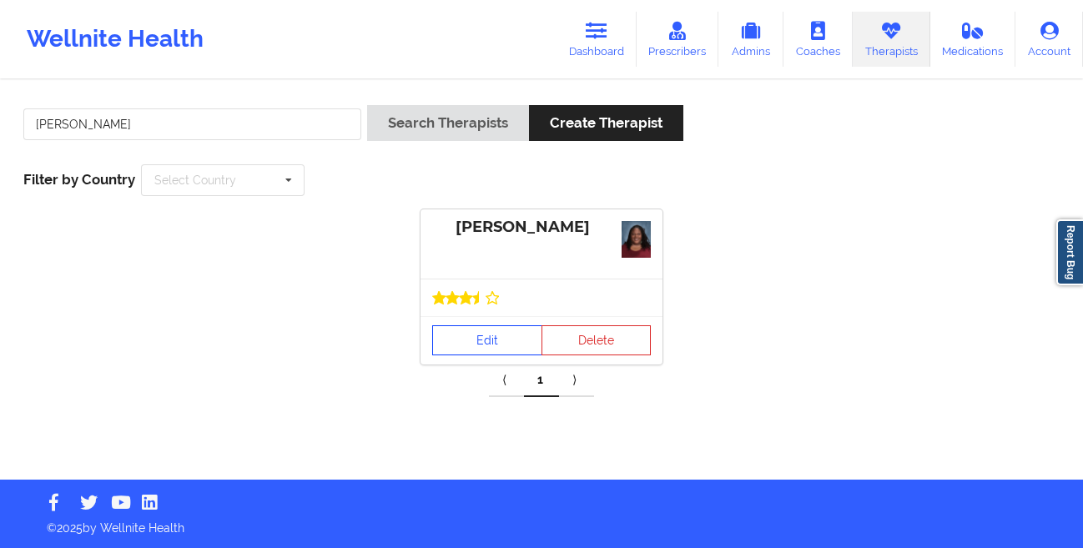
click at [486, 334] on link "Edit" at bounding box center [487, 340] width 110 height 30
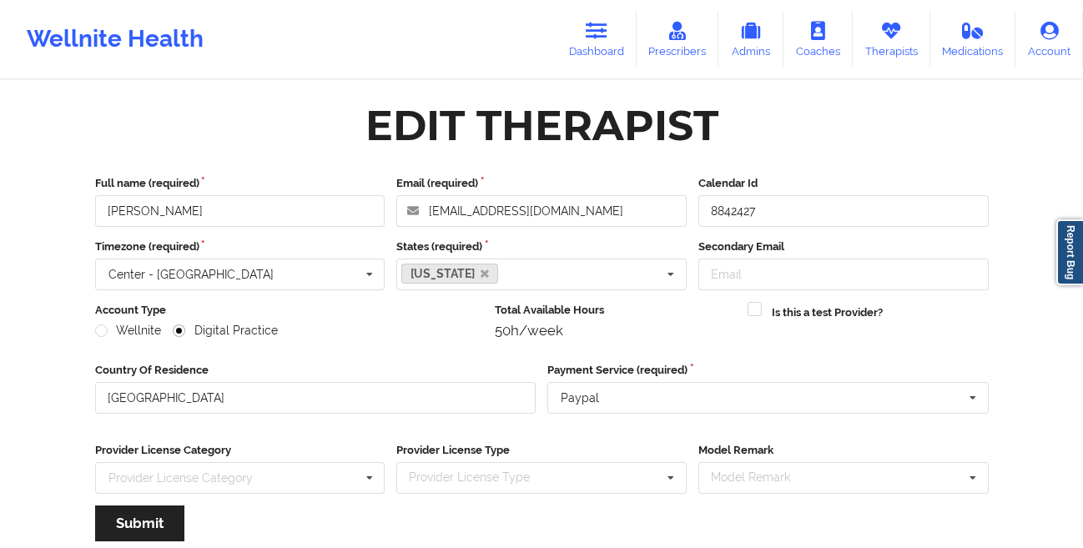
scroll to position [199, 0]
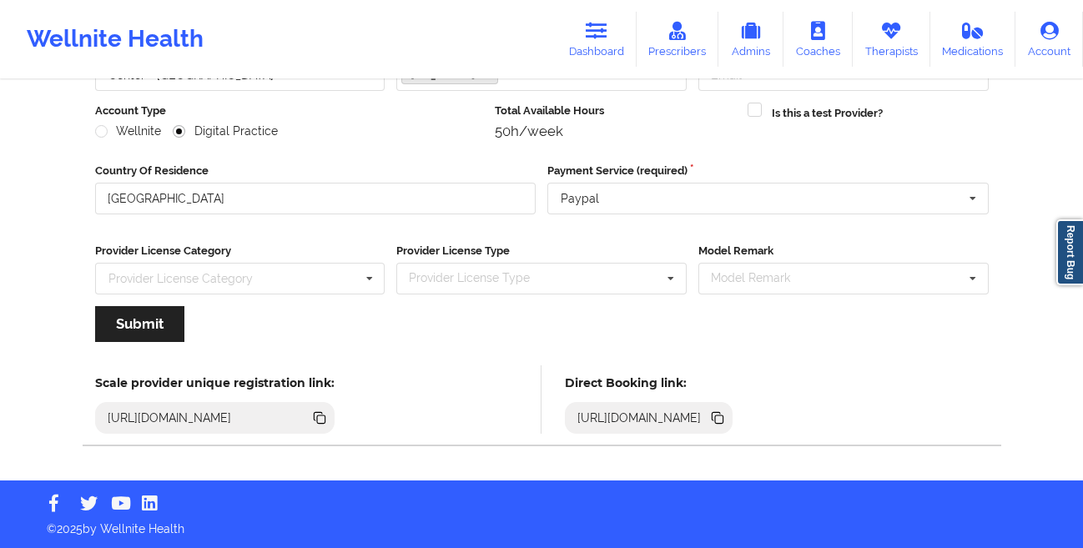
click at [723, 419] on icon at bounding box center [719, 419] width 8 height 8
click at [597, 53] on link "Dashboard" at bounding box center [596, 39] width 80 height 55
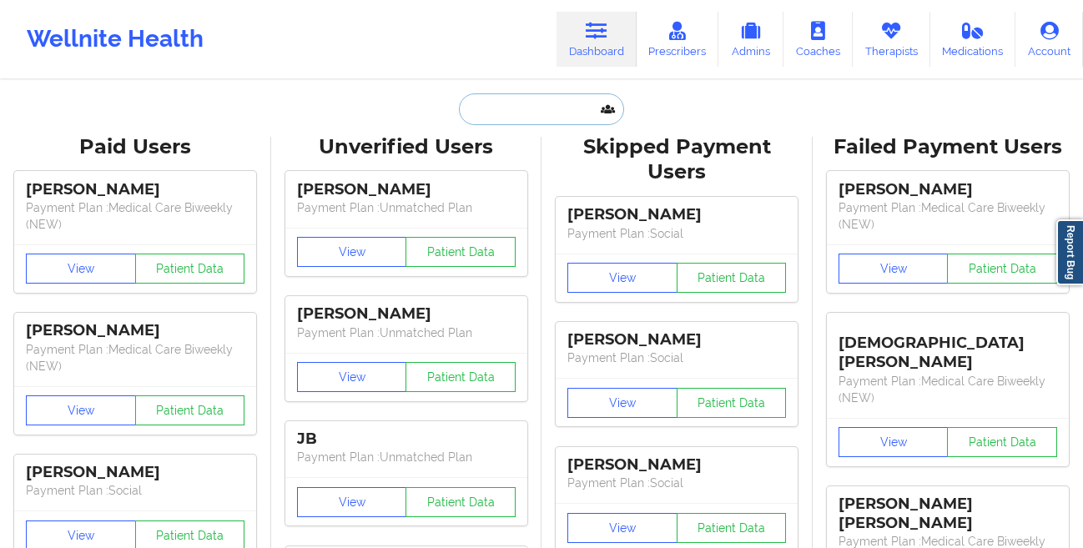
click at [487, 123] on input "text" at bounding box center [541, 109] width 165 height 32
paste input "[PERSON_NAME]"
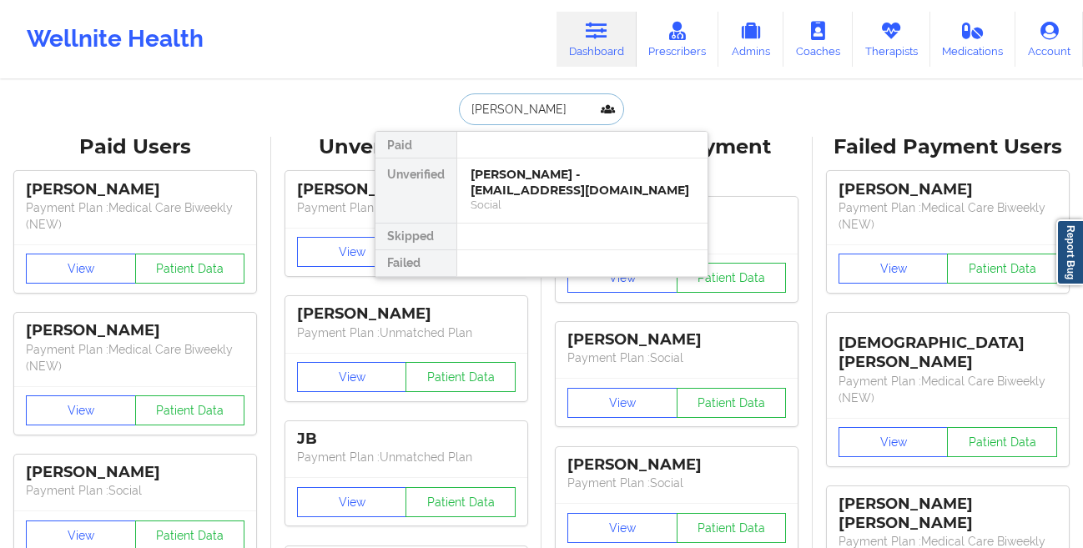
type input "[PERSON_NAME]"
click at [512, 198] on div "Social" at bounding box center [582, 205] width 224 height 14
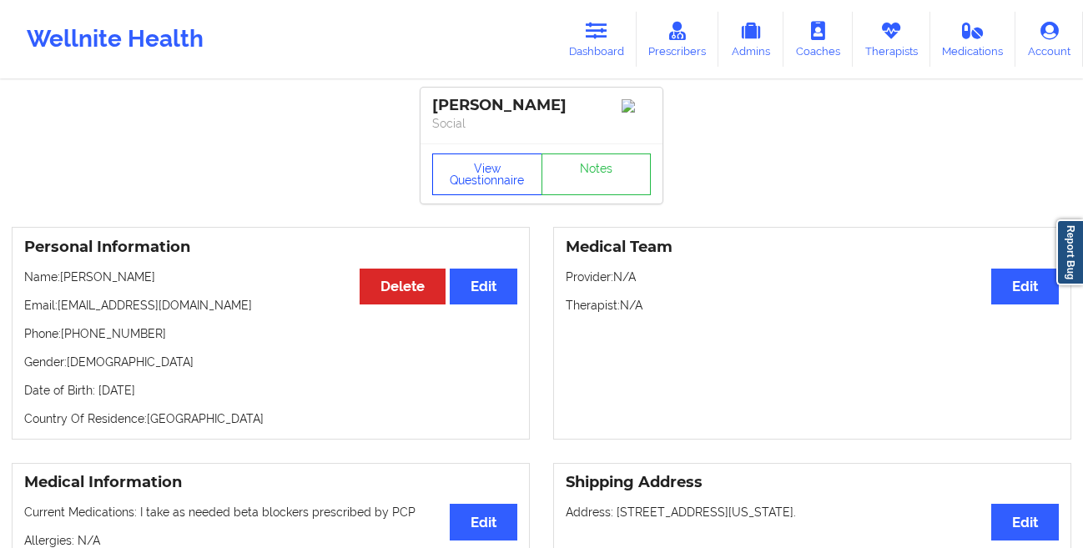
click at [457, 174] on button "View Questionnaire" at bounding box center [487, 174] width 110 height 42
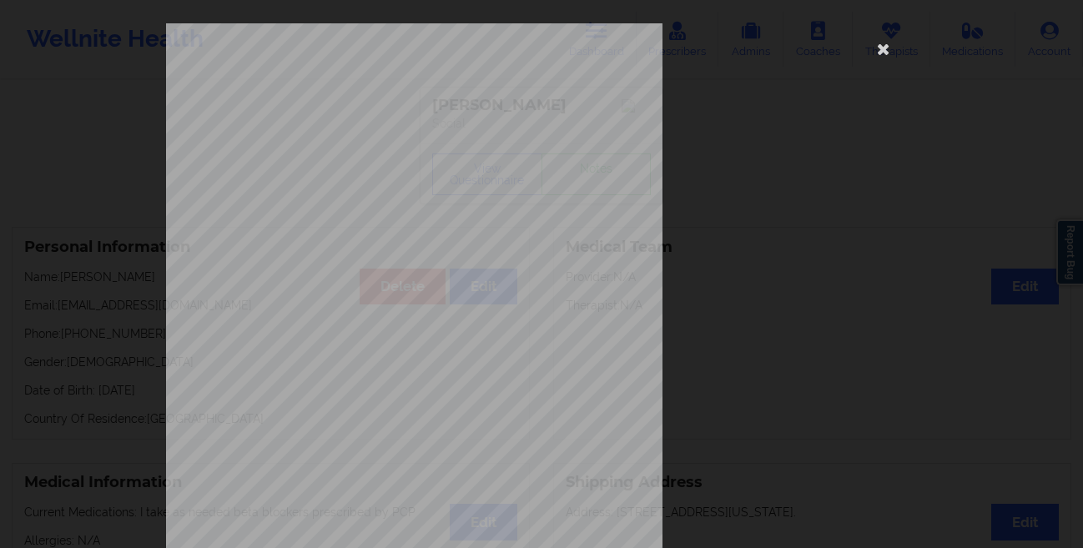
scroll to position [248, 0]
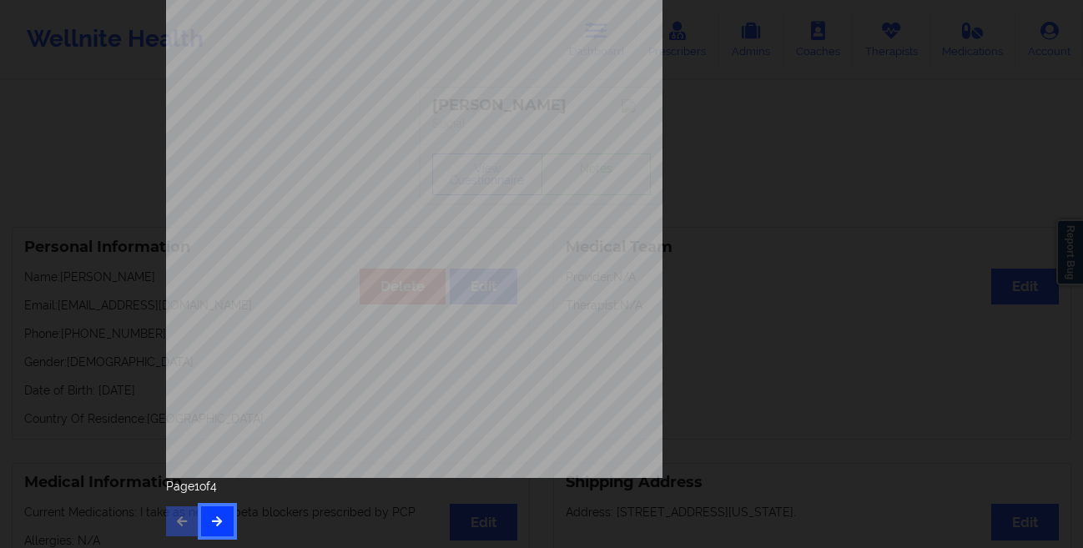
click at [217, 521] on icon "button" at bounding box center [217, 520] width 14 height 10
click at [177, 515] on icon "button" at bounding box center [182, 520] width 14 height 10
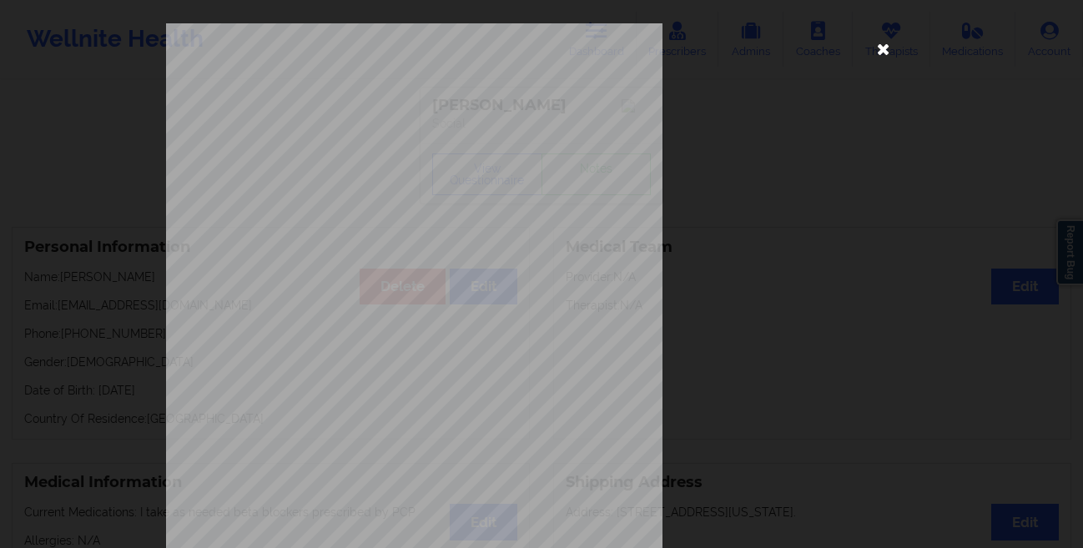
click at [884, 50] on icon at bounding box center [883, 48] width 27 height 27
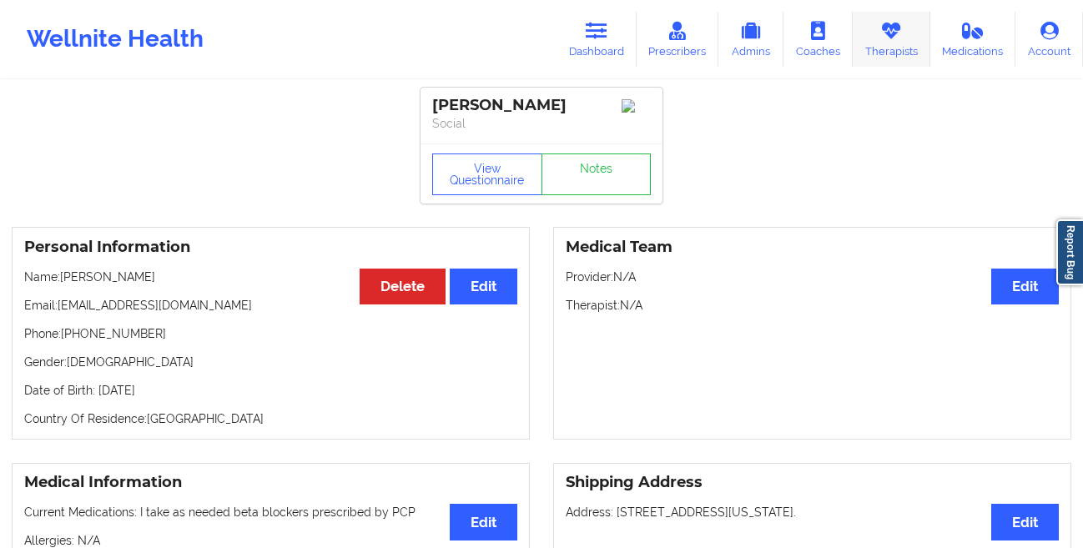
click at [889, 48] on link "Therapists" at bounding box center [891, 39] width 78 height 55
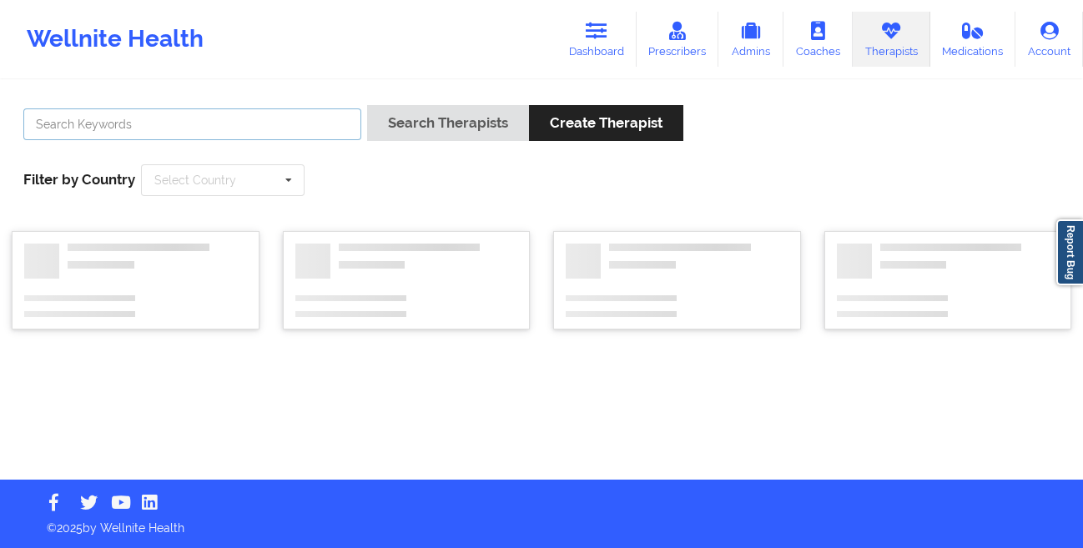
click at [246, 123] on input "text" at bounding box center [192, 124] width 338 height 32
paste input "[PERSON_NAME]"
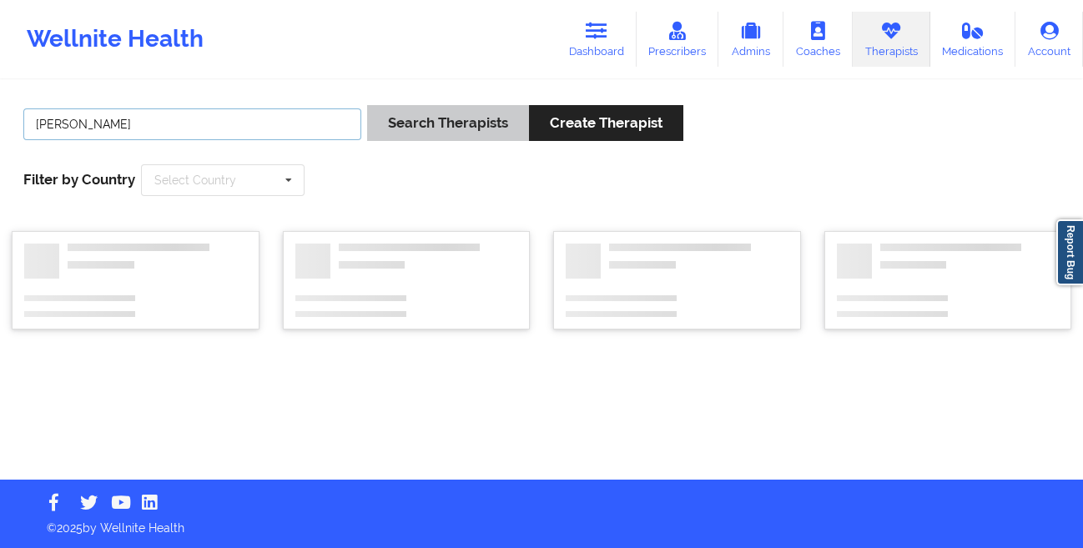
type input "[PERSON_NAME]"
click at [414, 133] on button "Search Therapists" at bounding box center [448, 123] width 162 height 36
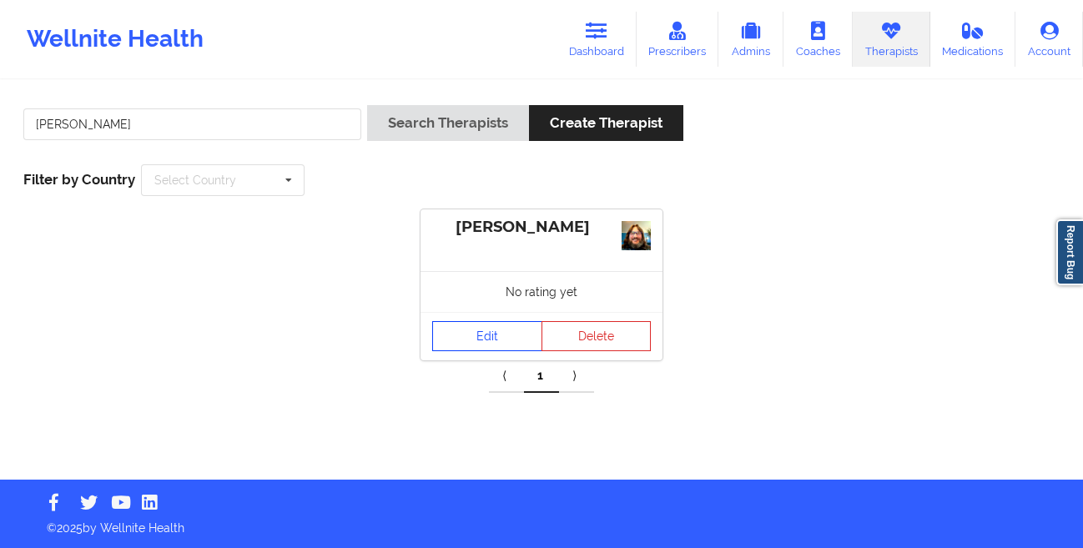
click at [461, 334] on link "Edit" at bounding box center [487, 336] width 110 height 30
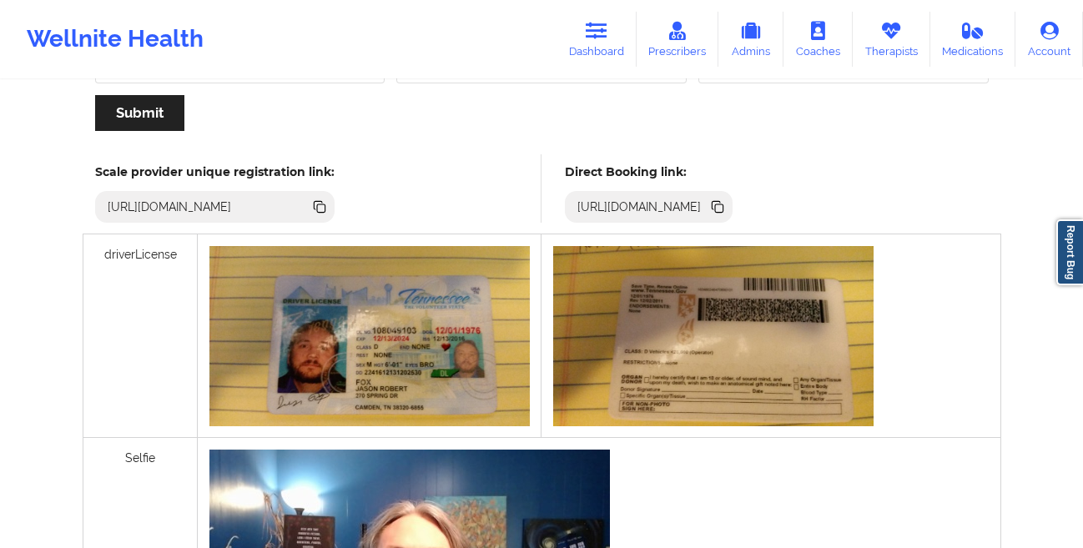
scroll to position [410, 0]
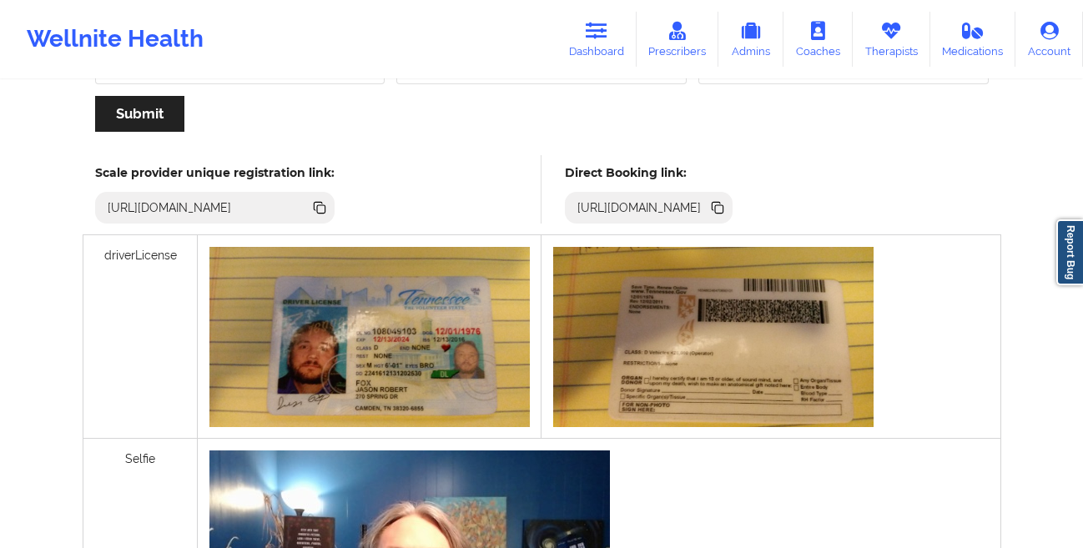
click at [723, 209] on icon at bounding box center [719, 209] width 8 height 8
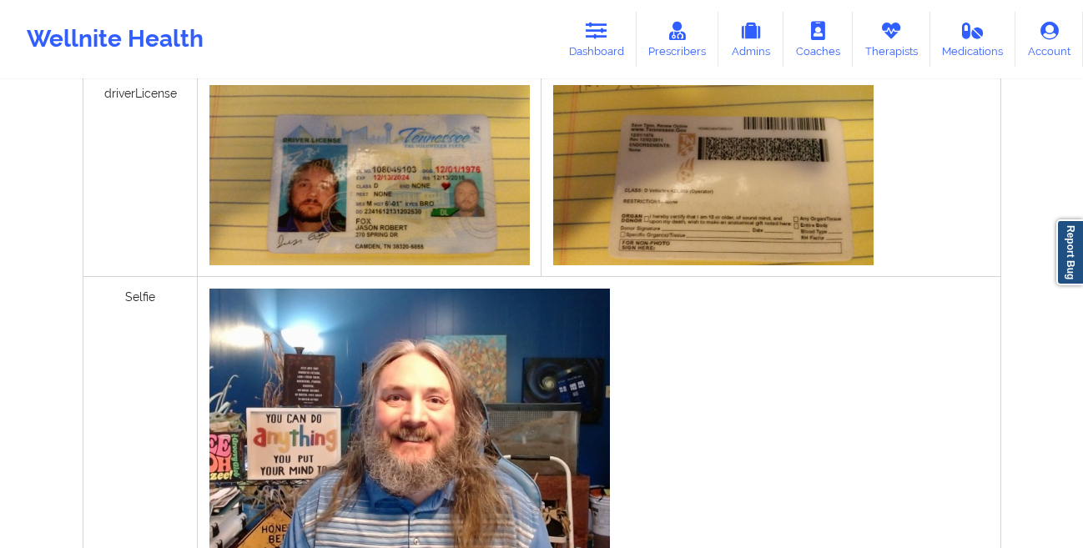
scroll to position [727, 0]
